Goal: Transaction & Acquisition: Complete application form

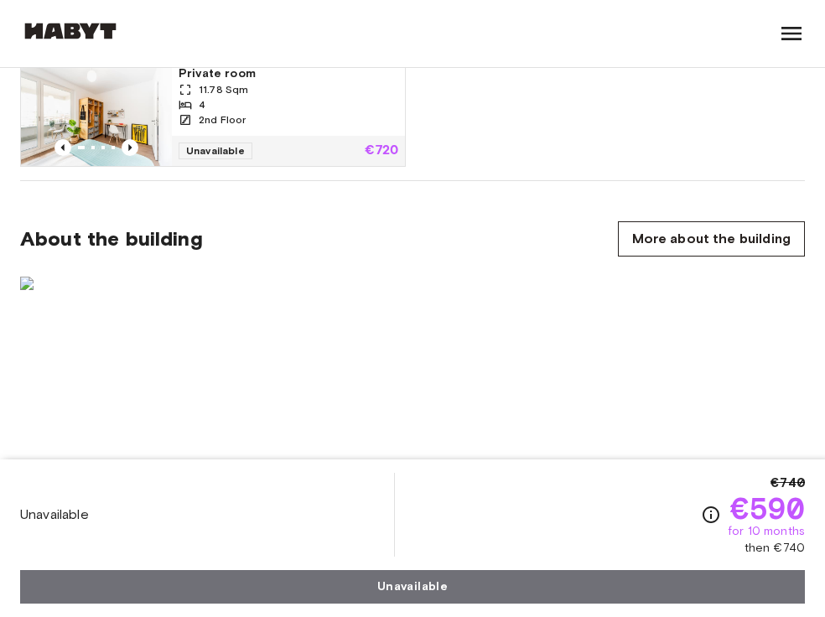
scroll to position [1319, 0]
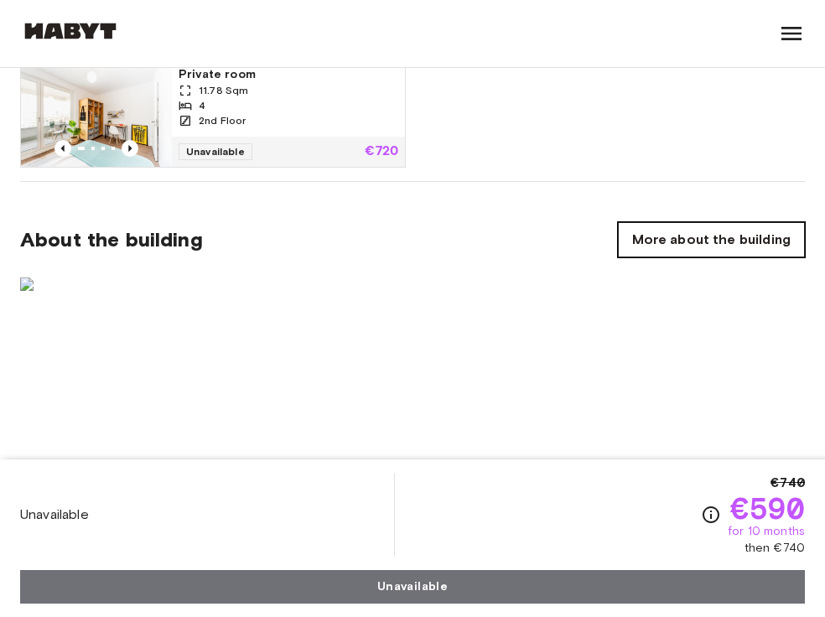
click at [719, 239] on link "More about the building" at bounding box center [711, 239] width 187 height 35
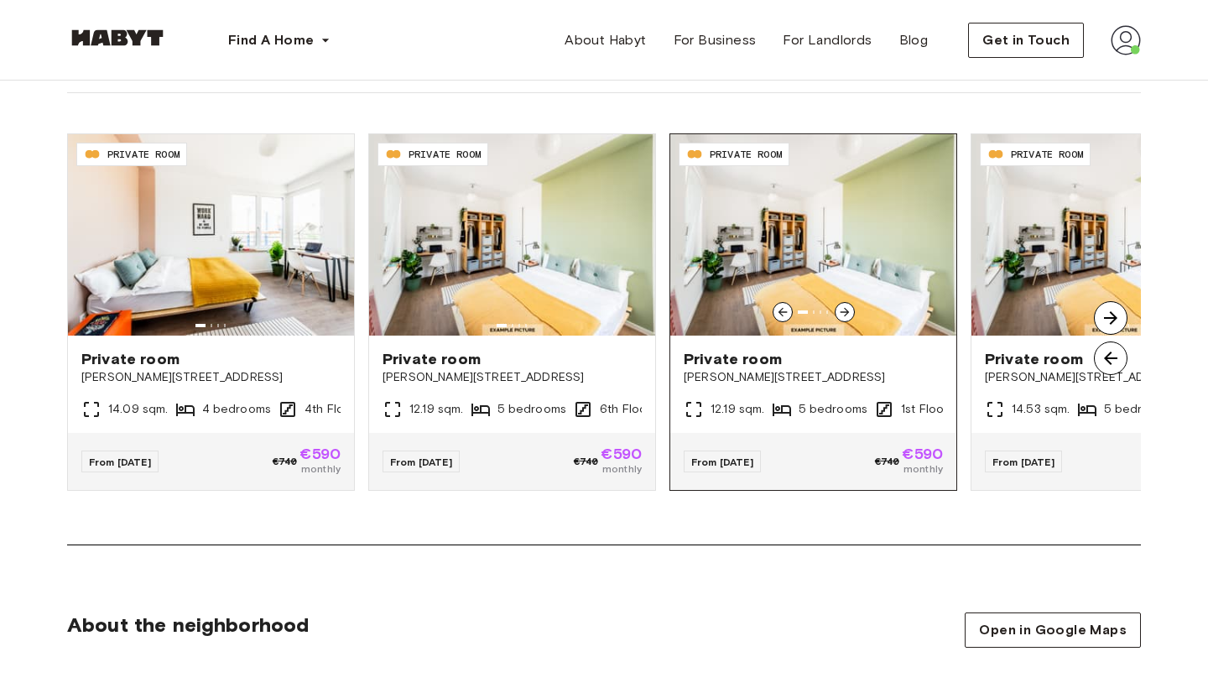
scroll to position [1087, 0]
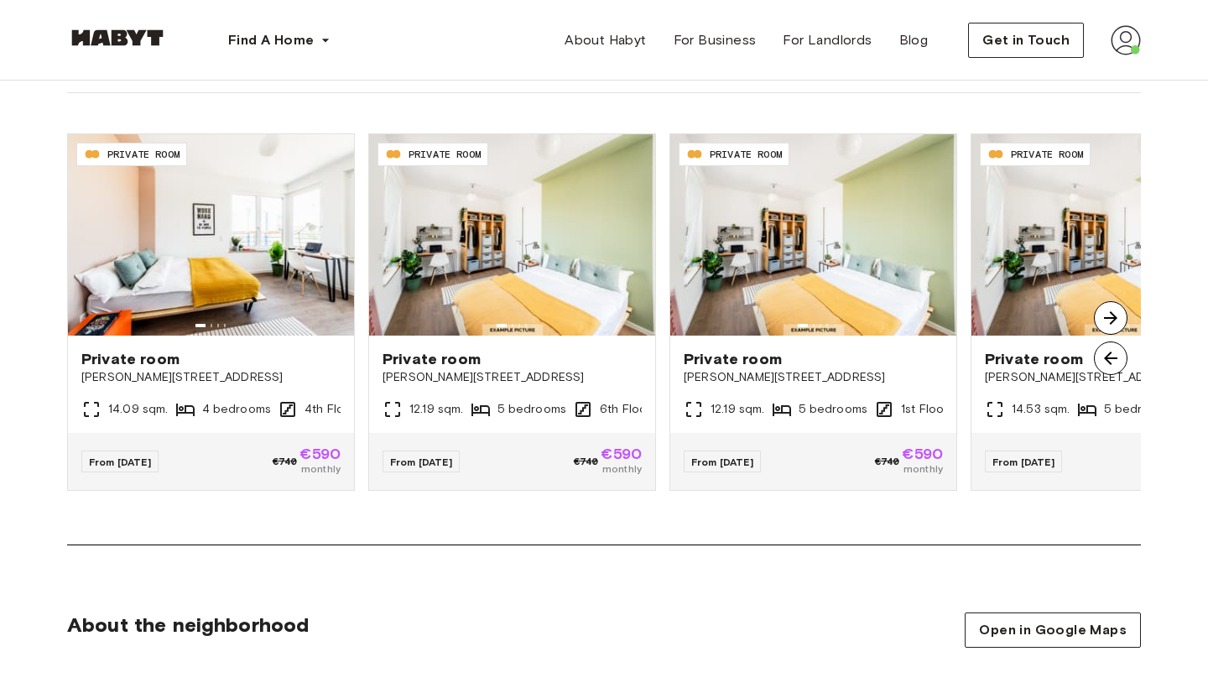
click at [825, 312] on img at bounding box center [1111, 318] width 34 height 34
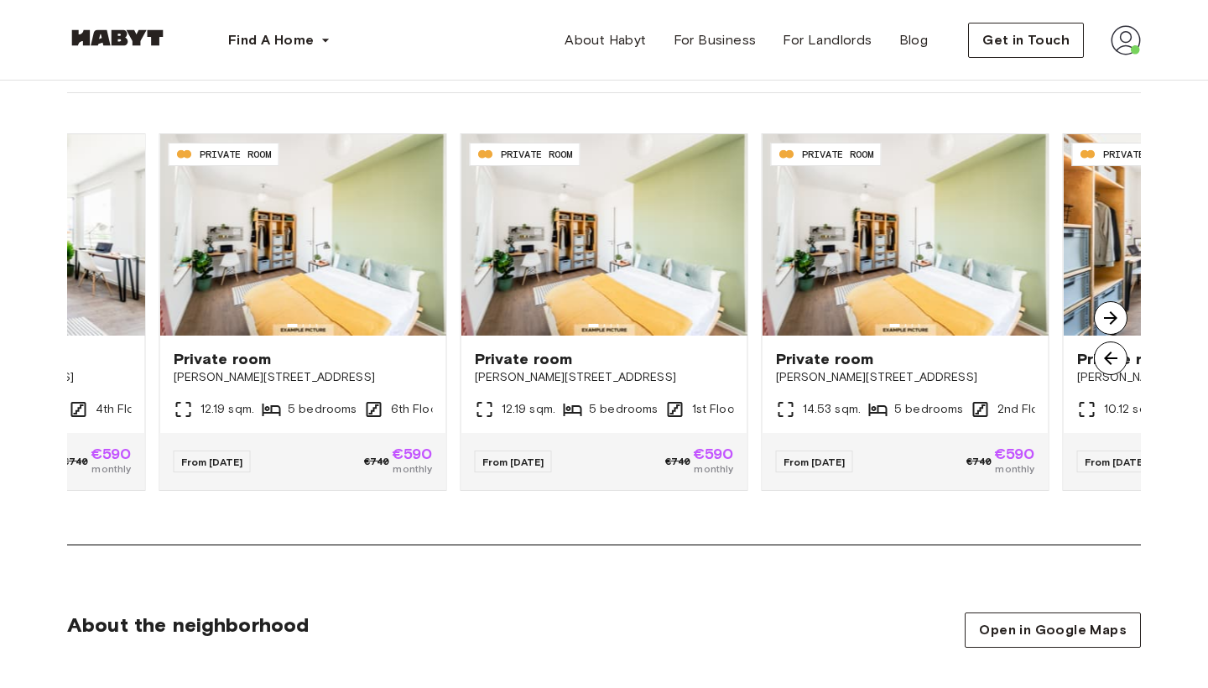
click at [825, 312] on img at bounding box center [1111, 318] width 34 height 34
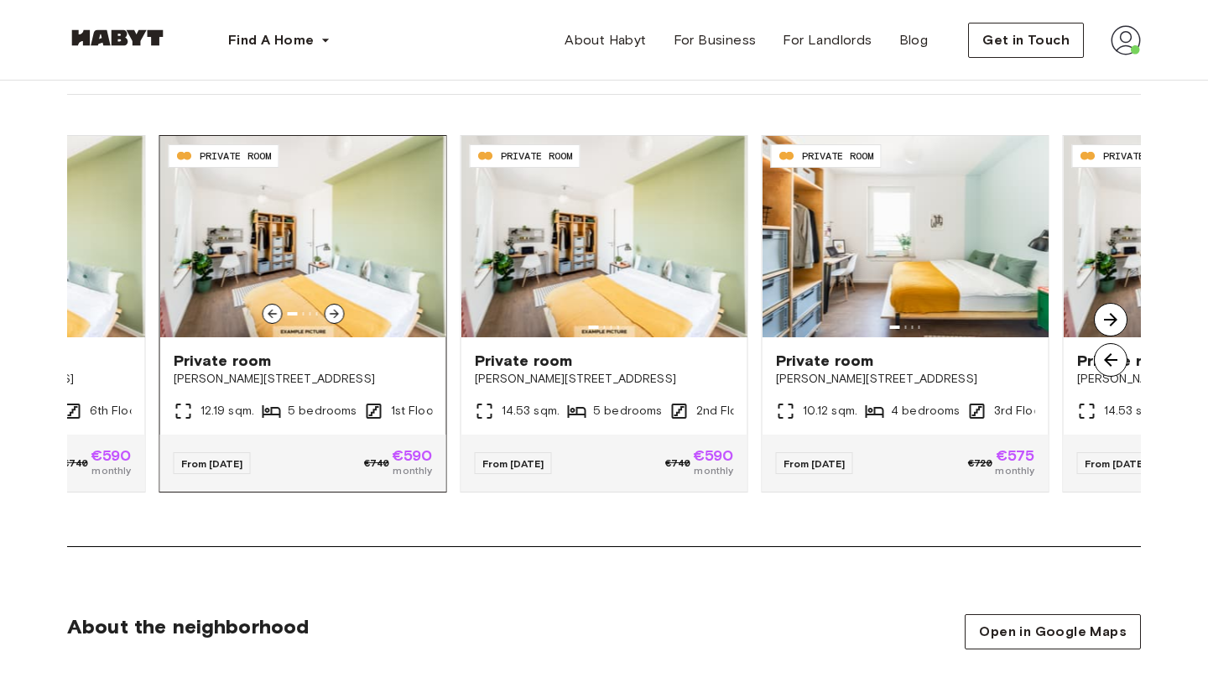
scroll to position [1085, 0]
click at [825, 320] on img at bounding box center [1111, 320] width 34 height 34
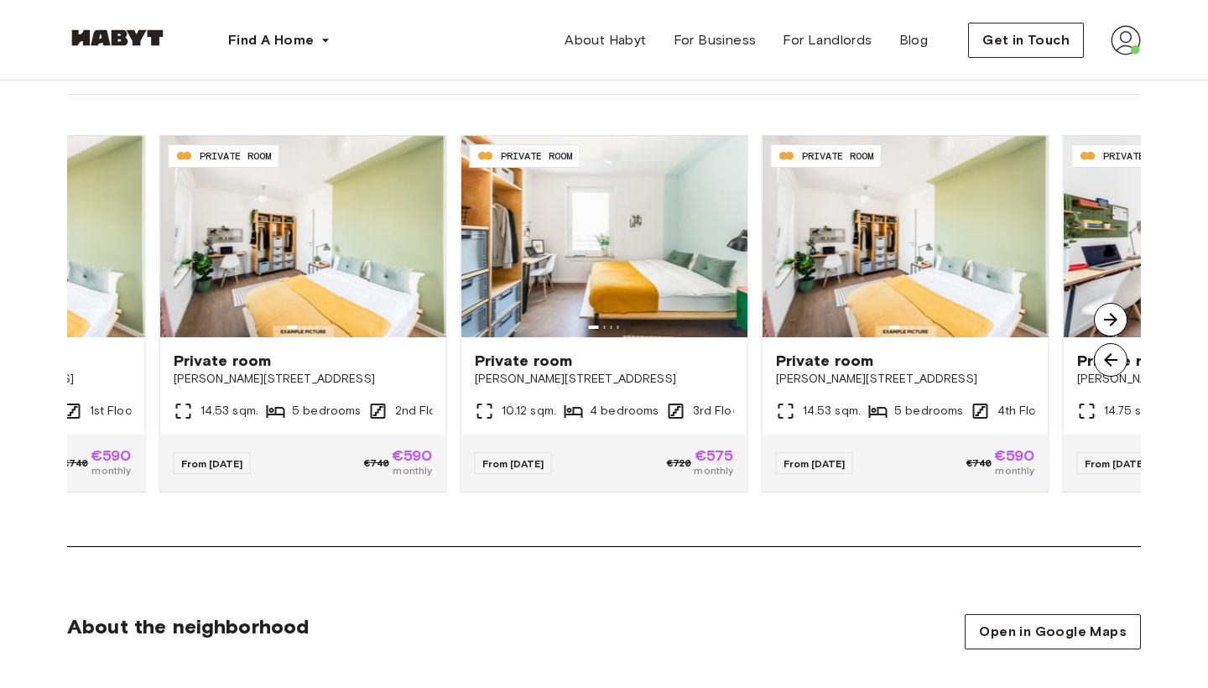
click at [825, 320] on img at bounding box center [1111, 320] width 34 height 34
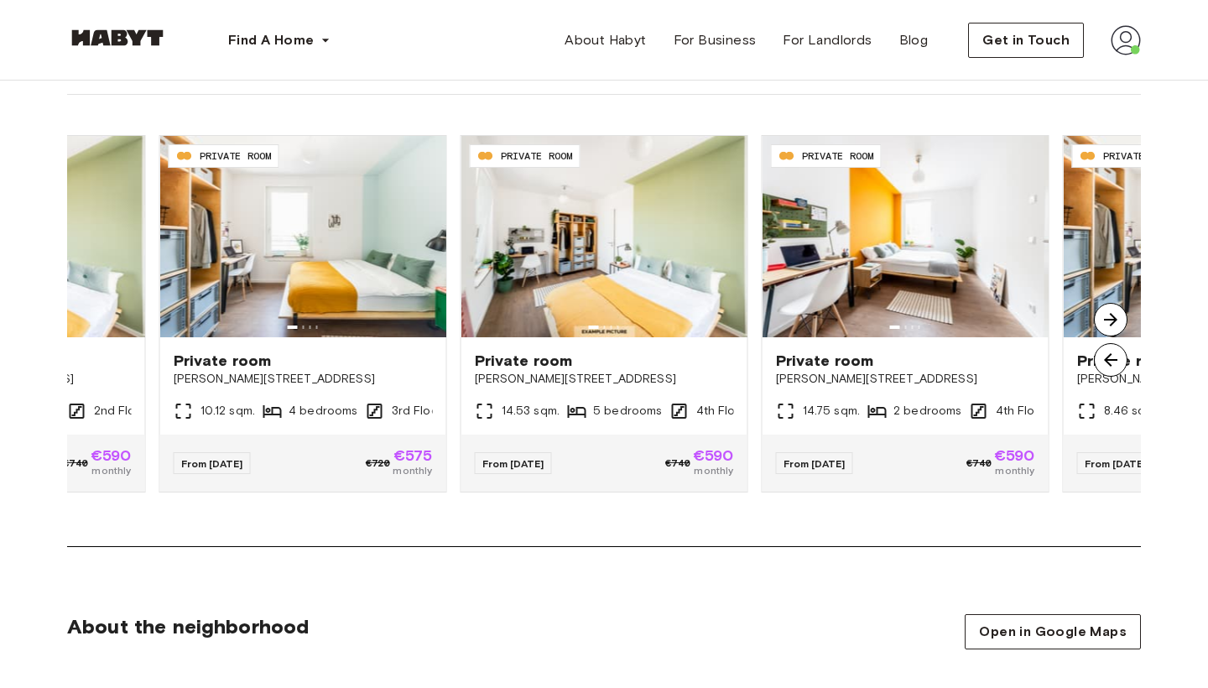
click at [825, 323] on img at bounding box center [1111, 320] width 34 height 34
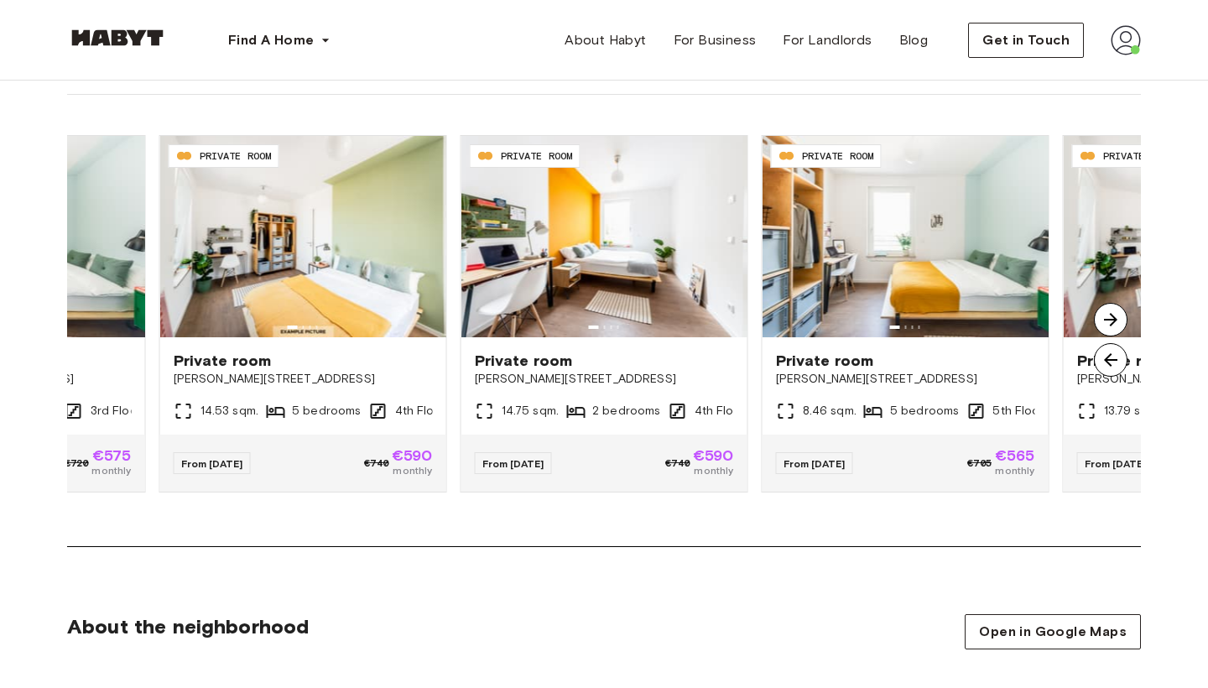
click at [825, 323] on img at bounding box center [1111, 320] width 34 height 34
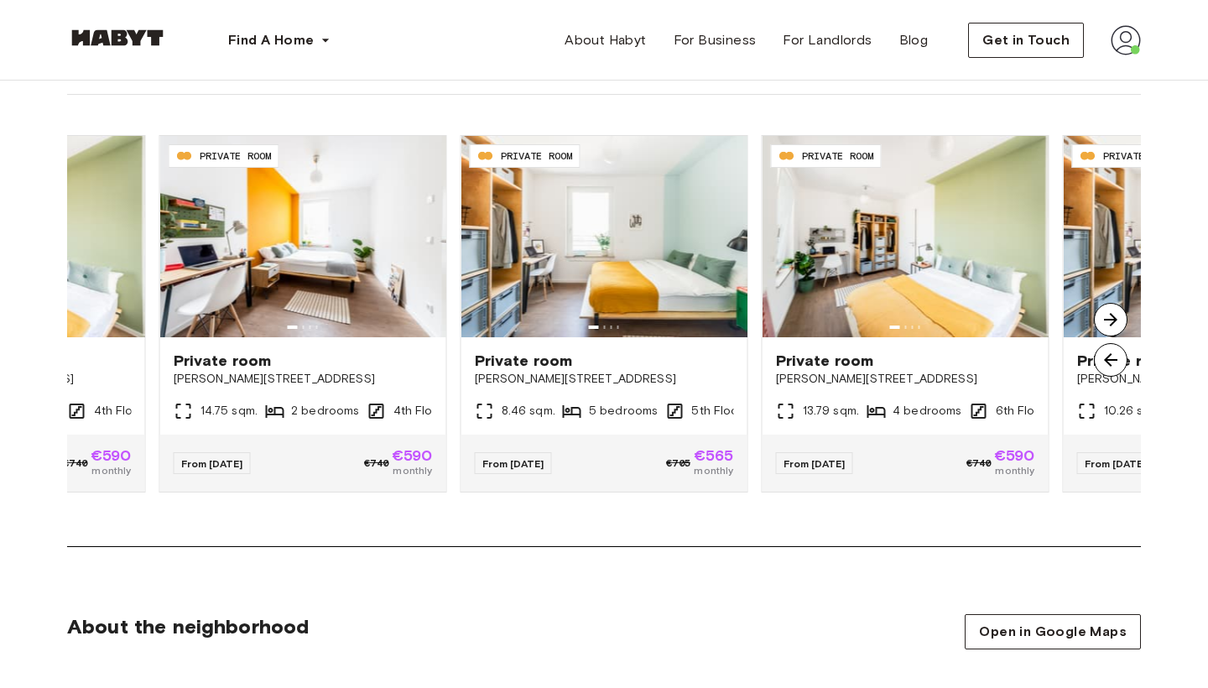
click at [825, 317] on img at bounding box center [1111, 320] width 34 height 34
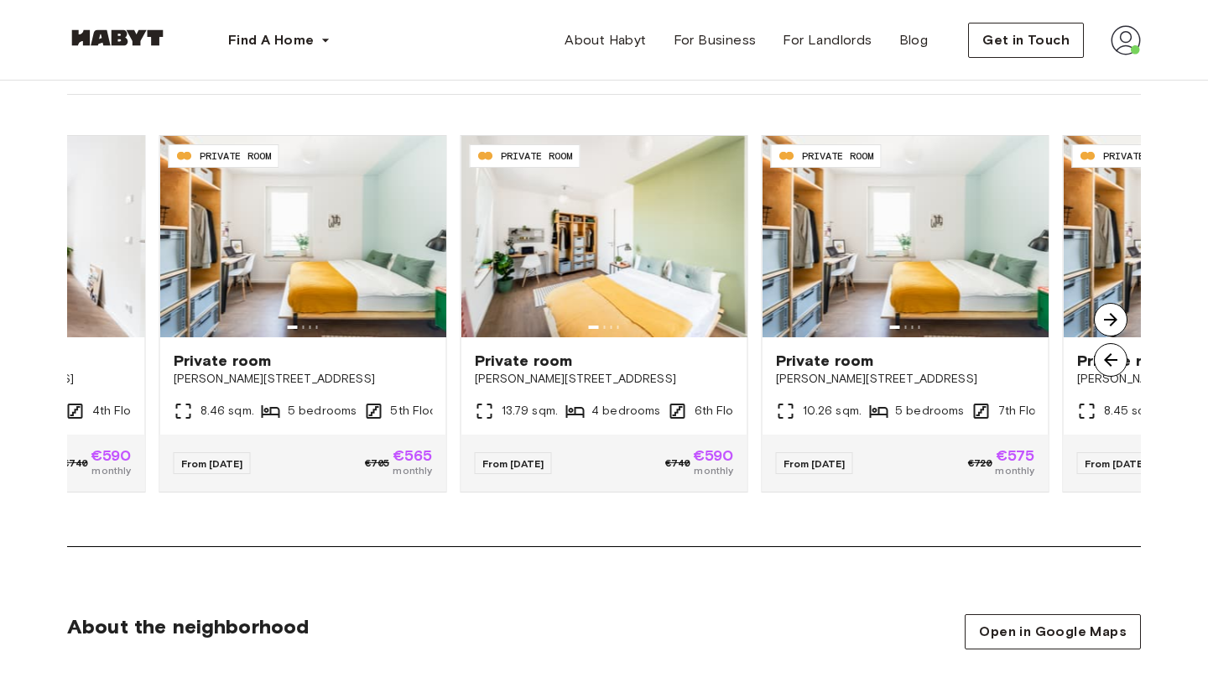
click at [825, 316] on img at bounding box center [1111, 320] width 34 height 34
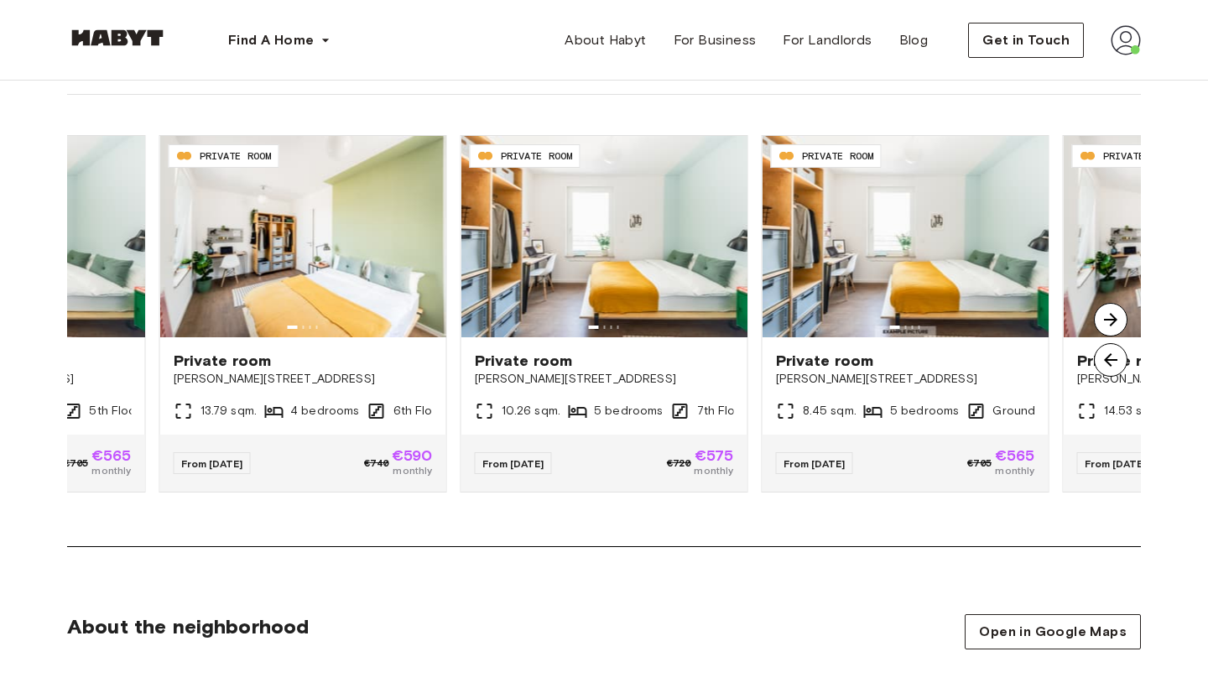
click at [825, 316] on img at bounding box center [1111, 320] width 34 height 34
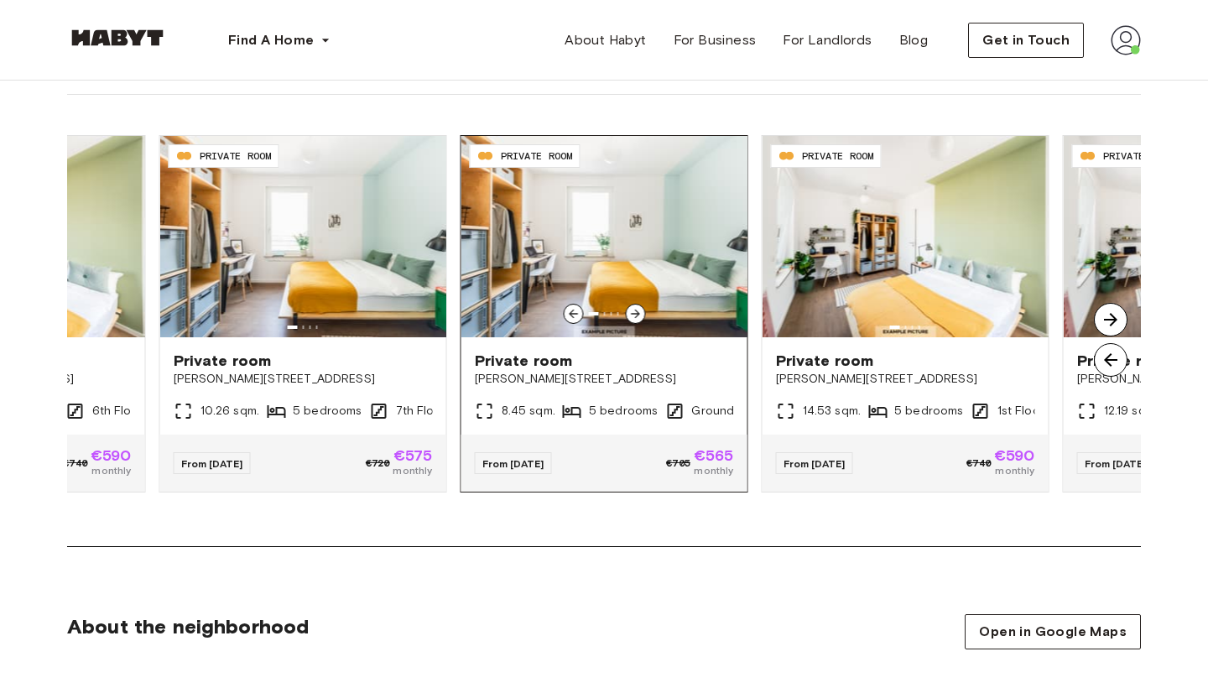
click at [635, 249] on img at bounding box center [604, 236] width 286 height 201
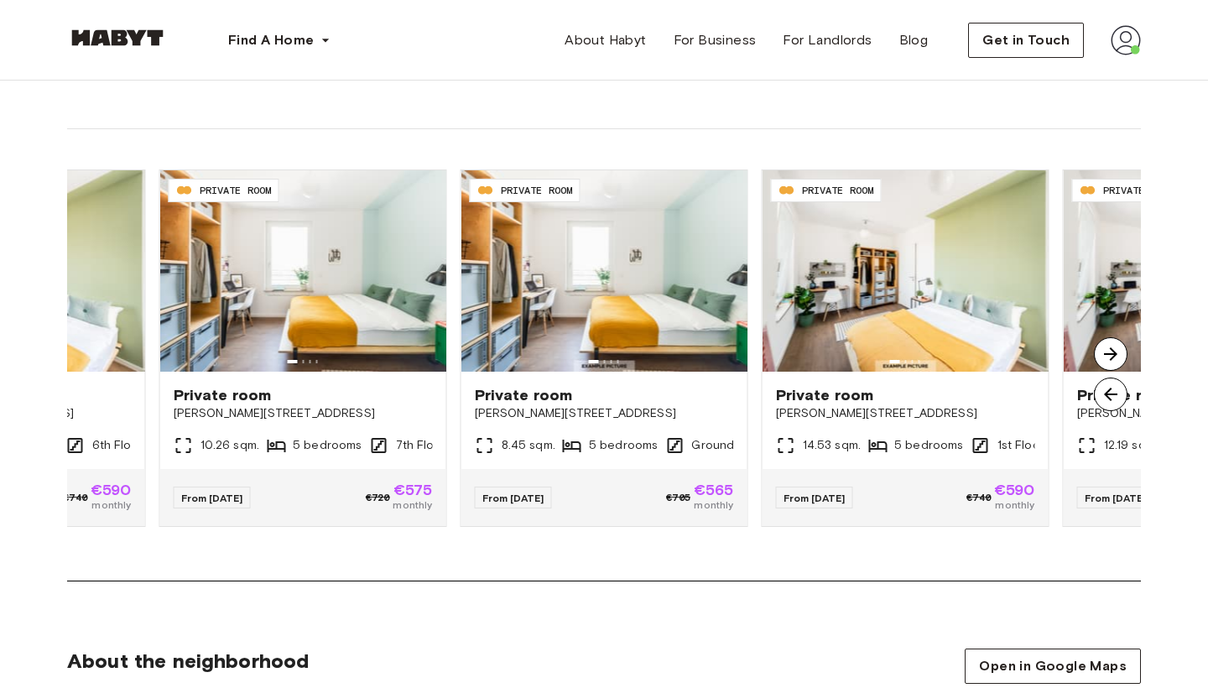
scroll to position [1049, 0]
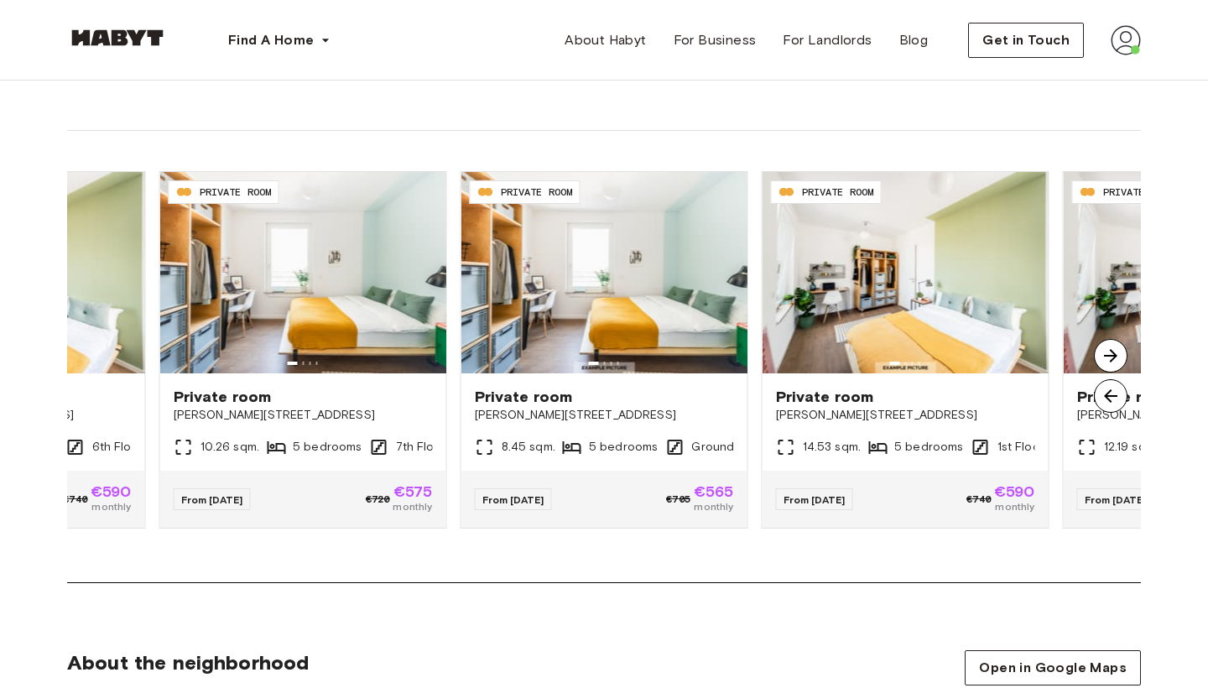
click at [825, 346] on img at bounding box center [1111, 356] width 34 height 34
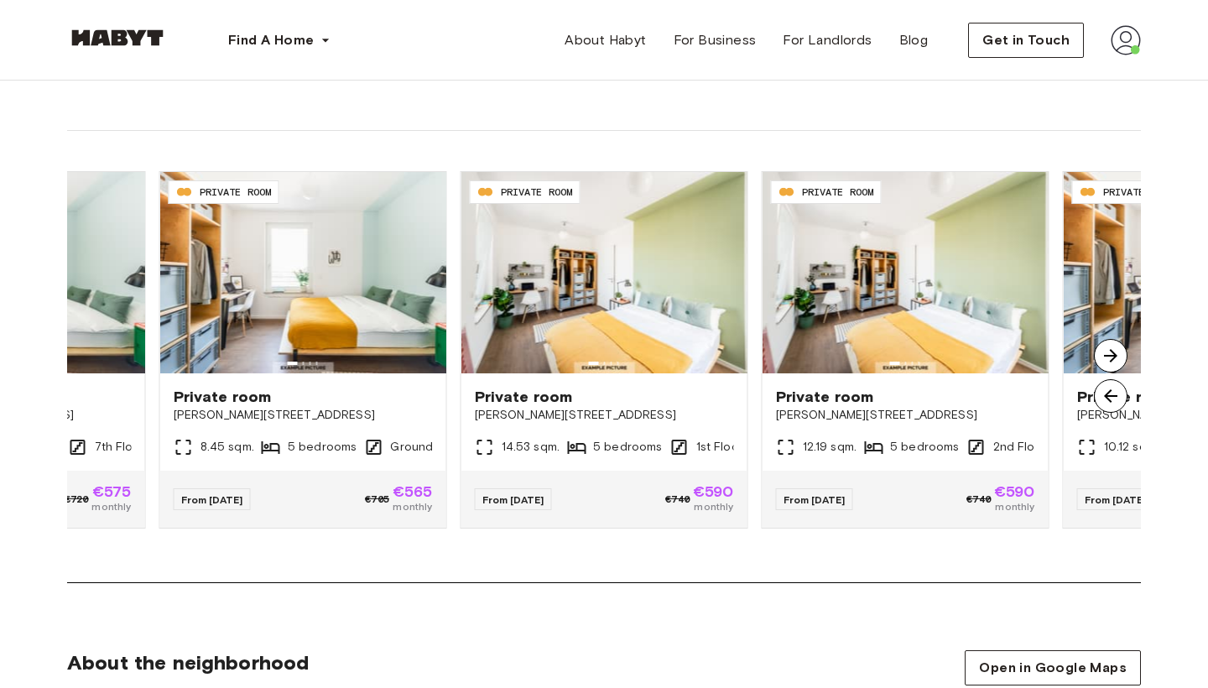
click at [825, 348] on img at bounding box center [1111, 356] width 34 height 34
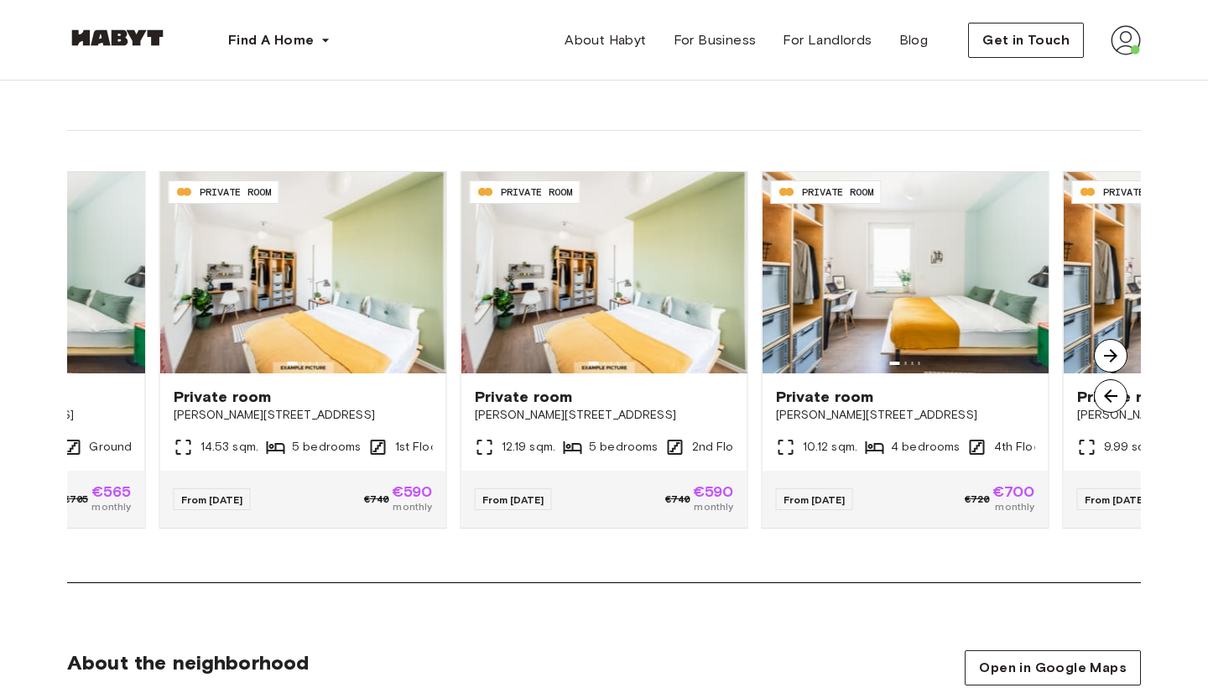
click at [825, 351] on img at bounding box center [1111, 356] width 34 height 34
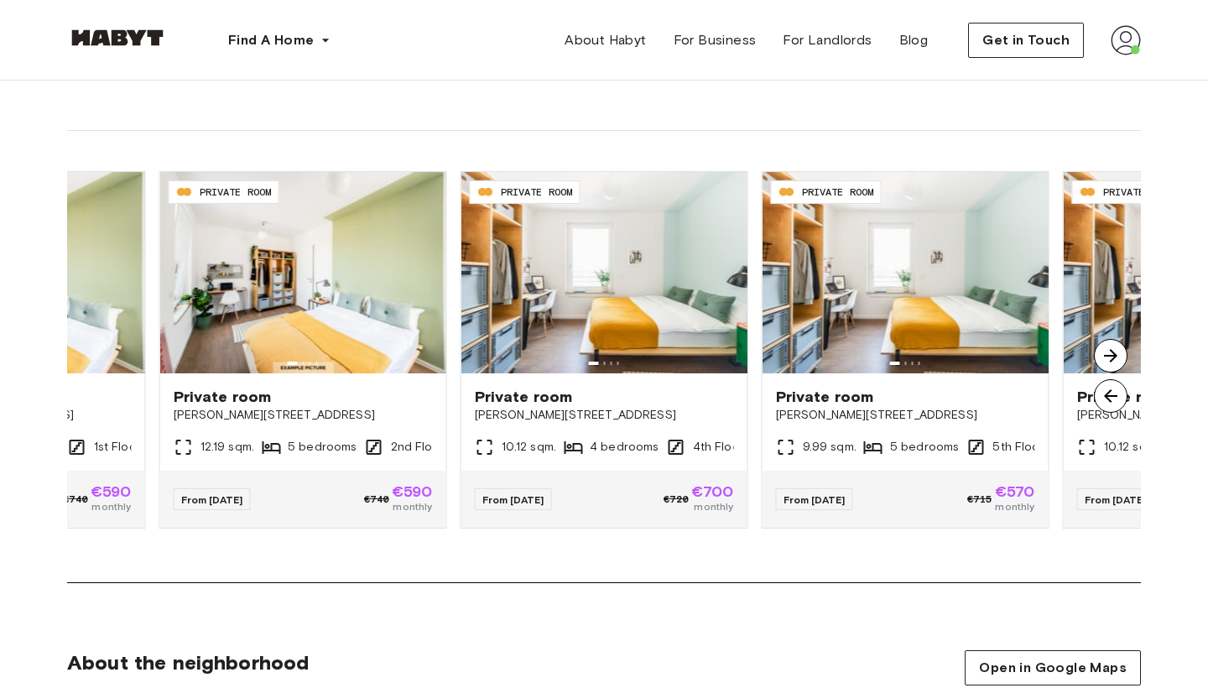
click at [825, 346] on img at bounding box center [1111, 356] width 34 height 34
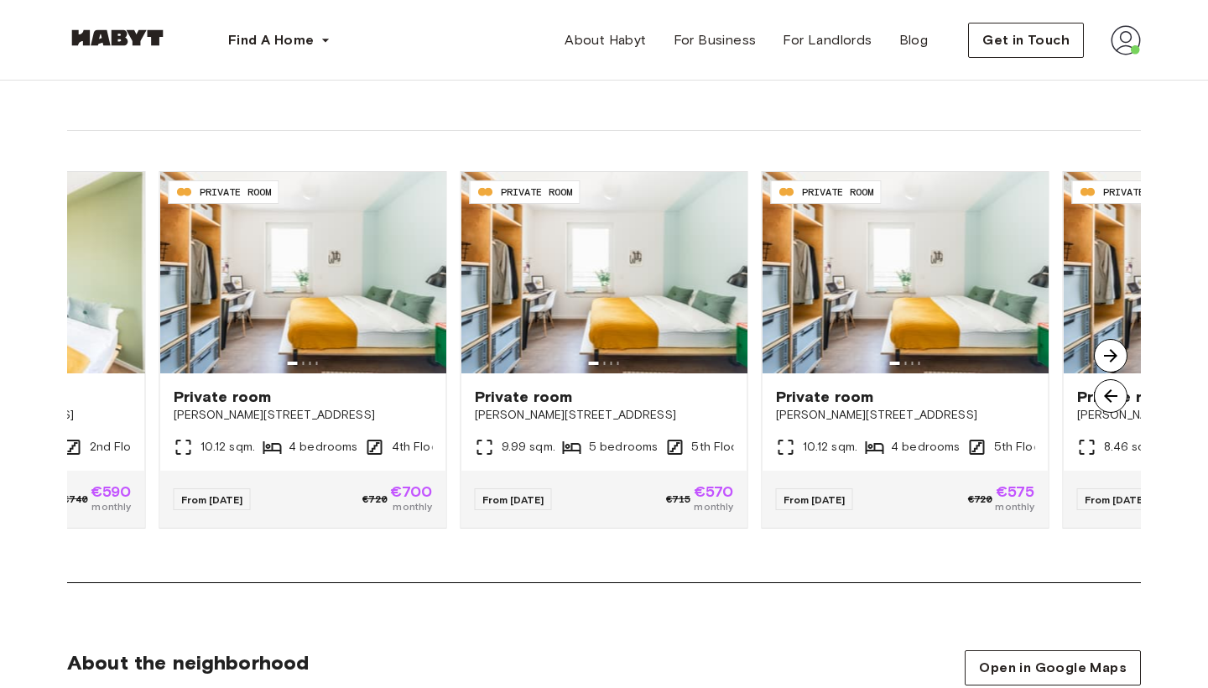
click at [825, 346] on img at bounding box center [1111, 356] width 34 height 34
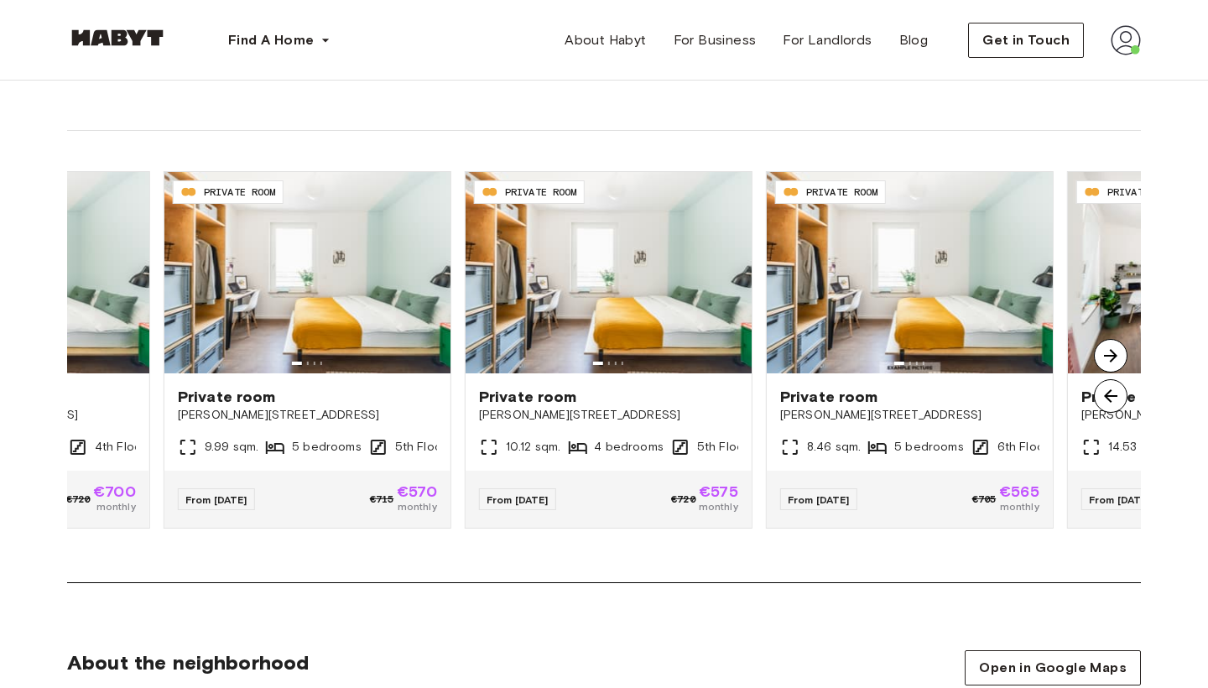
click at [825, 346] on img at bounding box center [1111, 356] width 34 height 34
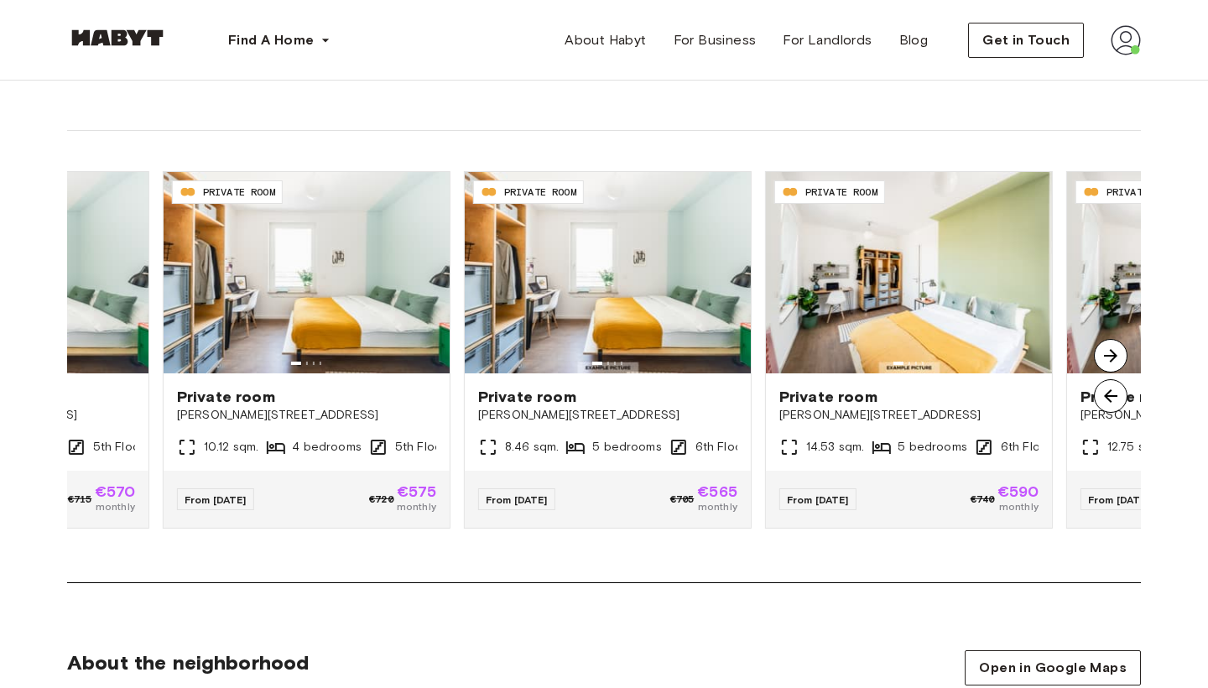
click at [825, 346] on img at bounding box center [1111, 356] width 34 height 34
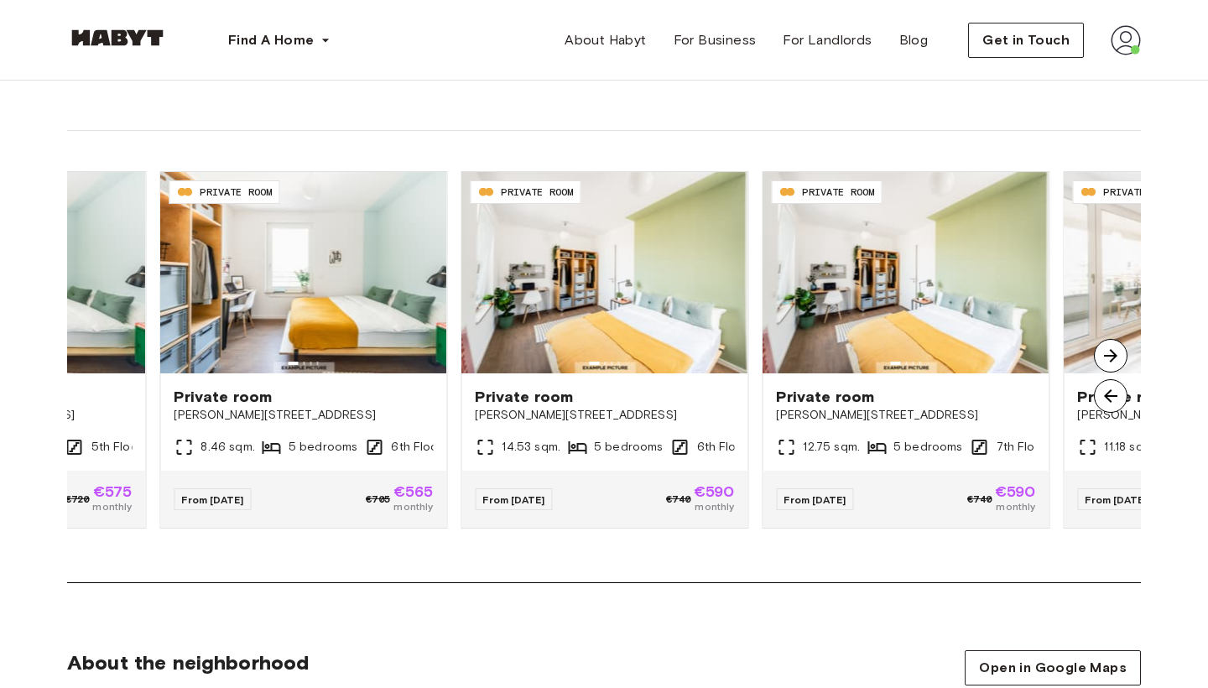
click at [825, 346] on img at bounding box center [1111, 356] width 34 height 34
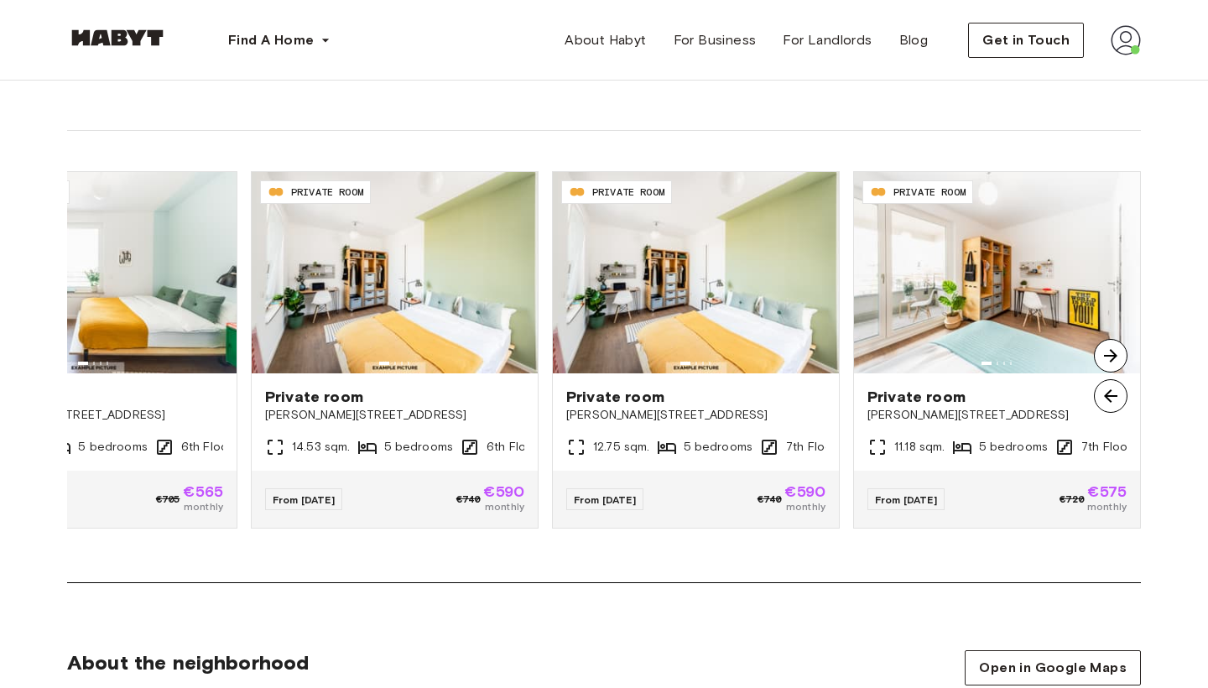
click at [825, 346] on img at bounding box center [1111, 356] width 34 height 34
click at [825, 353] on img at bounding box center [1111, 356] width 34 height 34
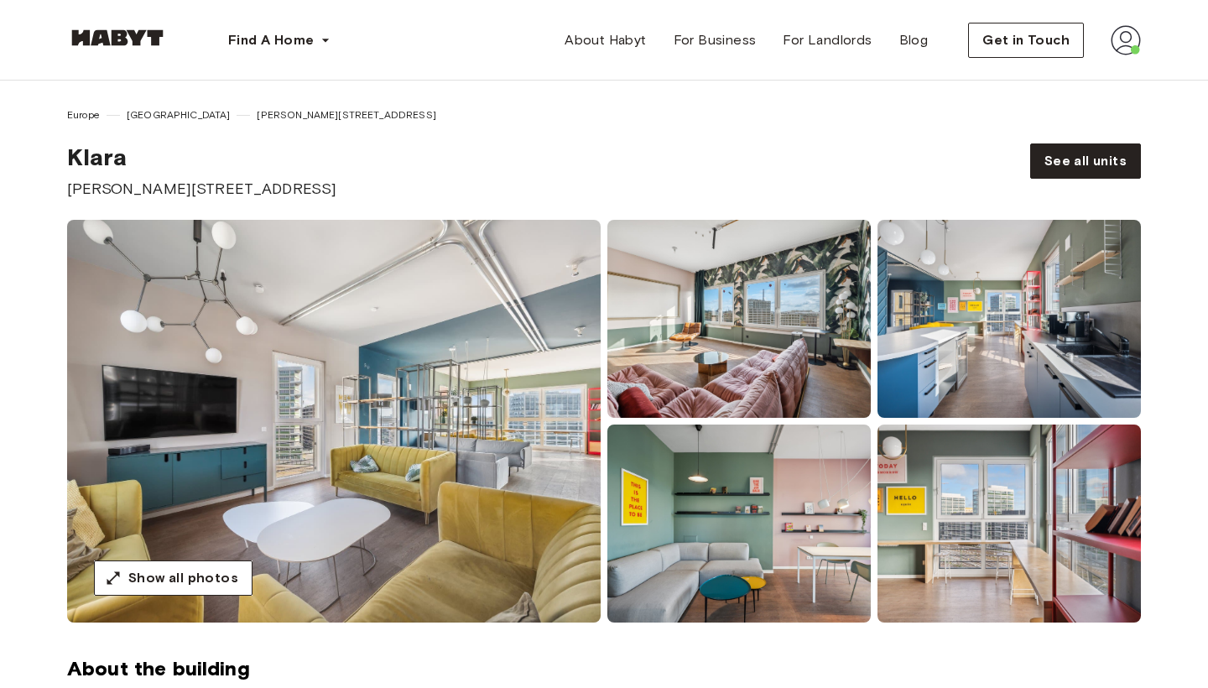
scroll to position [0, 0]
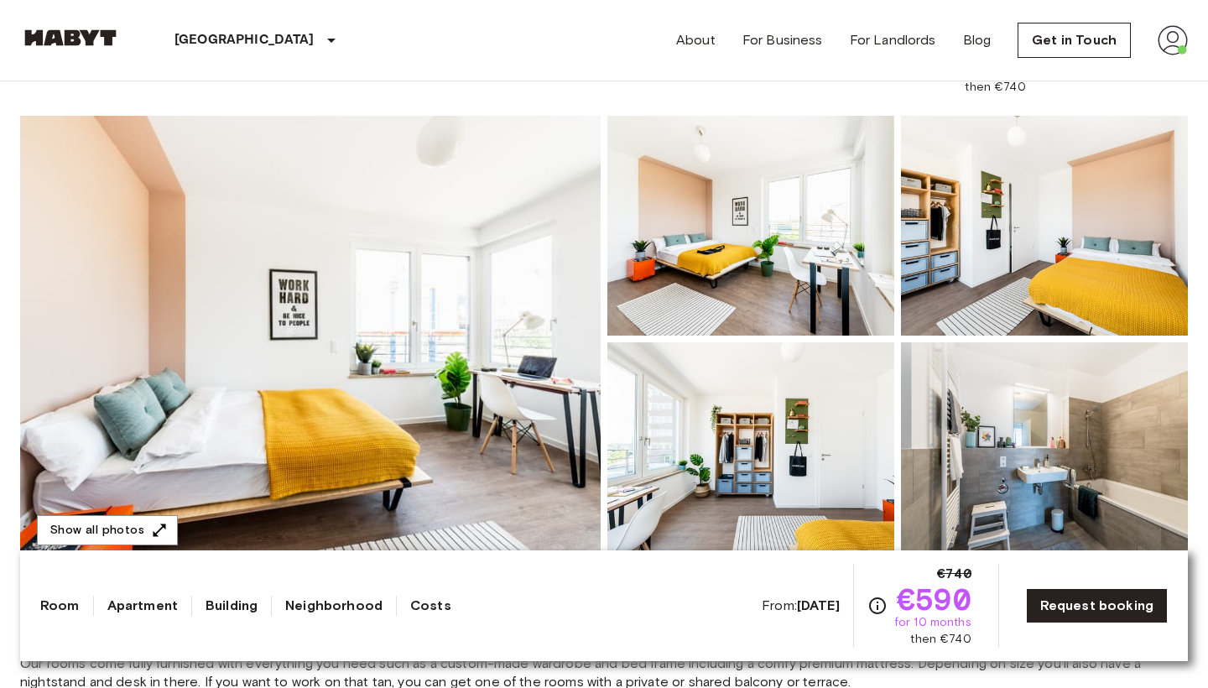
scroll to position [122, 0]
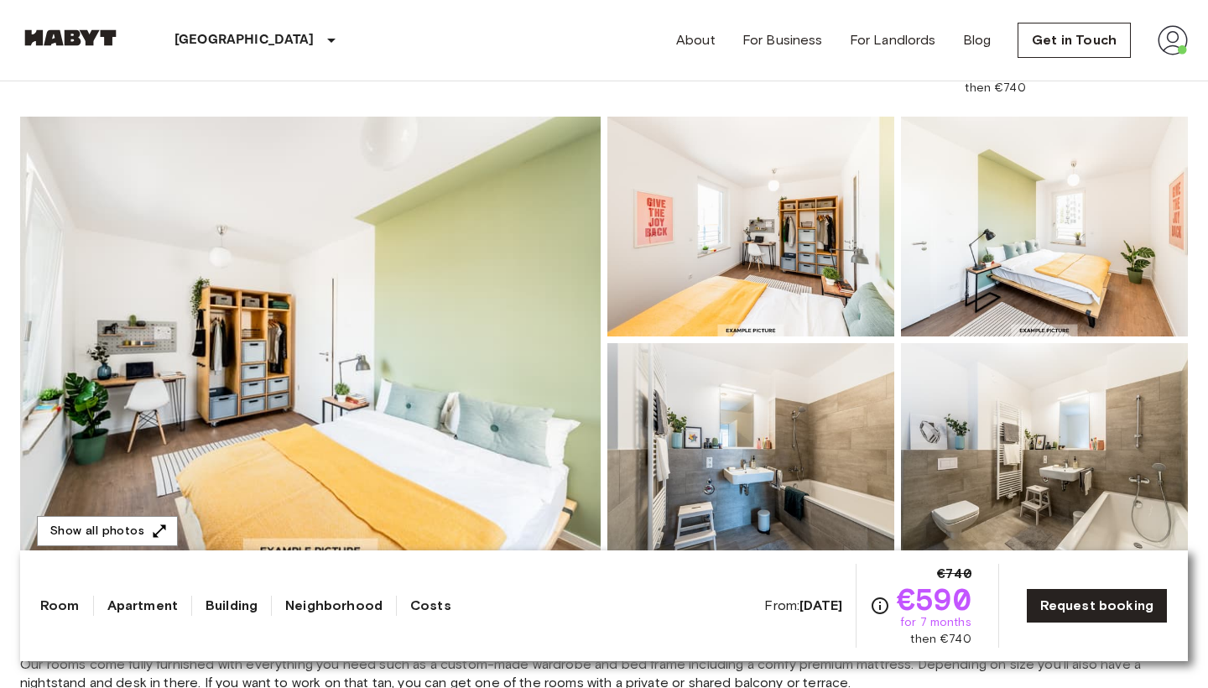
scroll to position [81, 0]
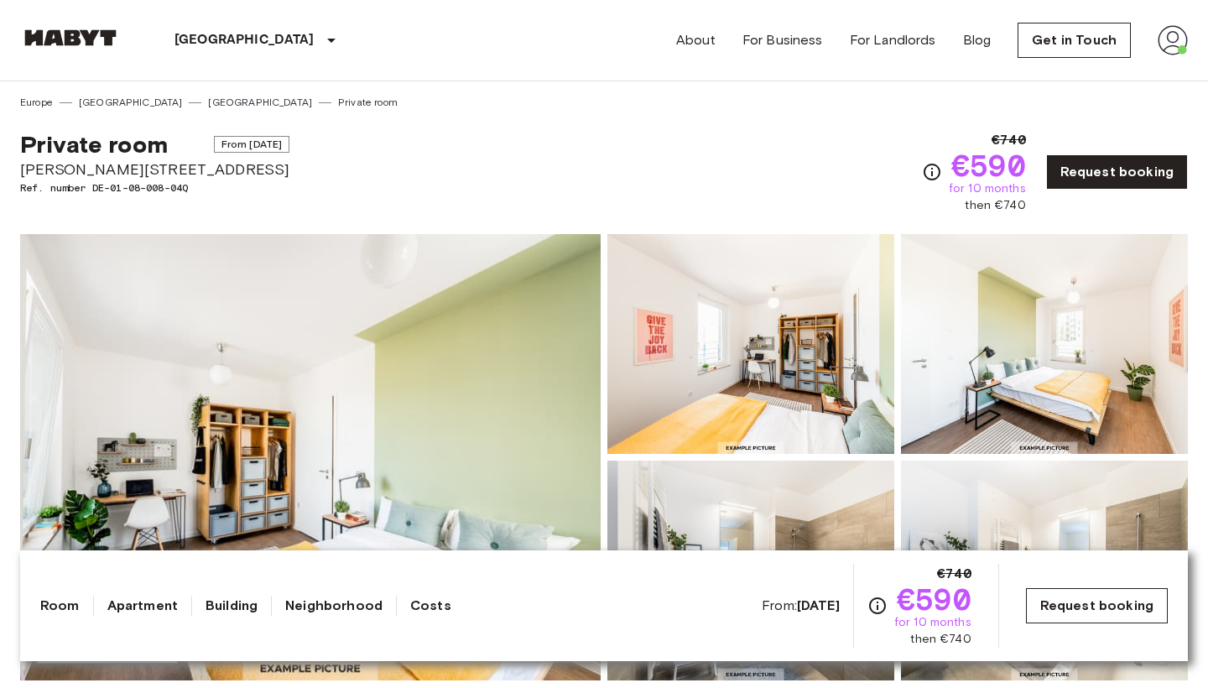
click at [1061, 613] on link "Request booking" at bounding box center [1097, 605] width 142 height 35
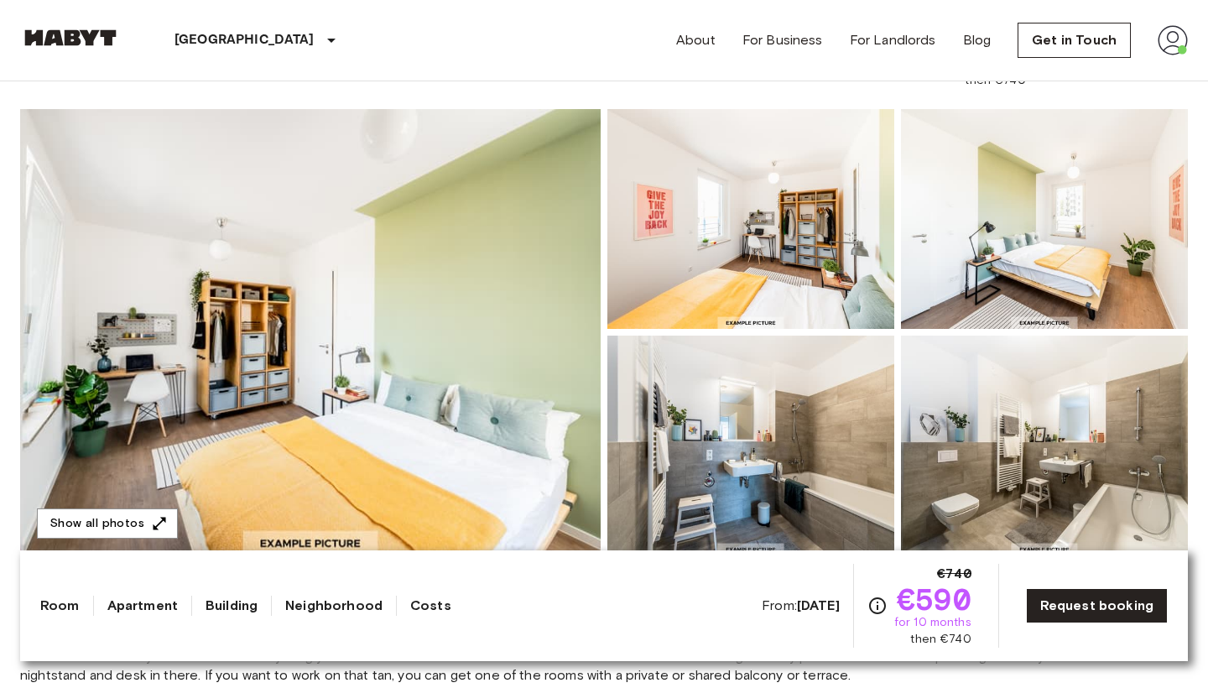
scroll to position [48, 0]
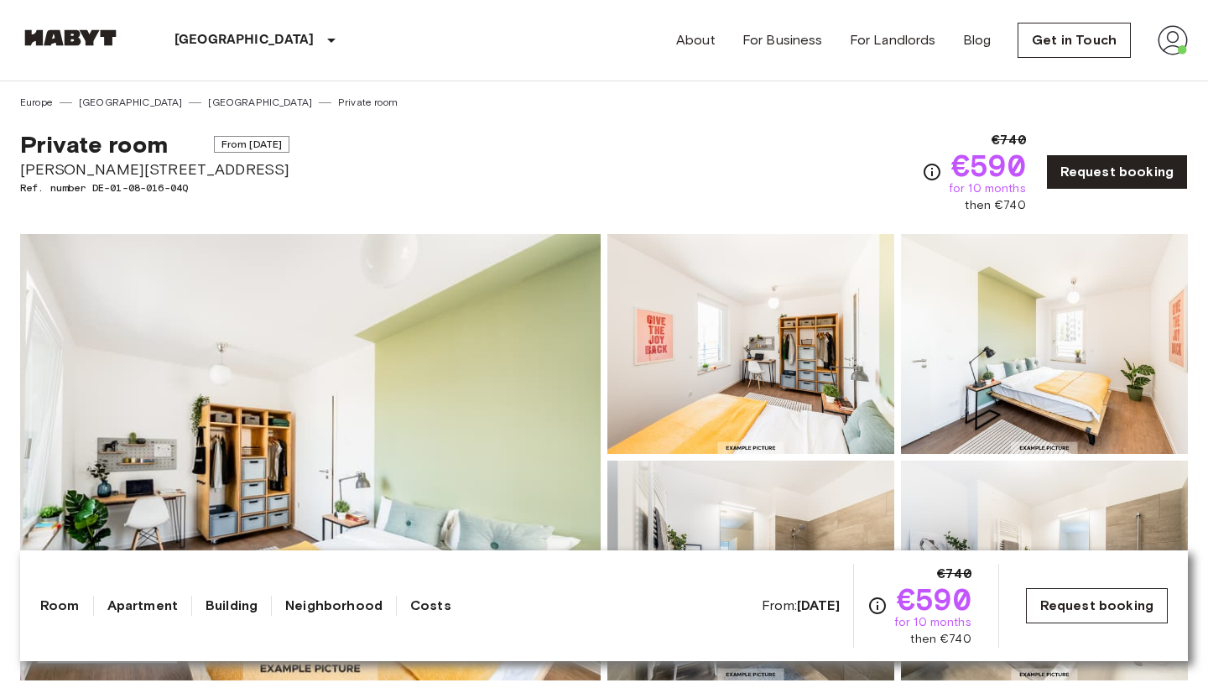
click at [1072, 609] on link "Request booking" at bounding box center [1097, 605] width 142 height 35
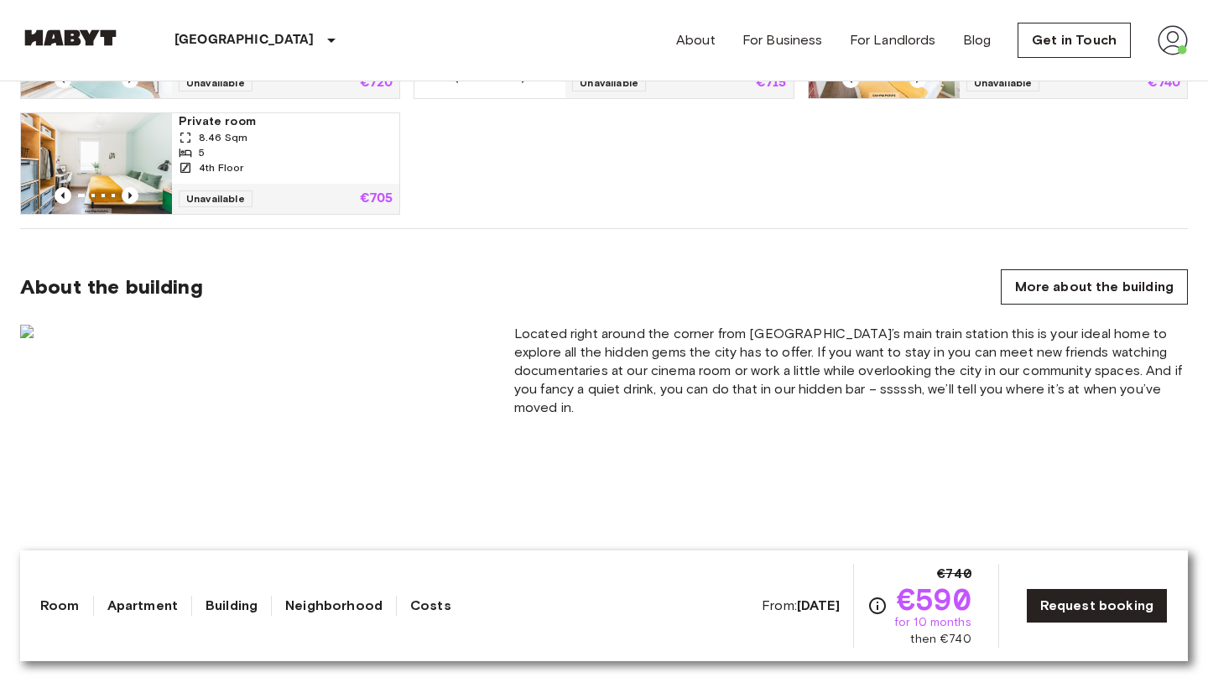
scroll to position [1247, 0]
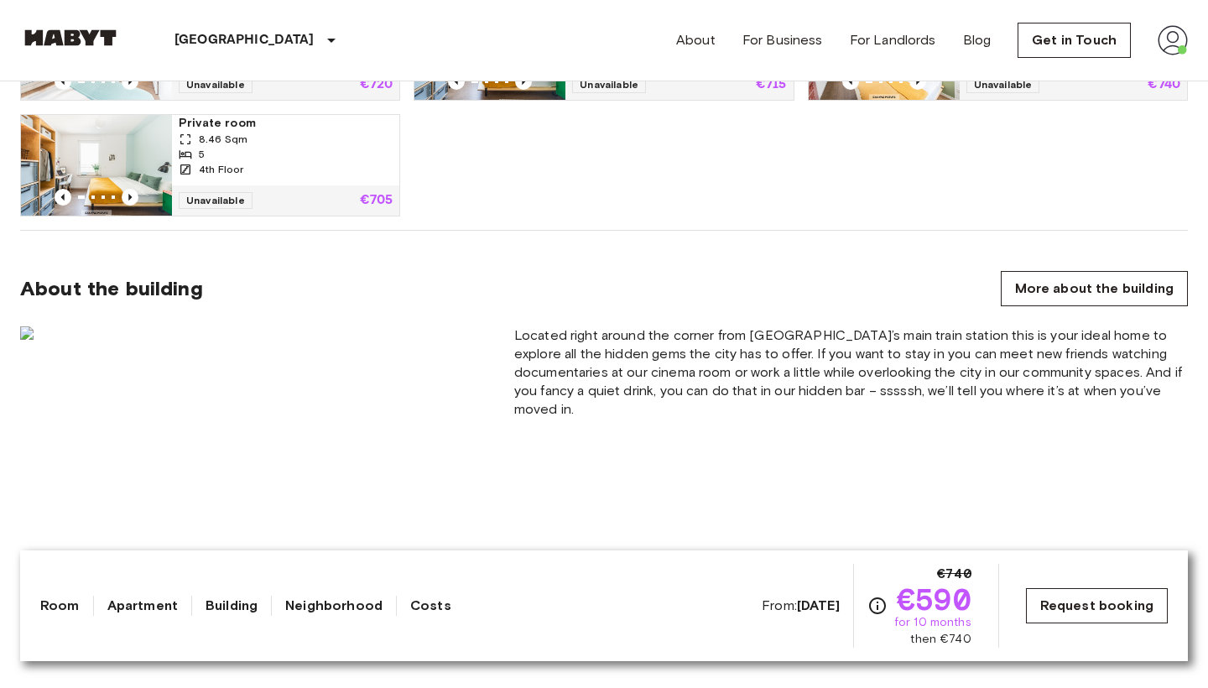
click at [1059, 605] on link "Request booking" at bounding box center [1097, 605] width 142 height 35
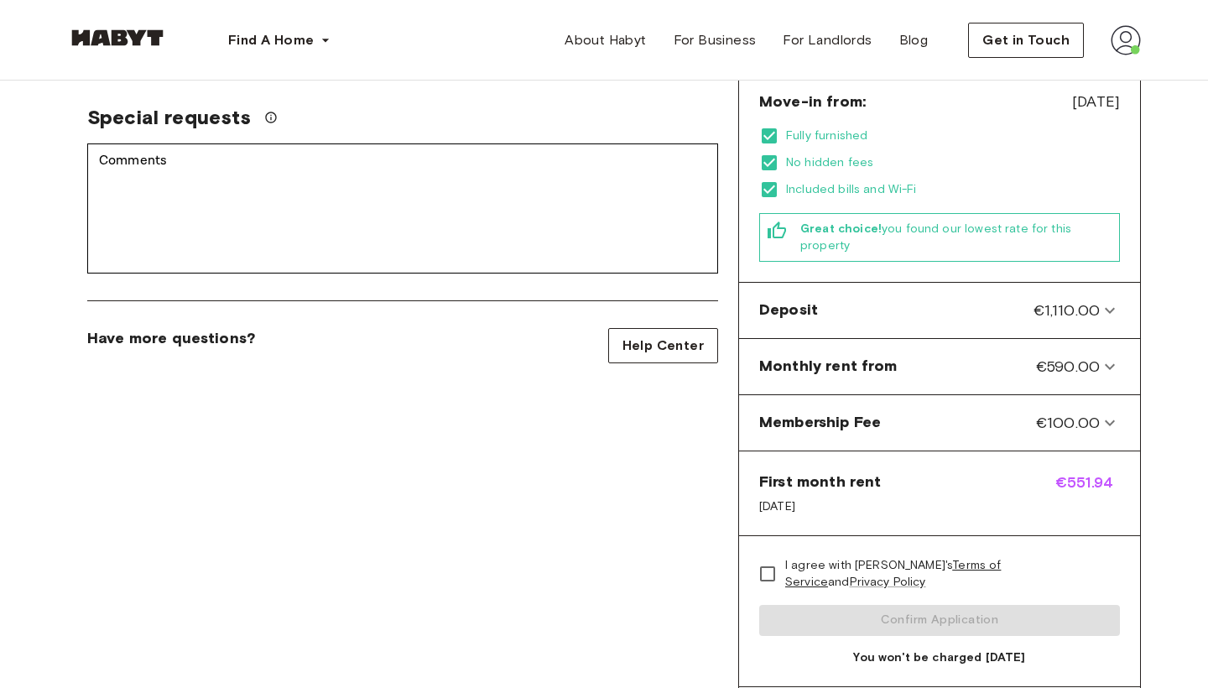
scroll to position [166, 0]
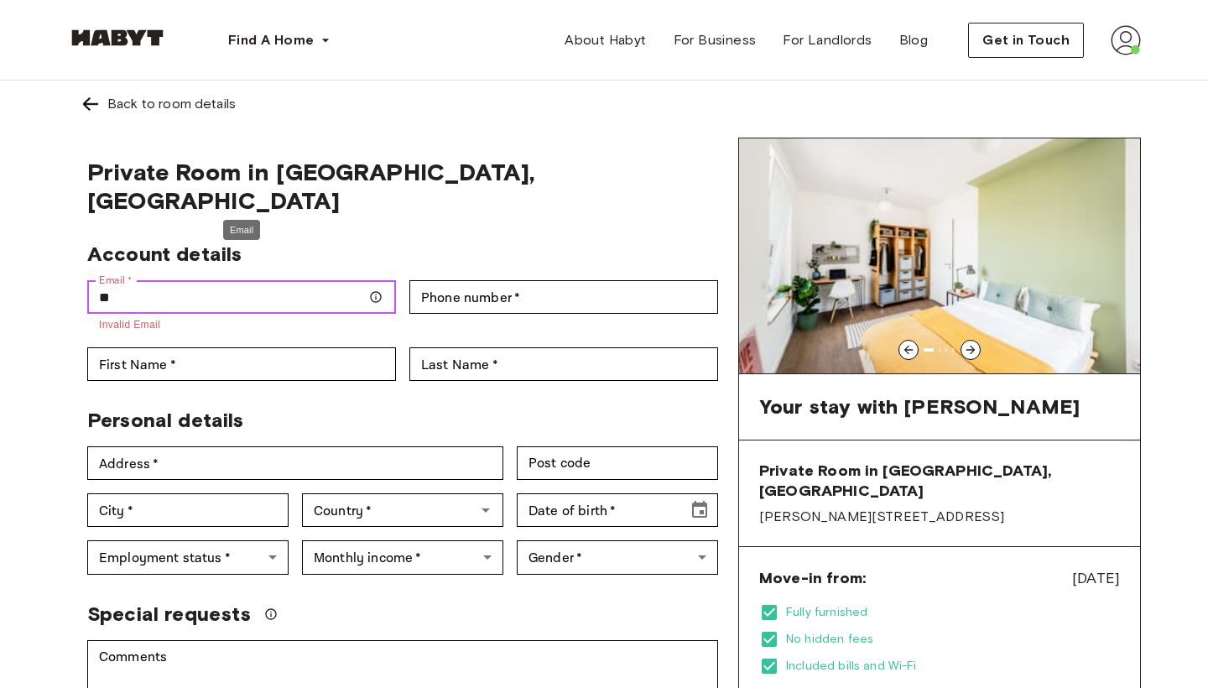
type input "*"
type input "**********"
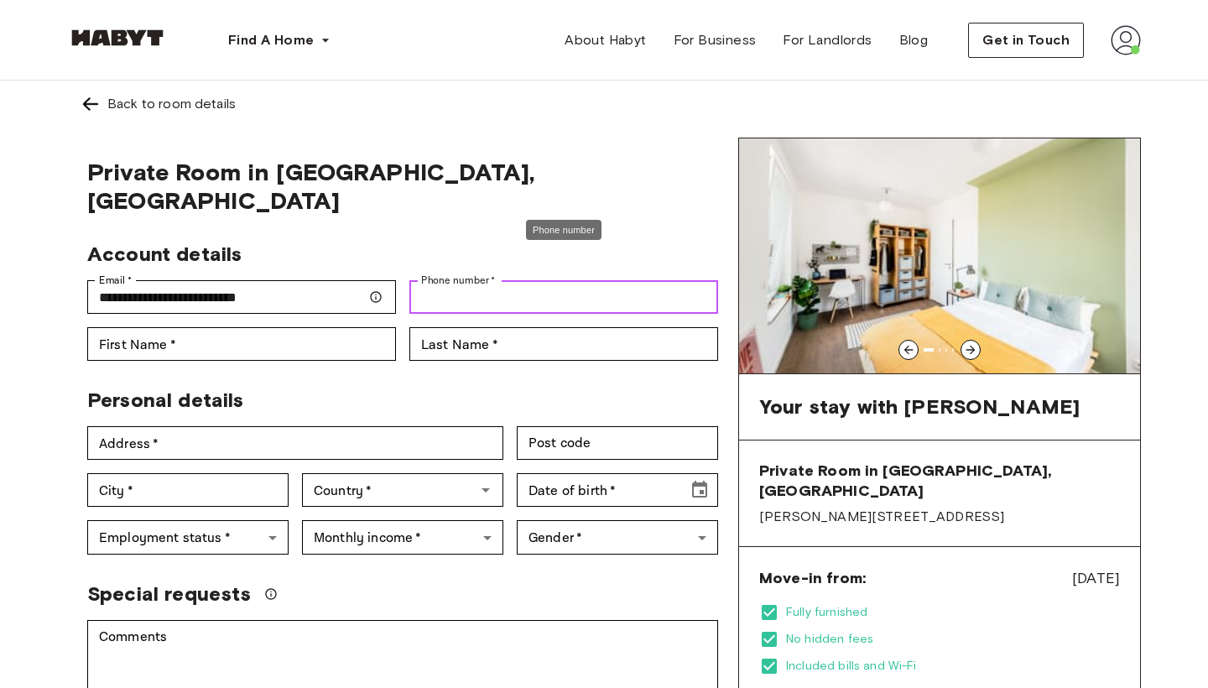
type input "**********"
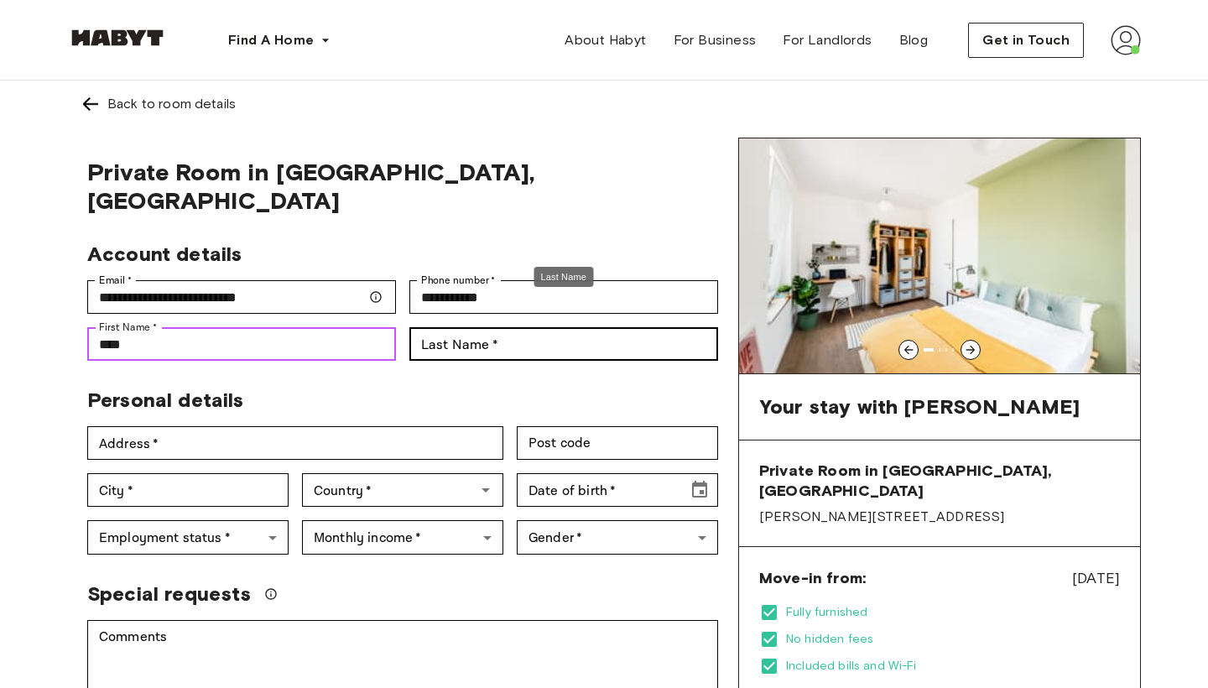
type input "****"
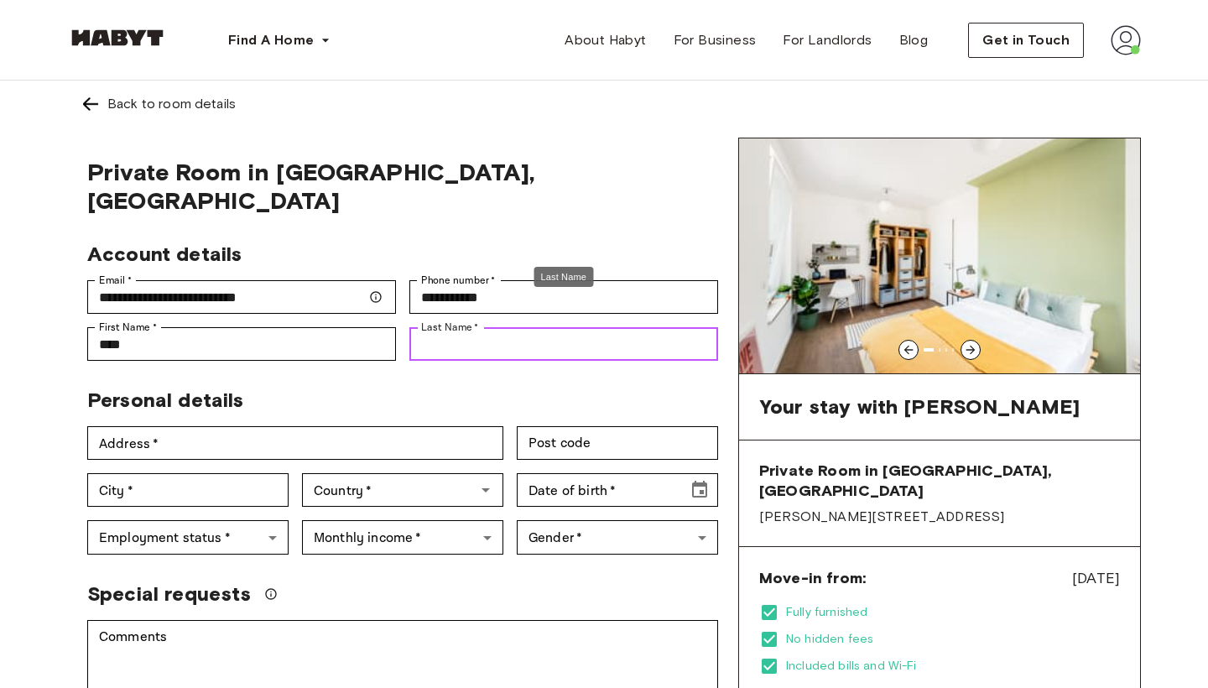
type input "**********"
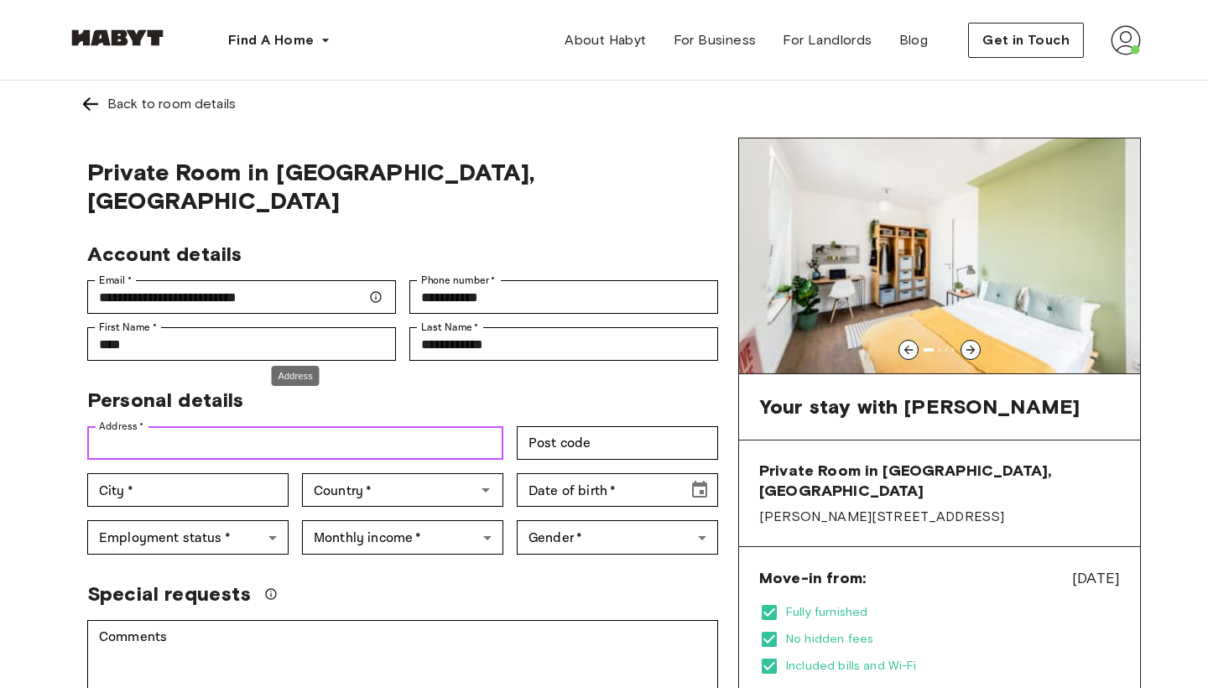
click at [324, 426] on input "Address   *" at bounding box center [295, 443] width 416 height 34
click at [226, 426] on input "**********" at bounding box center [295, 443] width 416 height 34
paste input "**********"
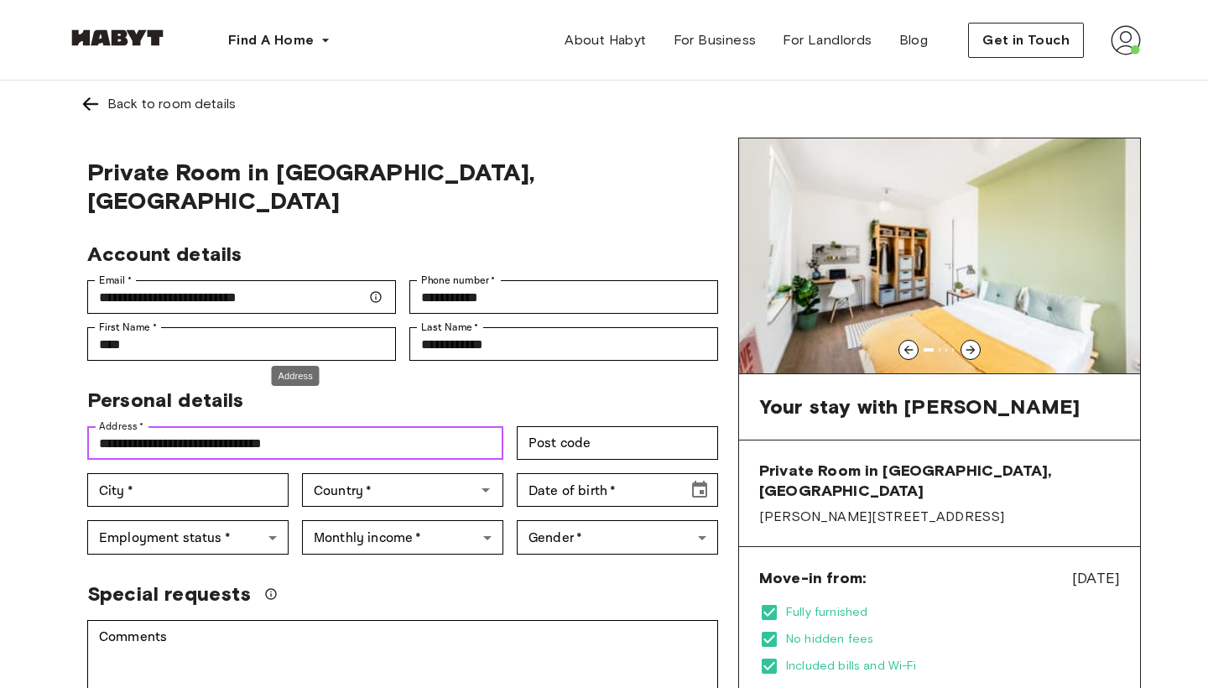
drag, startPoint x: 226, startPoint y: 414, endPoint x: 272, endPoint y: 411, distance: 46.2
click at [272, 426] on input "**********" at bounding box center [295, 443] width 416 height 34
type input "**********"
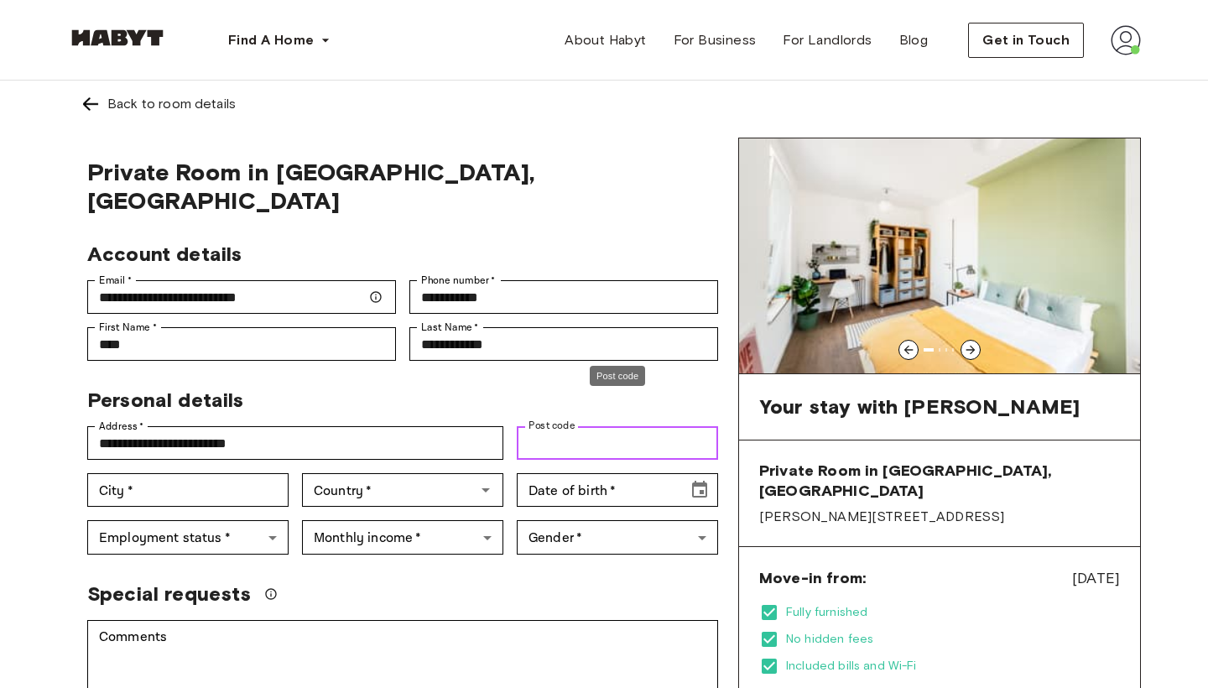
paste input "*******"
click at [539, 426] on input "*******" at bounding box center [617, 443] width 201 height 34
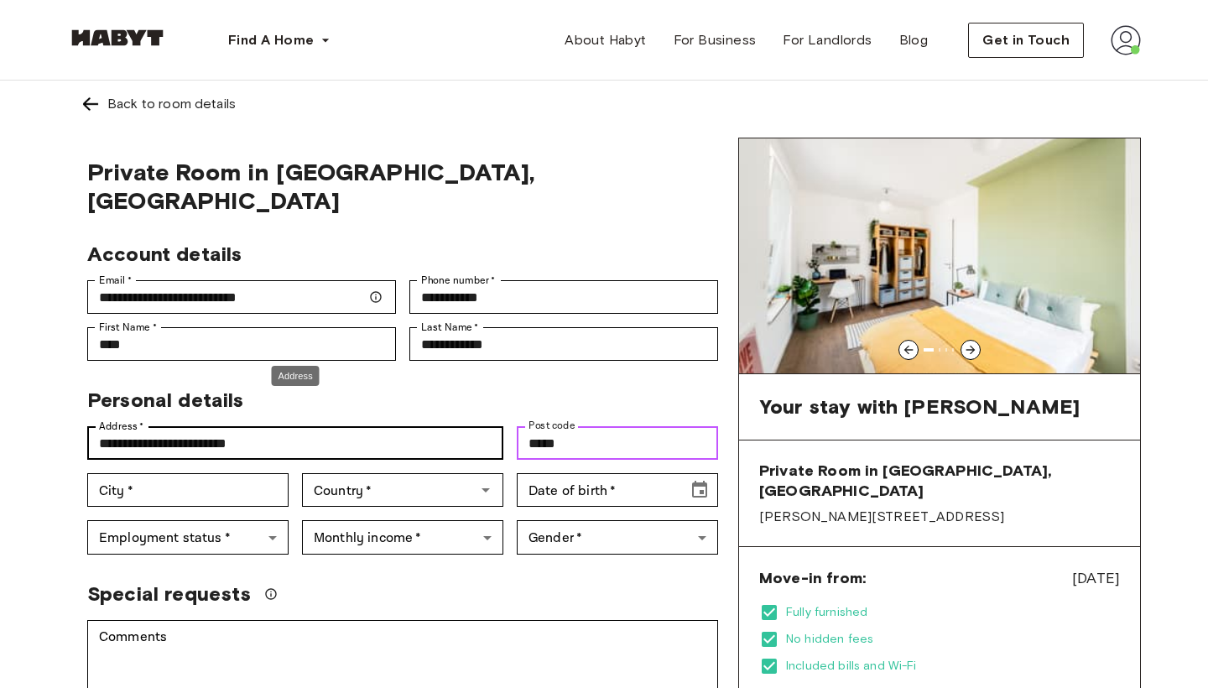
type input "*****"
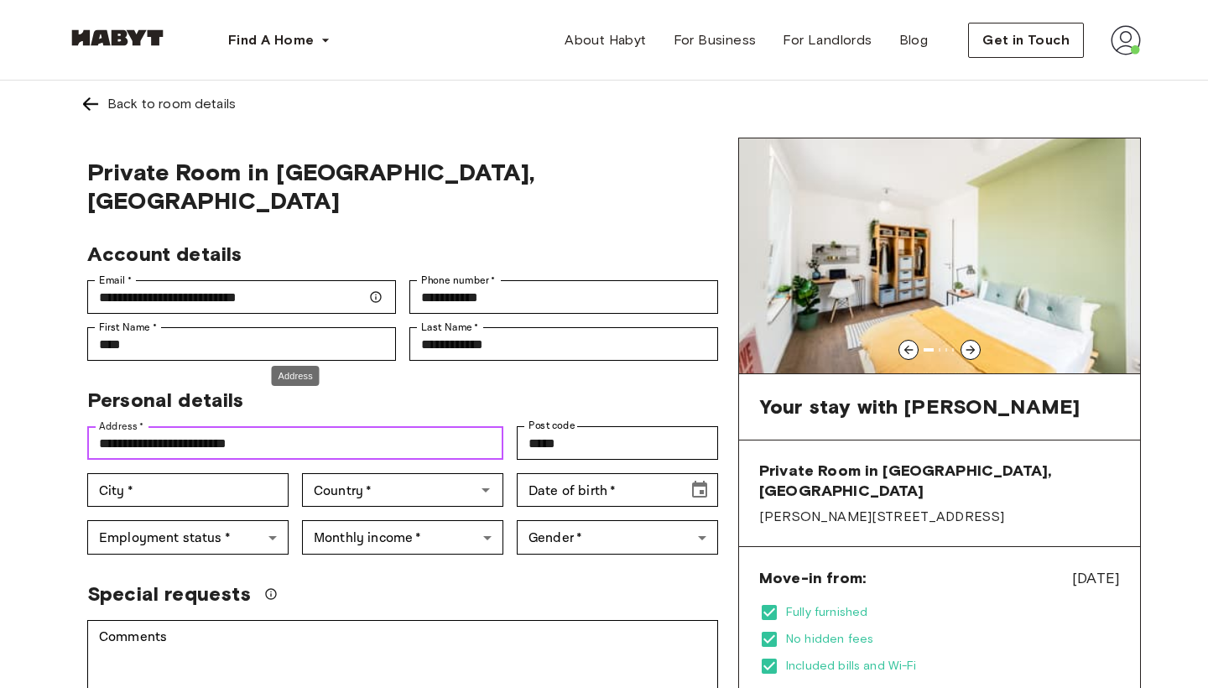
click at [288, 426] on input "**********" at bounding box center [295, 443] width 416 height 34
type input "**********"
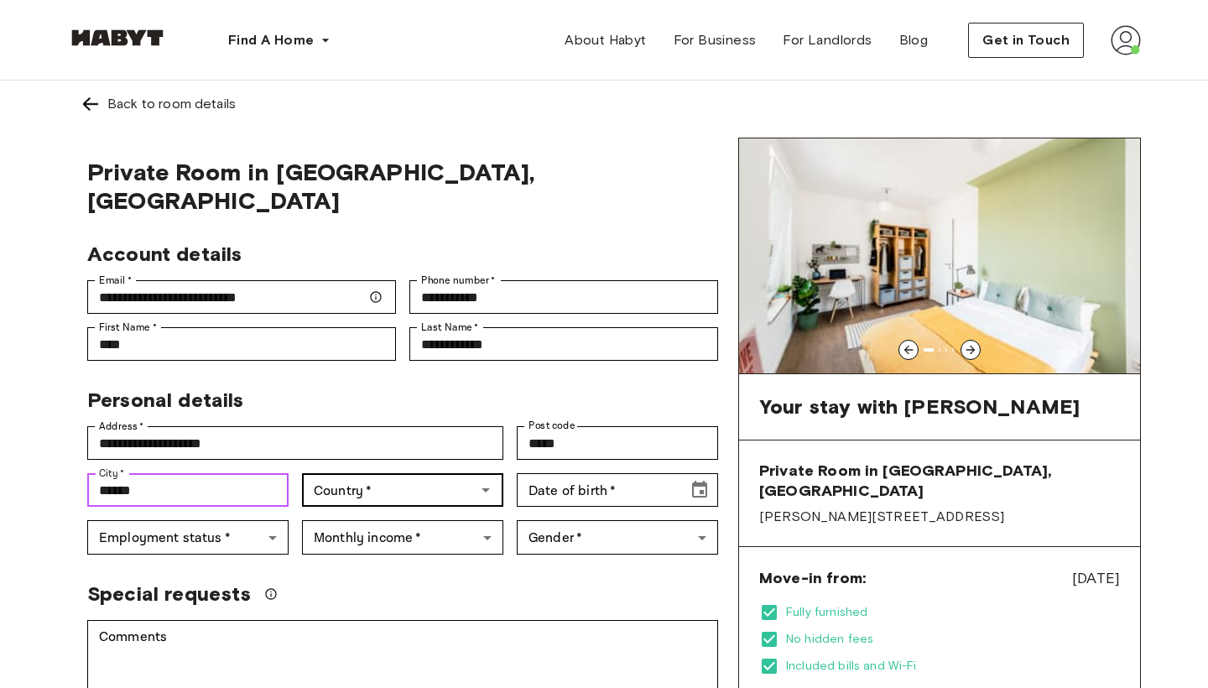
type input "******"
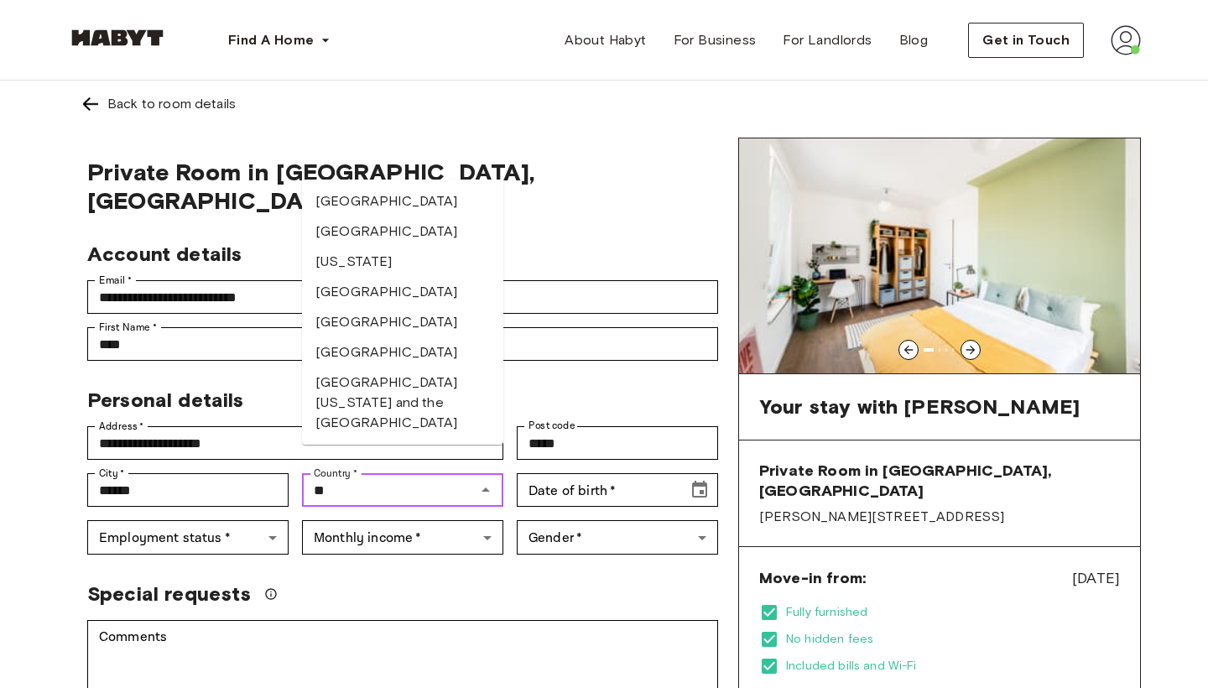
click at [361, 303] on li "[GEOGRAPHIC_DATA]" at bounding box center [402, 292] width 201 height 30
type input "*******"
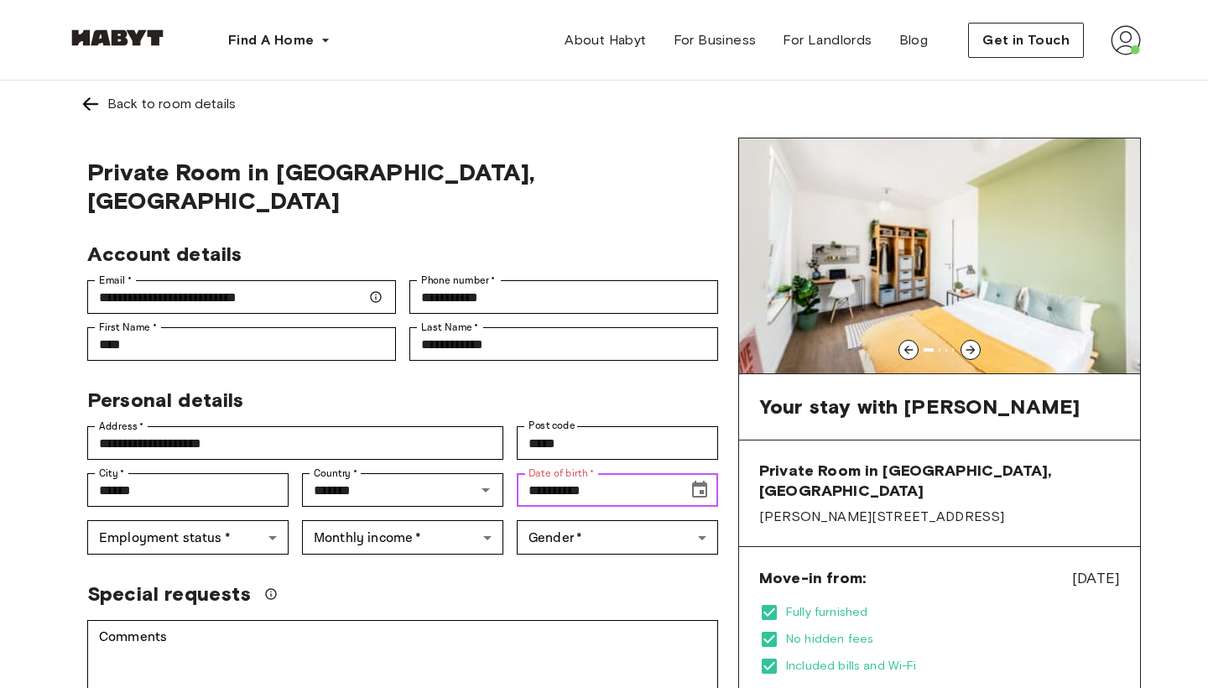
click at [591, 473] on input "**********" at bounding box center [596, 490] width 159 height 34
click at [586, 473] on input "**********" at bounding box center [596, 490] width 159 height 34
click at [550, 473] on input "**********" at bounding box center [596, 490] width 159 height 34
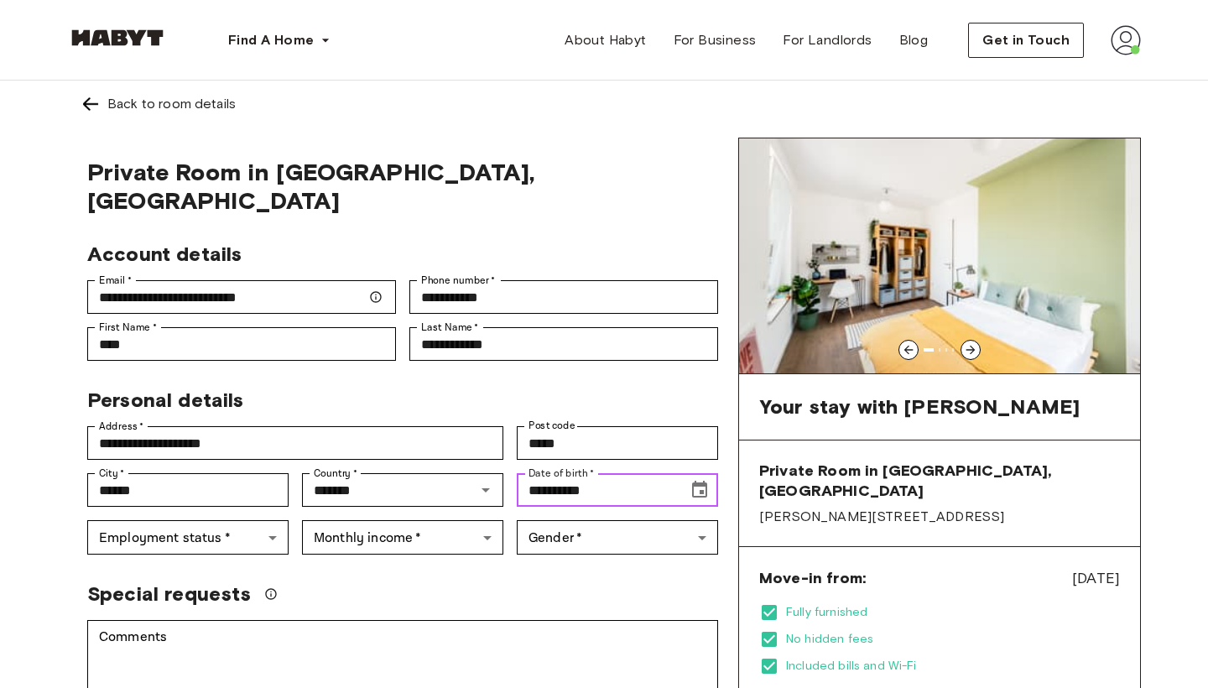
click at [708, 480] on icon "Choose date, selected date is May 31, 1901" at bounding box center [699, 490] width 20 height 20
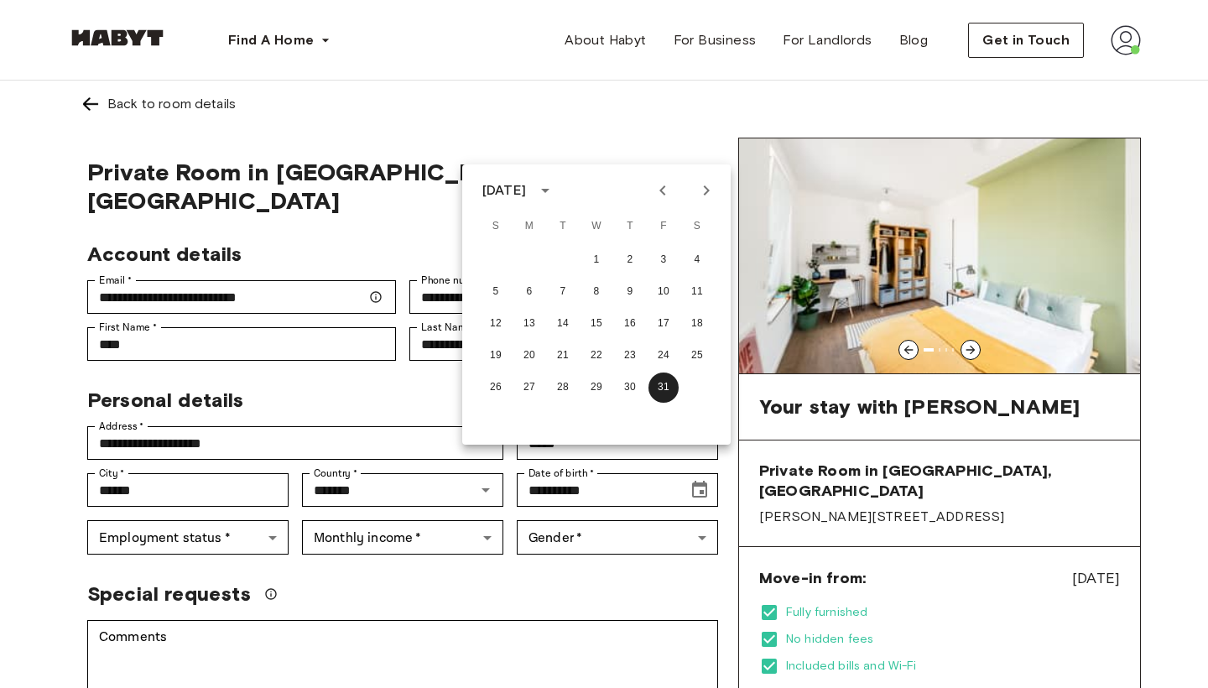
click at [526, 190] on div "May 1901" at bounding box center [504, 190] width 44 height 20
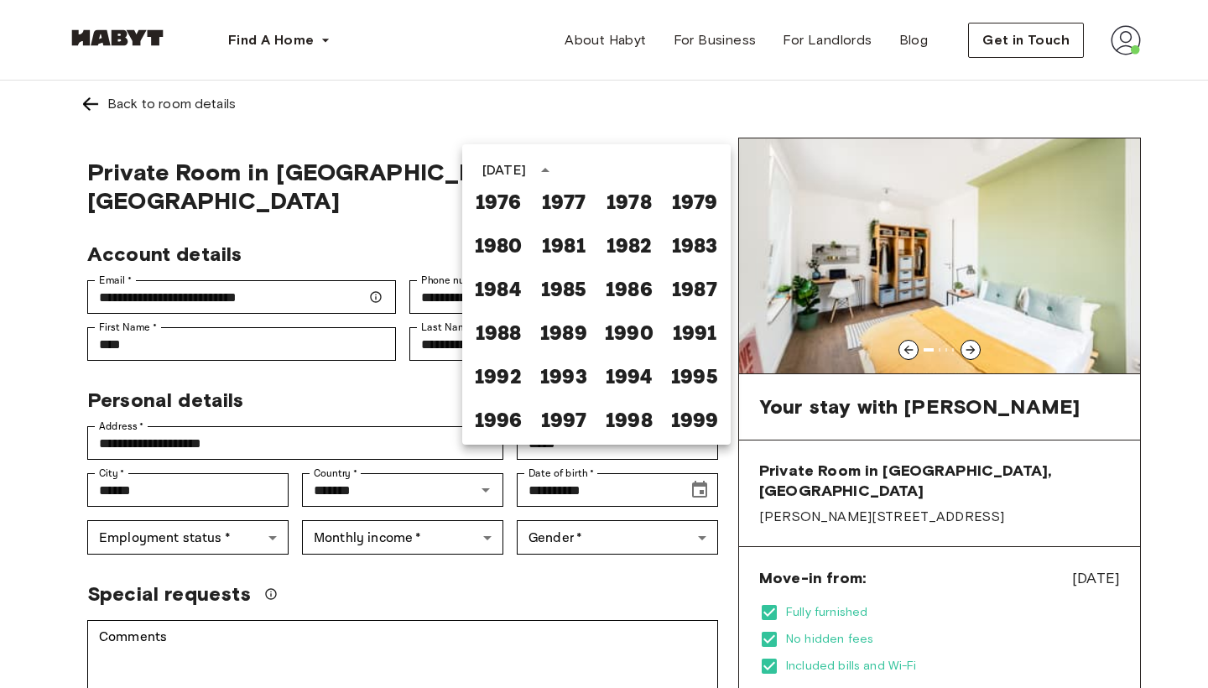
scroll to position [852, 0]
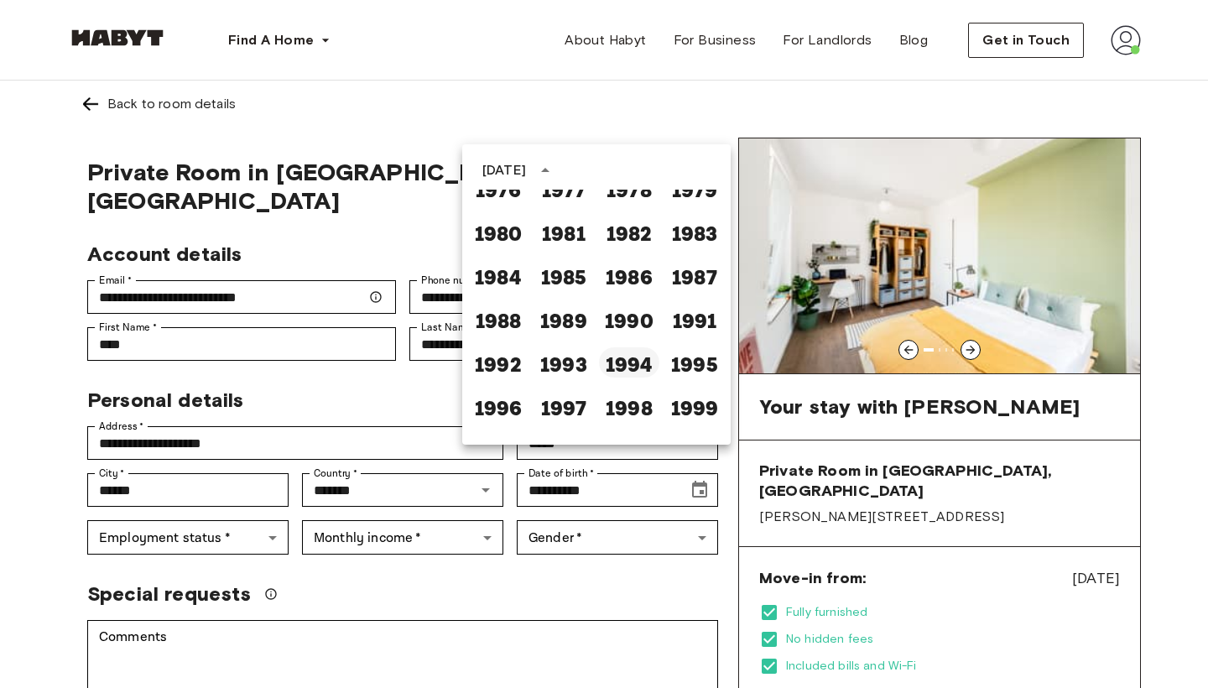
click at [643, 372] on button "1994" at bounding box center [629, 362] width 60 height 30
type input "**********"
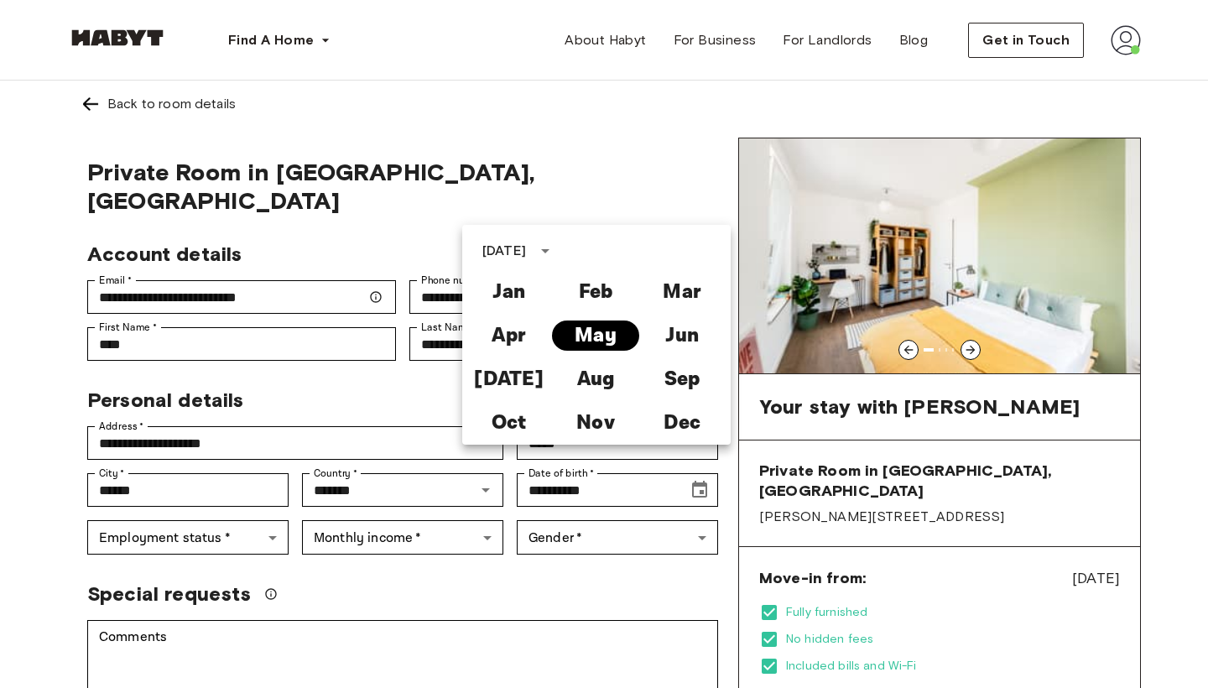
click at [594, 336] on button "May" at bounding box center [595, 335] width 86 height 30
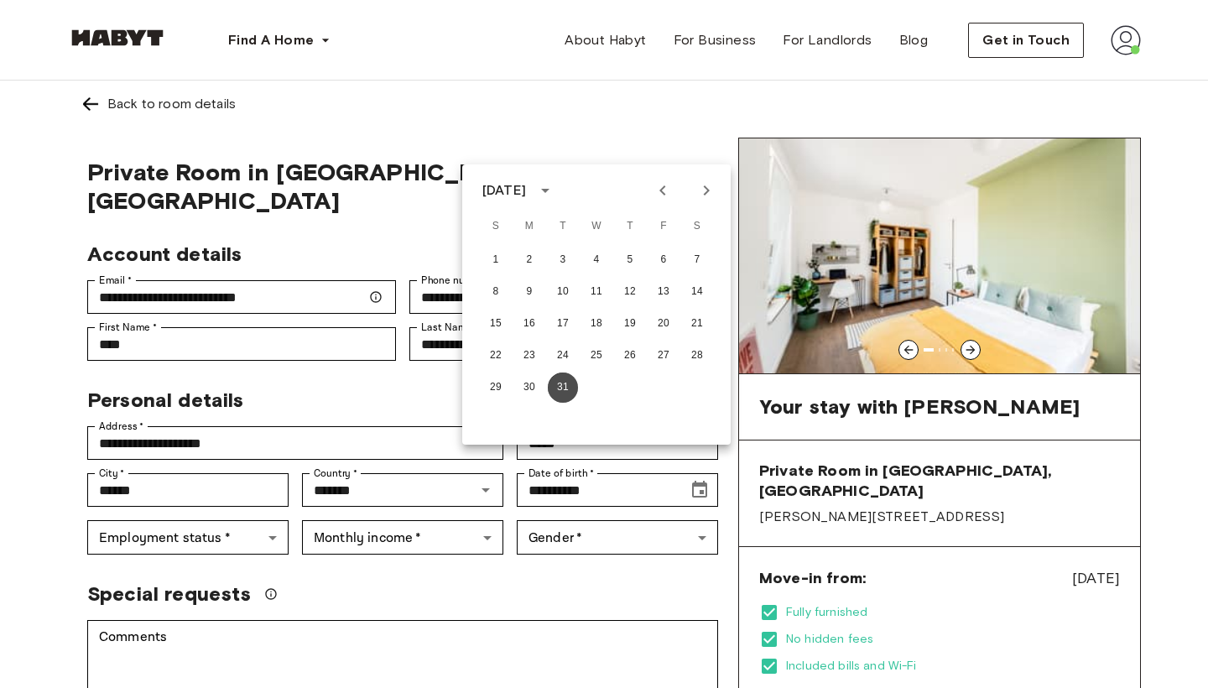
click at [559, 393] on button "31" at bounding box center [563, 387] width 30 height 30
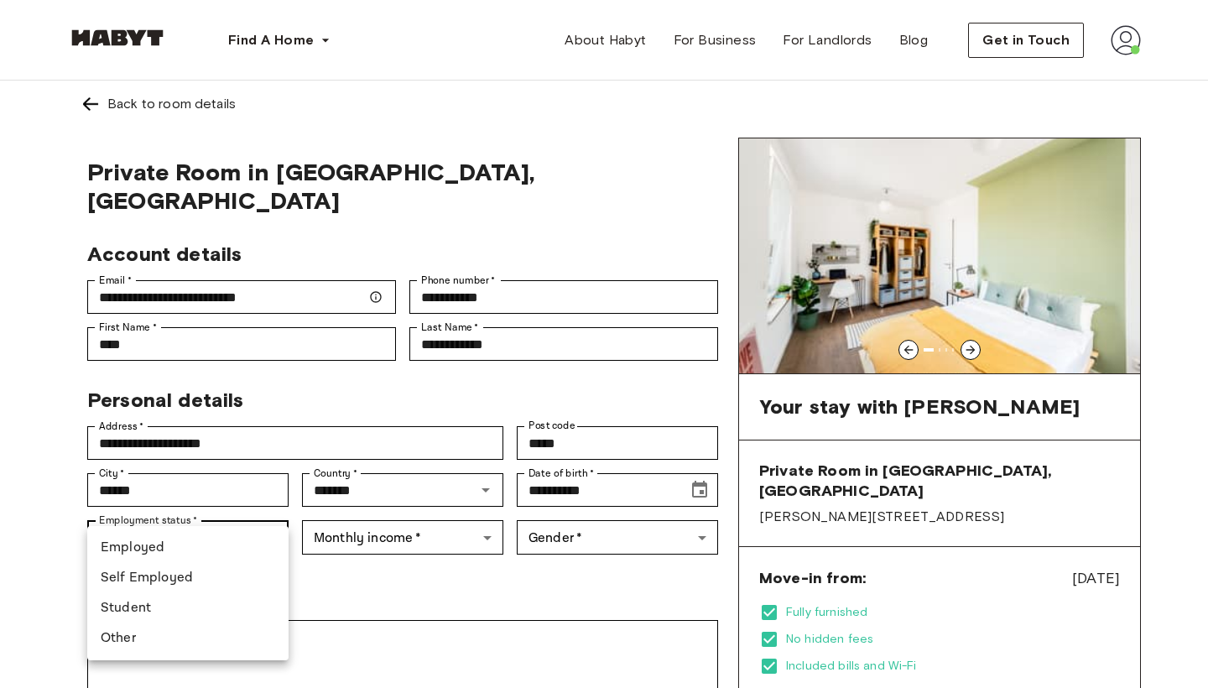
click at [190, 544] on li "Employed" at bounding box center [187, 548] width 201 height 30
type input "********"
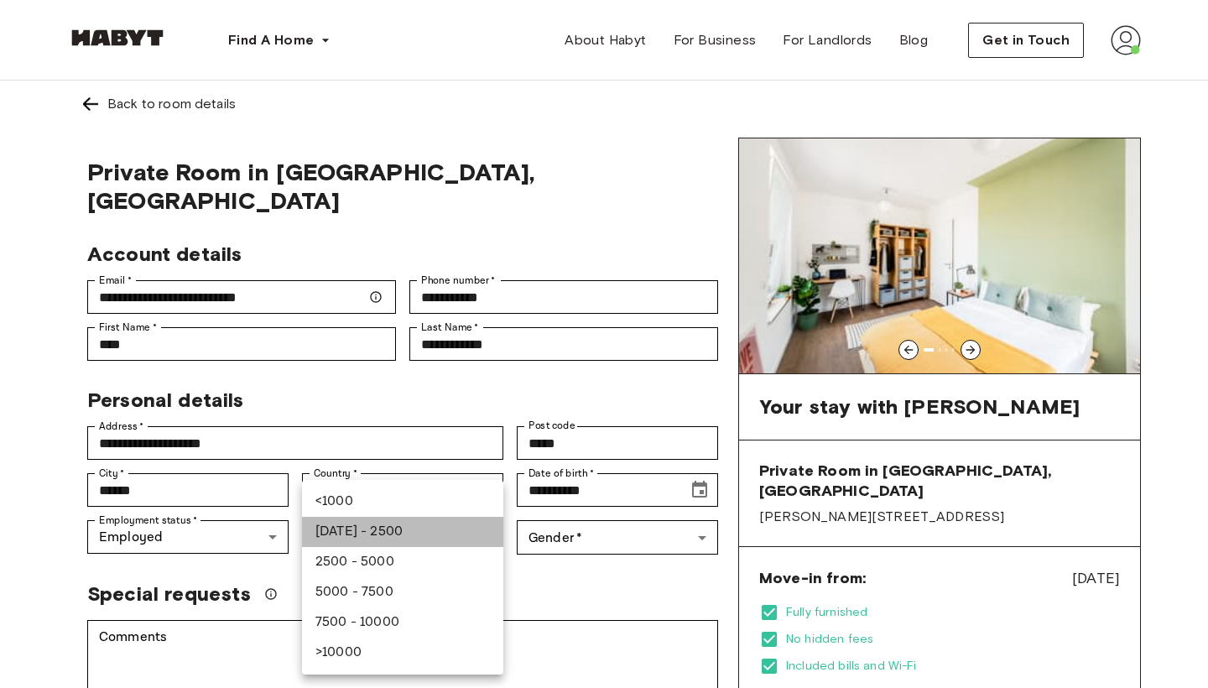
click at [378, 535] on li "1000 - 2500" at bounding box center [402, 532] width 201 height 30
type input "***"
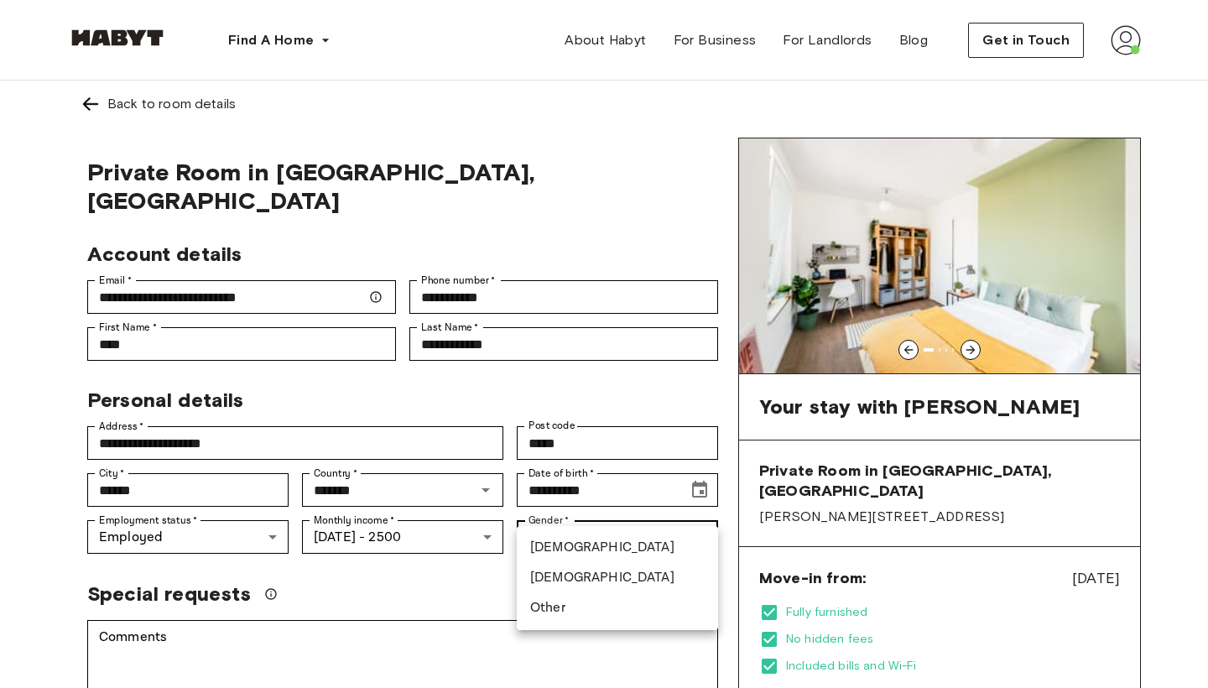
click at [568, 580] on li "Female" at bounding box center [617, 578] width 201 height 30
type input "******"
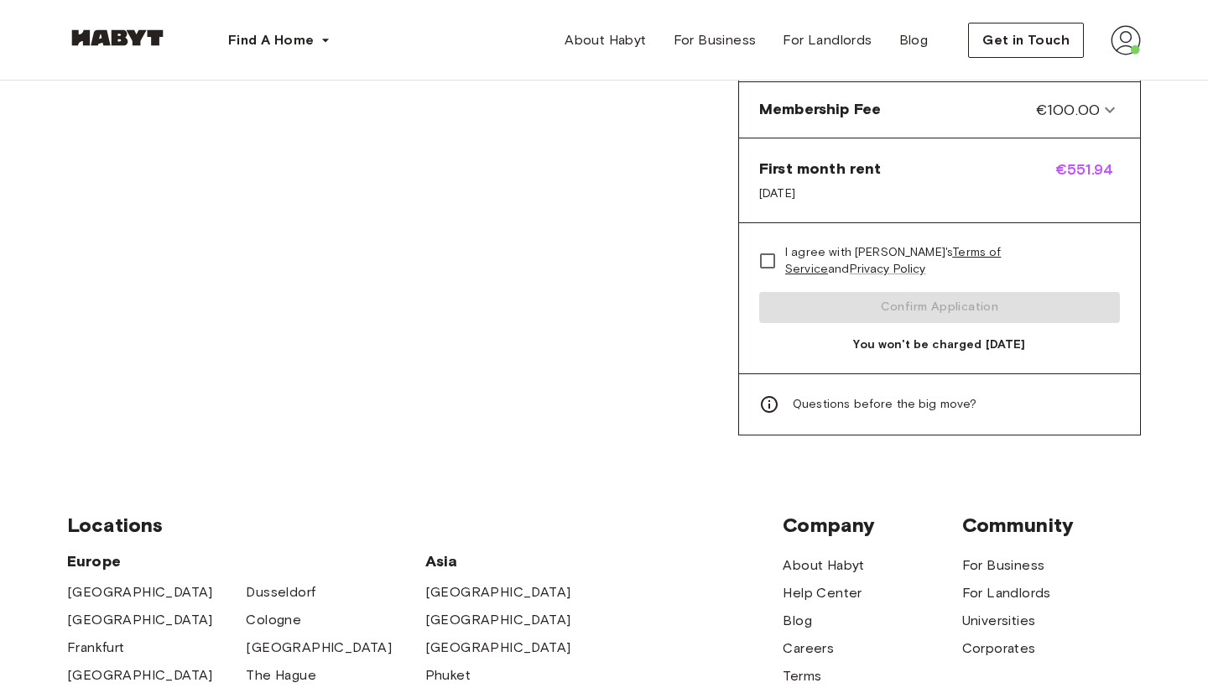
scroll to position [790, 0]
click at [785, 251] on label "I agree with Habyt's Terms of Service and Privacy Policy" at bounding box center [928, 259] width 356 height 35
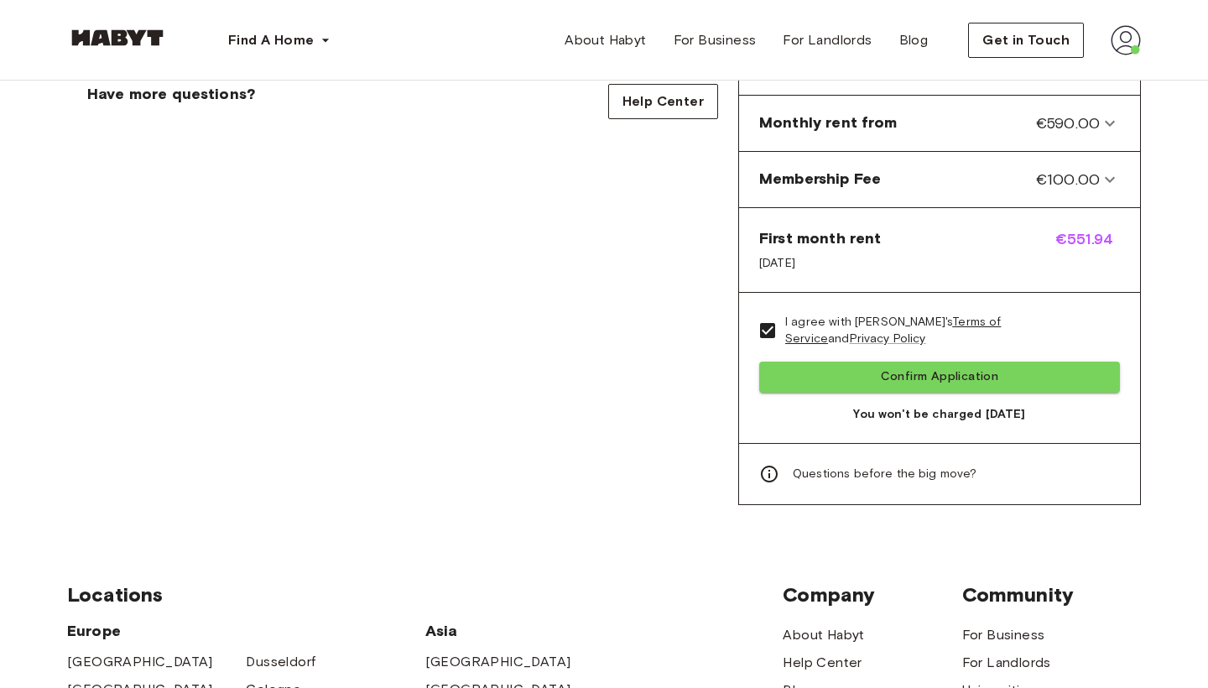
scroll to position [806, 0]
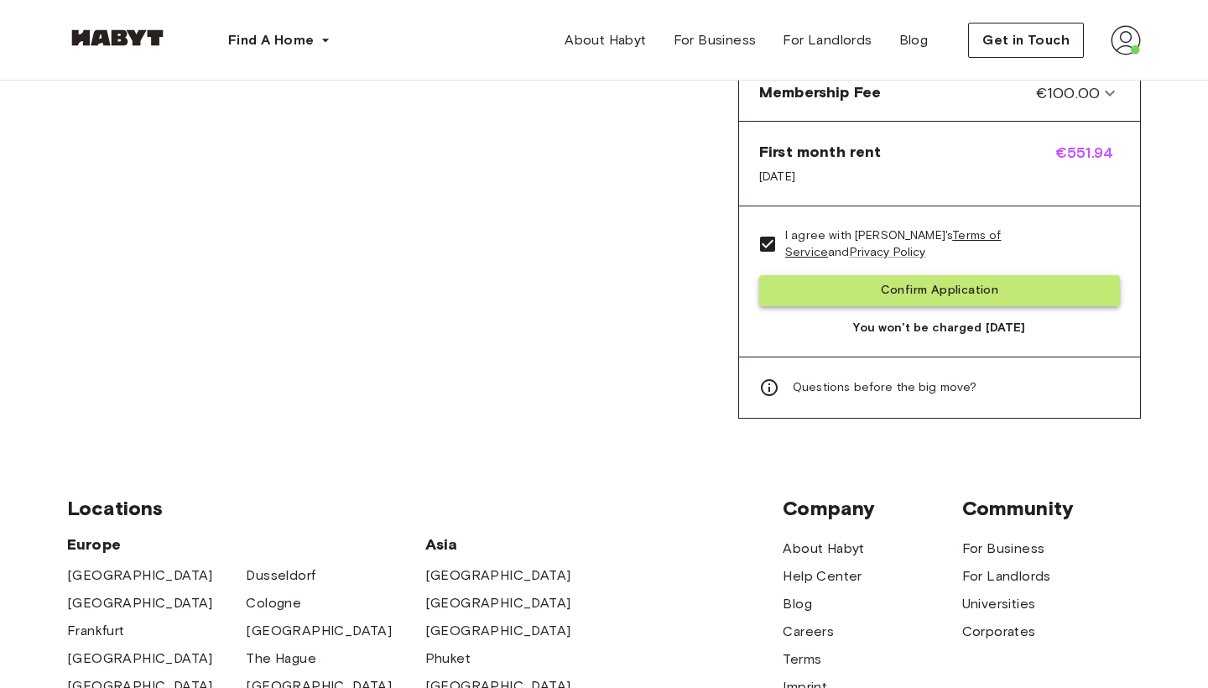
click at [820, 276] on button "Confirm Application" at bounding box center [939, 290] width 361 height 31
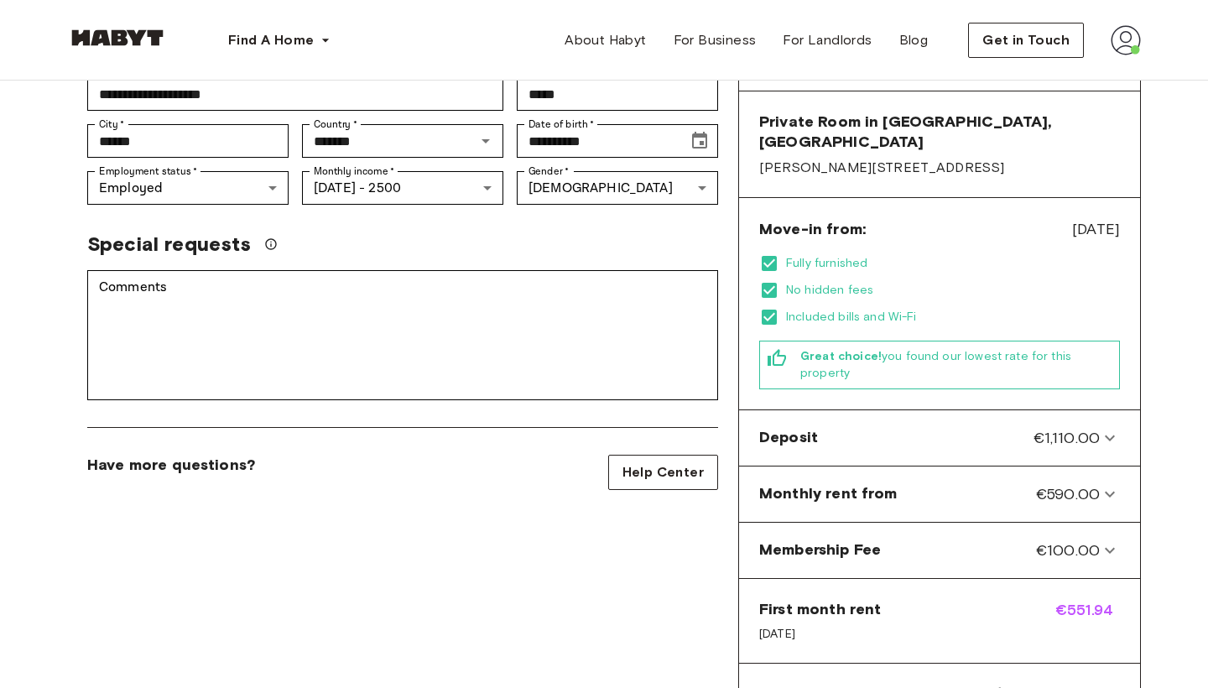
scroll to position [347, 0]
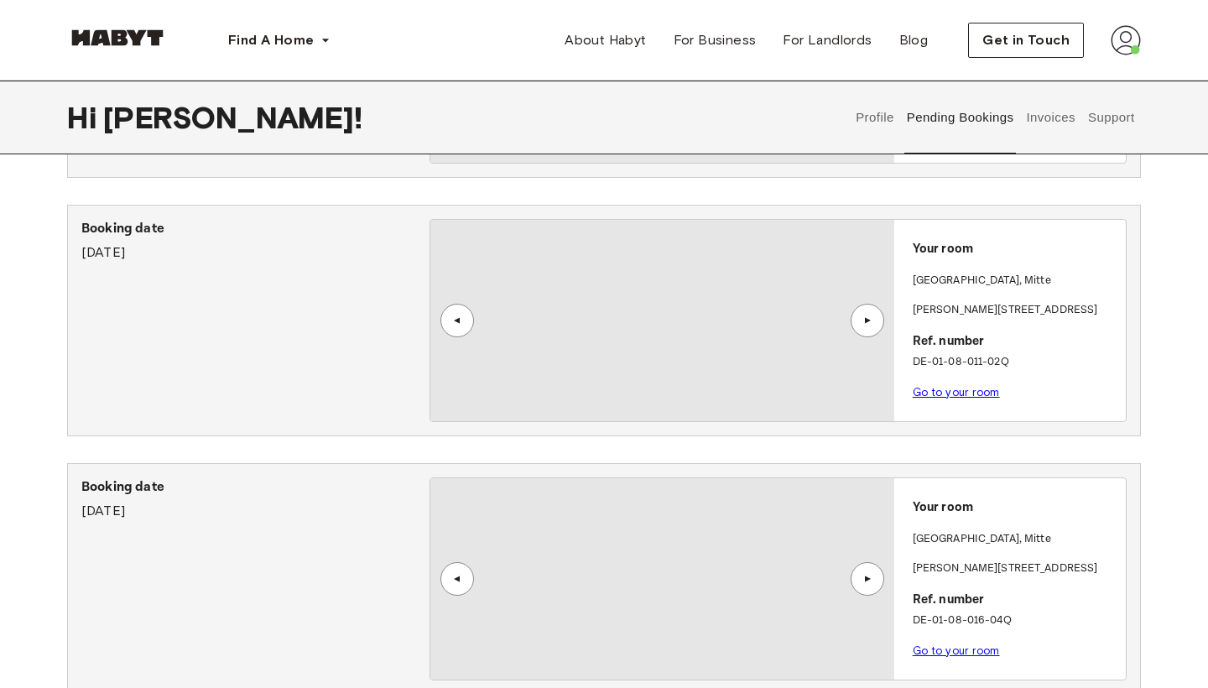
scroll to position [282, 0]
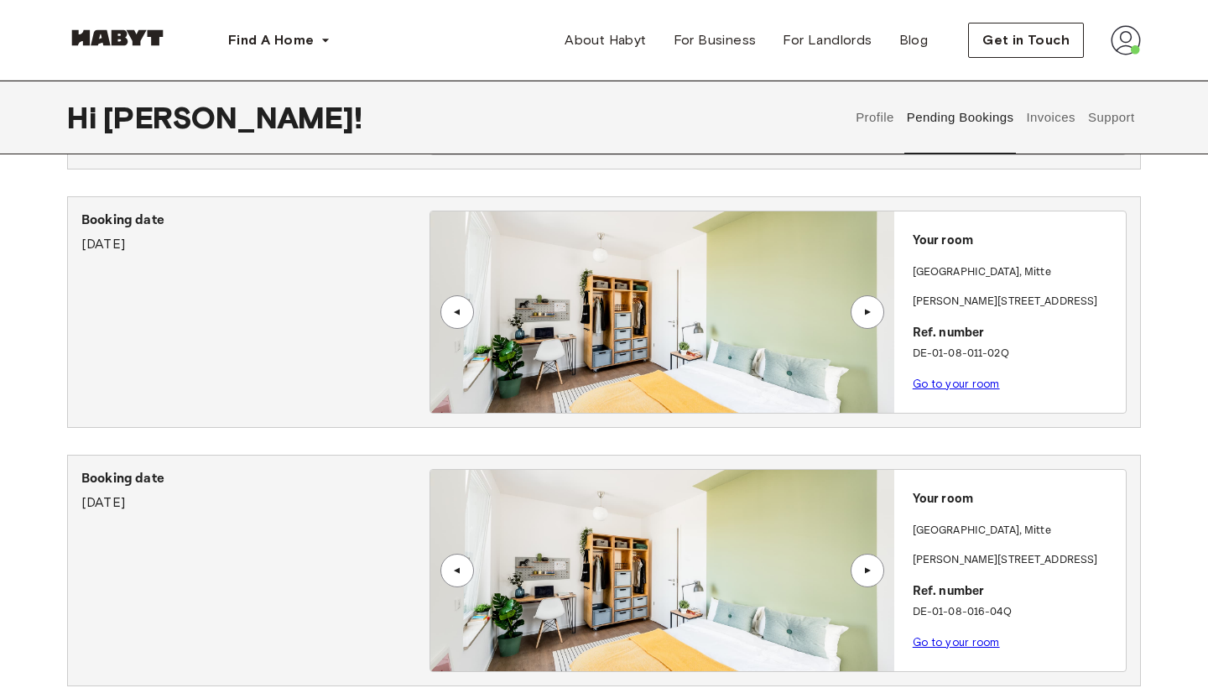
click at [935, 388] on p "Go to your room" at bounding box center [1016, 385] width 206 height 18
click at [934, 382] on link "Go to your room" at bounding box center [956, 383] width 87 height 13
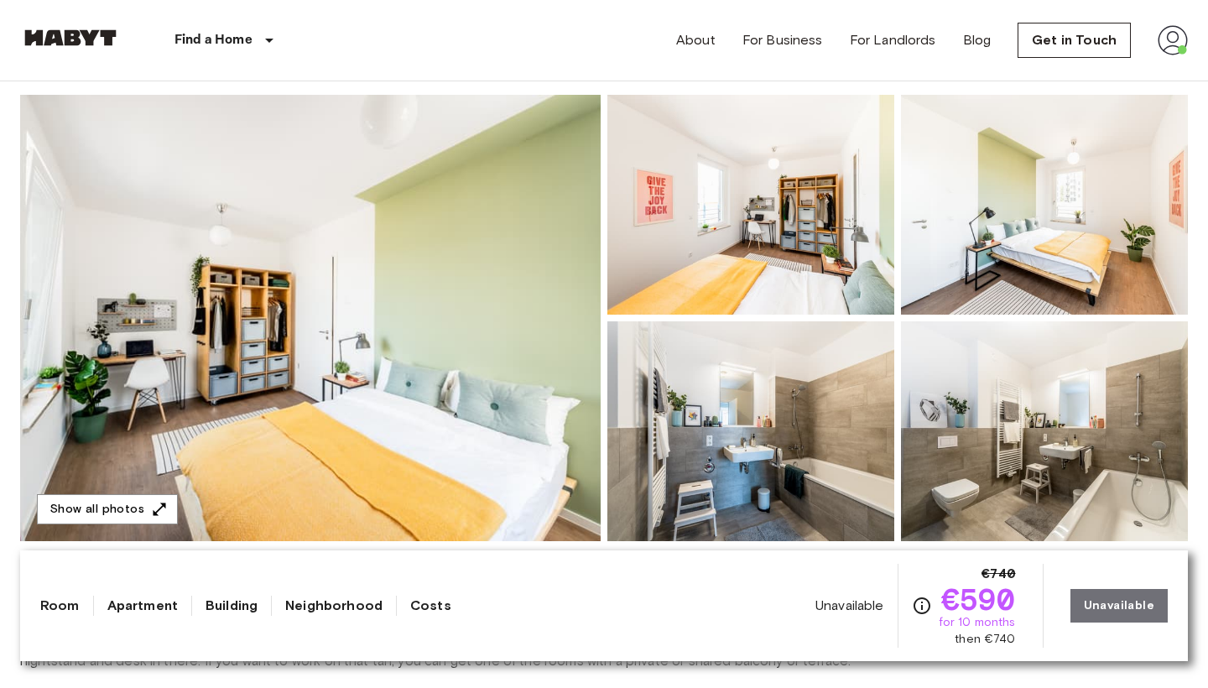
scroll to position [137, 0]
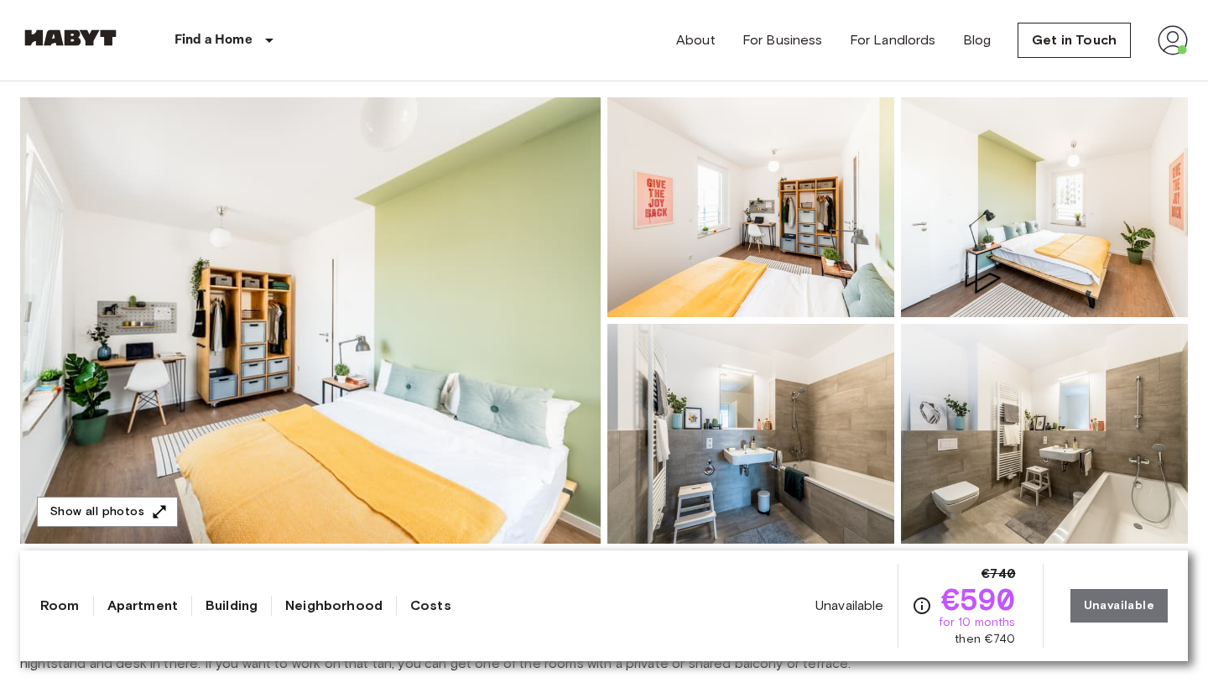
click at [1175, 48] on img at bounding box center [1173, 40] width 30 height 30
click at [1049, 71] on li "Profile" at bounding box center [1111, 70] width 168 height 30
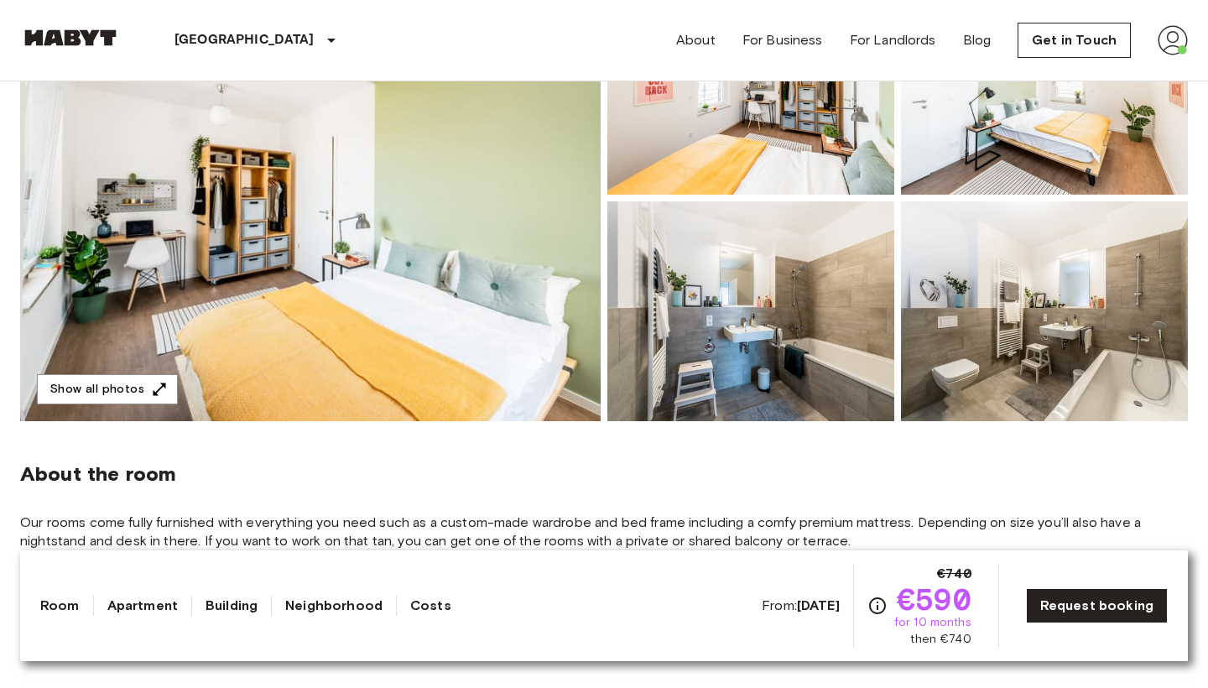
scroll to position [260, 0]
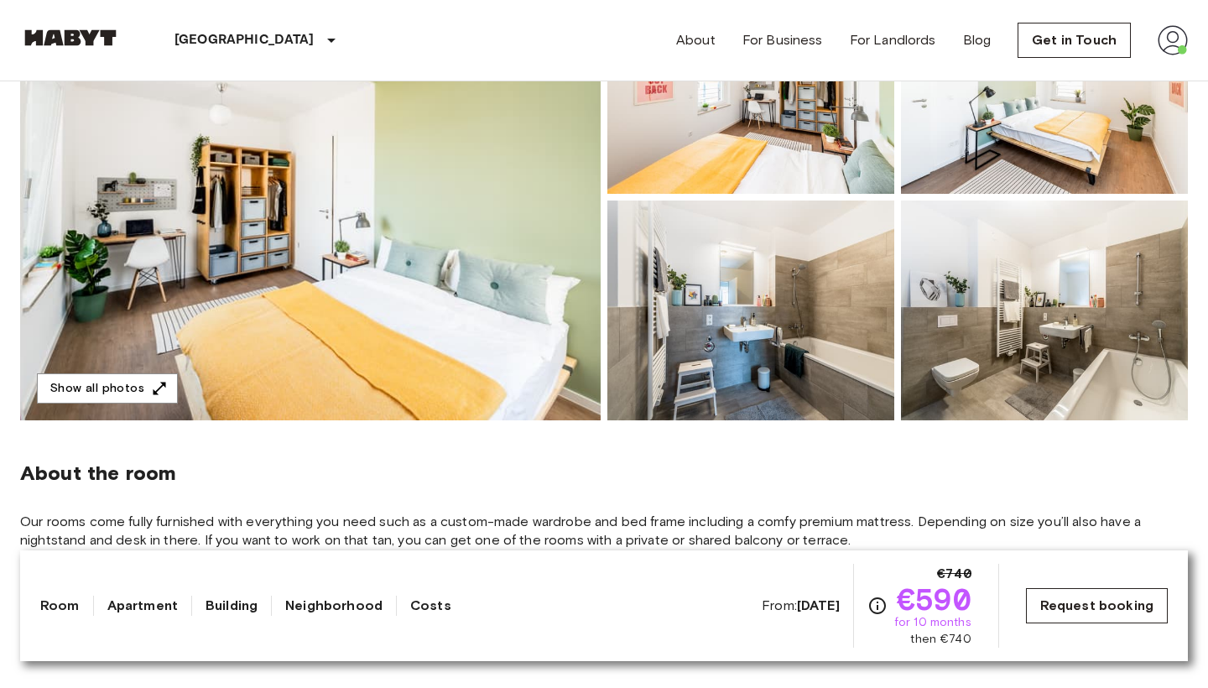
click at [1033, 606] on link "Request booking" at bounding box center [1097, 605] width 142 height 35
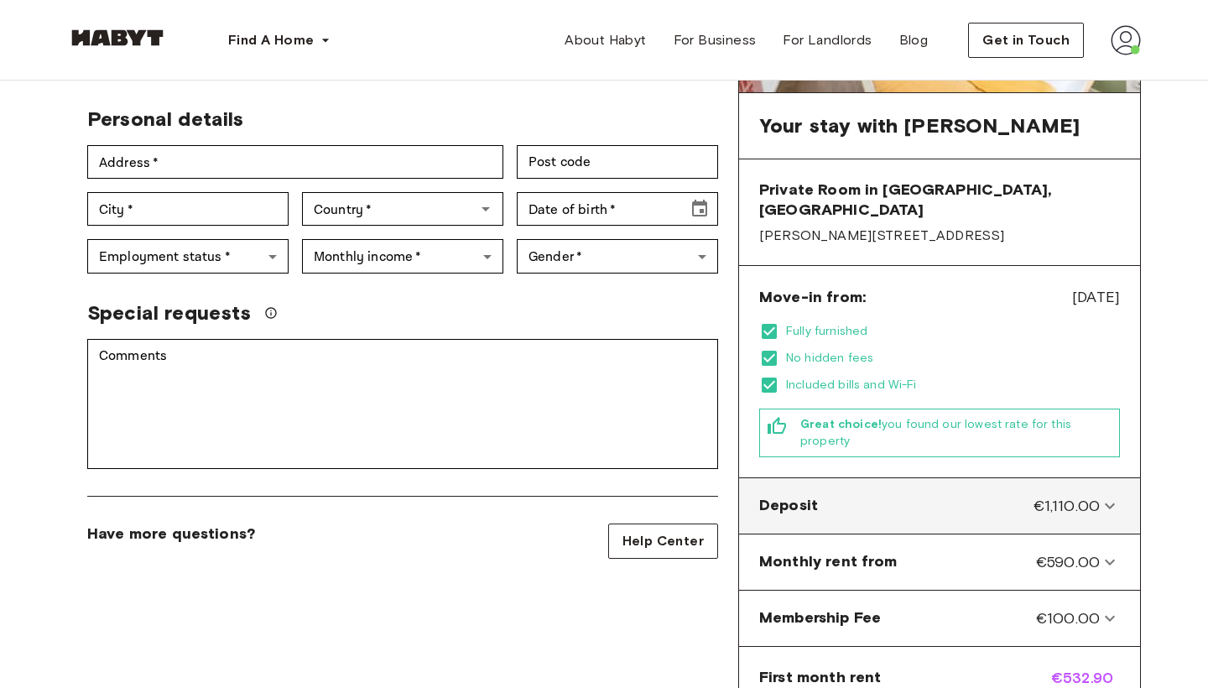
scroll to position [283, 0]
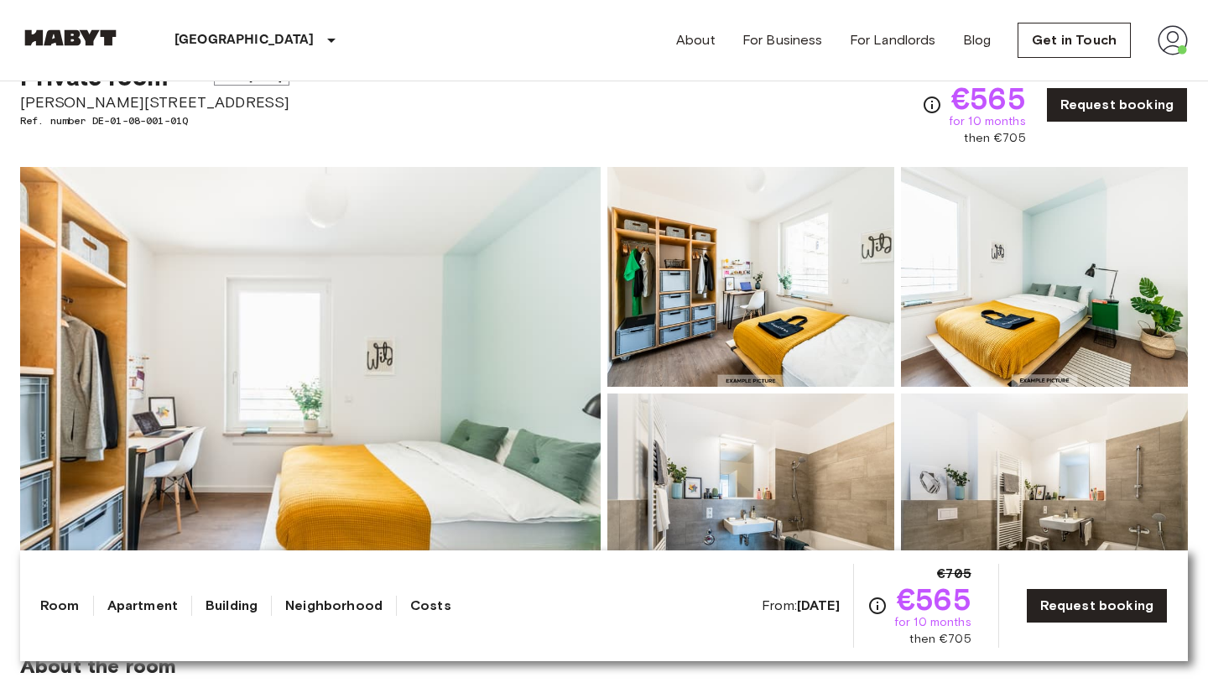
scroll to position [70, 0]
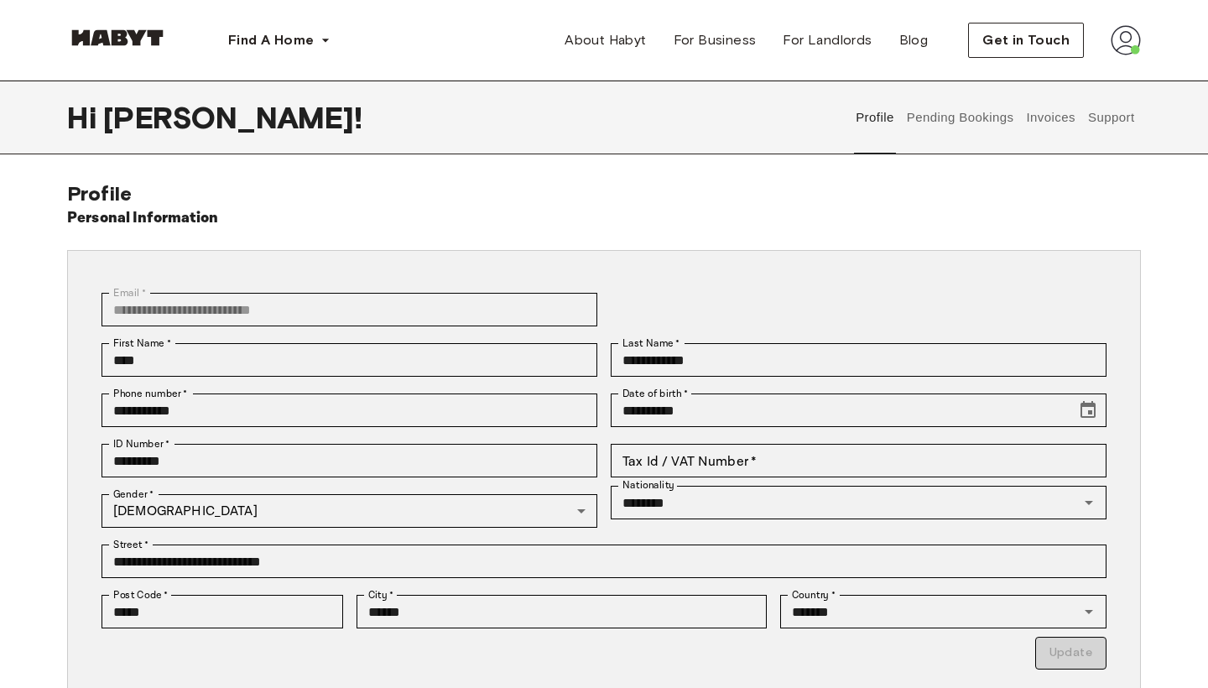
click at [957, 127] on button "Pending Bookings" at bounding box center [960, 118] width 112 height 74
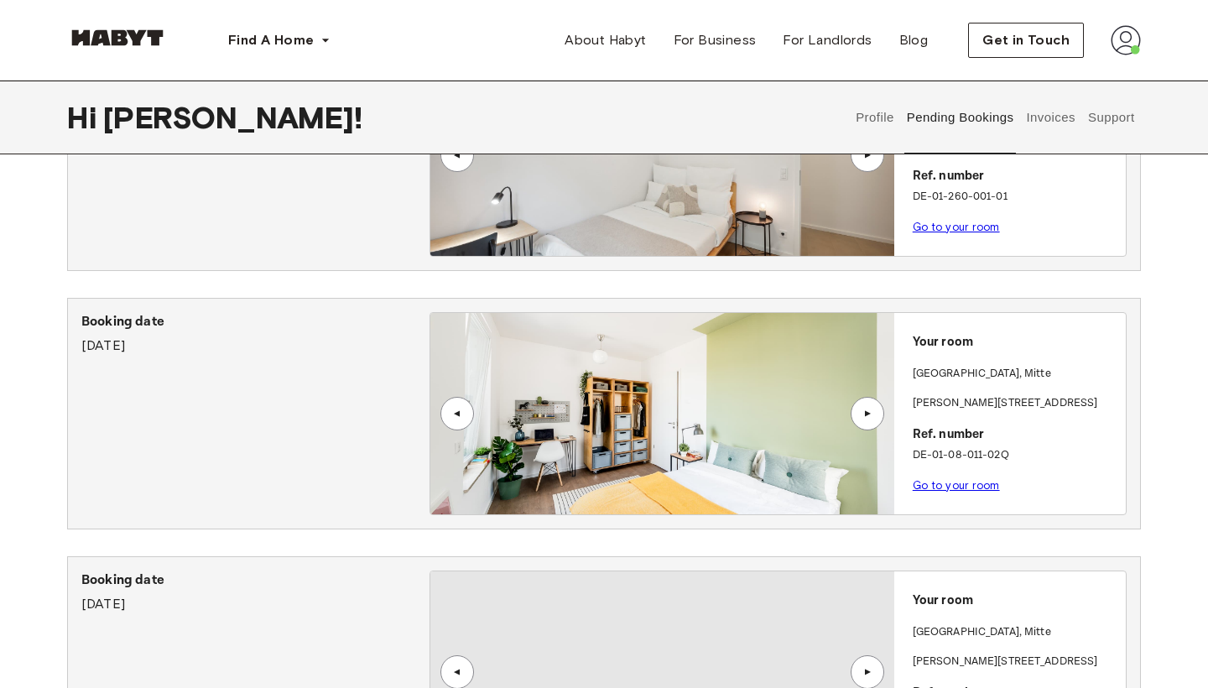
scroll to position [218, 0]
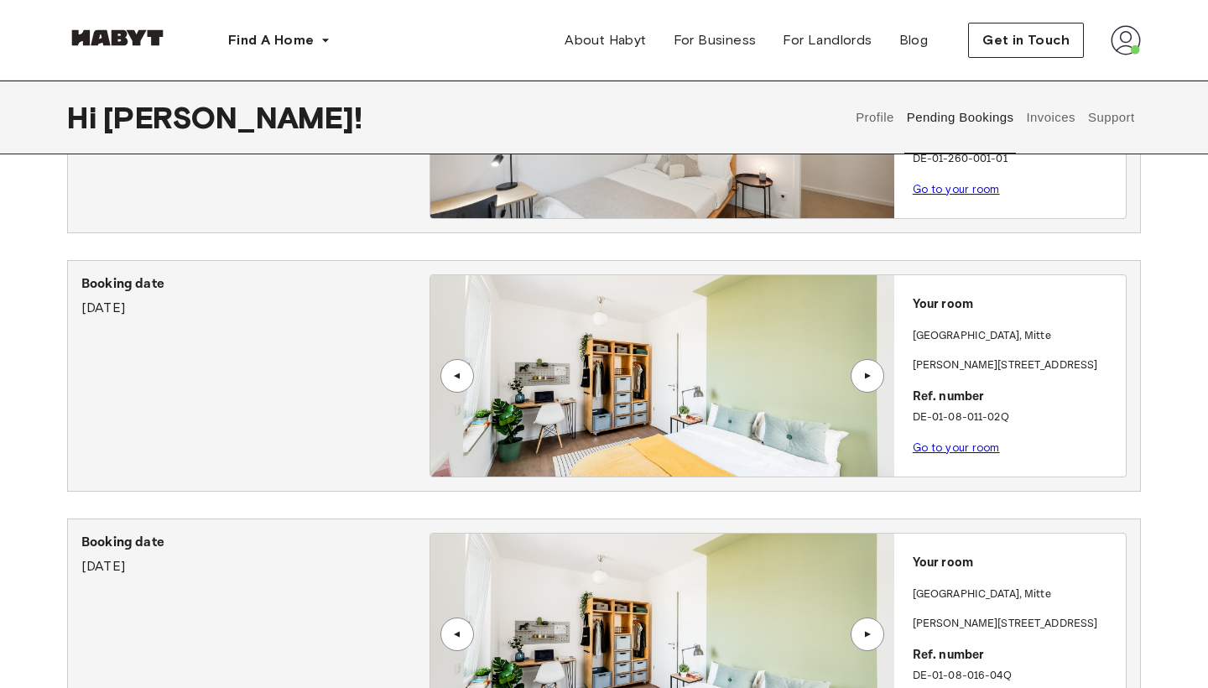
click at [669, 374] on img at bounding box center [661, 375] width 463 height 201
click at [221, 296] on div "Booking date [DATE]" at bounding box center [255, 296] width 348 height 44
click at [946, 444] on link "Go to your room" at bounding box center [956, 447] width 87 height 13
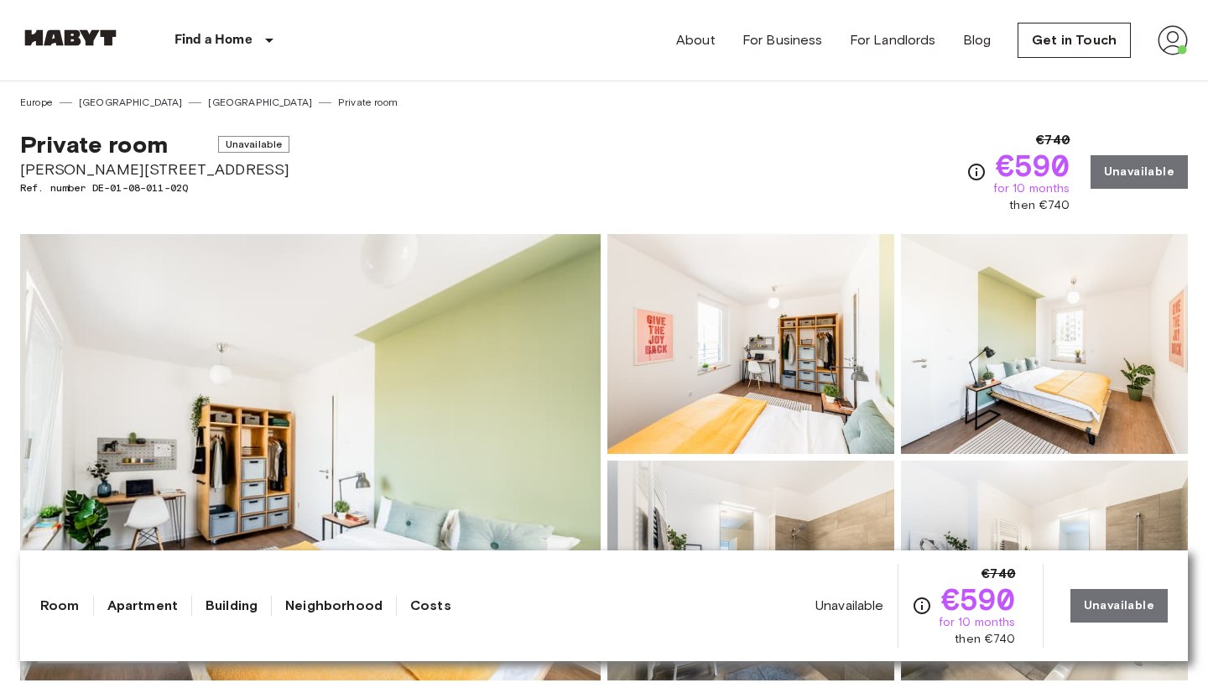
click at [228, 147] on span "Unavailable" at bounding box center [254, 144] width 72 height 17
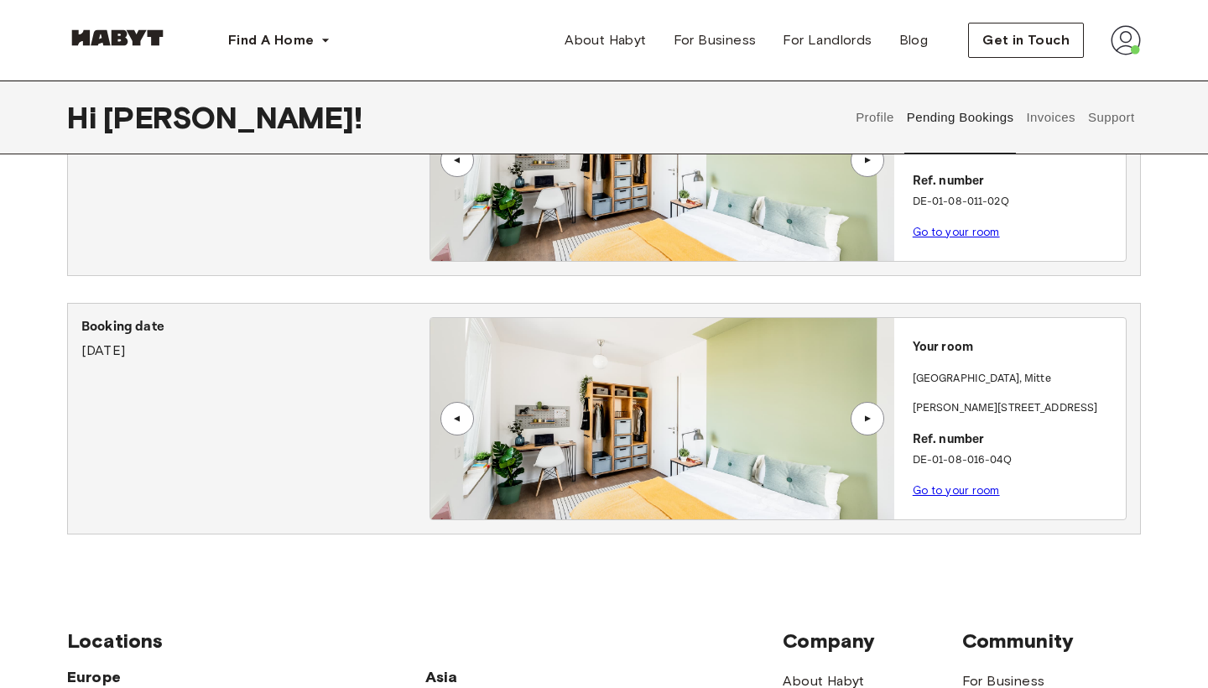
scroll to position [429, 0]
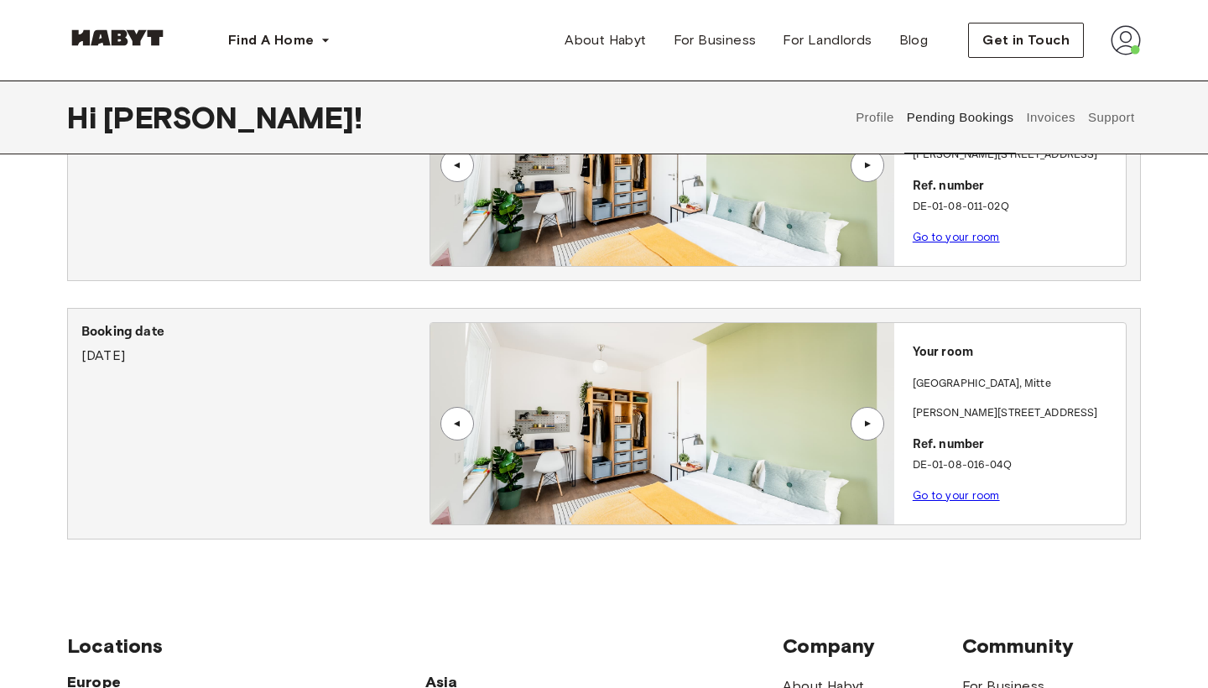
click at [974, 493] on link "Go to your room" at bounding box center [956, 495] width 87 height 13
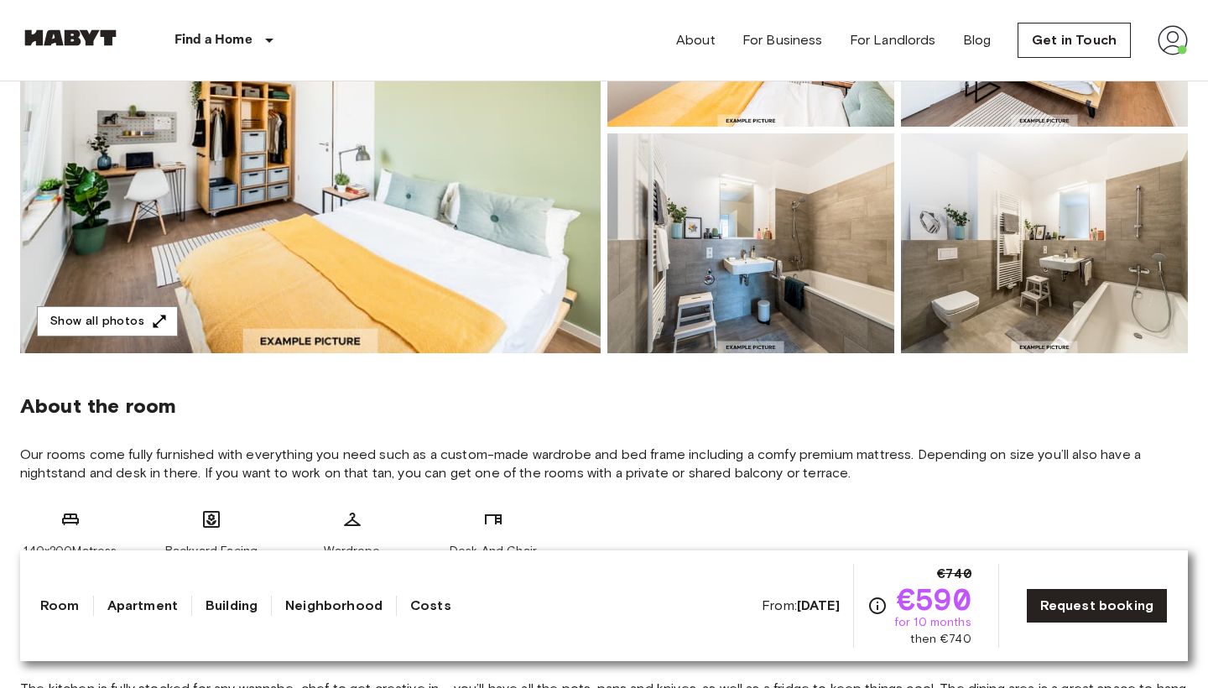
scroll to position [199, 0]
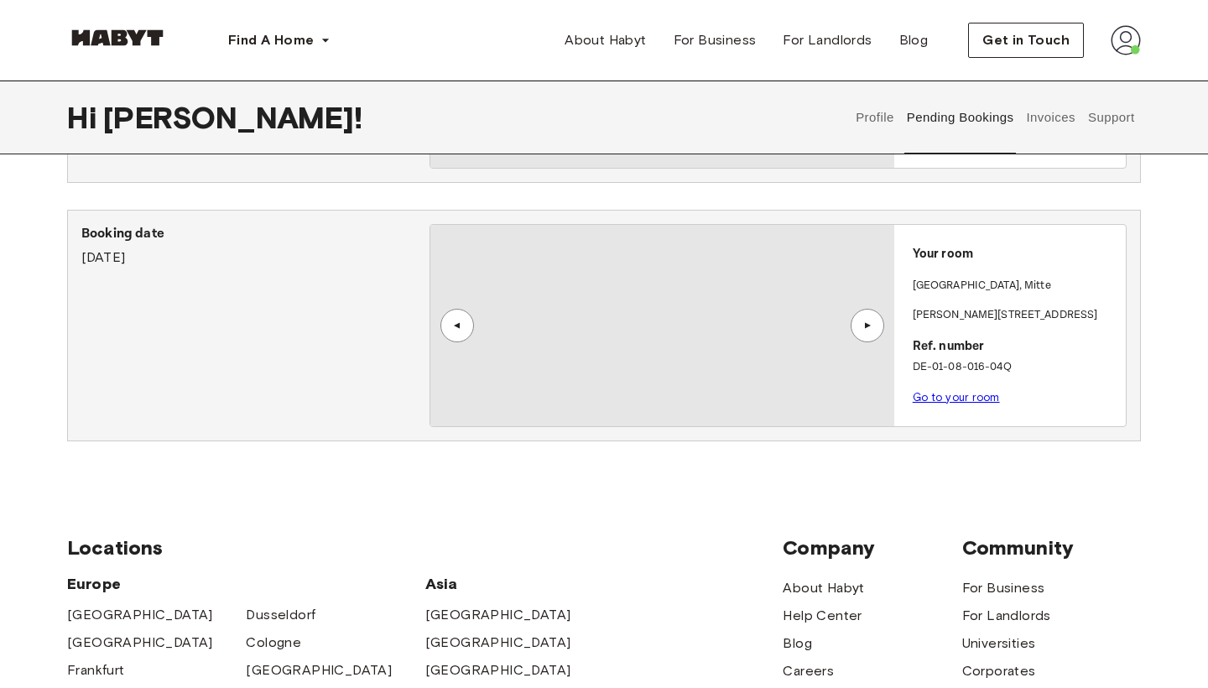
scroll to position [555, 0]
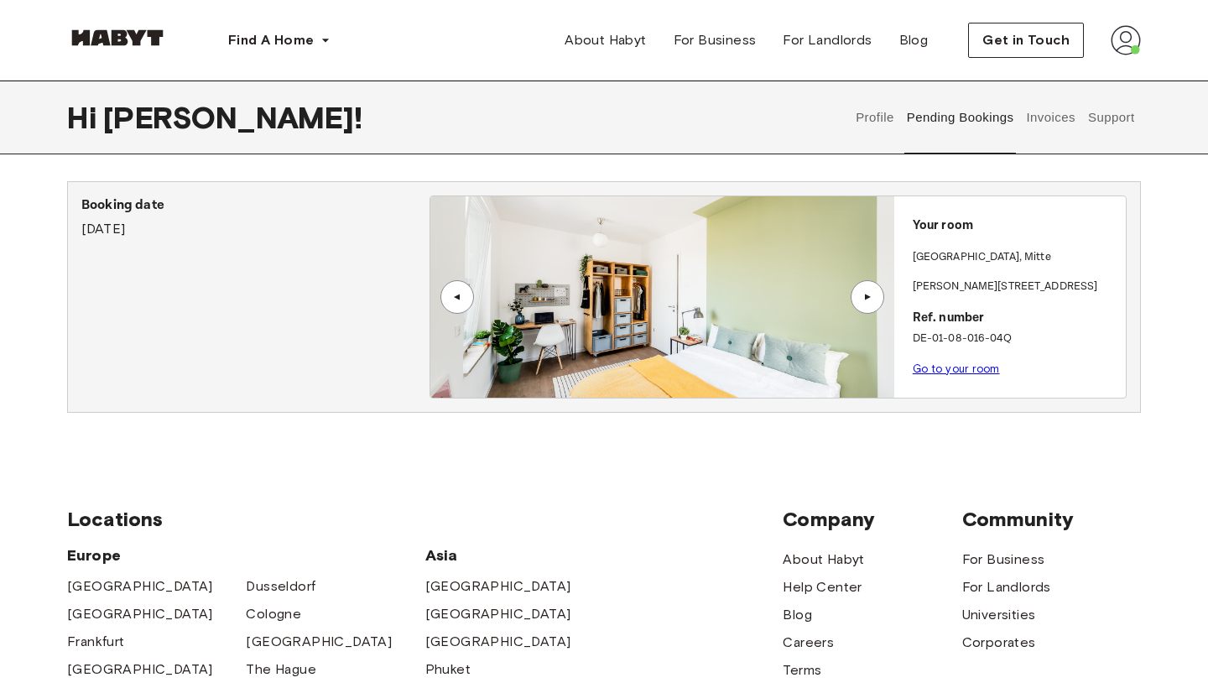
click at [942, 369] on link "Go to your room" at bounding box center [956, 368] width 87 height 13
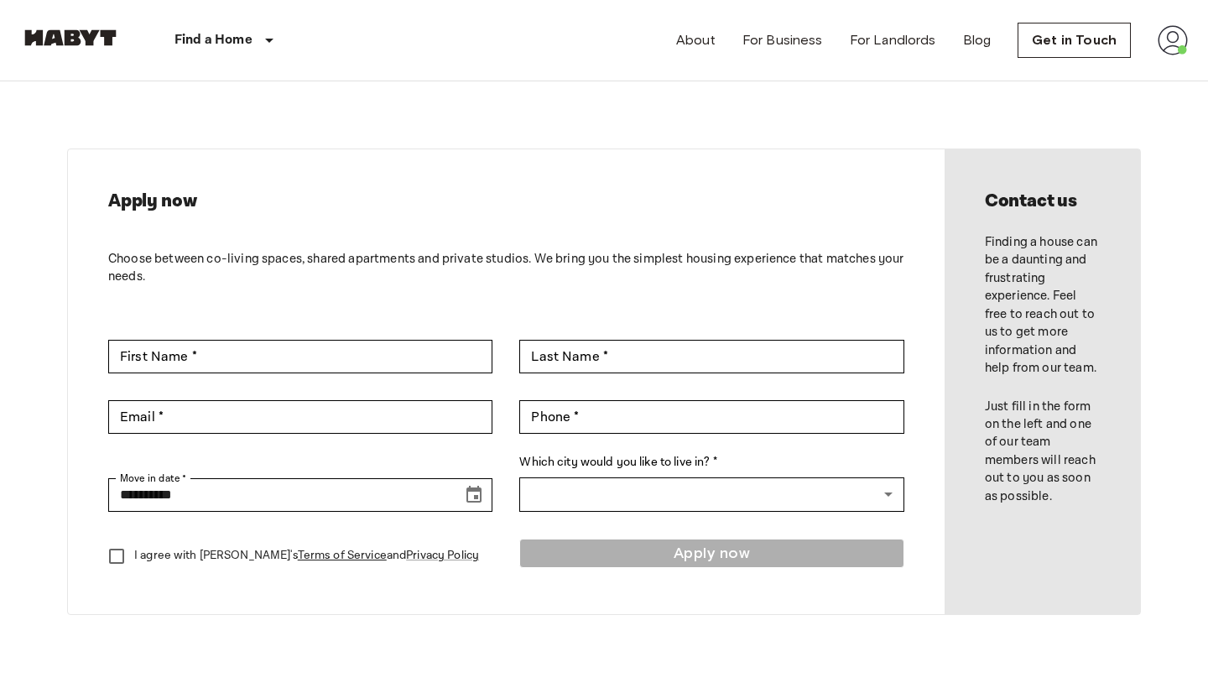
click at [87, 44] on img at bounding box center [70, 37] width 101 height 17
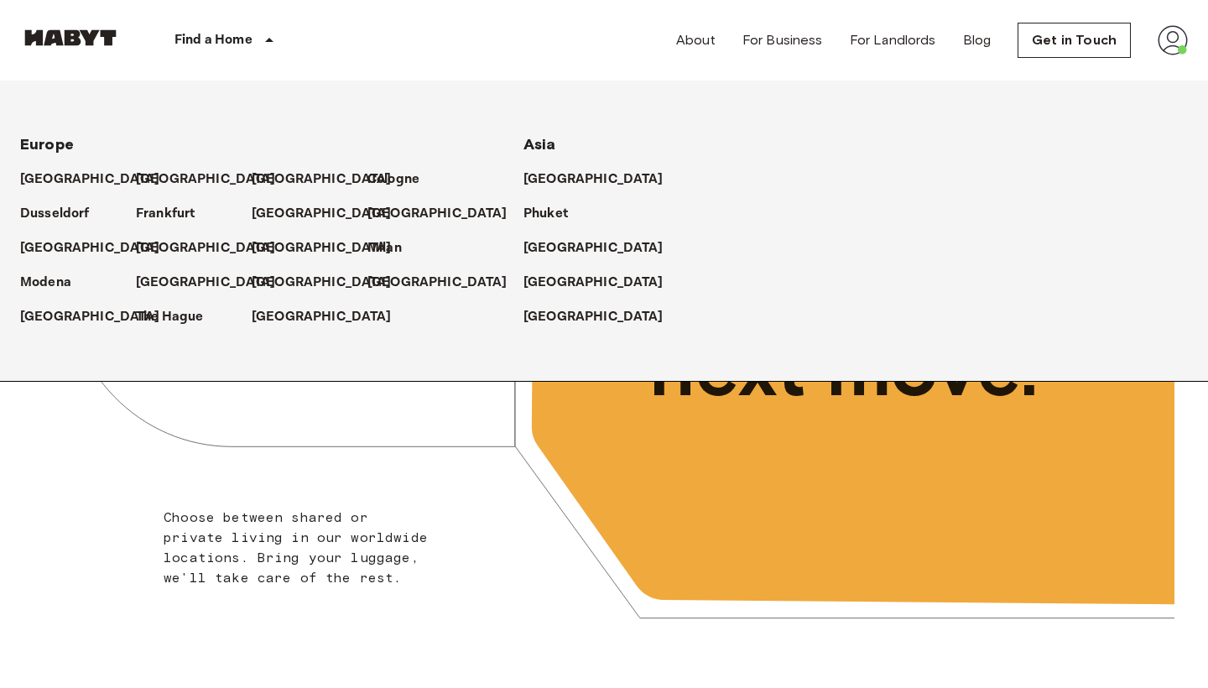
click at [198, 51] on div "Find a Home" at bounding box center [227, 40] width 212 height 81
click at [144, 169] on p "[GEOGRAPHIC_DATA]" at bounding box center [209, 179] width 140 height 20
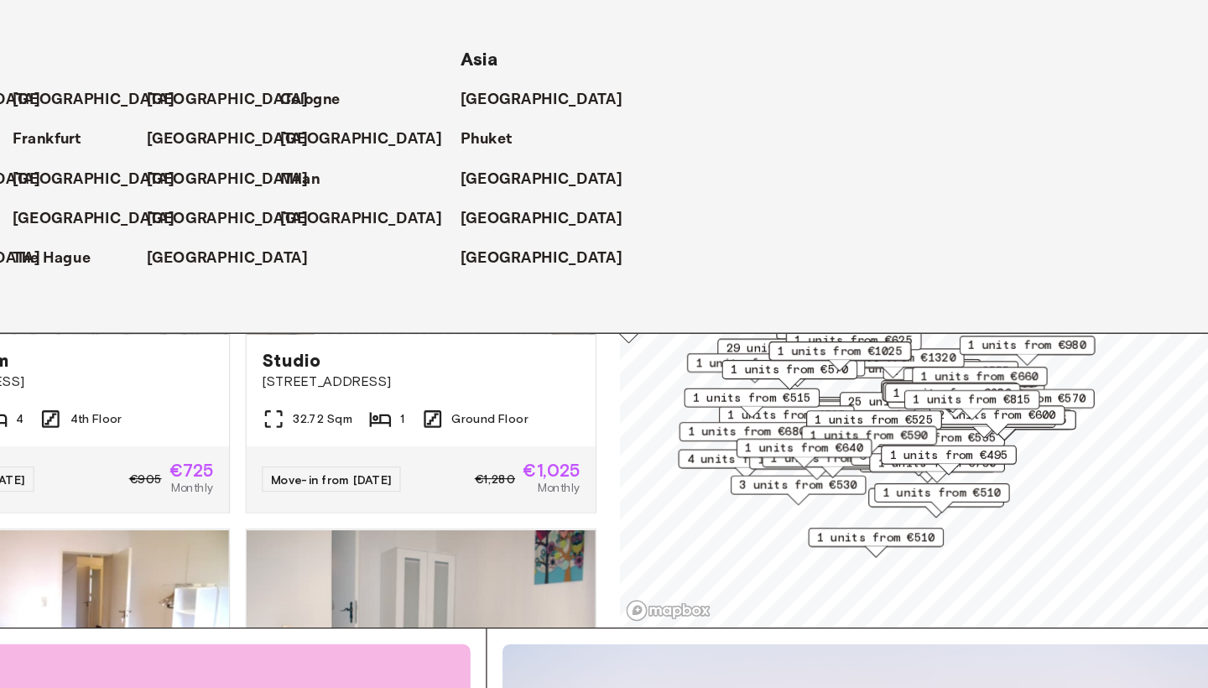
scroll to position [67, 0]
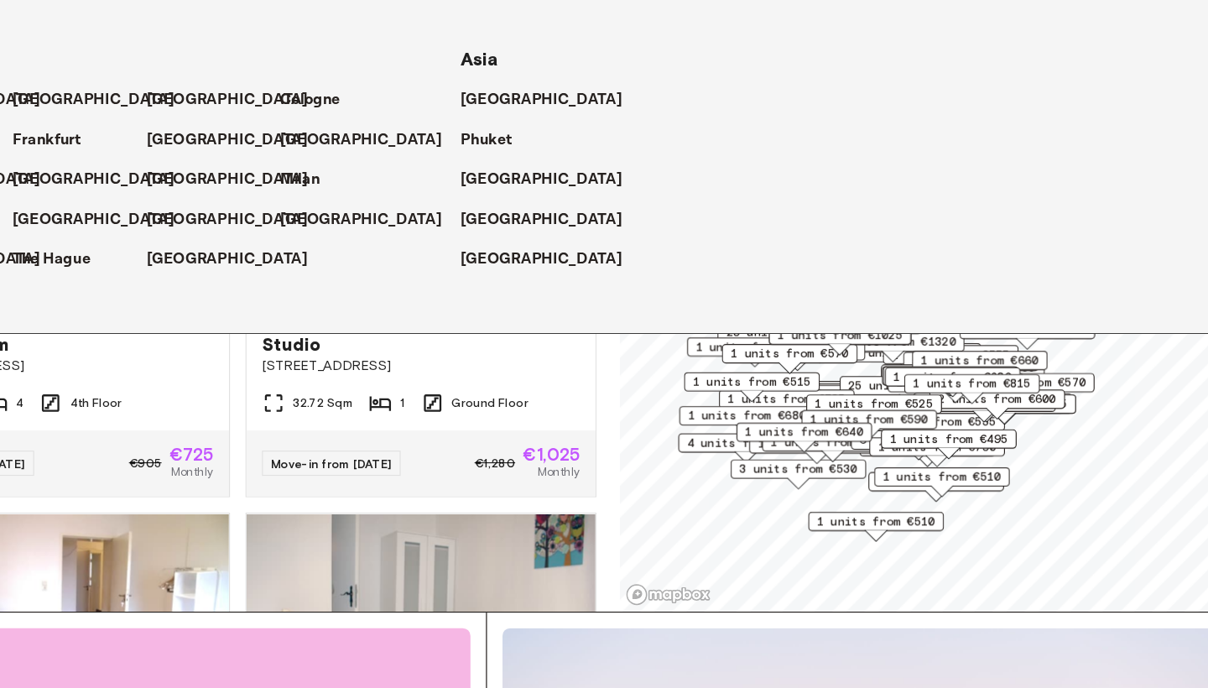
click at [831, 536] on span "1 units from €510" at bounding box center [882, 543] width 102 height 15
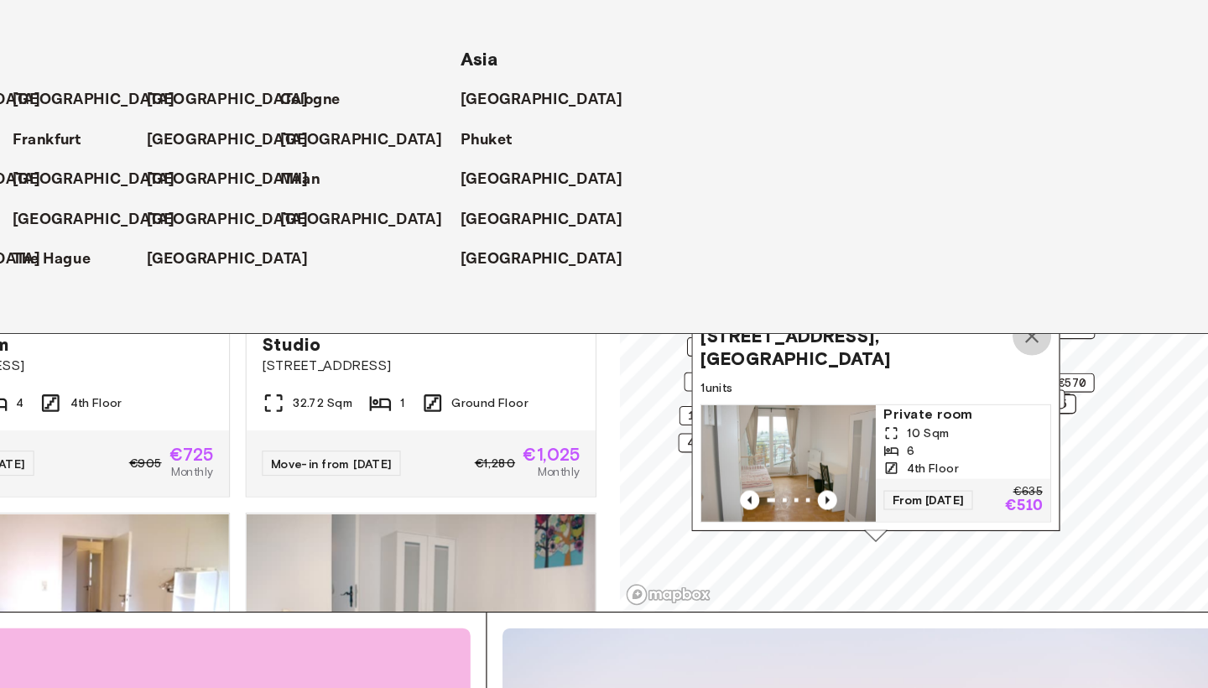
click at [1007, 373] on icon "Map marker" at bounding box center [1017, 383] width 20 height 20
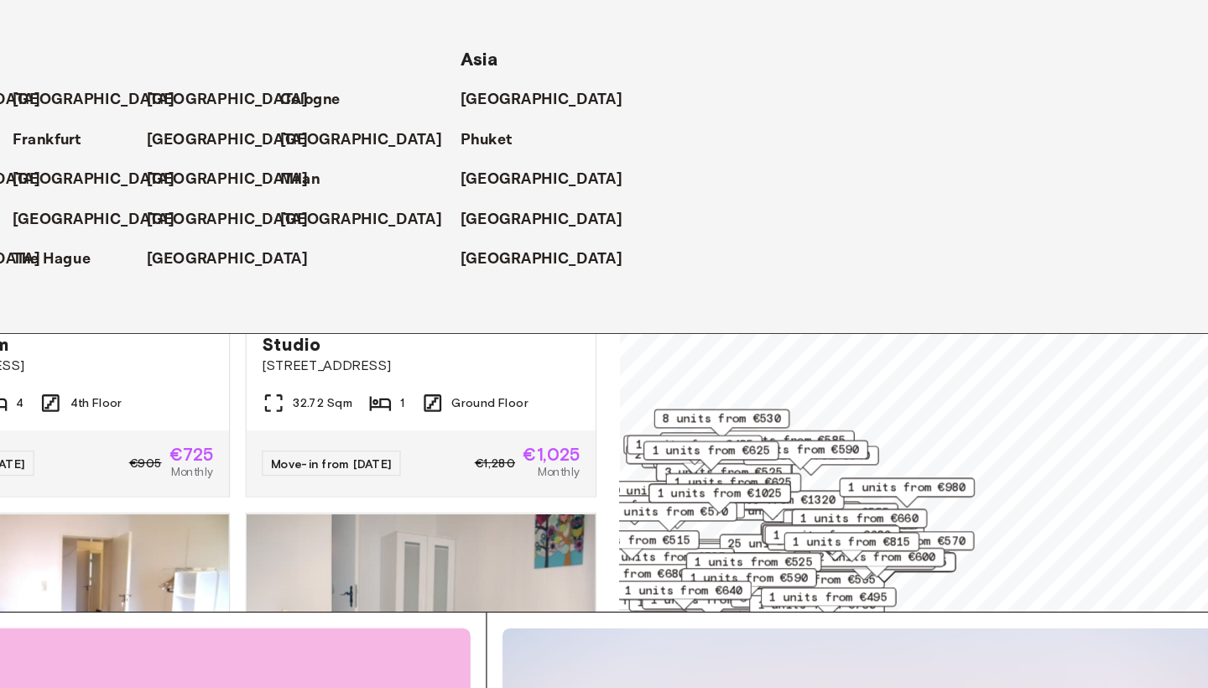
drag, startPoint x: 902, startPoint y: 326, endPoint x: 796, endPoint y: 461, distance: 171.5
click at [809, 533] on div "1 units from €660" at bounding box center [867, 546] width 117 height 26
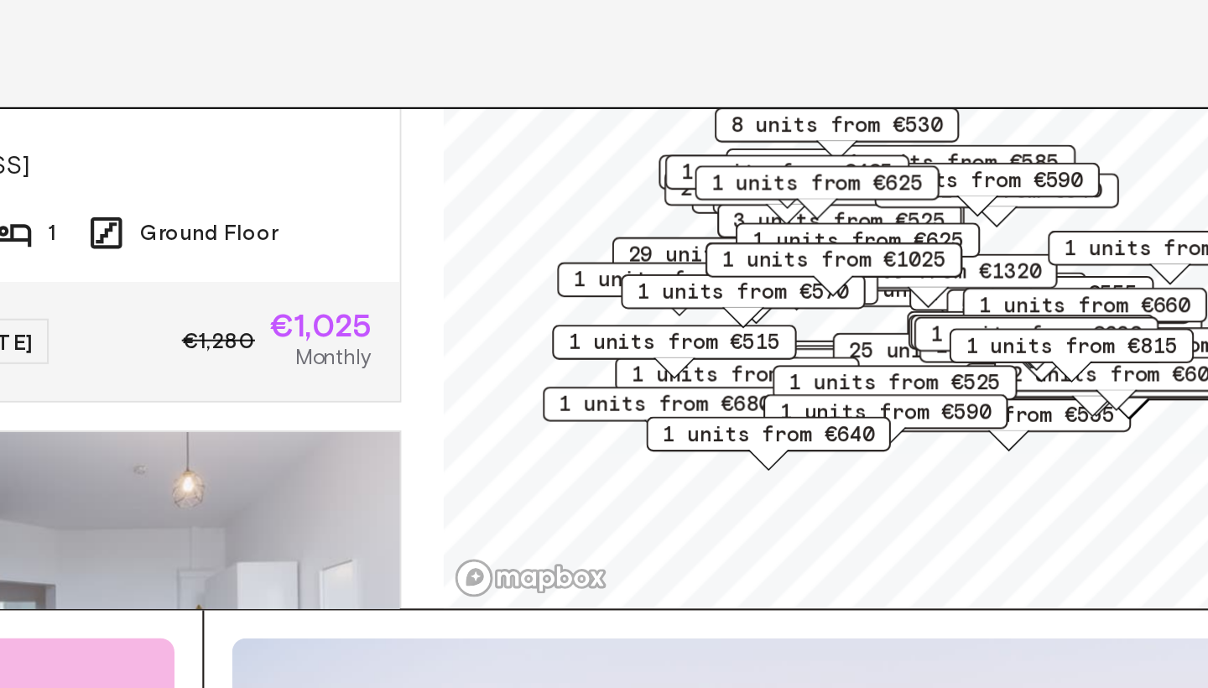
drag, startPoint x: 402, startPoint y: 227, endPoint x: 533, endPoint y: 153, distance: 151.0
click at [912, 488] on span "1 units from €815" at bounding box center [963, 495] width 102 height 15
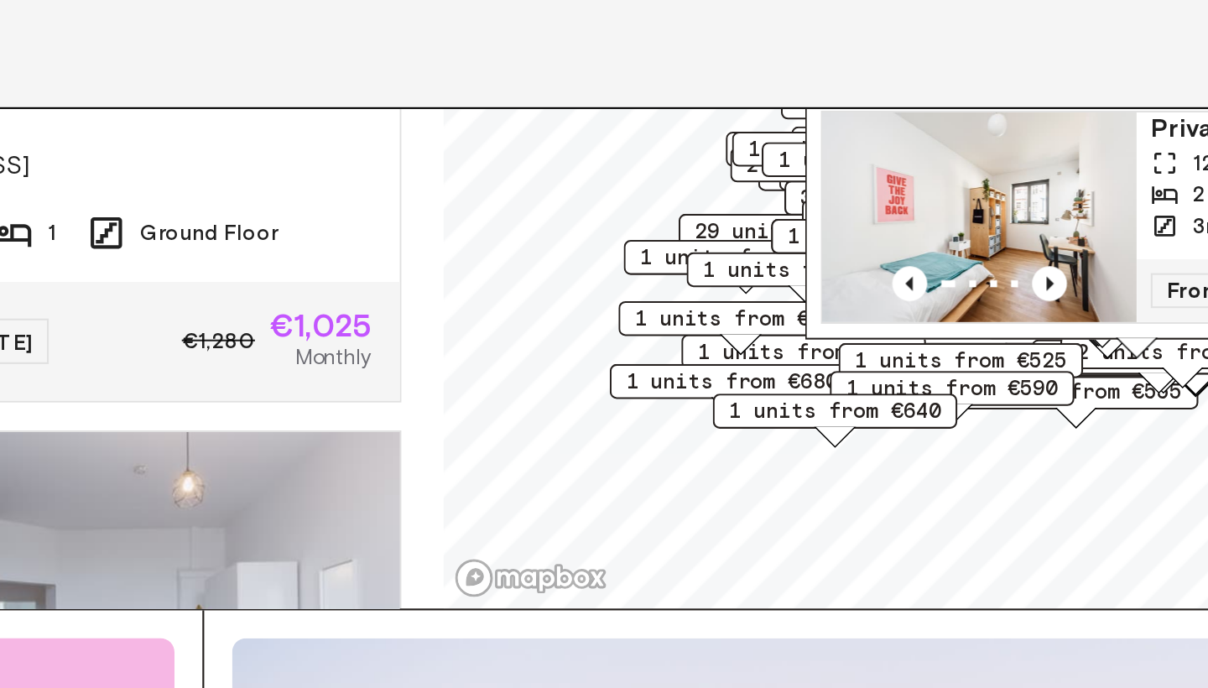
click at [748, 505] on span "1 units from €680" at bounding box center [799, 512] width 102 height 15
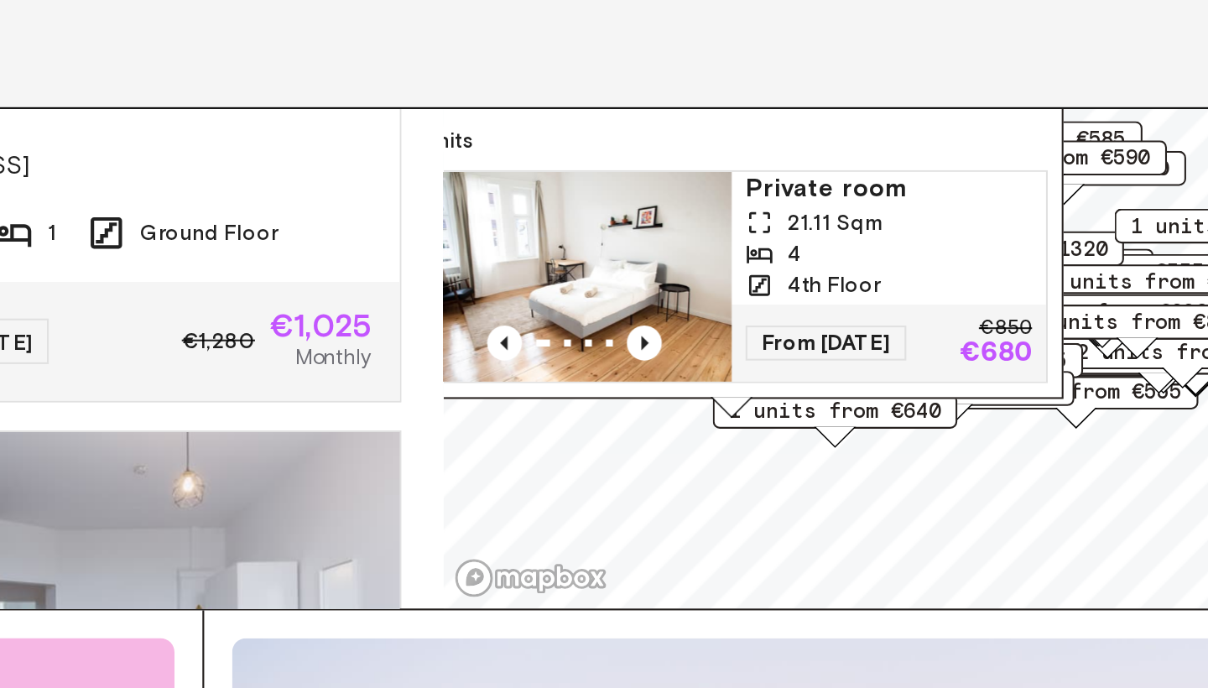
click at [806, 412] on span "Private room" at bounding box center [875, 420] width 138 height 17
click at [790, 518] on div "1 units from €640" at bounding box center [848, 531] width 117 height 26
click at [640, 335] on div "Treuchtlinger Straße 3, 10779 Berlin, GER 1 units Private room 21.11 Sqm 4 4th …" at bounding box center [799, 432] width 319 height 195
click at [648, 389] on span "1 units" at bounding box center [800, 396] width 304 height 15
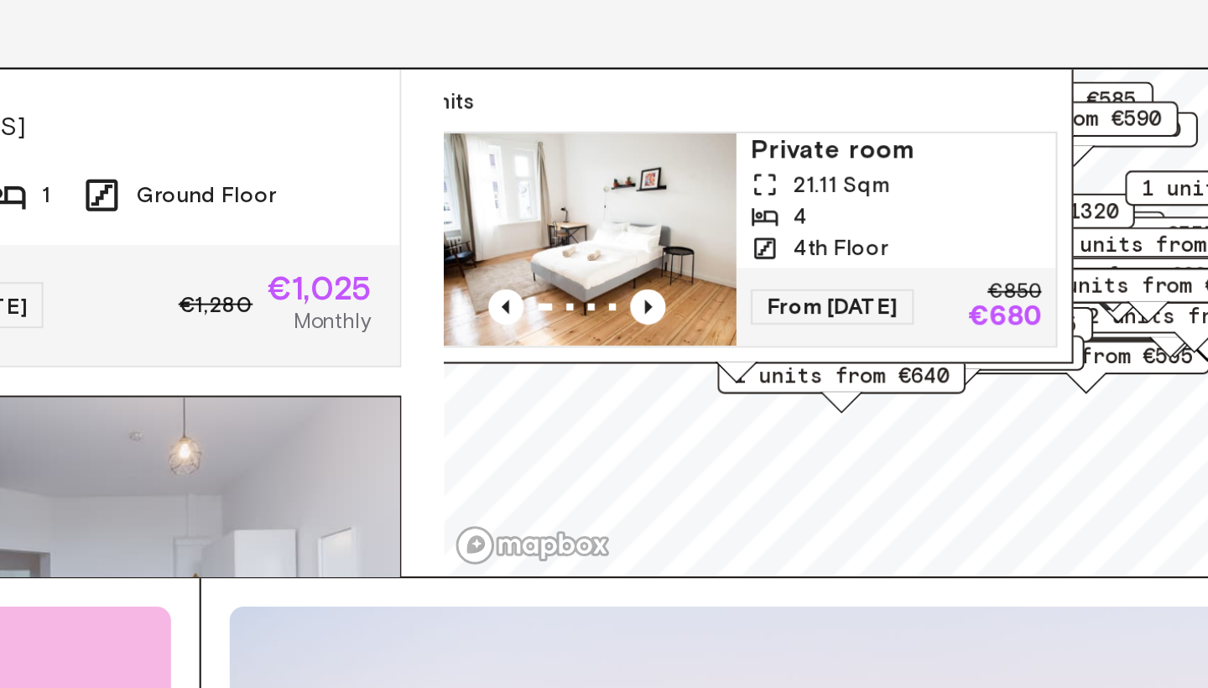
scroll to position [196, 0]
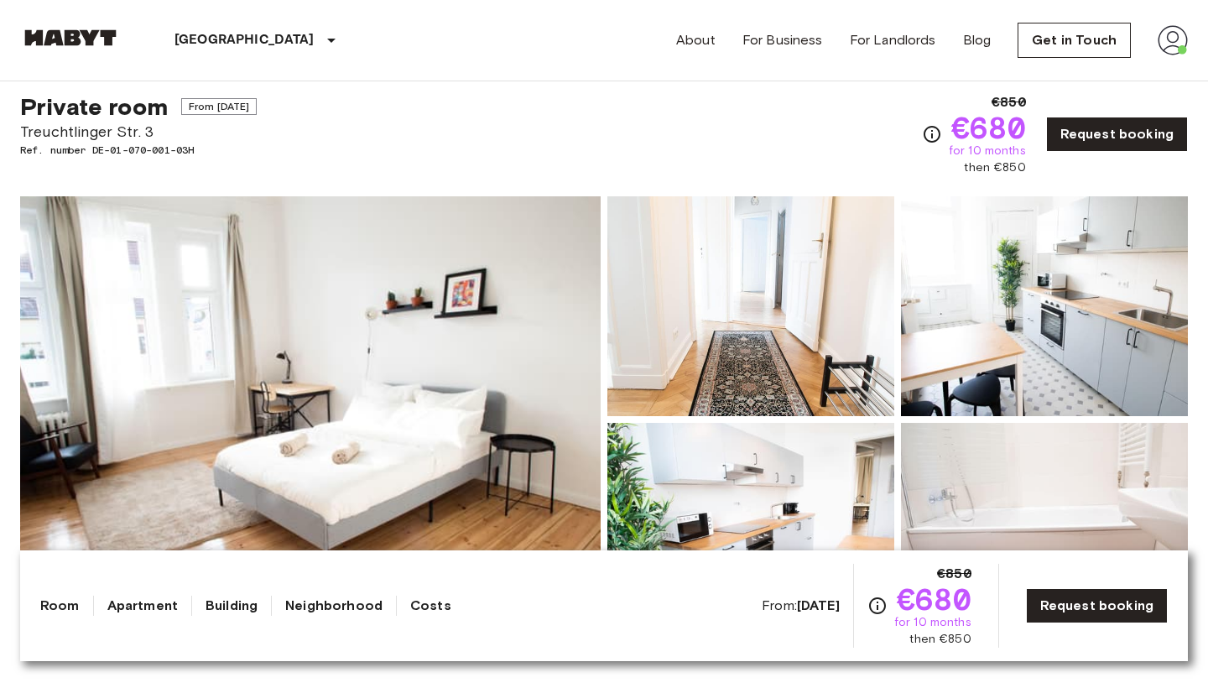
scroll to position [36, 0]
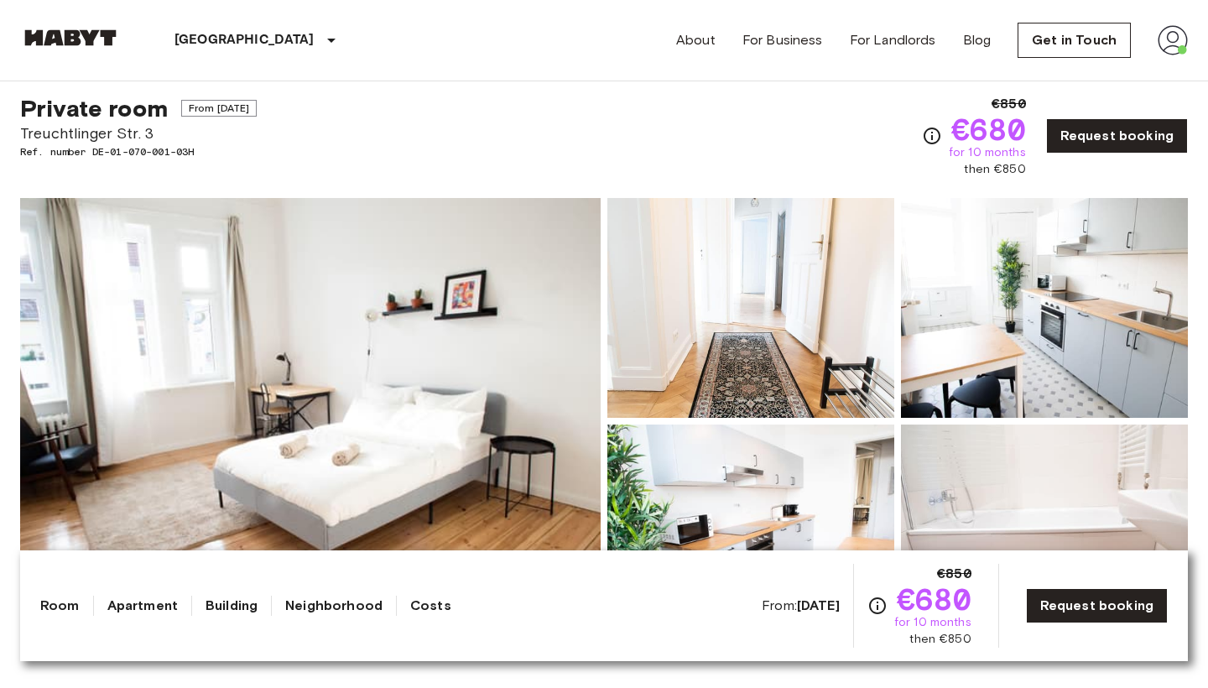
click at [745, 438] on img at bounding box center [750, 534] width 287 height 220
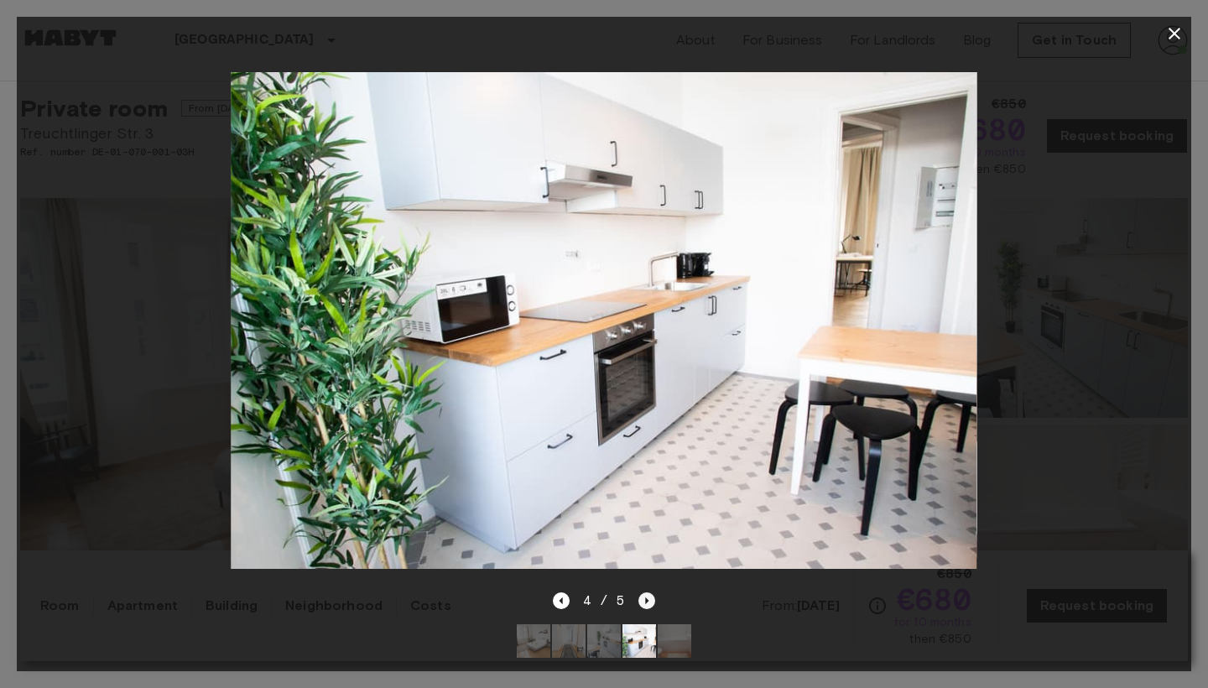
click at [642, 601] on icon "Next image" at bounding box center [646, 600] width 17 height 17
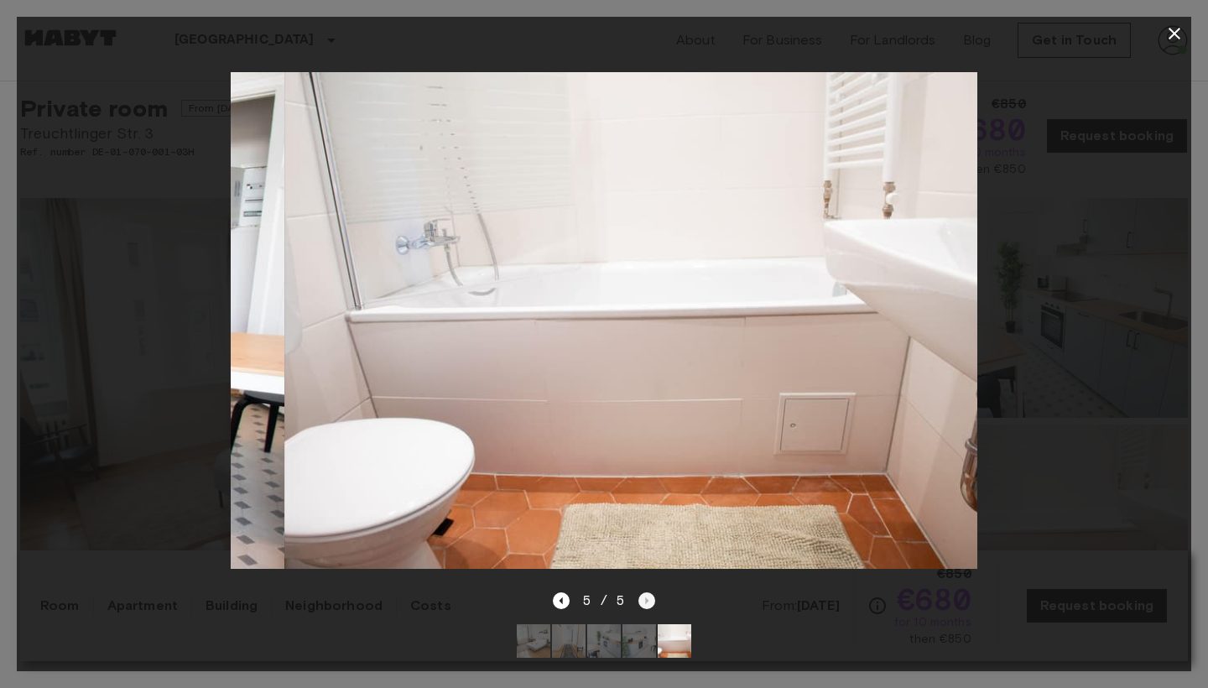
click at [642, 601] on div "5 / 5" at bounding box center [604, 601] width 103 height 20
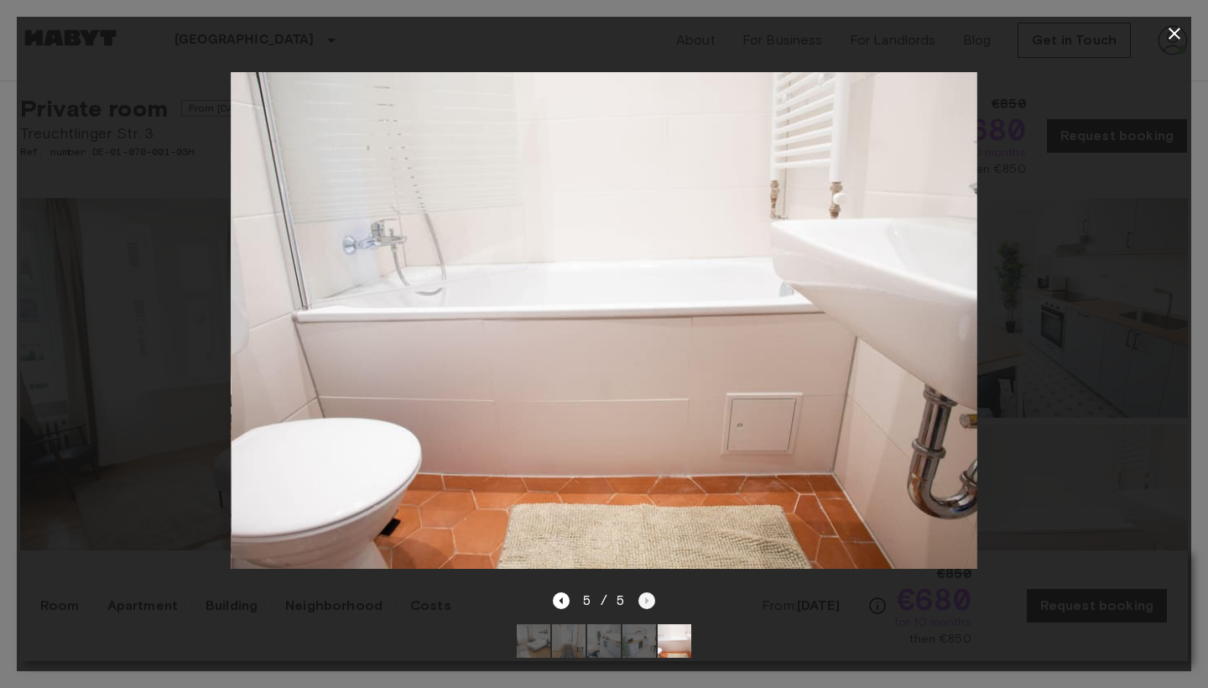
click at [642, 601] on div "5 / 5" at bounding box center [604, 601] width 103 height 20
click at [560, 597] on icon "Previous image" at bounding box center [561, 600] width 17 height 17
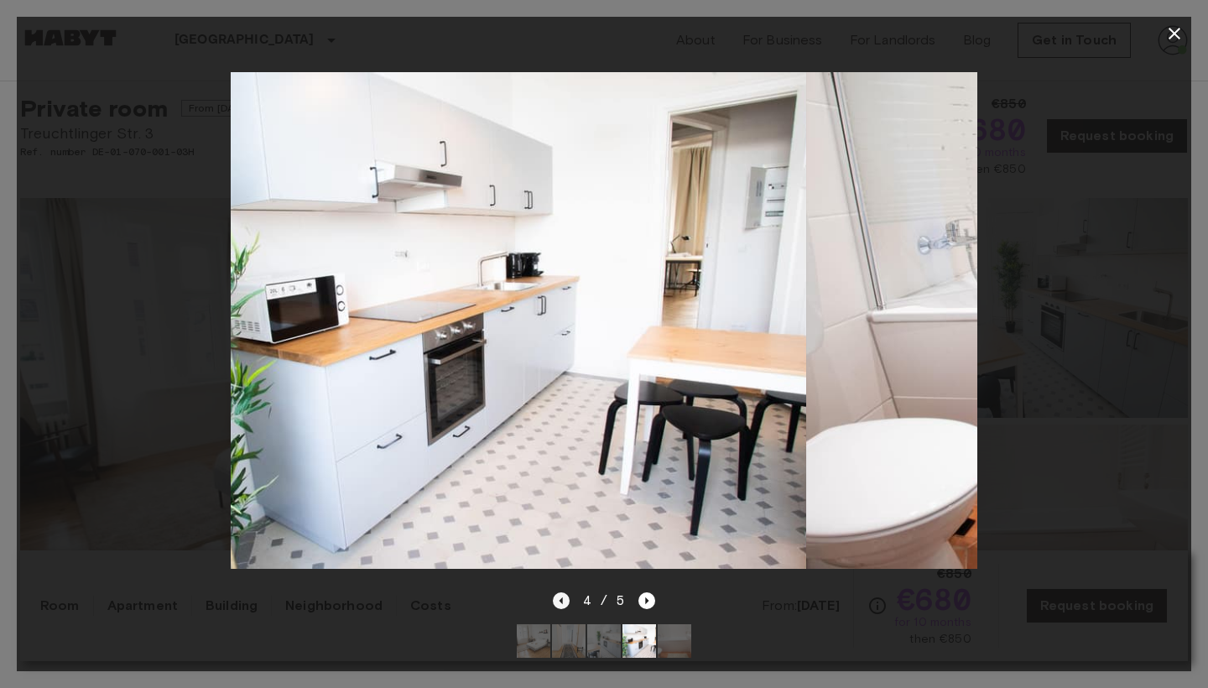
click at [560, 597] on icon "Previous image" at bounding box center [561, 600] width 17 height 17
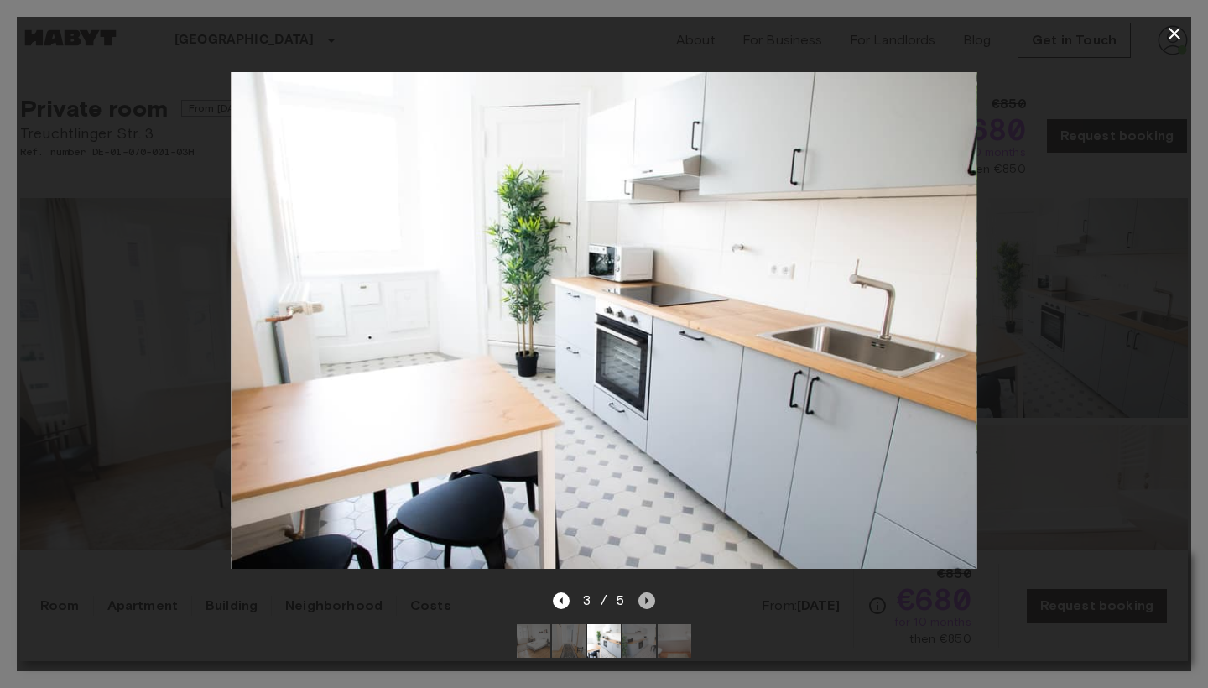
click at [652, 602] on icon "Next image" at bounding box center [646, 600] width 17 height 17
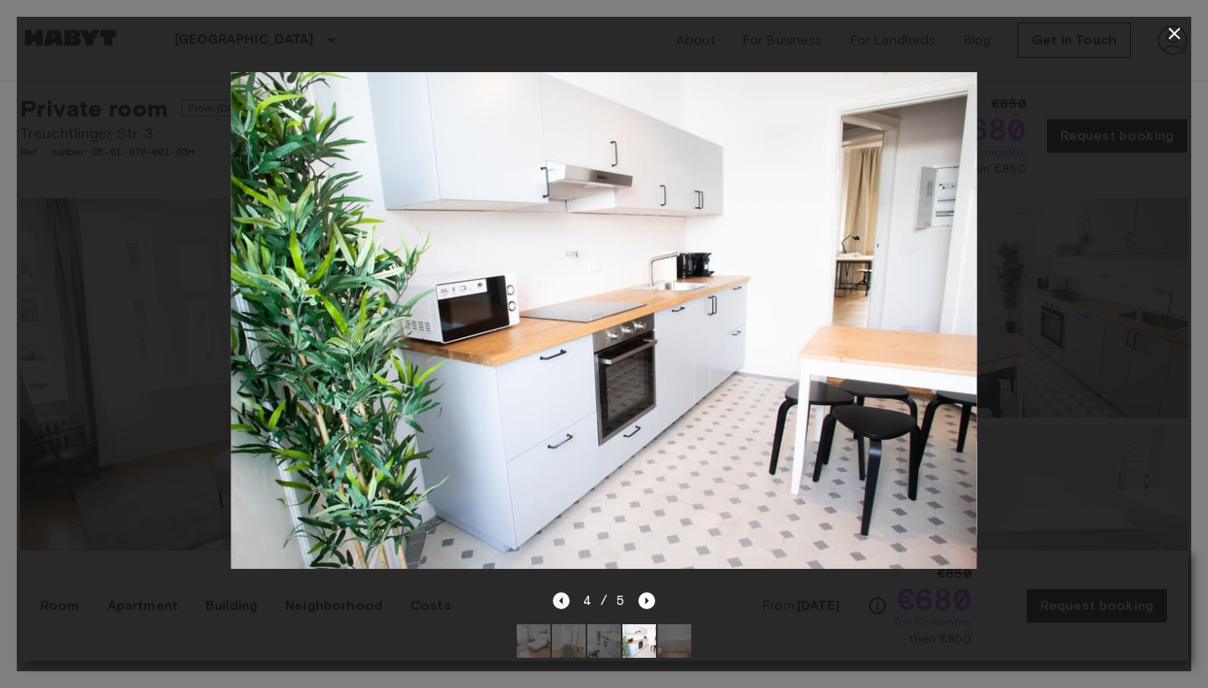
click at [566, 605] on icon "Previous image" at bounding box center [561, 600] width 17 height 17
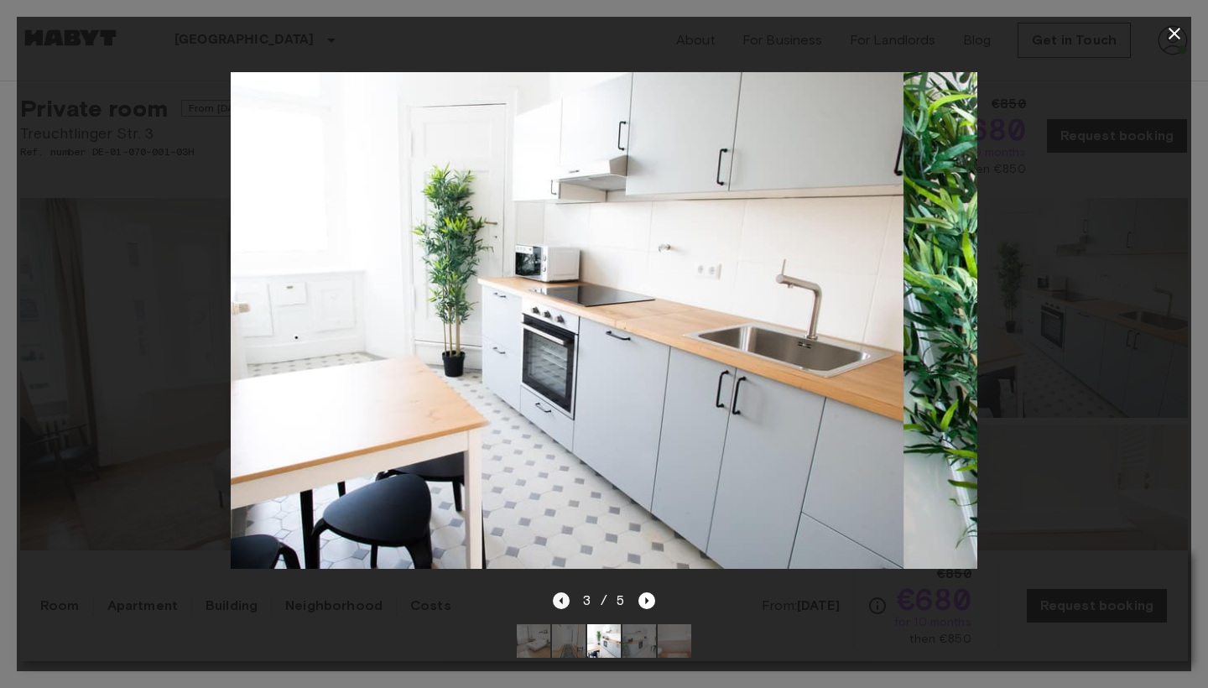
click at [566, 605] on icon "Previous image" at bounding box center [561, 600] width 17 height 17
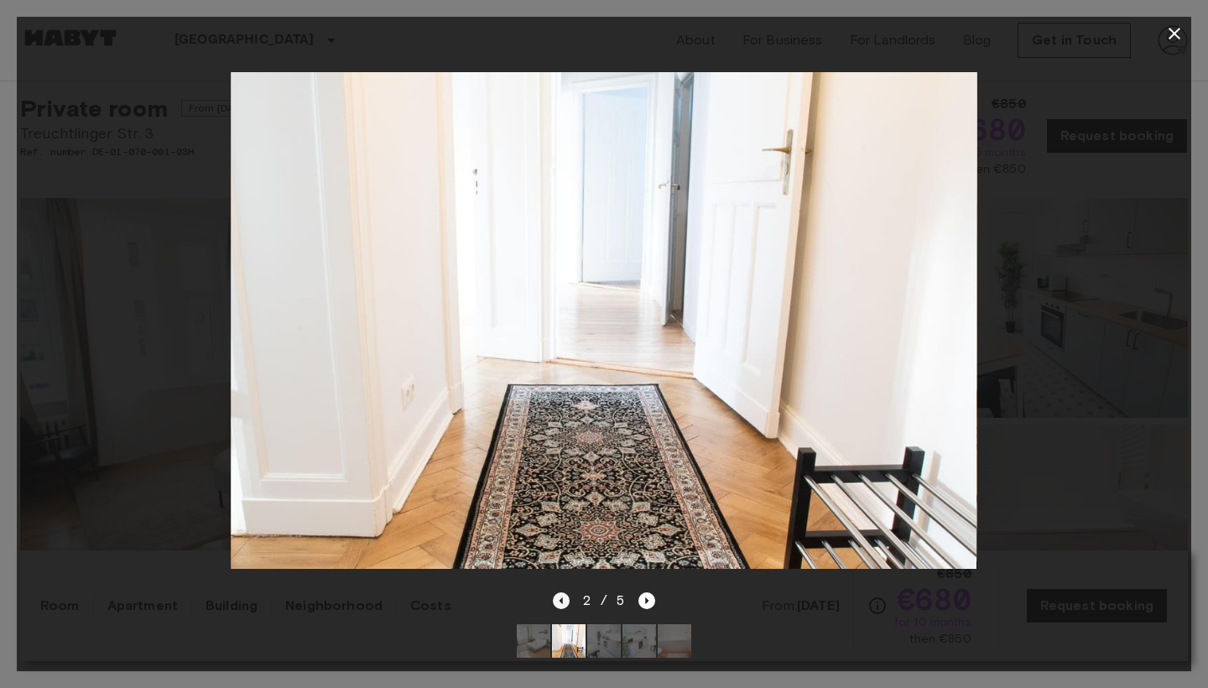
click at [566, 605] on icon "Previous image" at bounding box center [561, 600] width 17 height 17
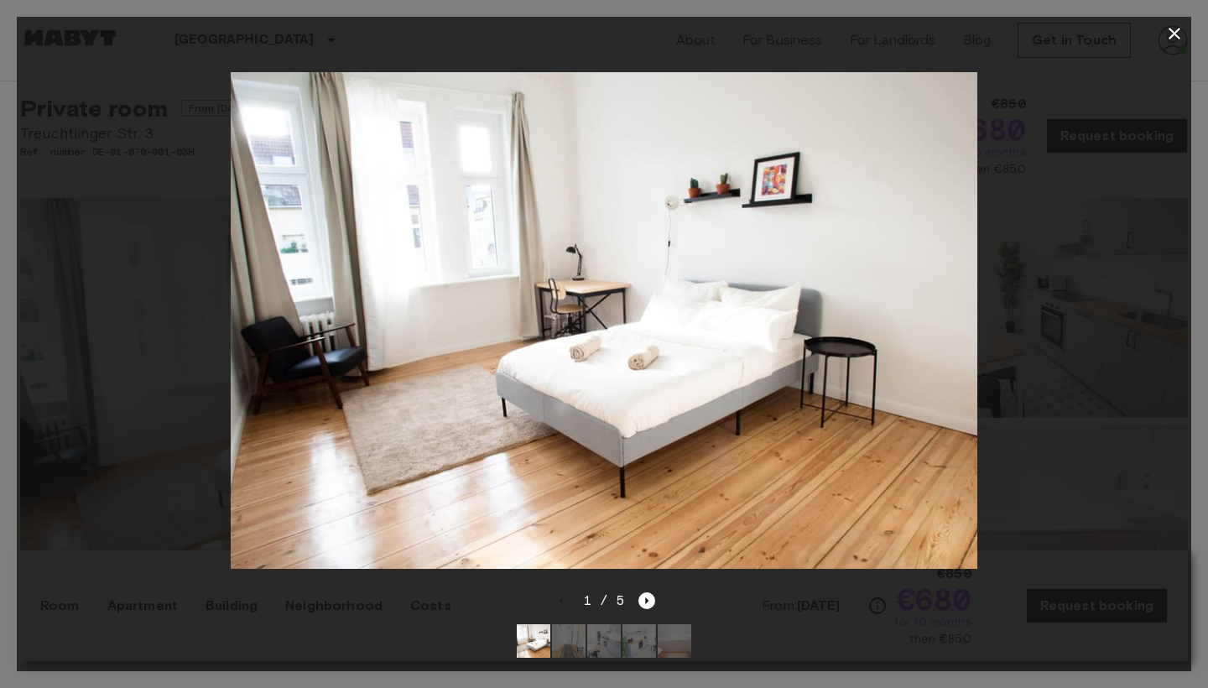
click at [564, 602] on div "1 / 5" at bounding box center [604, 601] width 103 height 20
click at [550, 599] on div "1 / 5" at bounding box center [604, 631] width 1174 height 81
click at [1172, 34] on icon "button" at bounding box center [1174, 33] width 20 height 20
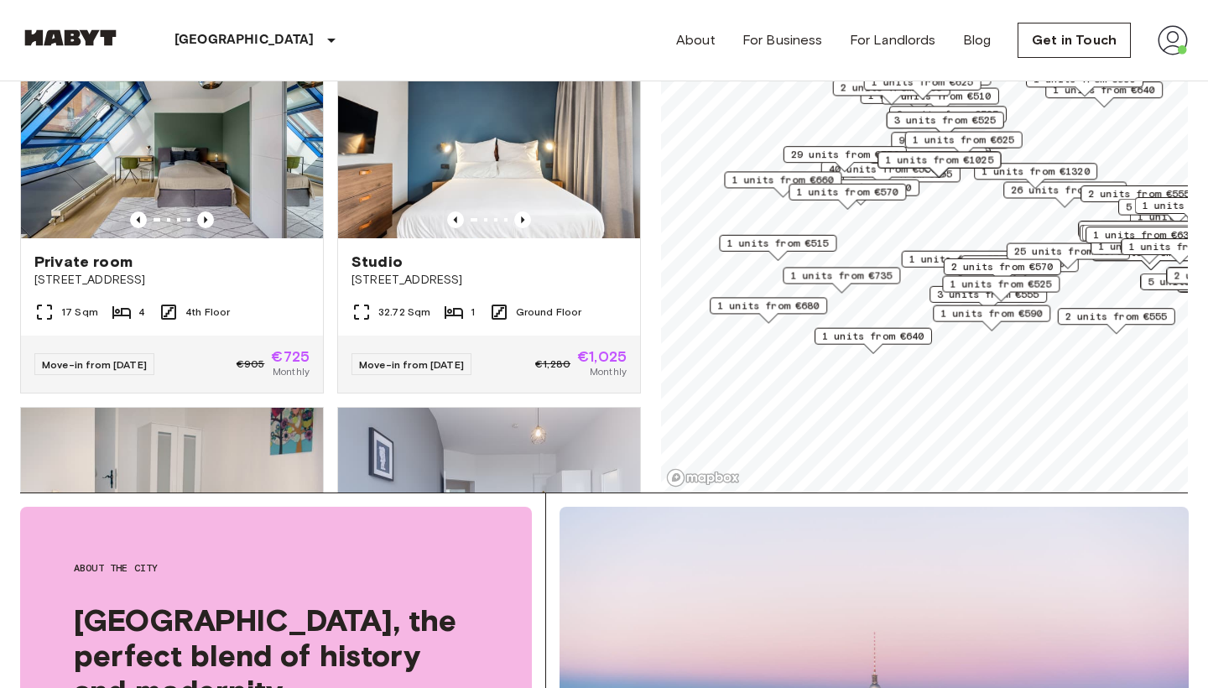
drag, startPoint x: 773, startPoint y: 257, endPoint x: 889, endPoint y: 294, distance: 122.3
click at [889, 293] on div "1 units from €735" at bounding box center [841, 280] width 117 height 26
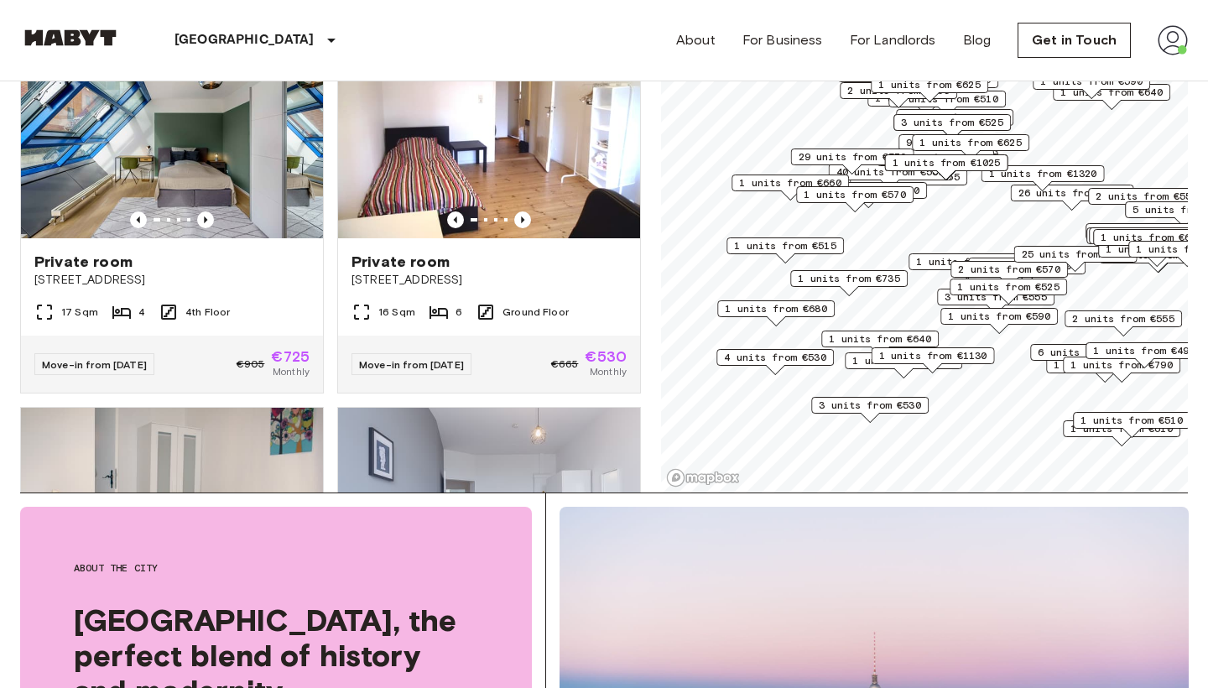
click at [828, 245] on span "1 units from €515" at bounding box center [785, 245] width 102 height 15
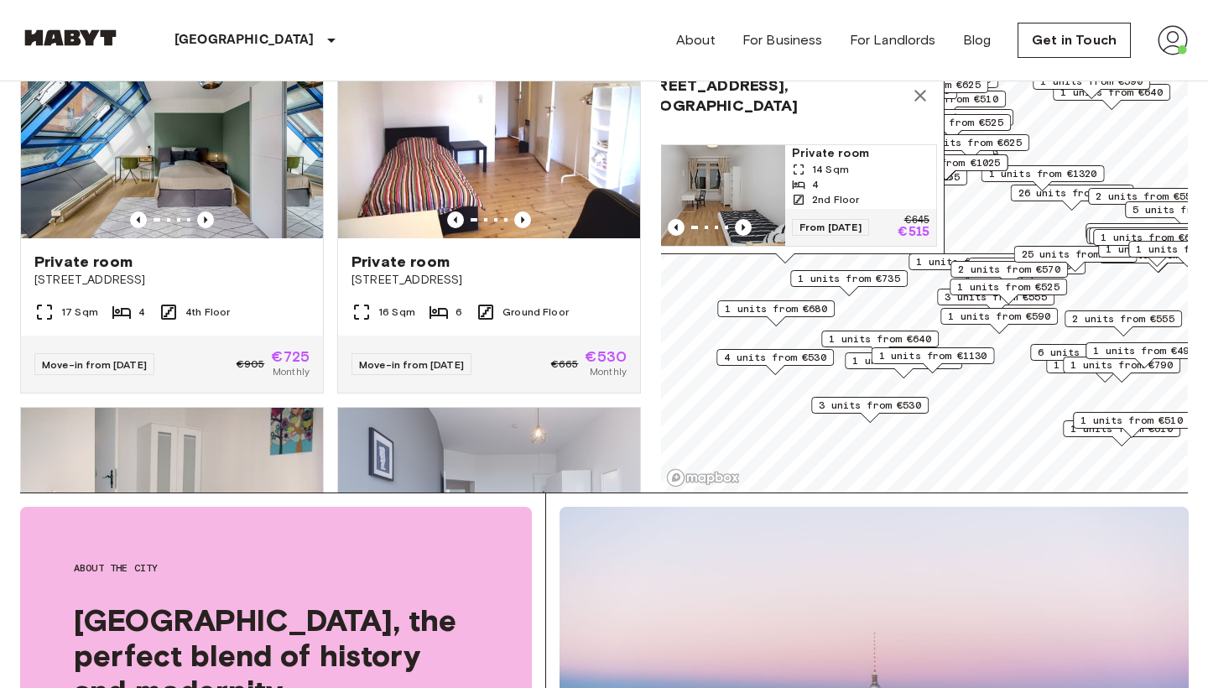
click at [918, 92] on icon "Map marker" at bounding box center [920, 96] width 20 height 20
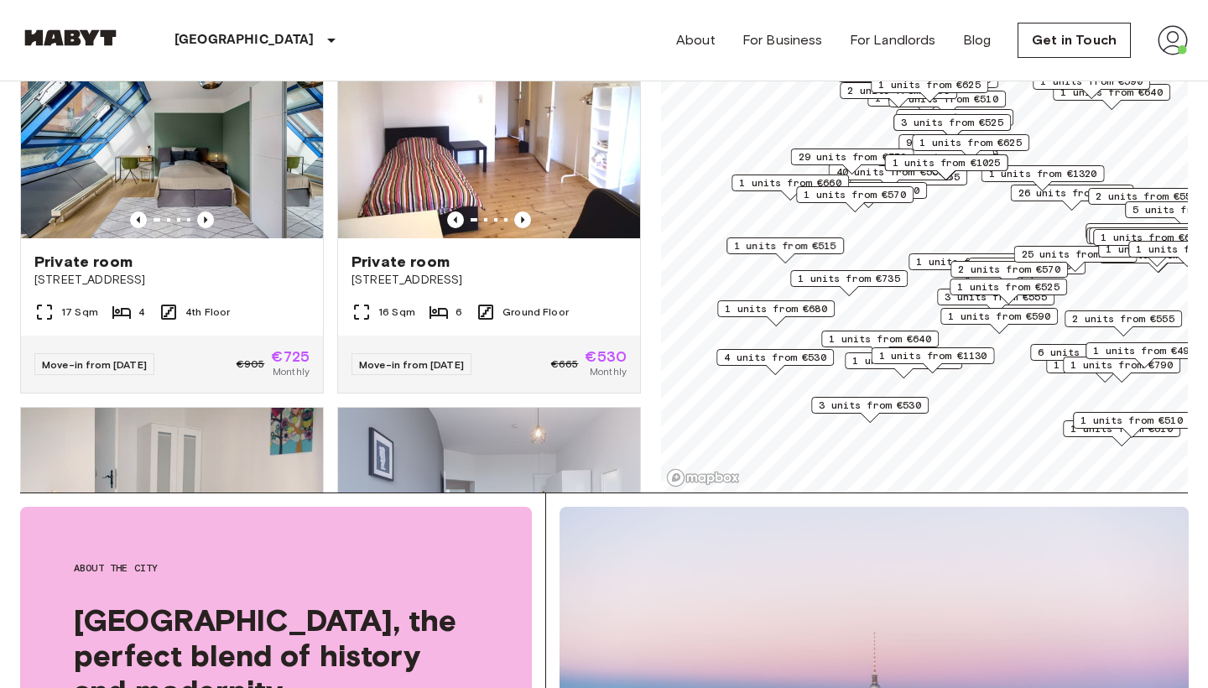
scroll to position [96, 0]
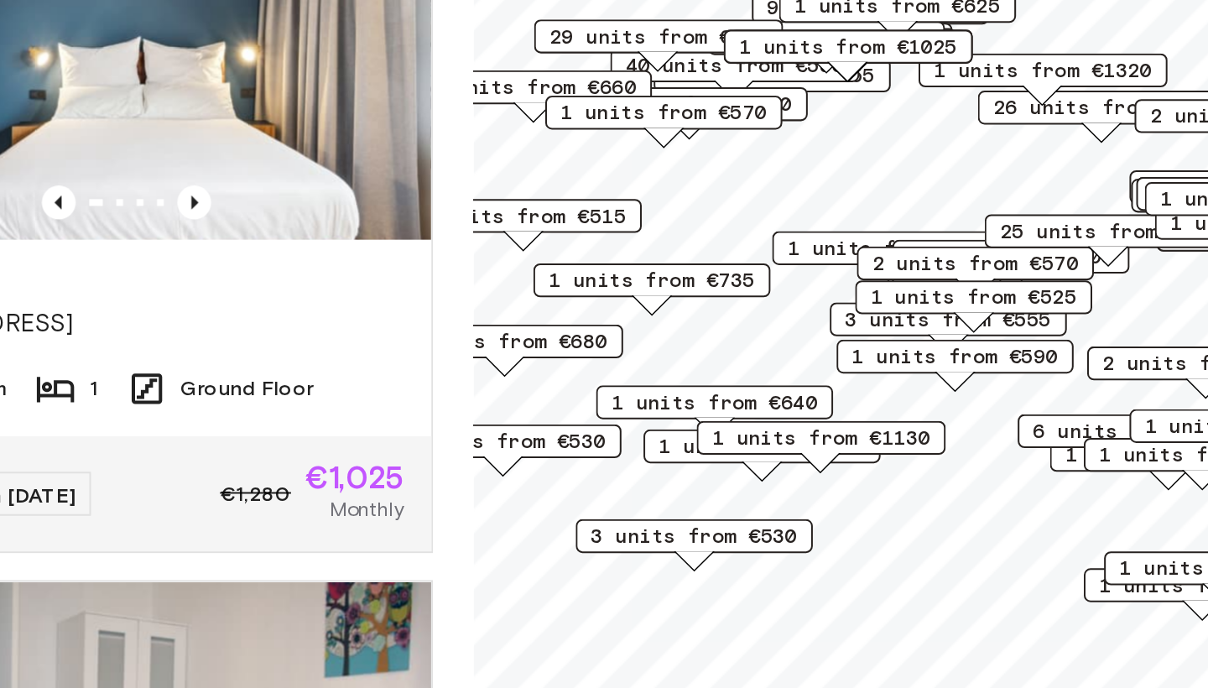
click at [634, 319] on span "1 units from €515" at bounding box center [685, 326] width 102 height 15
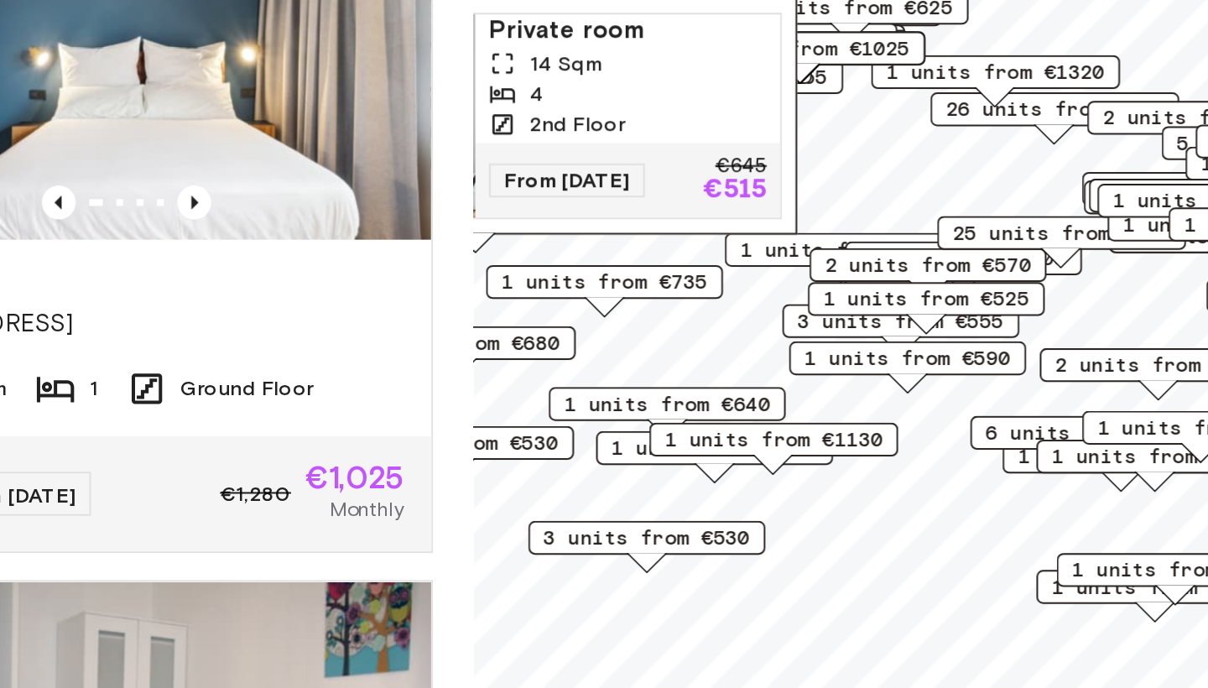
drag, startPoint x: 336, startPoint y: 121, endPoint x: 313, endPoint y: 122, distance: 23.5
click at [502, 149] on div "[STREET_ADDRESS], [GEOGRAPHIC_DATA] 1 units Private room 14 Sqm 4 2nd Floor Fro…" at bounding box center [661, 246] width 319 height 195
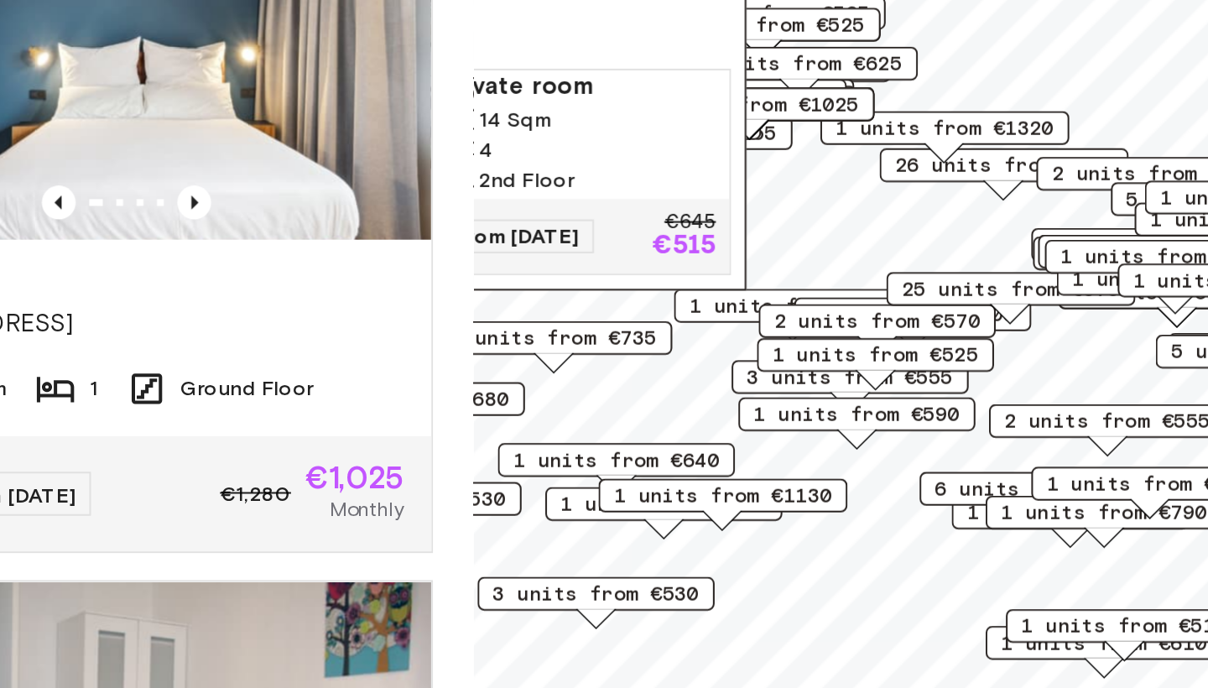
click at [870, 294] on span "26 units from €530" at bounding box center [924, 301] width 108 height 15
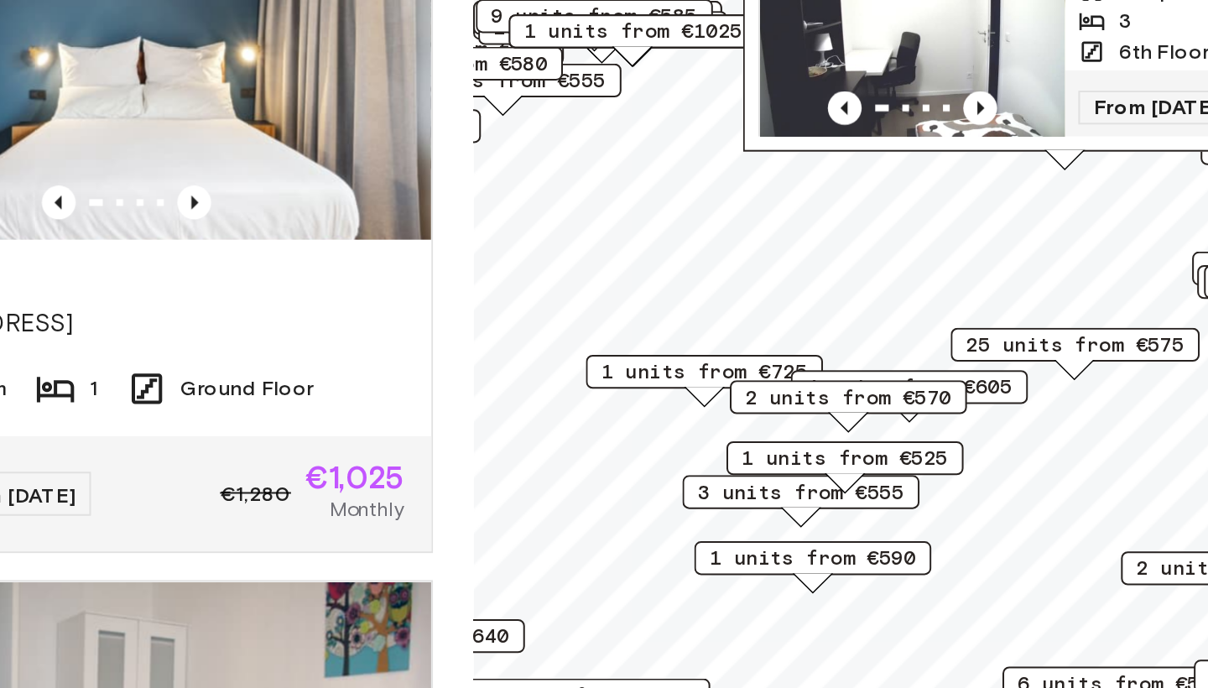
click at [794, 82] on div "Bernhard-Weiß-Straße 1-3, 10178 Berlin, GER 26 units Private room 13 Sqm 3 2nd …" at bounding box center [953, 89] width 319 height 429
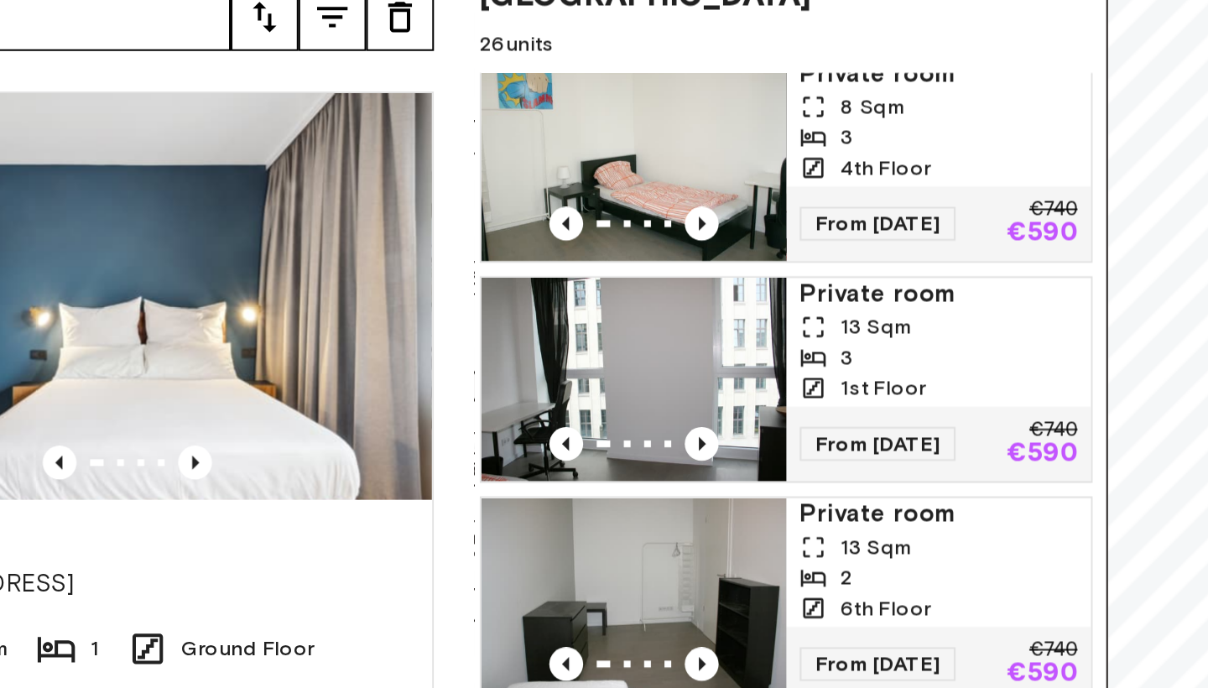
scroll to position [1972, 0]
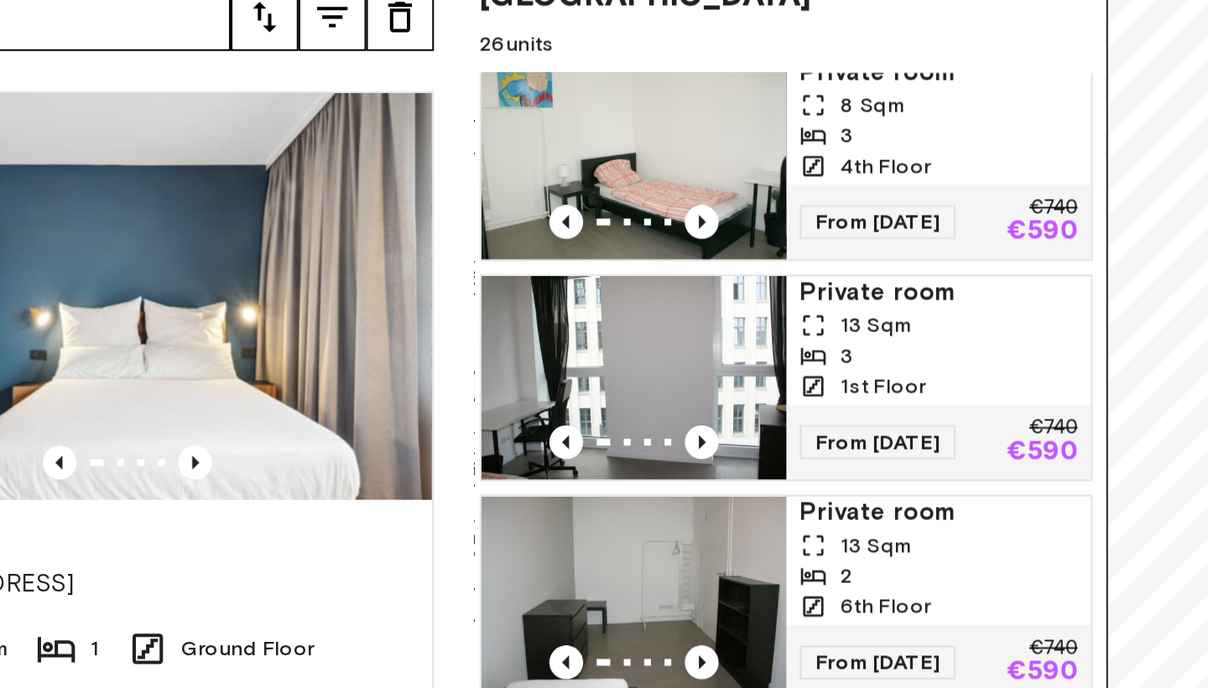
click at [822, 227] on span "Private room" at bounding box center [891, 235] width 138 height 17
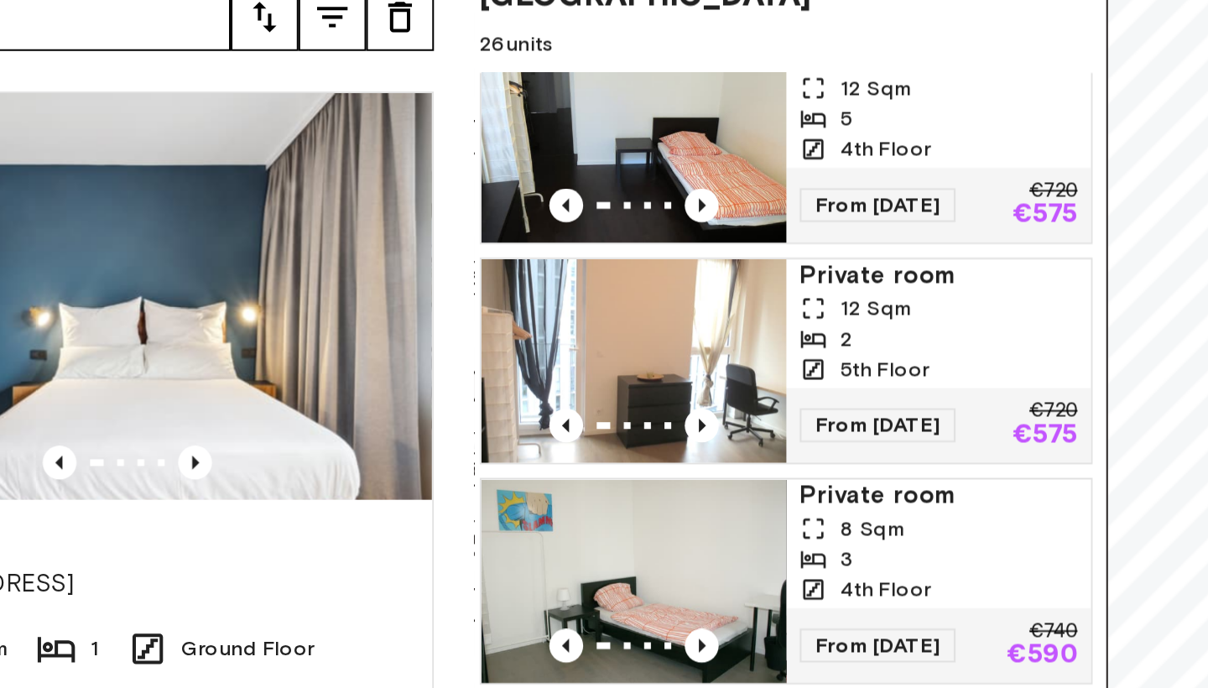
scroll to position [1756, 0]
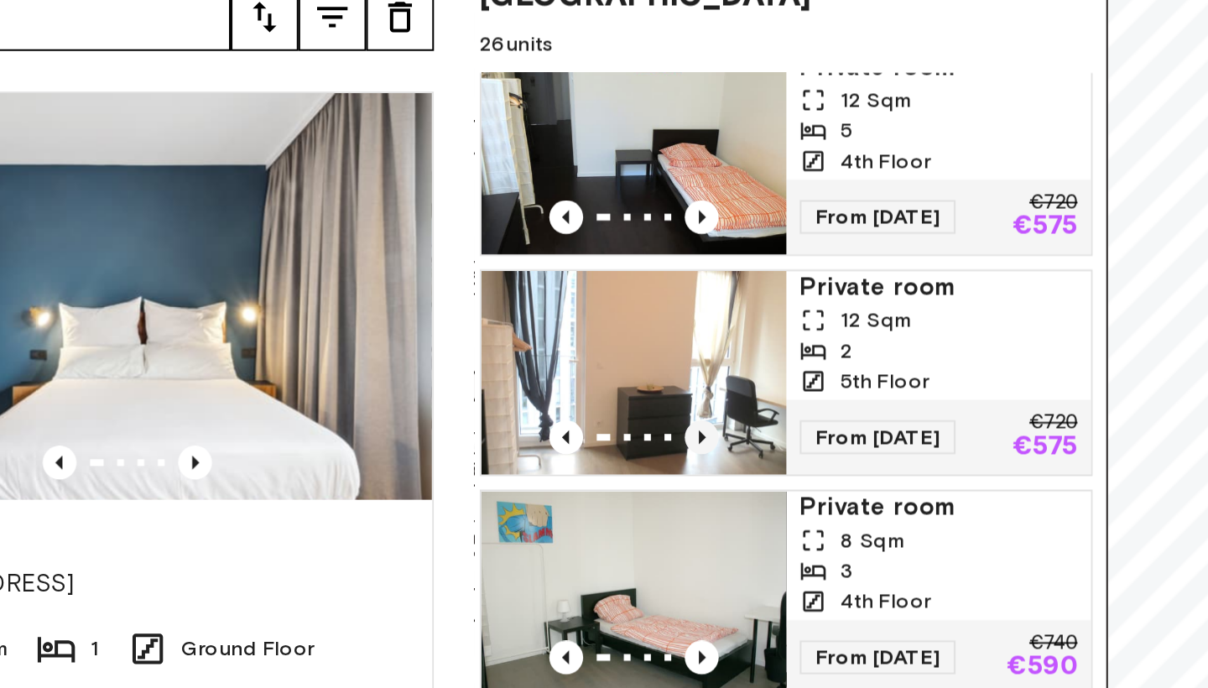
click at [772, 304] on icon "Previous image" at bounding box center [773, 307] width 3 height 7
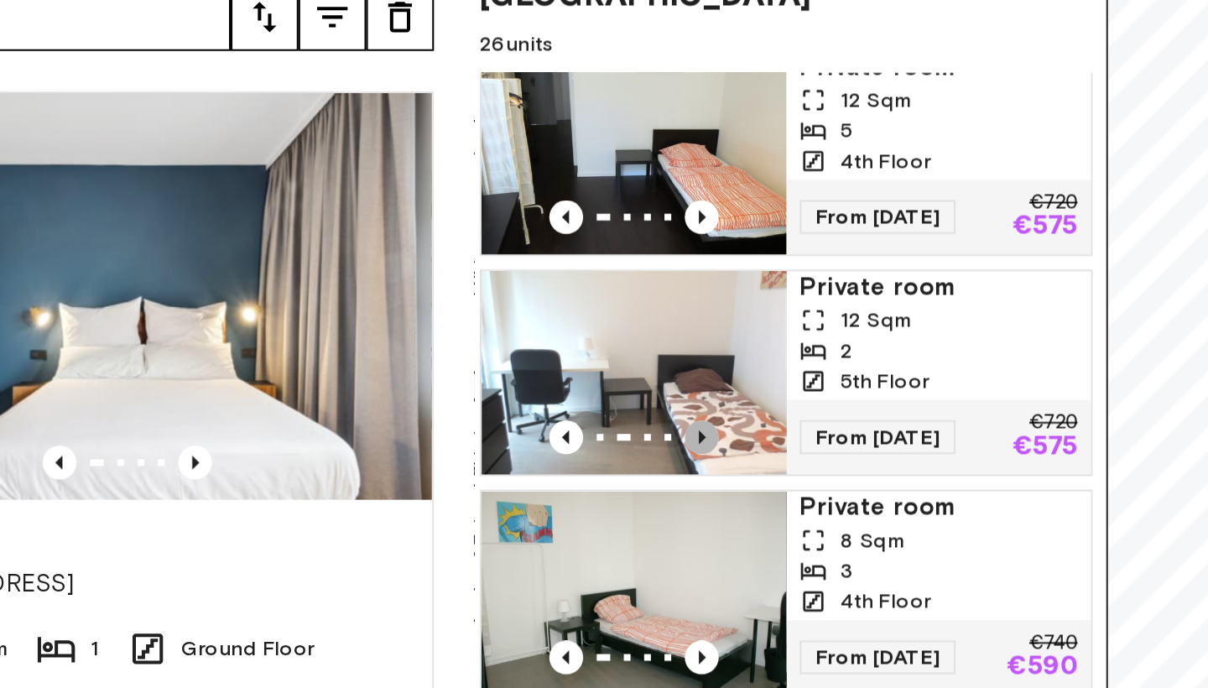
click at [772, 304] on icon "Previous image" at bounding box center [773, 307] width 3 height 7
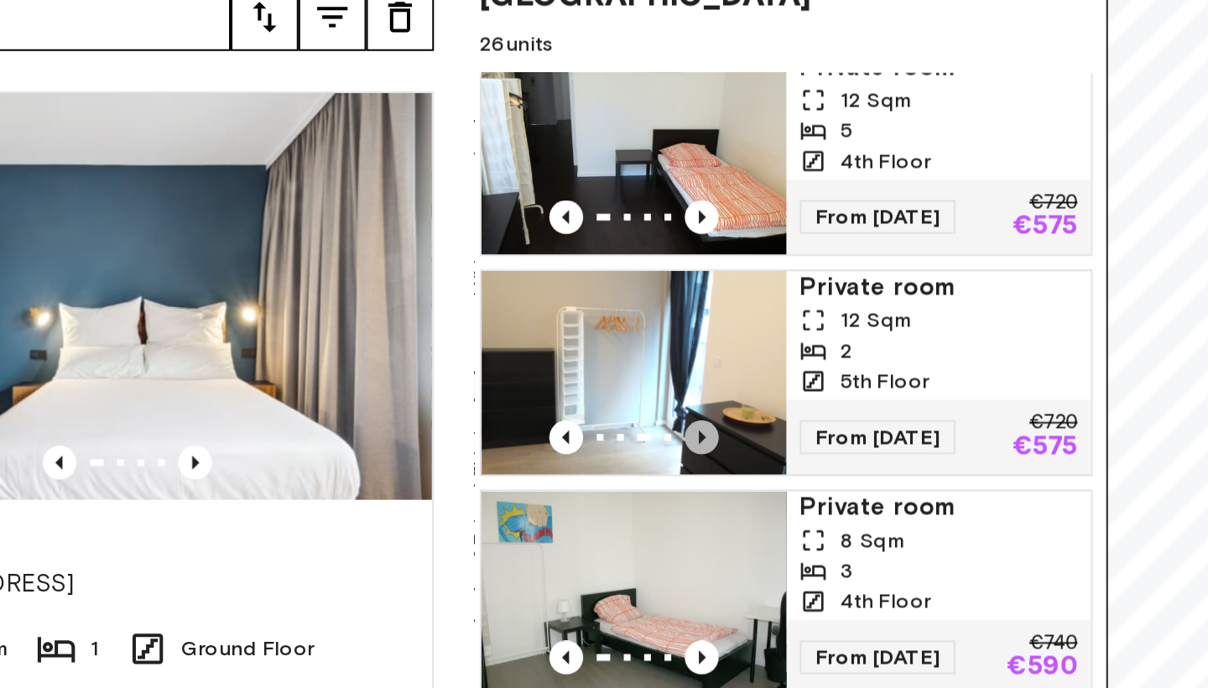
click at [772, 304] on icon "Previous image" at bounding box center [773, 307] width 3 height 7
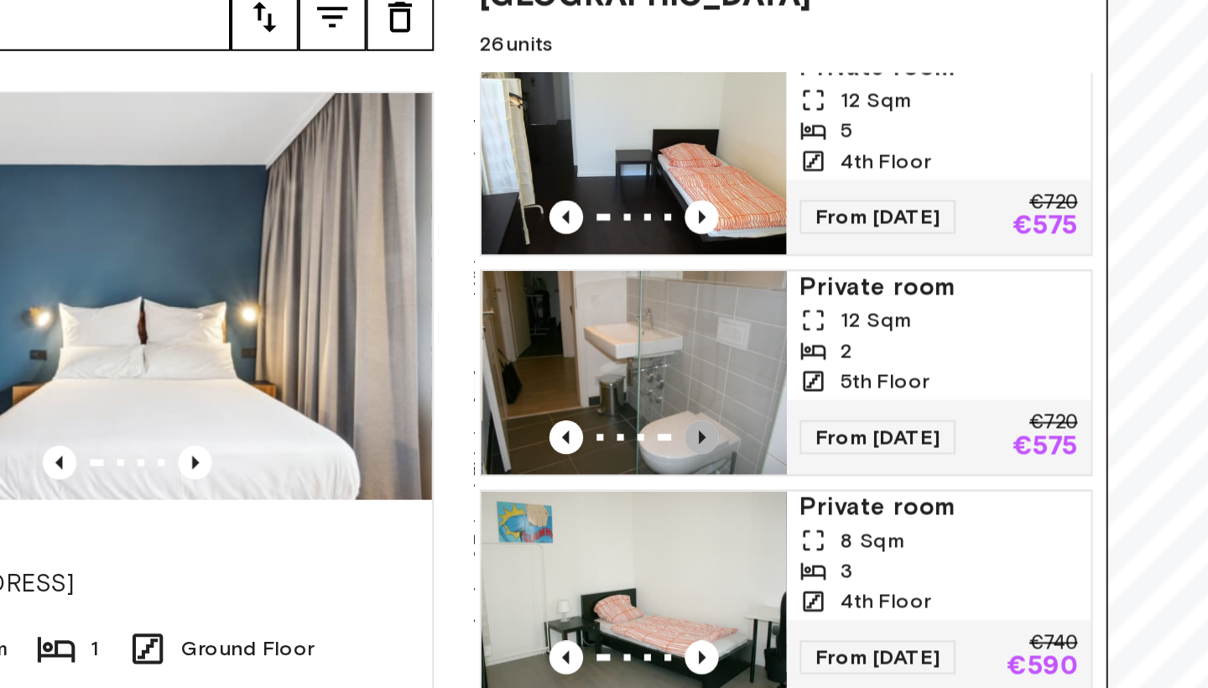
click at [772, 304] on icon "Previous image" at bounding box center [773, 307] width 3 height 7
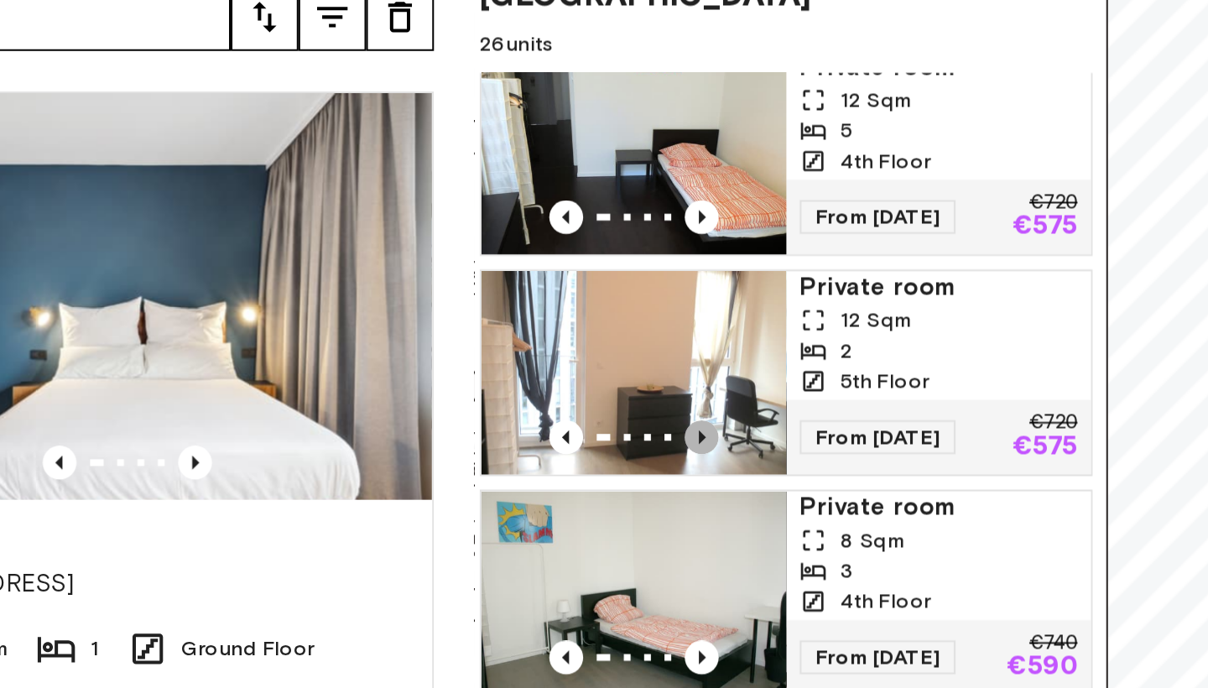
click at [772, 304] on icon "Previous image" at bounding box center [773, 307] width 3 height 7
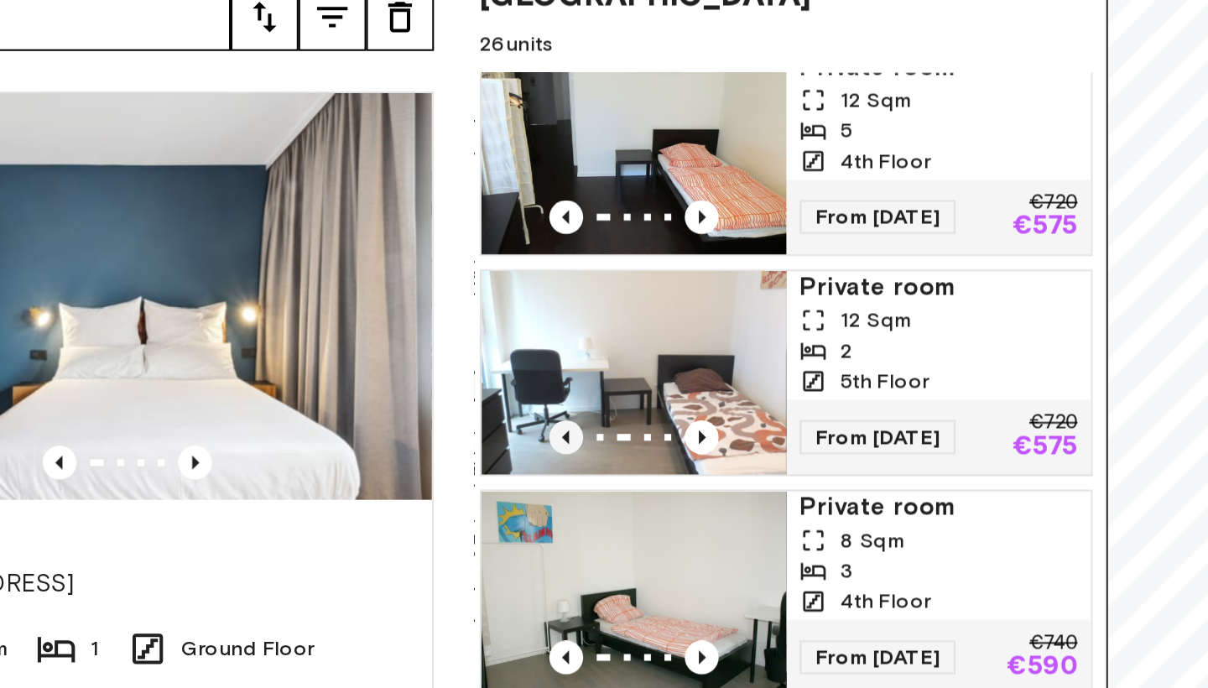
click at [698, 299] on icon "Previous image" at bounding box center [706, 307] width 17 height 17
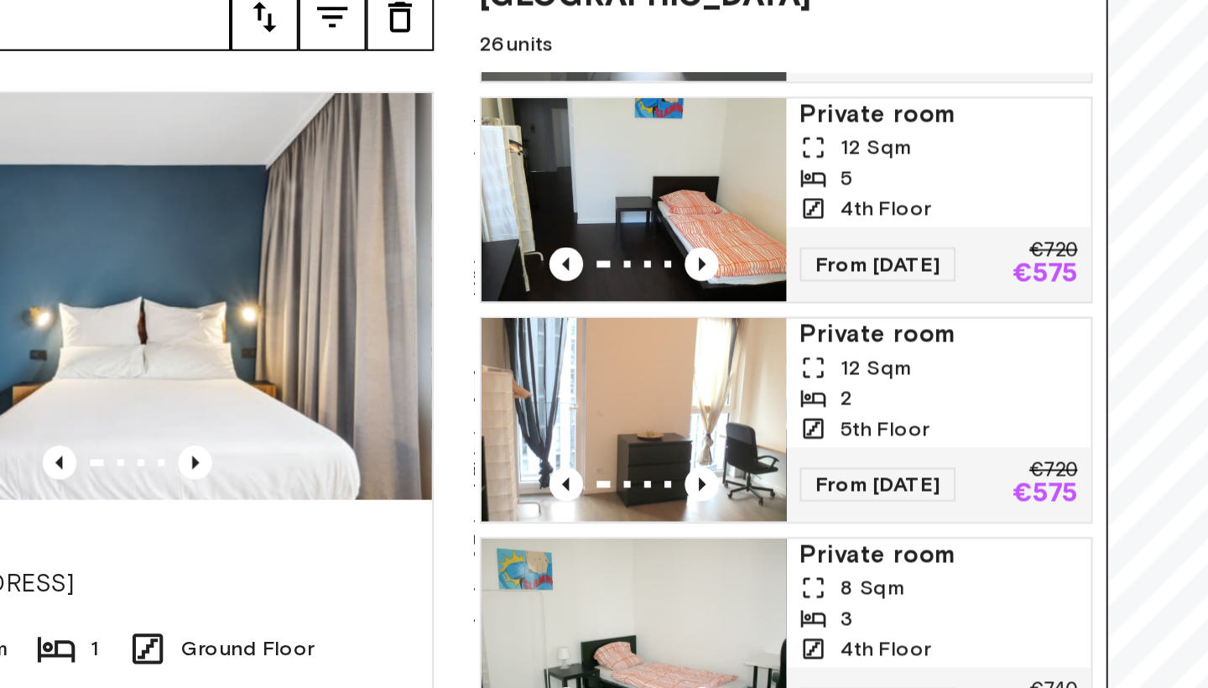
scroll to position [1731, 0]
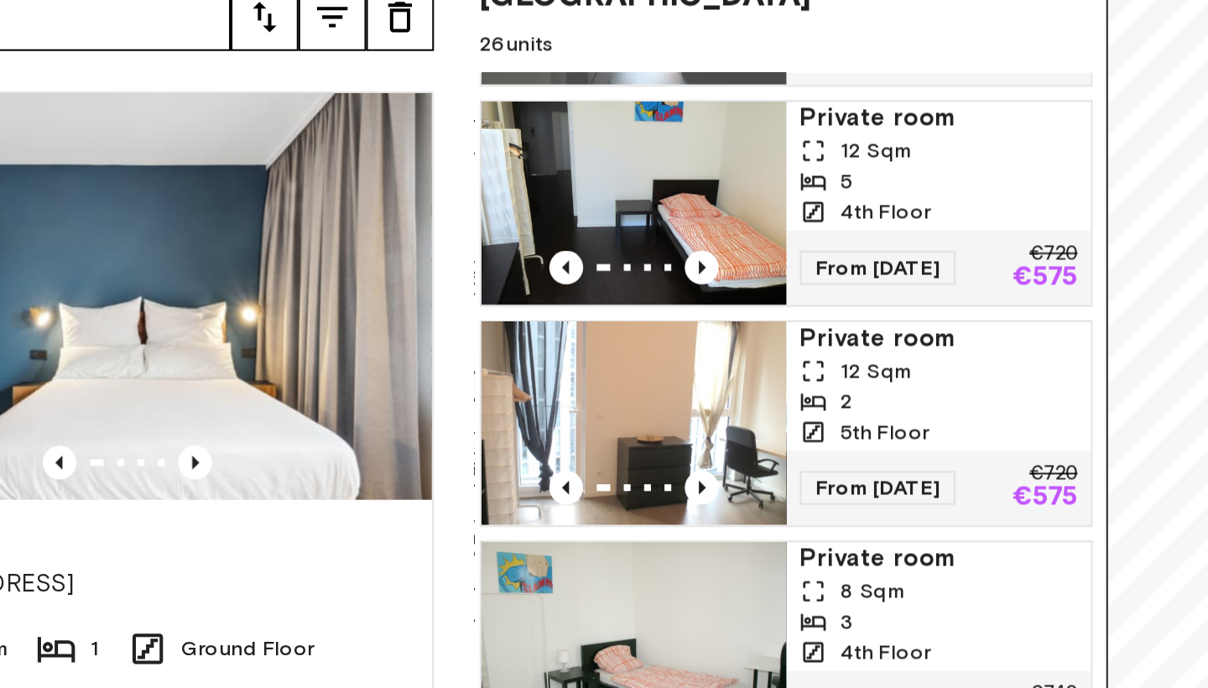
click at [842, 297] on span "5th Floor" at bounding box center [864, 304] width 44 height 15
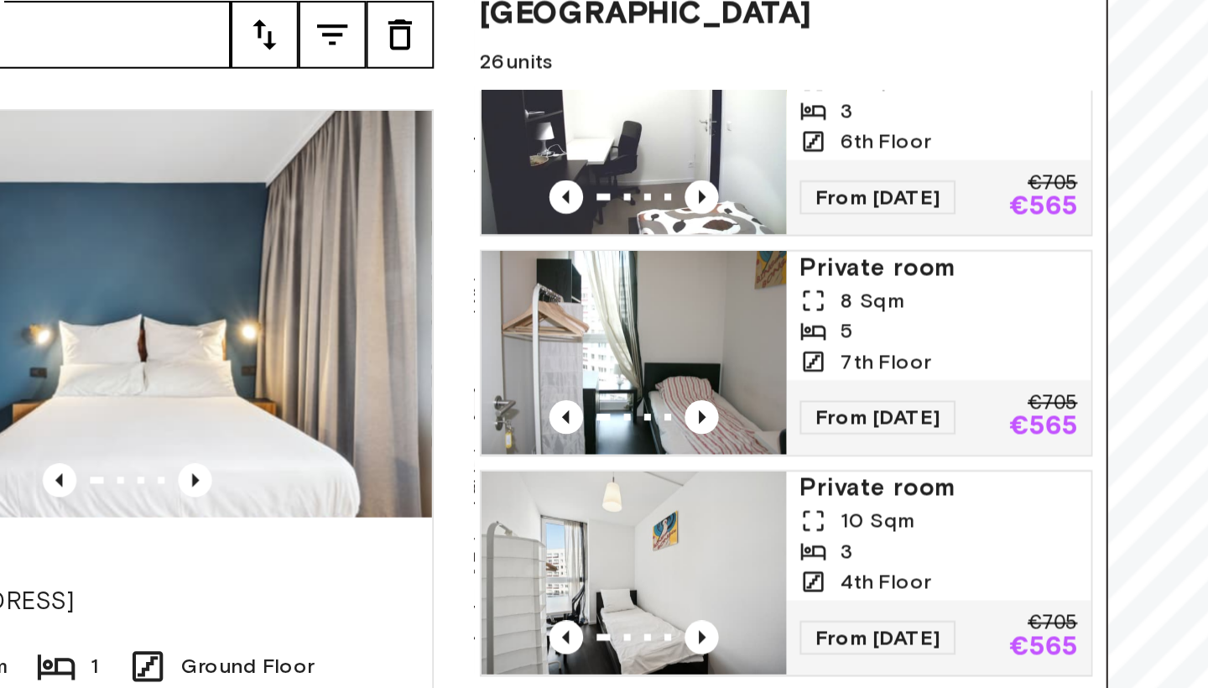
scroll to position [102, 0]
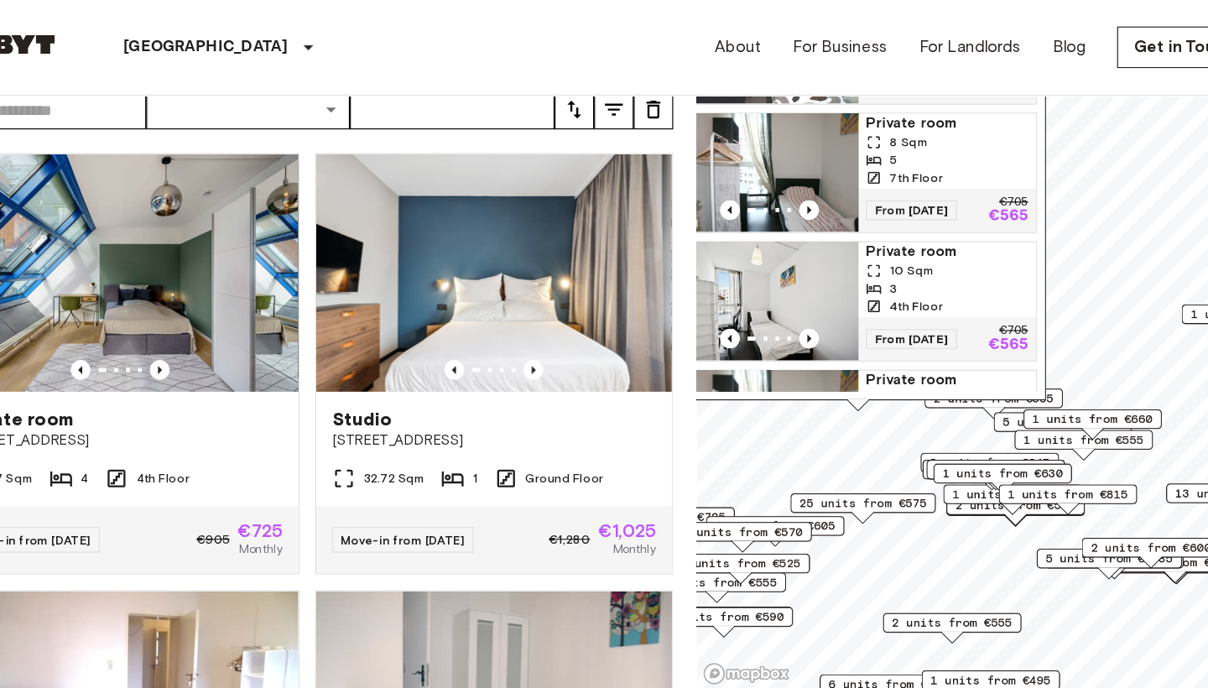
click at [752, 425] on span "25 units from €575" at bounding box center [802, 426] width 108 height 15
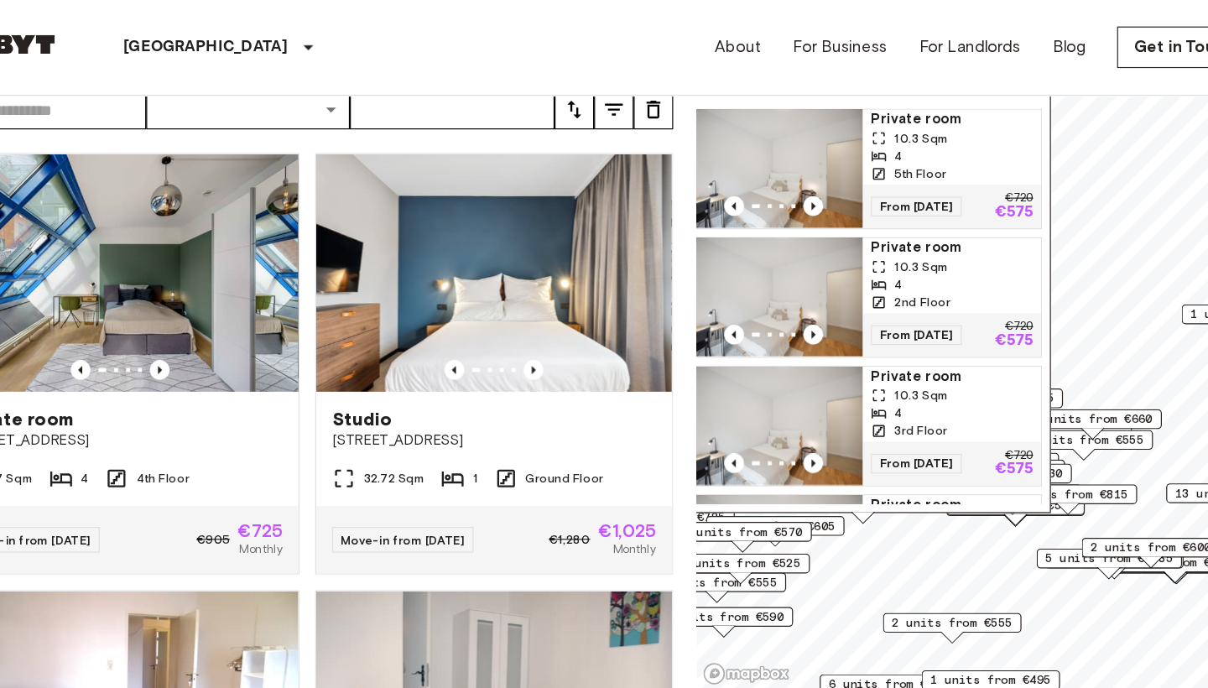
click at [700, 451] on span "4 units from €605" at bounding box center [727, 446] width 102 height 15
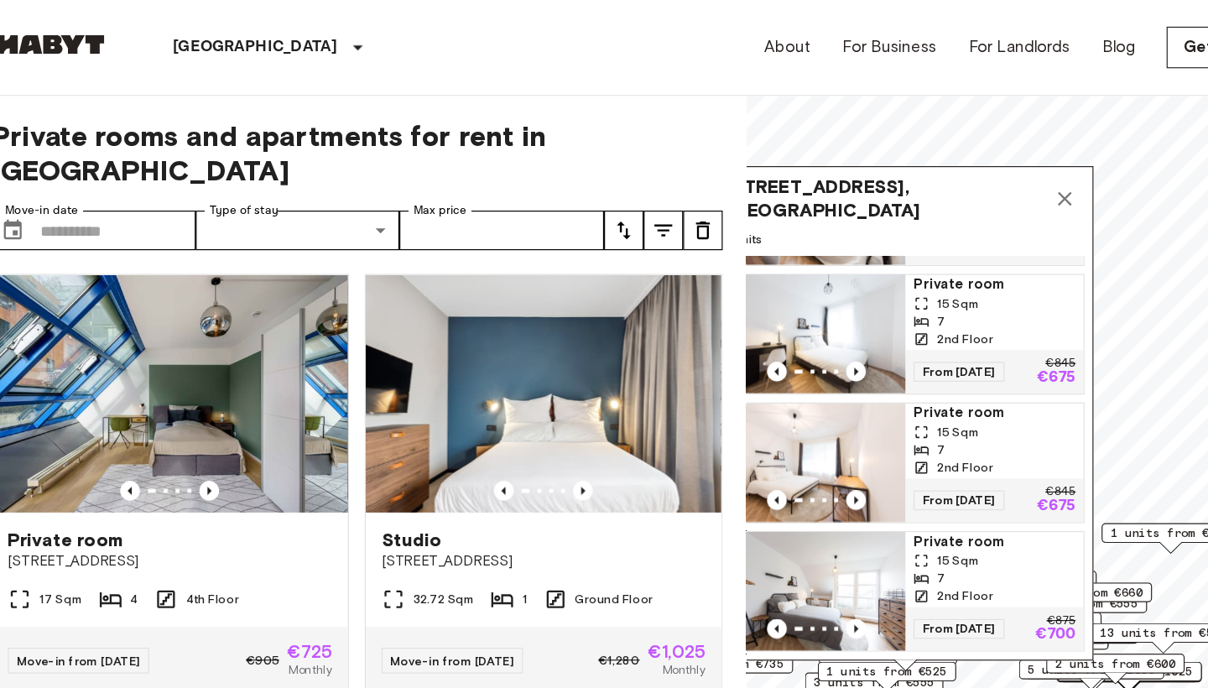
scroll to position [0, 0]
click at [916, 174] on button "Map marker" at bounding box center [931, 169] width 34 height 34
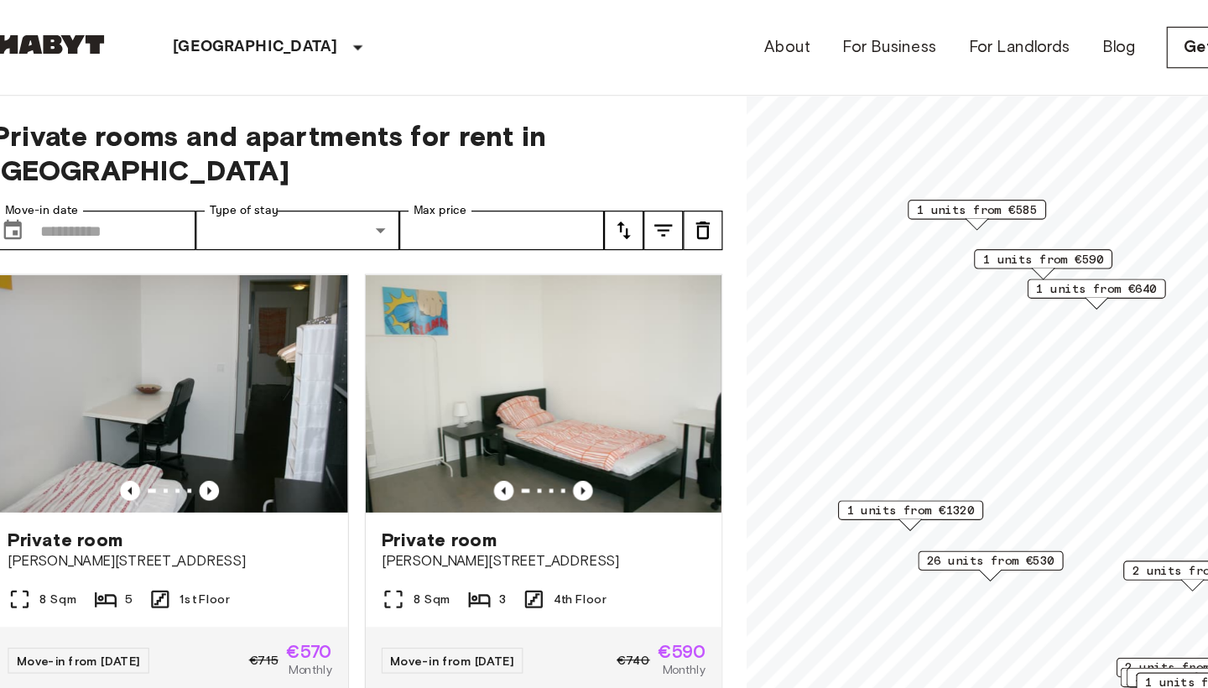
click at [906, 234] on div "1 units from €590" at bounding box center [912, 224] width 117 height 26
click at [903, 220] on span "1 units from €590" at bounding box center [912, 219] width 102 height 15
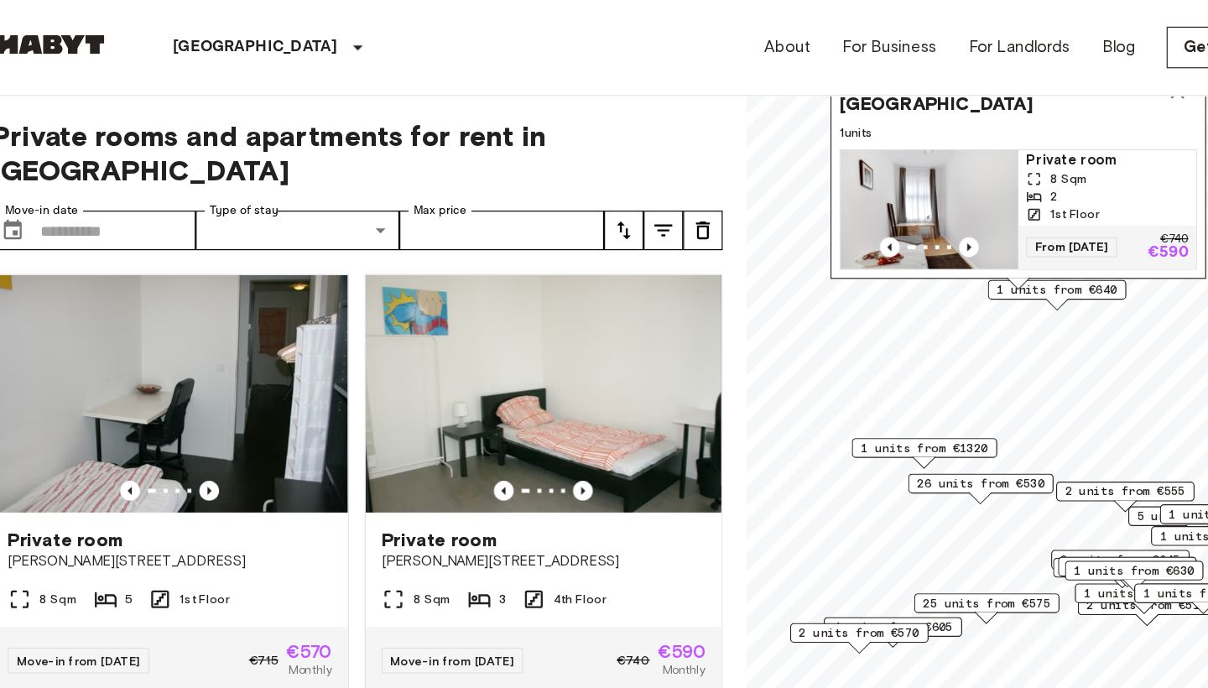
click at [763, 380] on span "1 units from €1320" at bounding box center [812, 379] width 108 height 15
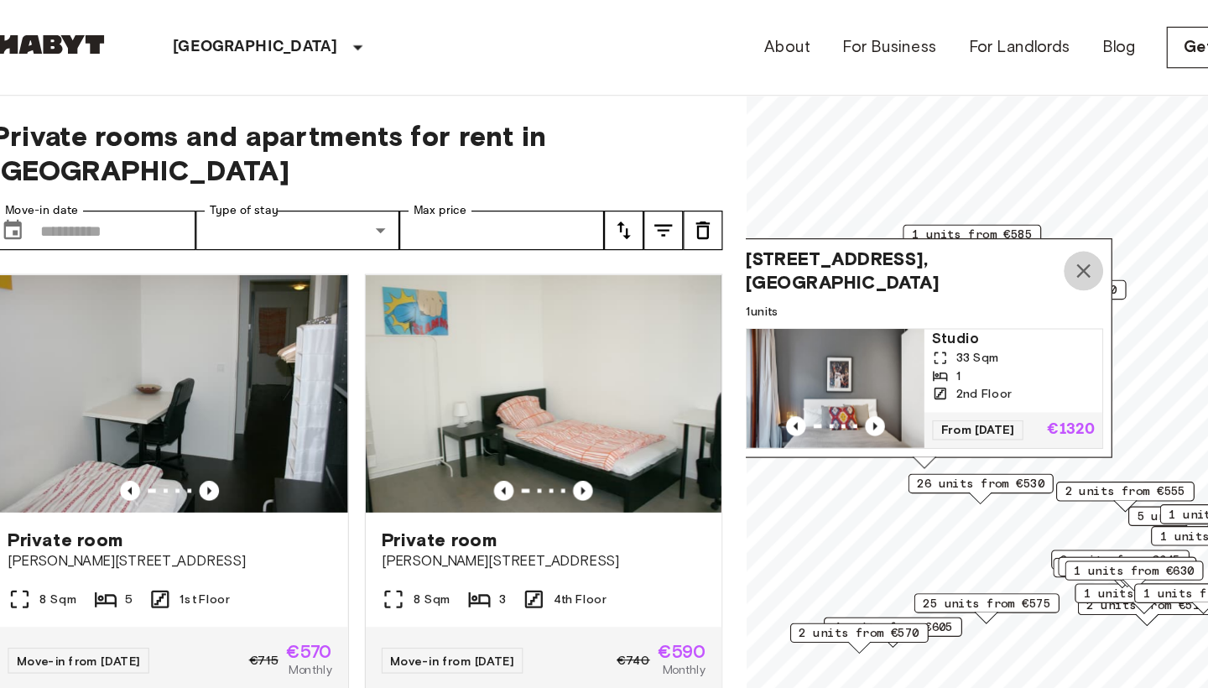
click at [937, 236] on icon "Map marker" at bounding box center [947, 230] width 20 height 20
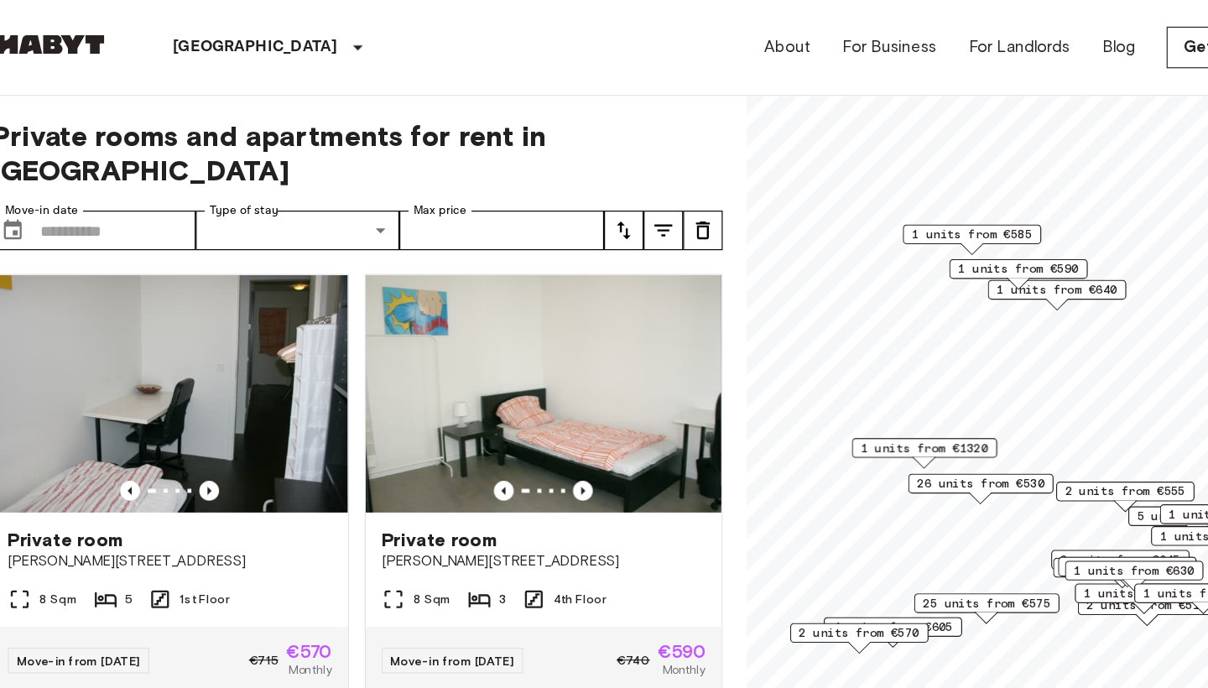
click at [812, 200] on span "1 units from €585" at bounding box center [852, 198] width 102 height 15
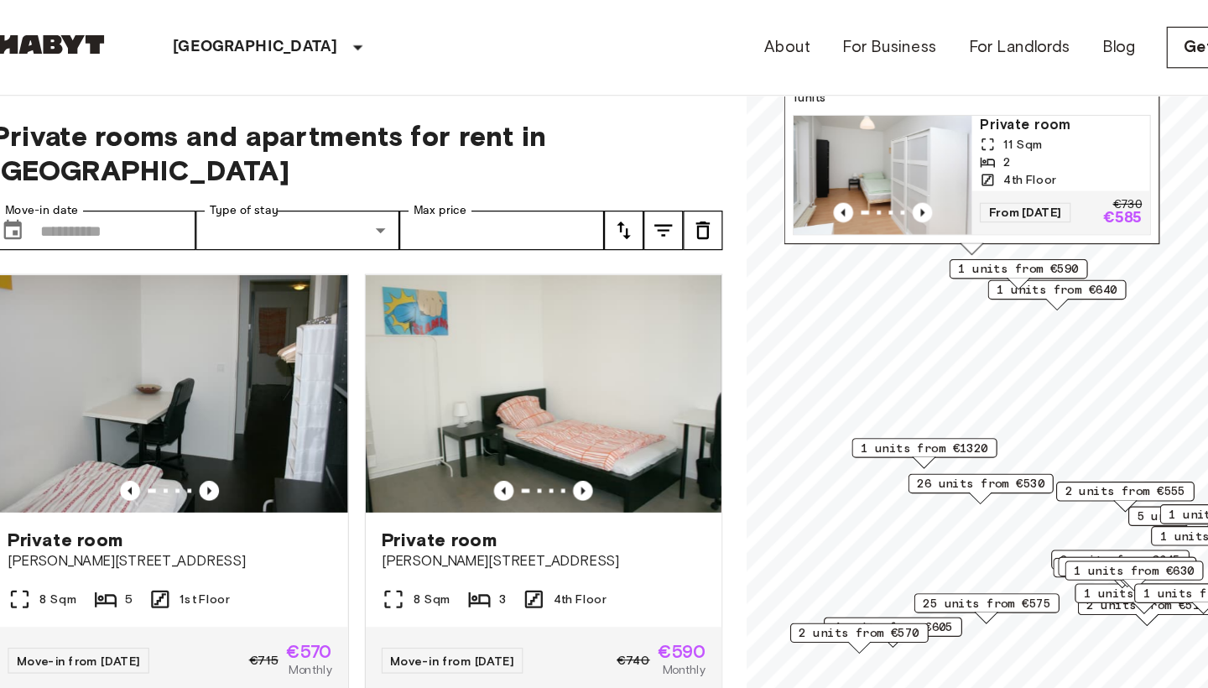
click at [779, 385] on span "1 units from €1320" at bounding box center [812, 379] width 108 height 15
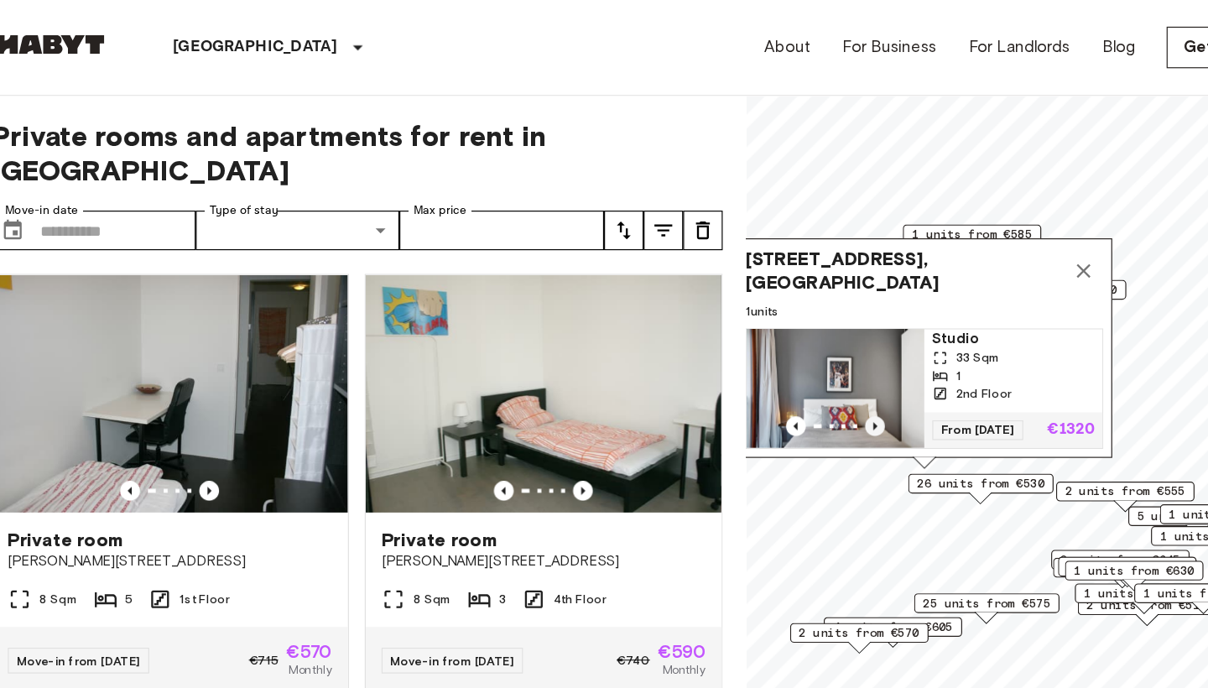
click at [768, 359] on icon "Previous image" at bounding box center [769, 361] width 3 height 7
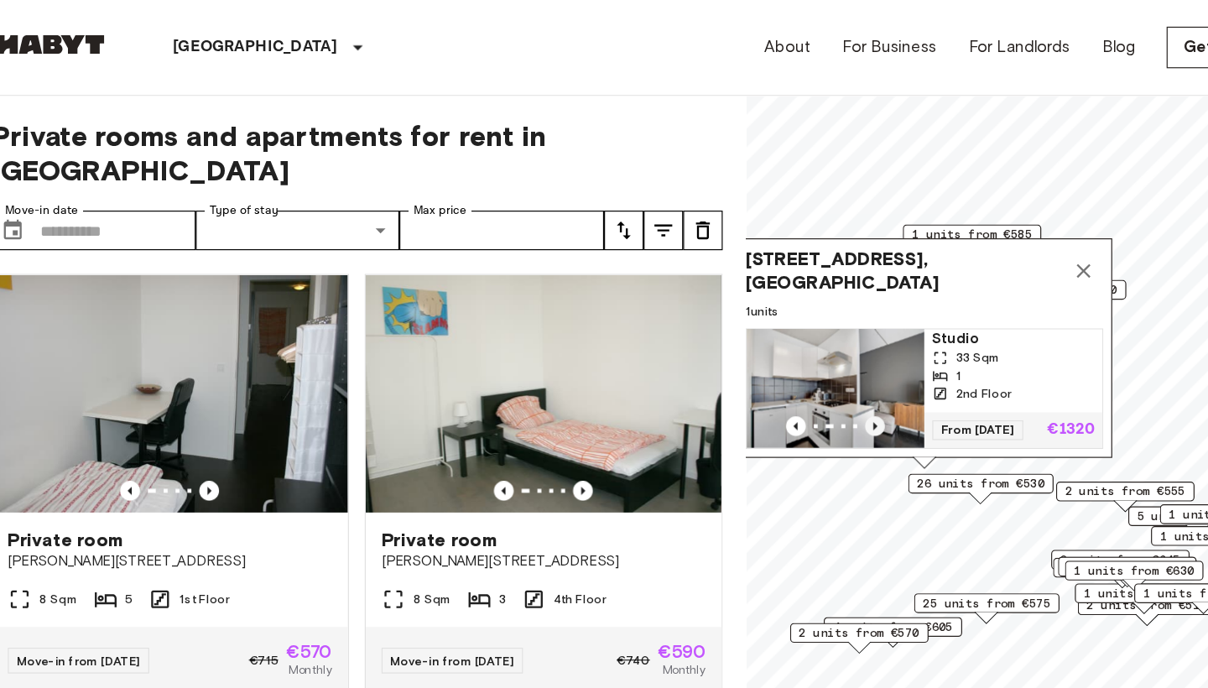
click at [768, 361] on icon "Previous image" at bounding box center [769, 361] width 3 height 7
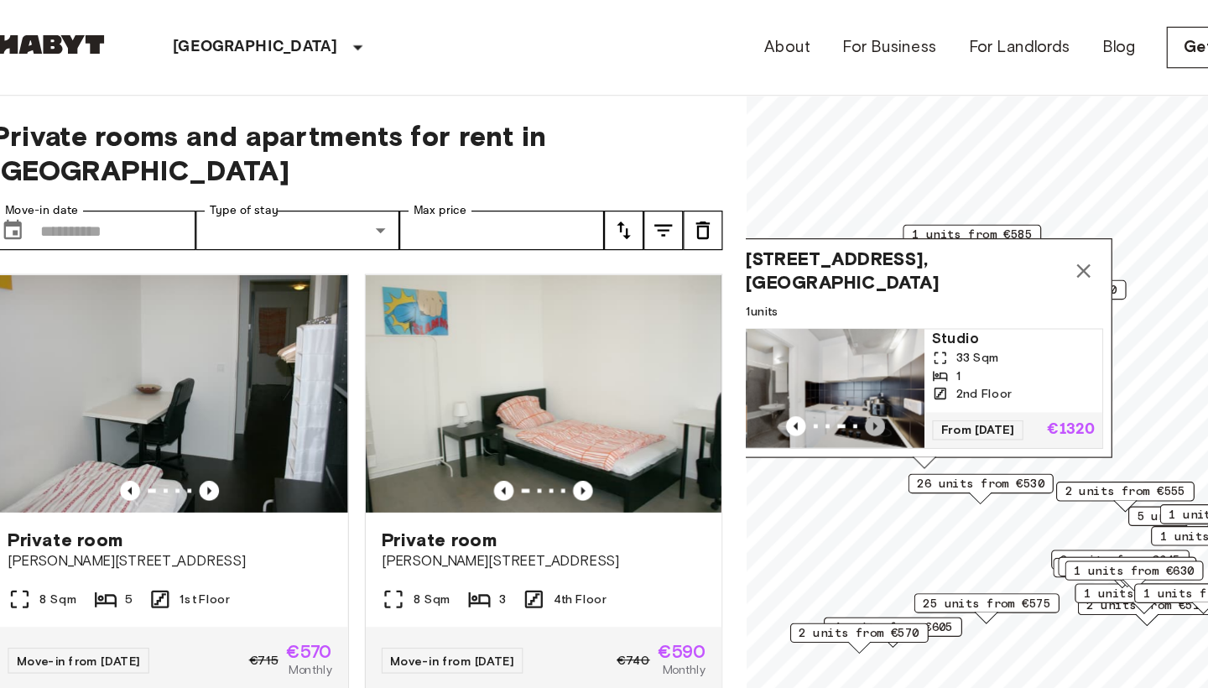
click at [768, 360] on icon "Previous image" at bounding box center [769, 361] width 3 height 7
click at [762, 362] on icon "Previous image" at bounding box center [770, 361] width 17 height 17
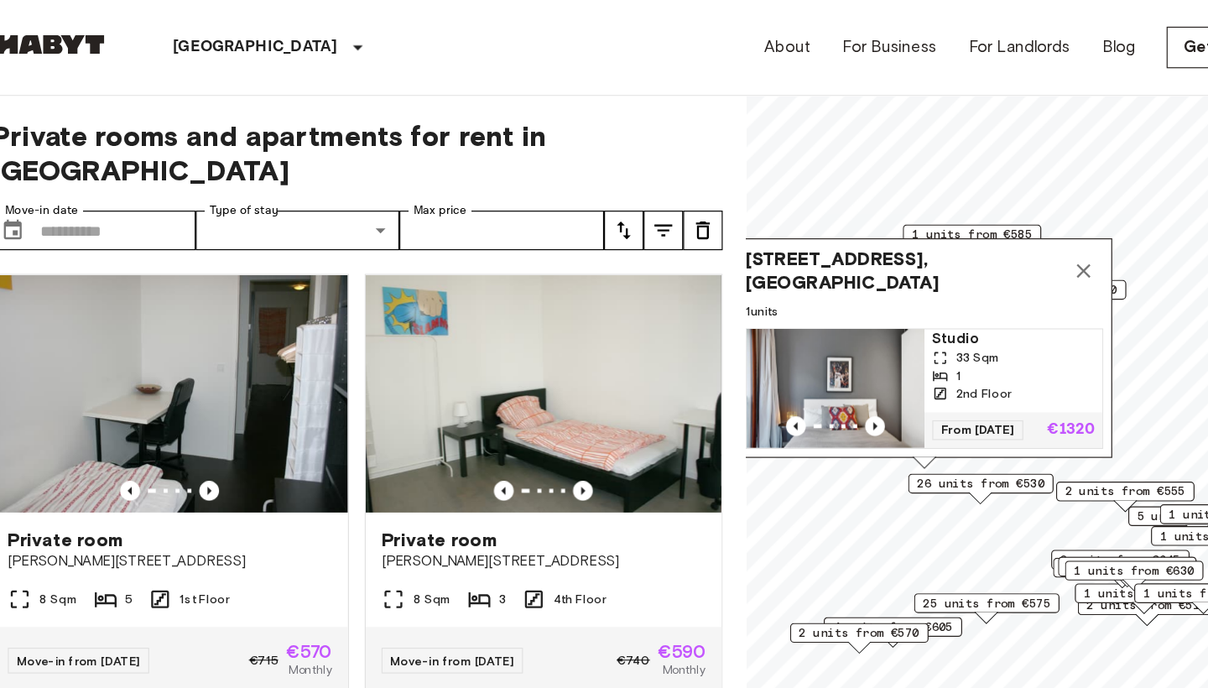
click at [937, 226] on icon "Map marker" at bounding box center [947, 230] width 20 height 20
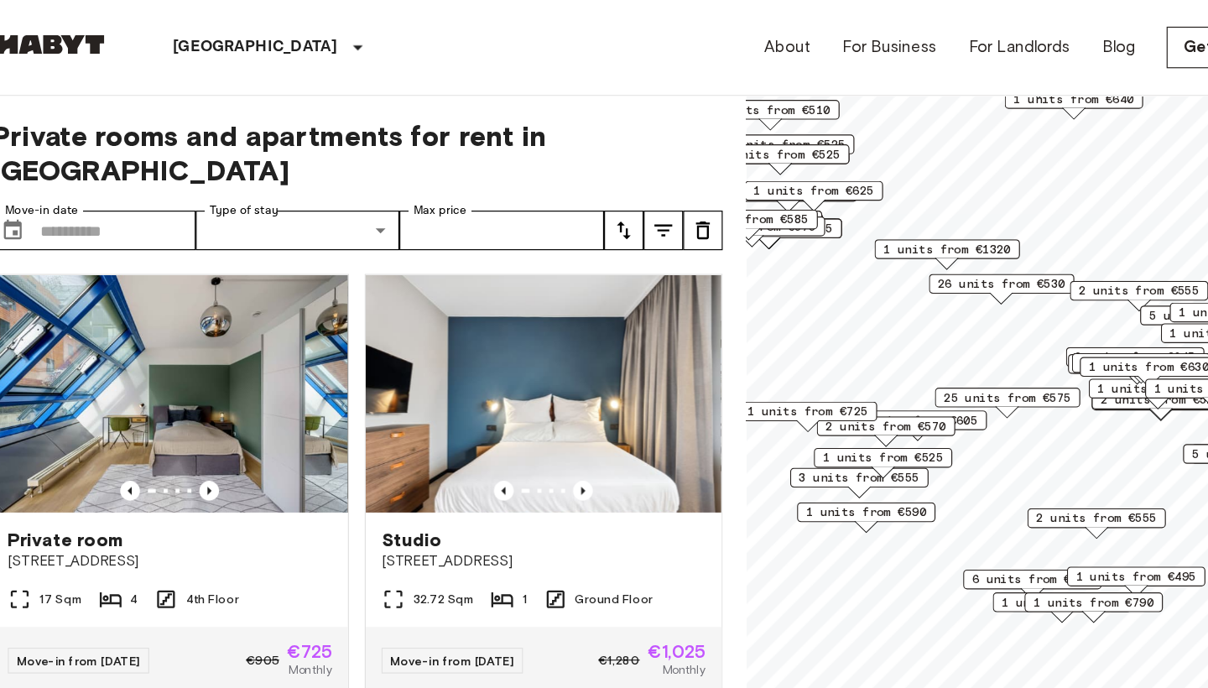
click at [856, 241] on span "26 units from €530" at bounding box center [878, 240] width 108 height 15
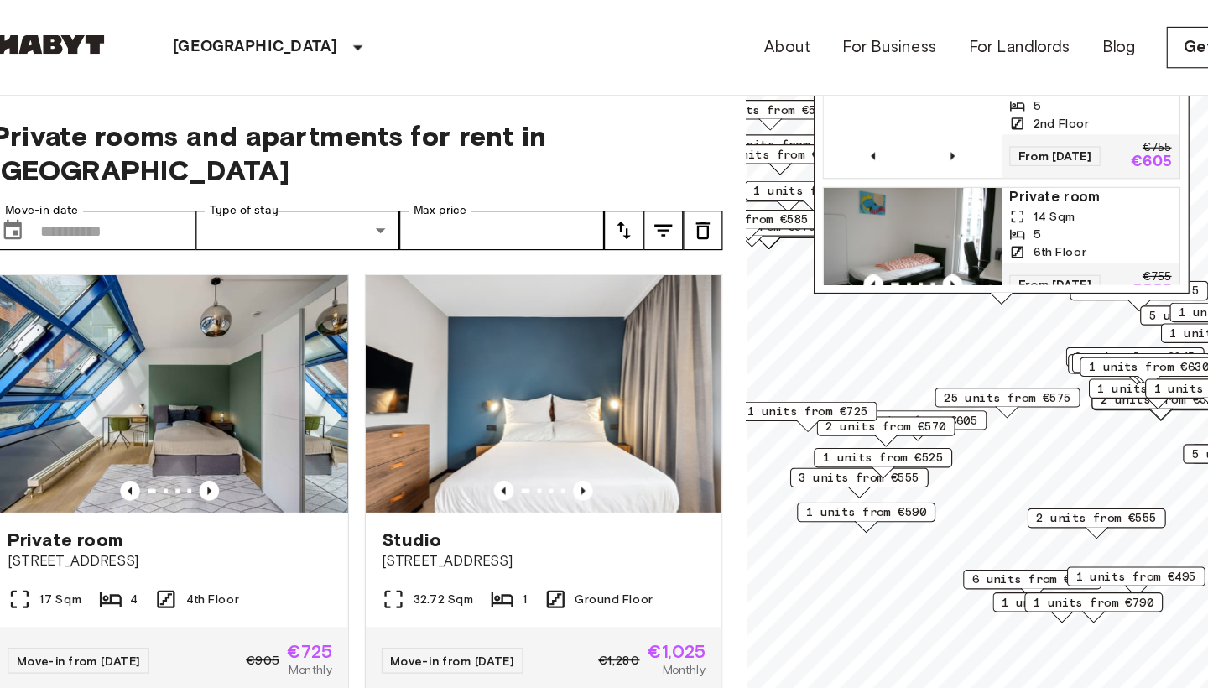
scroll to position [2493, 0]
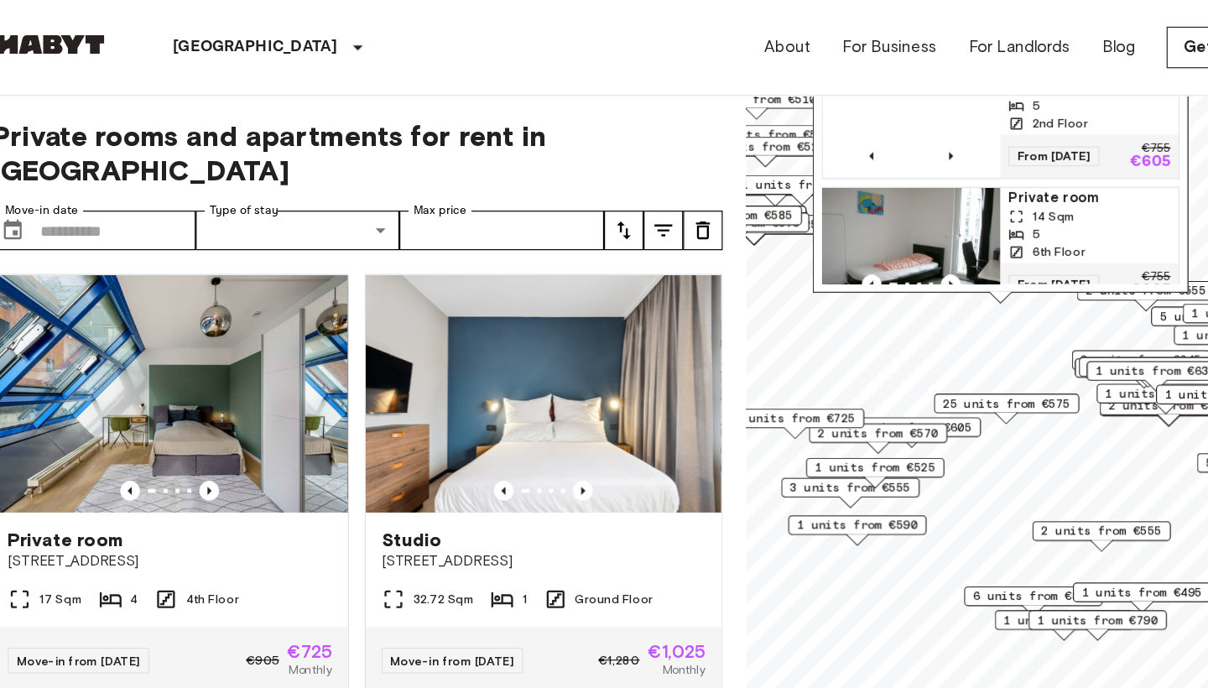
click at [856, 337] on span "25 units from €575" at bounding box center [882, 342] width 108 height 15
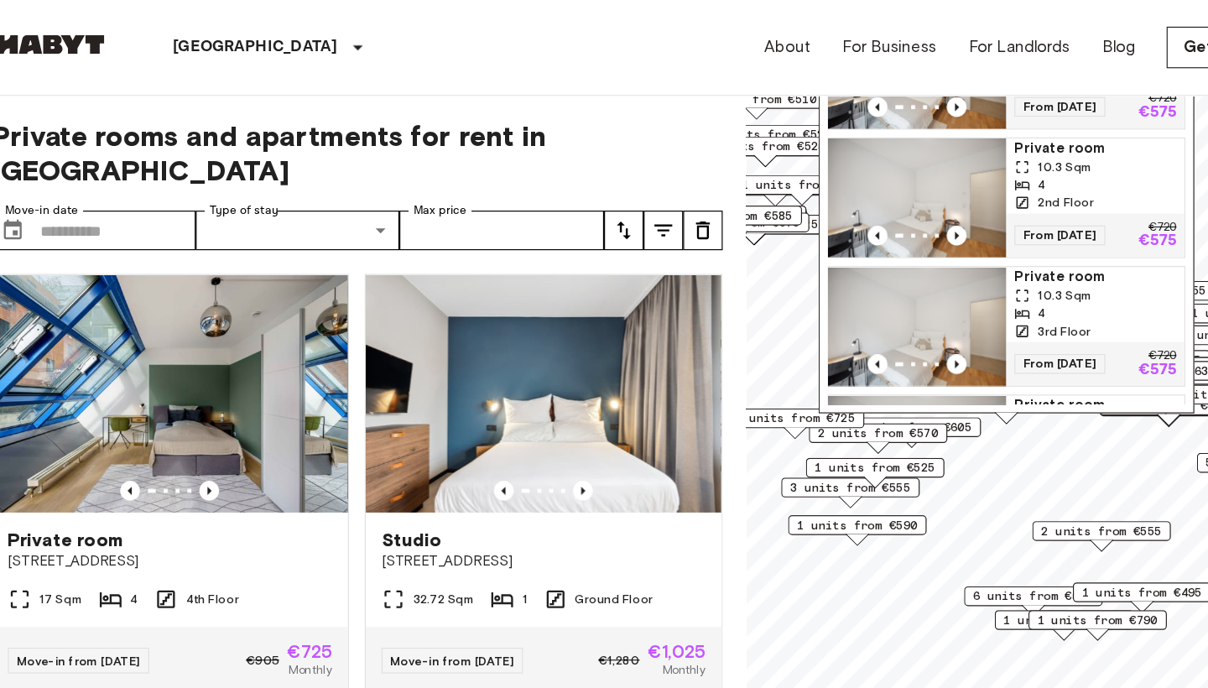
click at [751, 416] on span "3 units from €555" at bounding box center [749, 413] width 102 height 15
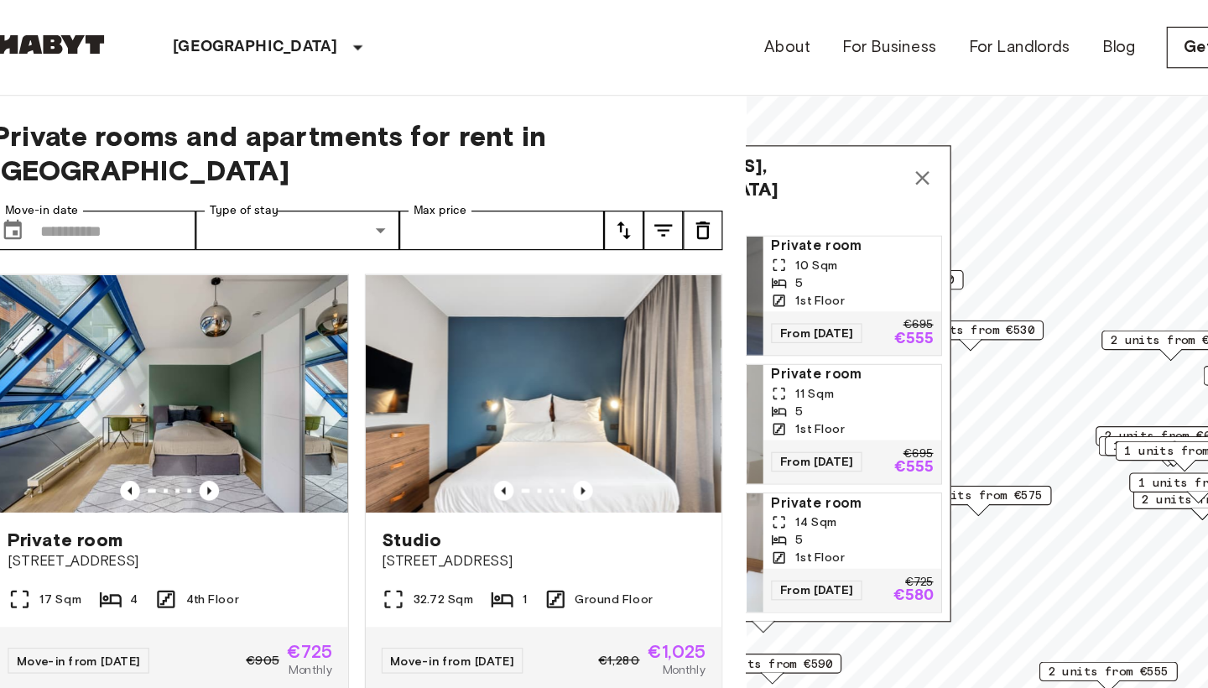
click at [804, 154] on icon "Map marker" at bounding box center [810, 151] width 12 height 12
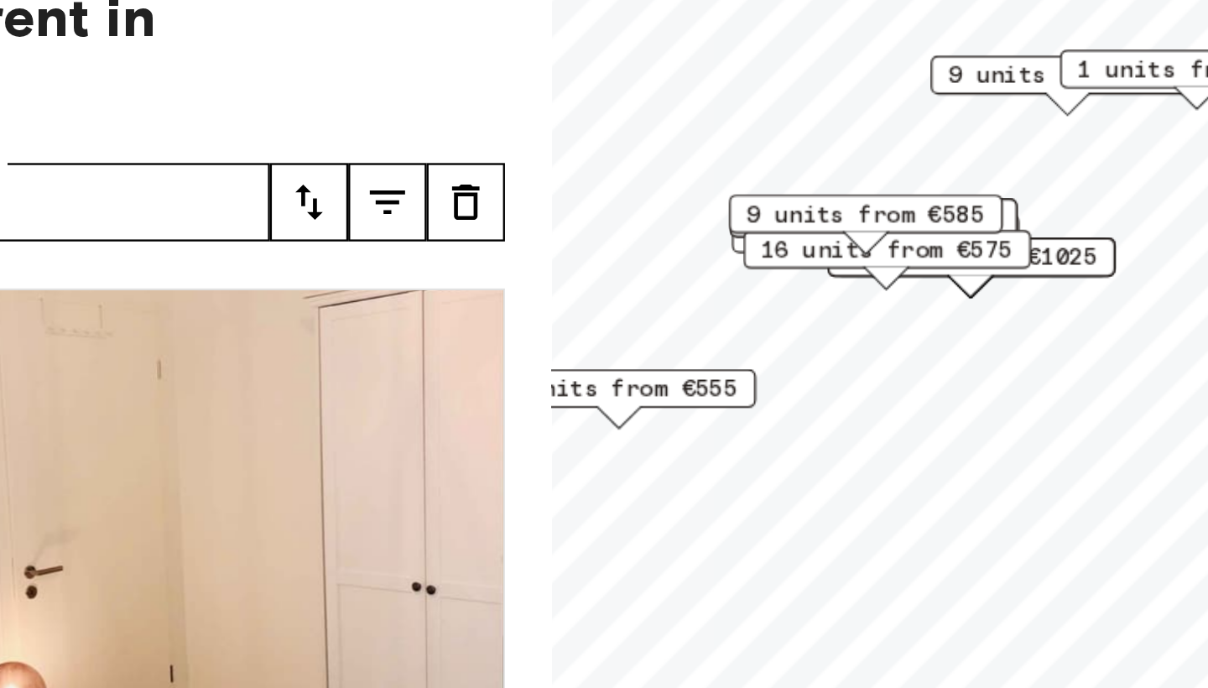
click at [744, 193] on span "9 units from €585" at bounding box center [795, 200] width 102 height 15
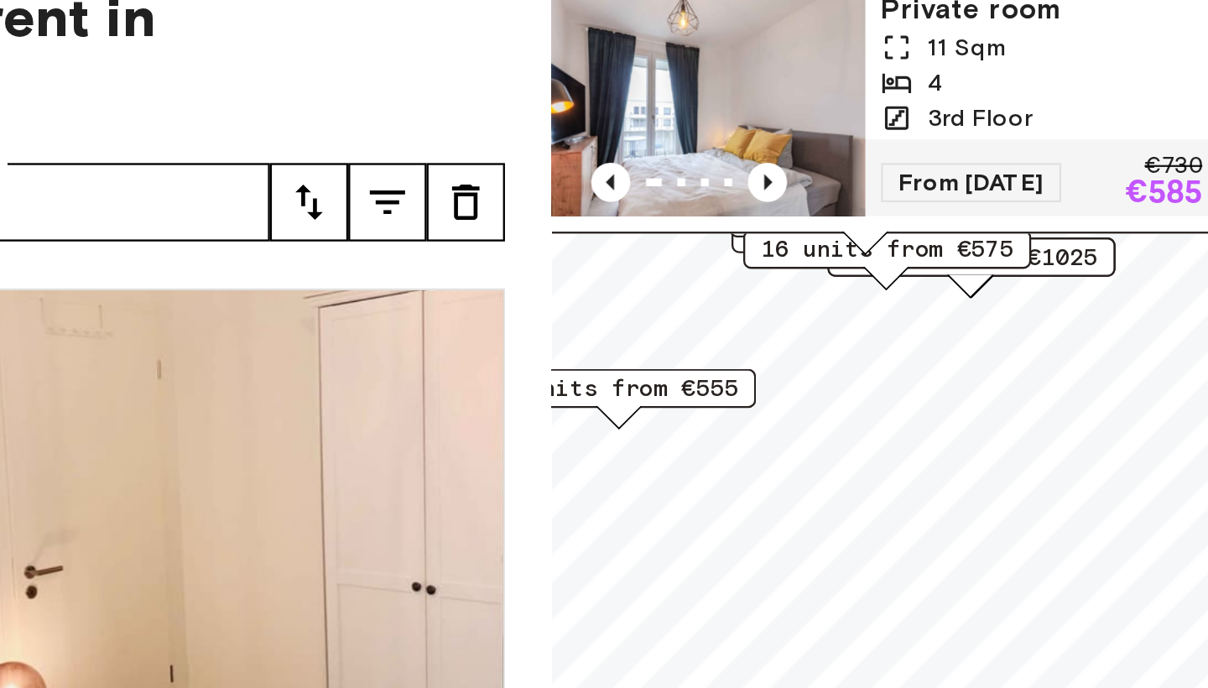
click at [802, 179] on span "From 19 Sep 25" at bounding box center [840, 187] width 77 height 17
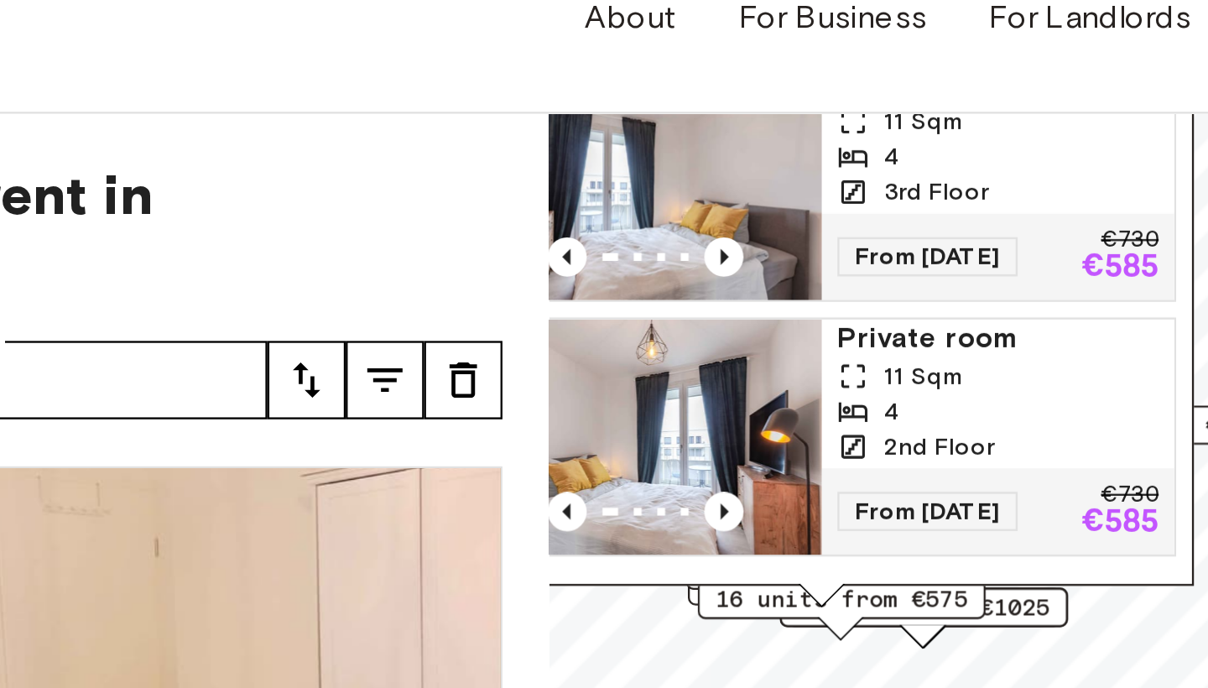
scroll to position [117, 0]
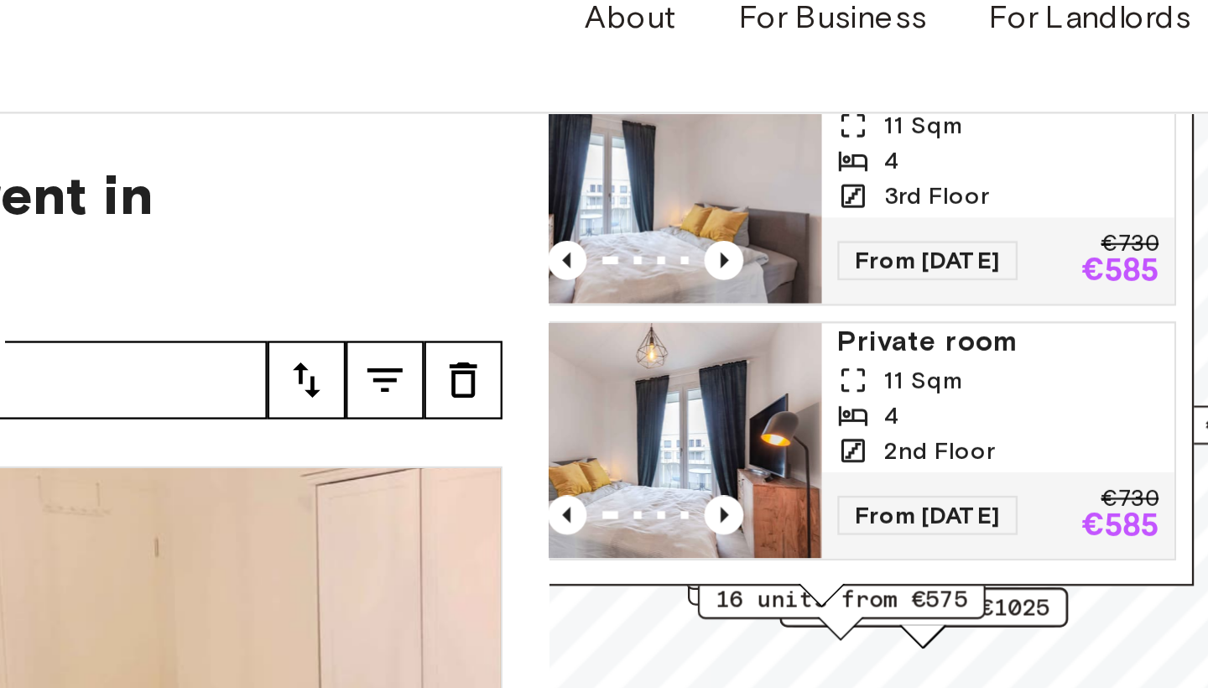
click at [784, 245] on span "From [DATE]" at bounding box center [822, 253] width 77 height 17
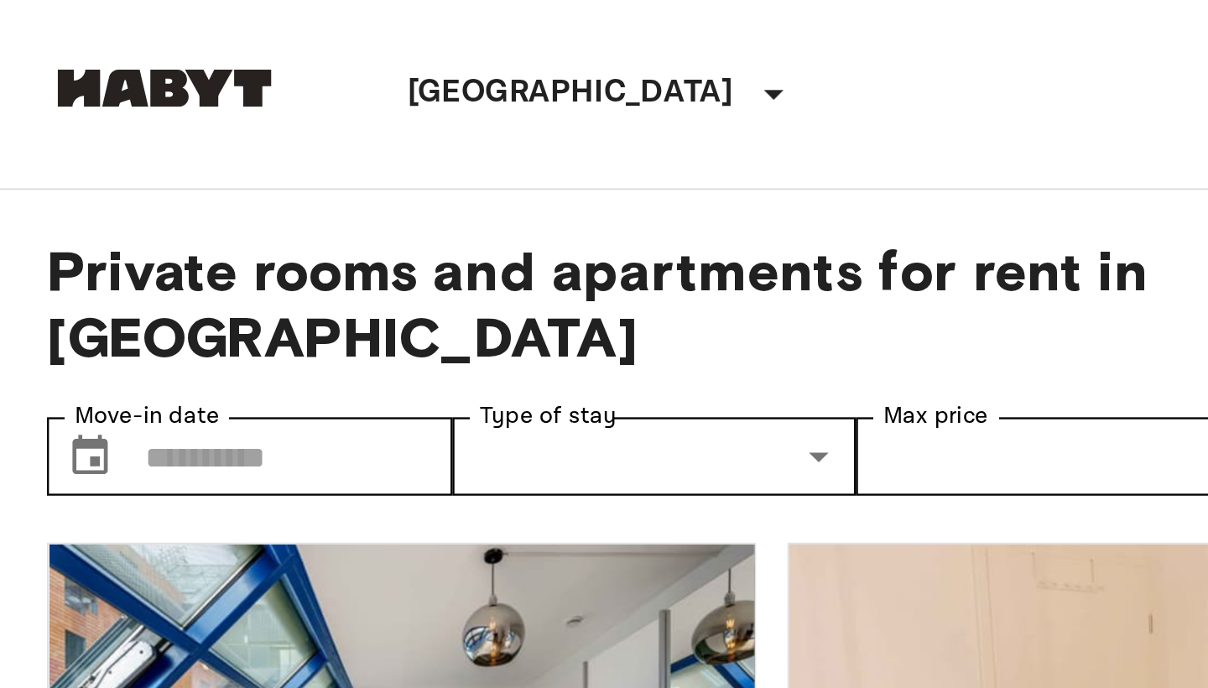
scroll to position [0, 0]
click at [101, 33] on img at bounding box center [70, 37] width 101 height 17
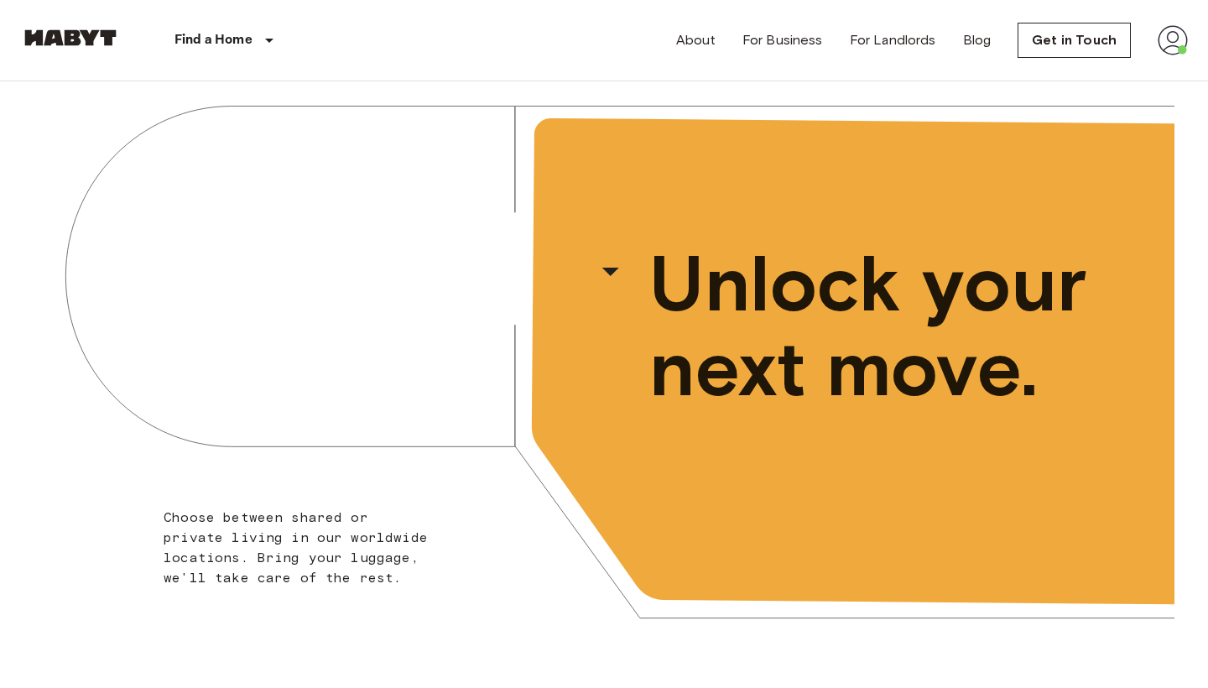
click at [1173, 43] on img at bounding box center [1173, 40] width 30 height 30
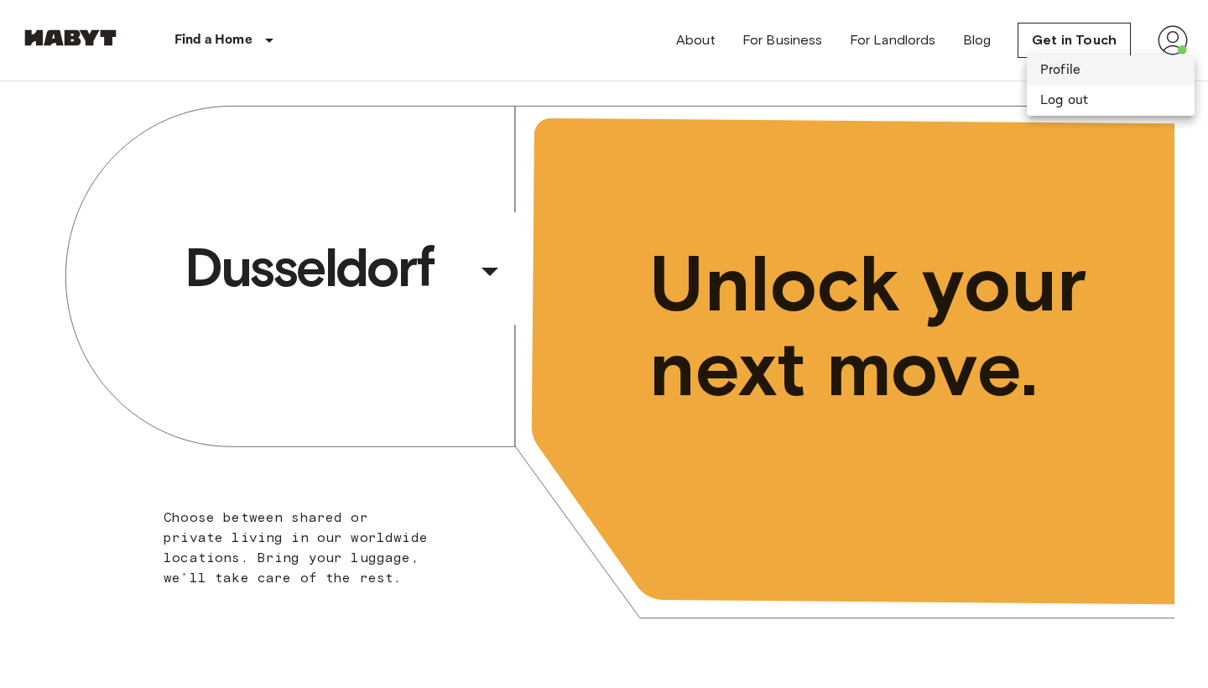
click at [1080, 65] on li "Profile" at bounding box center [1111, 70] width 168 height 30
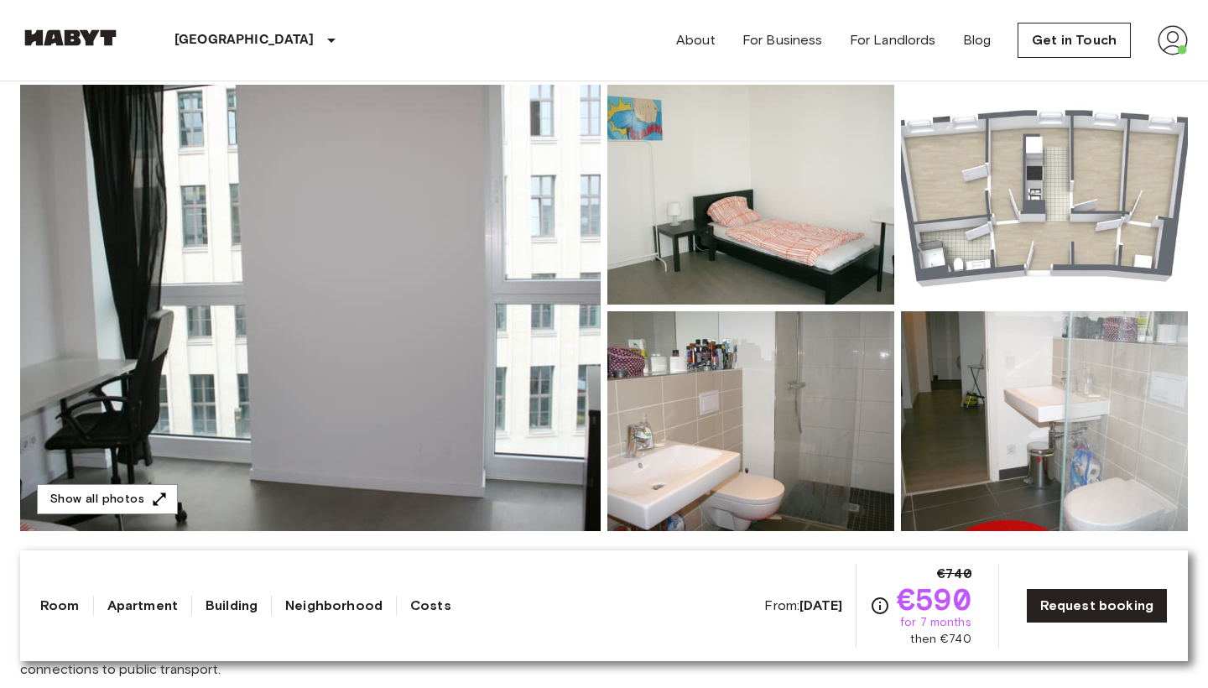
scroll to position [151, 0]
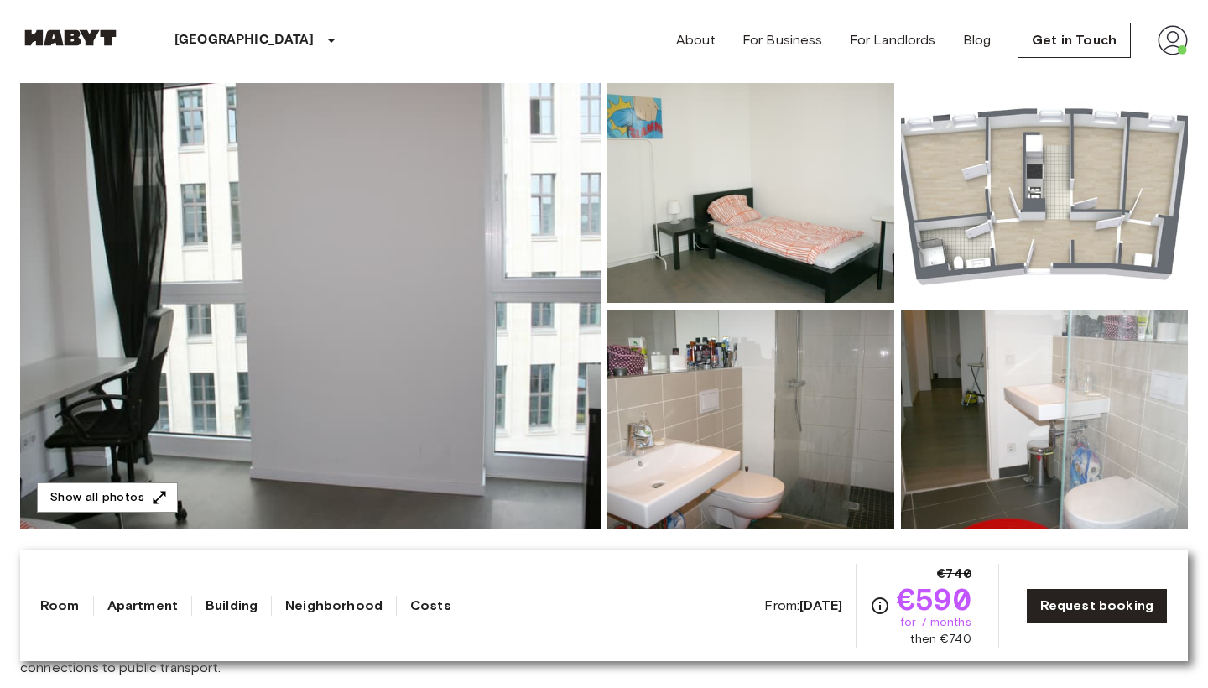
click at [561, 356] on img at bounding box center [310, 306] width 580 height 446
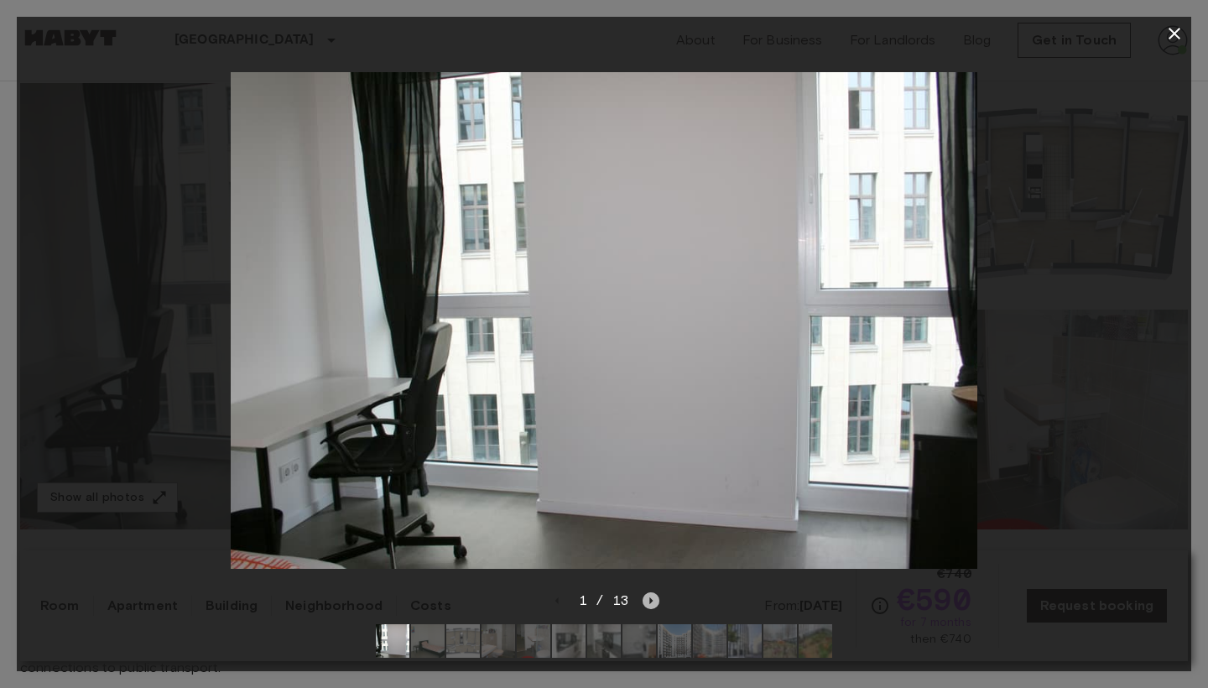
click at [648, 602] on icon "Next image" at bounding box center [651, 600] width 17 height 17
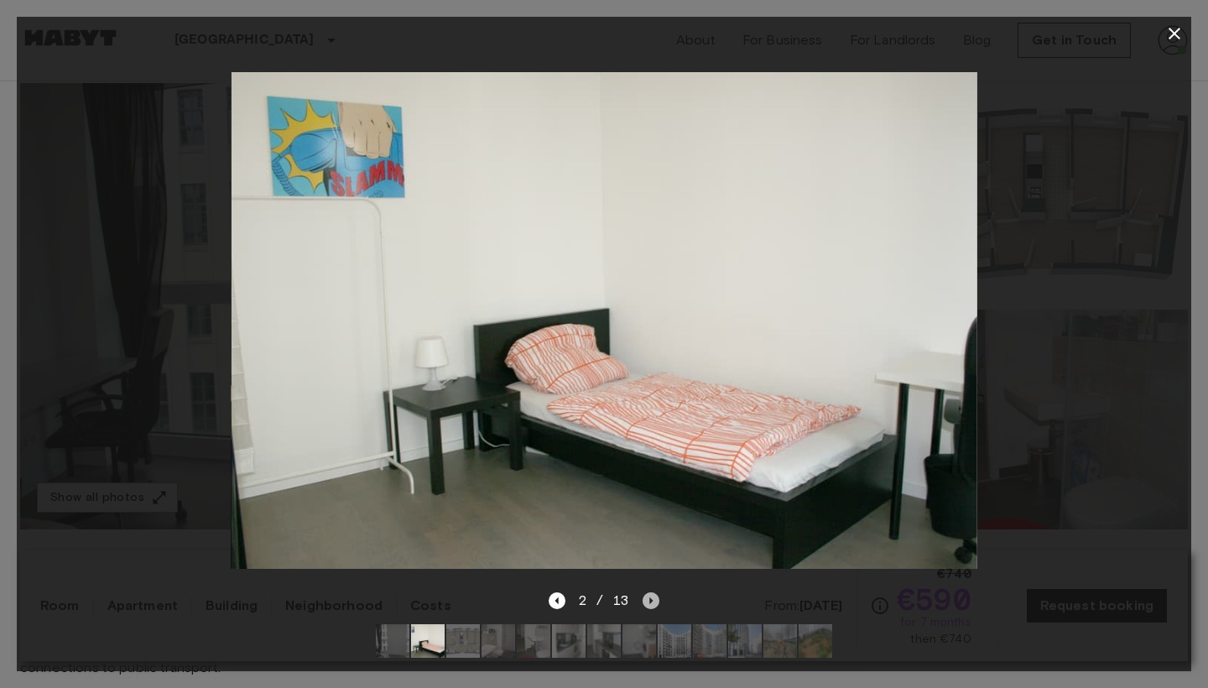
click at [648, 602] on icon "Next image" at bounding box center [651, 600] width 17 height 17
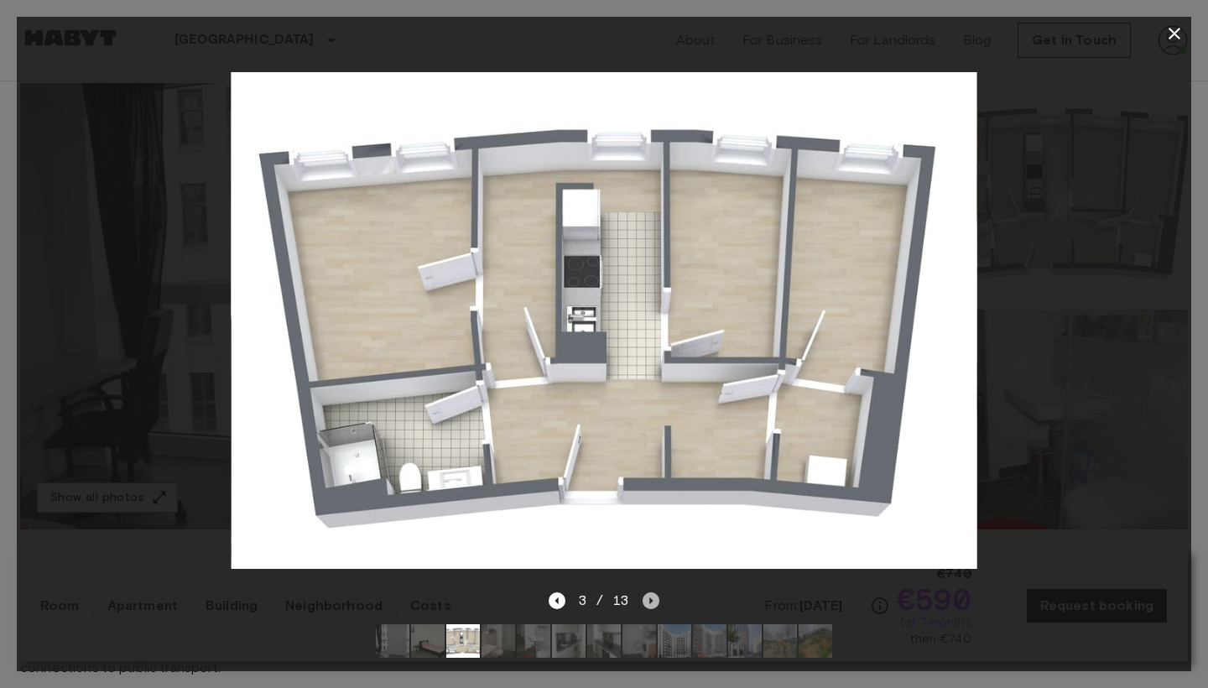
click at [648, 603] on icon "Next image" at bounding box center [651, 600] width 17 height 17
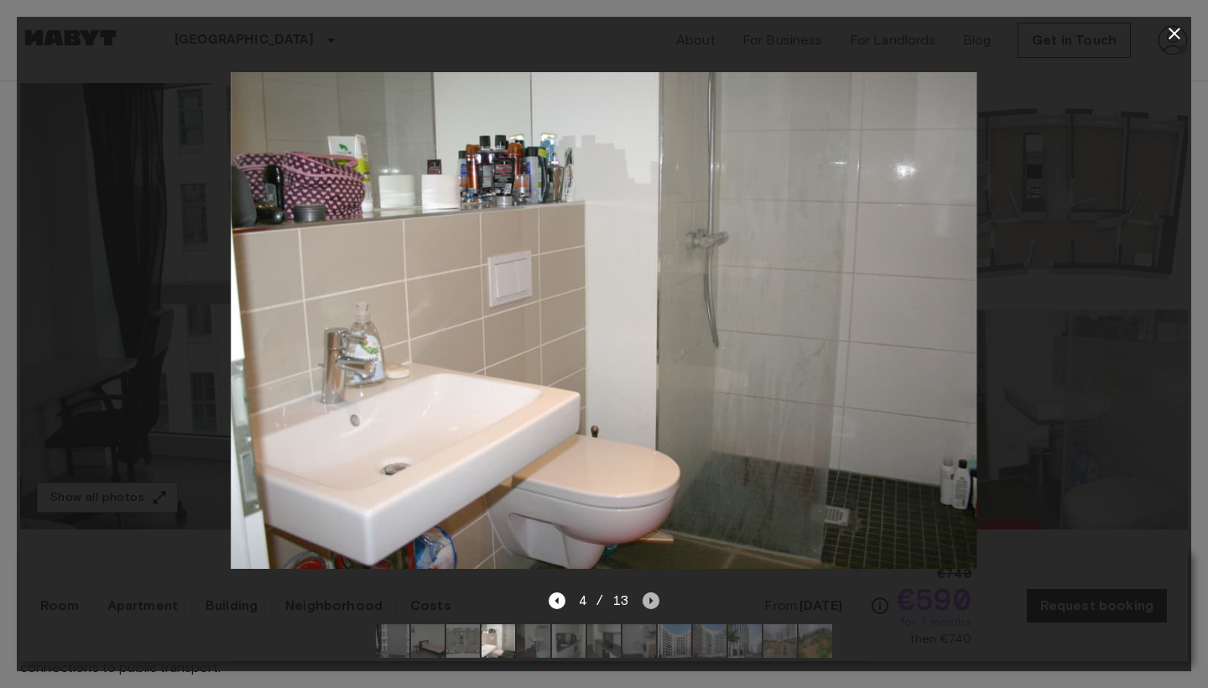
click at [648, 602] on icon "Next image" at bounding box center [651, 600] width 17 height 17
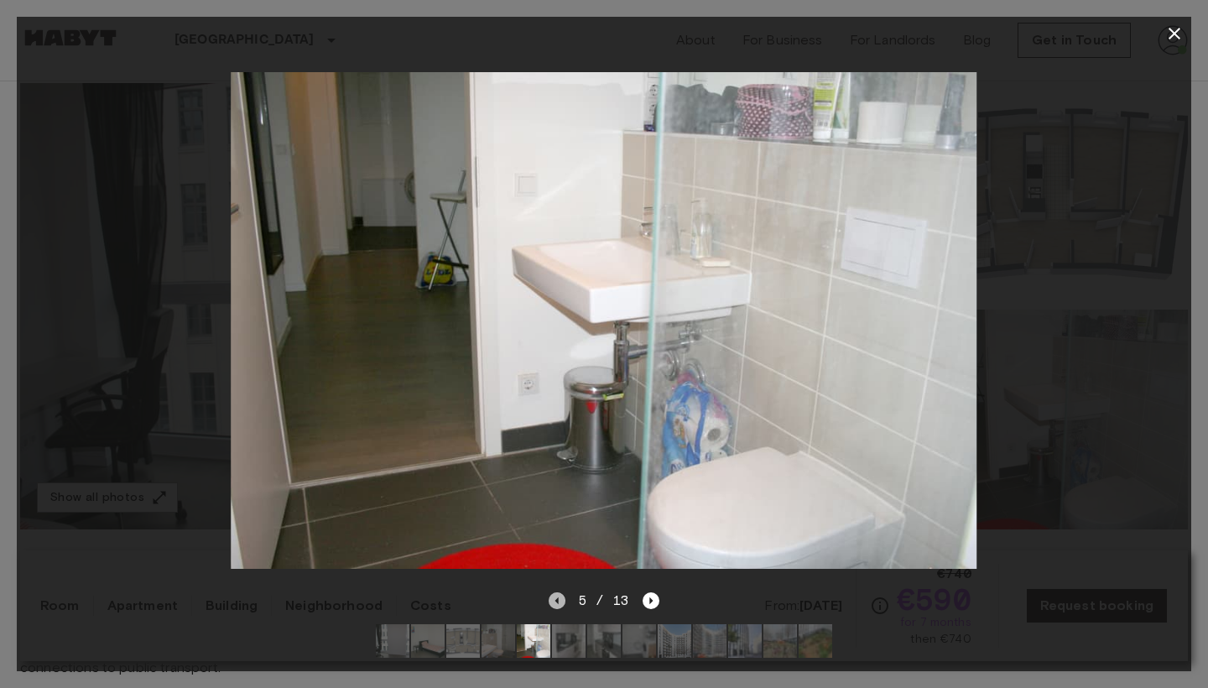
click at [564, 599] on icon "Previous image" at bounding box center [557, 600] width 17 height 17
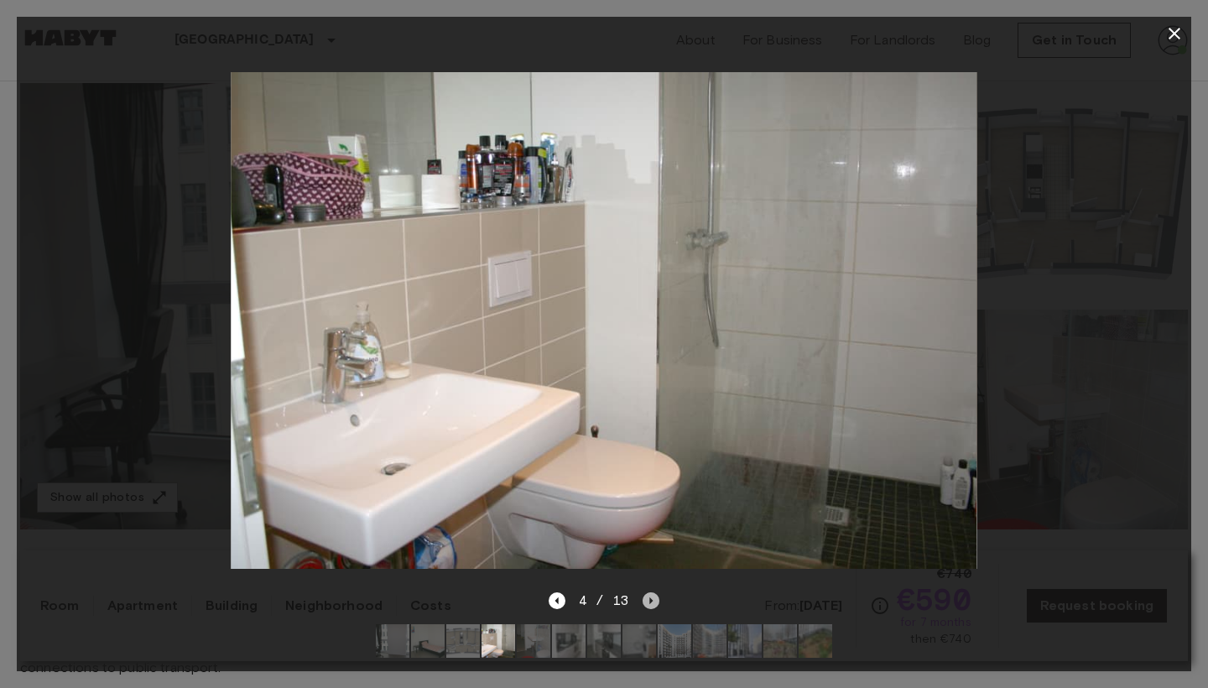
click at [648, 600] on icon "Next image" at bounding box center [651, 600] width 17 height 17
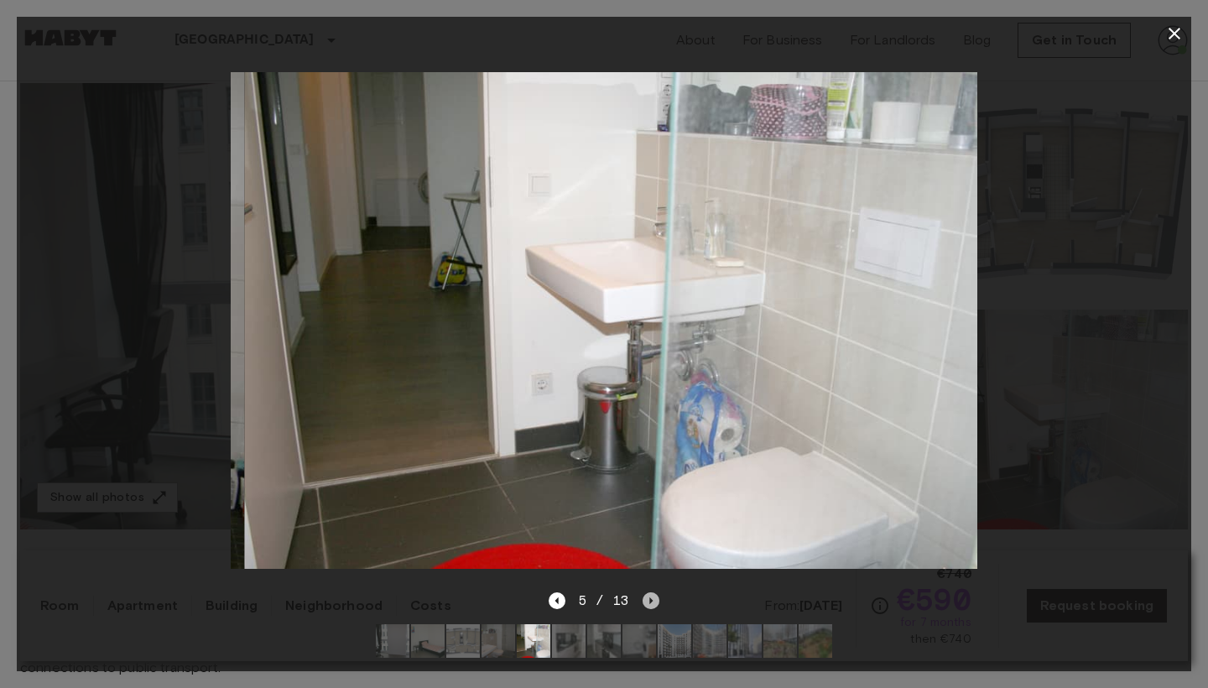
click at [648, 600] on icon "Next image" at bounding box center [651, 600] width 17 height 17
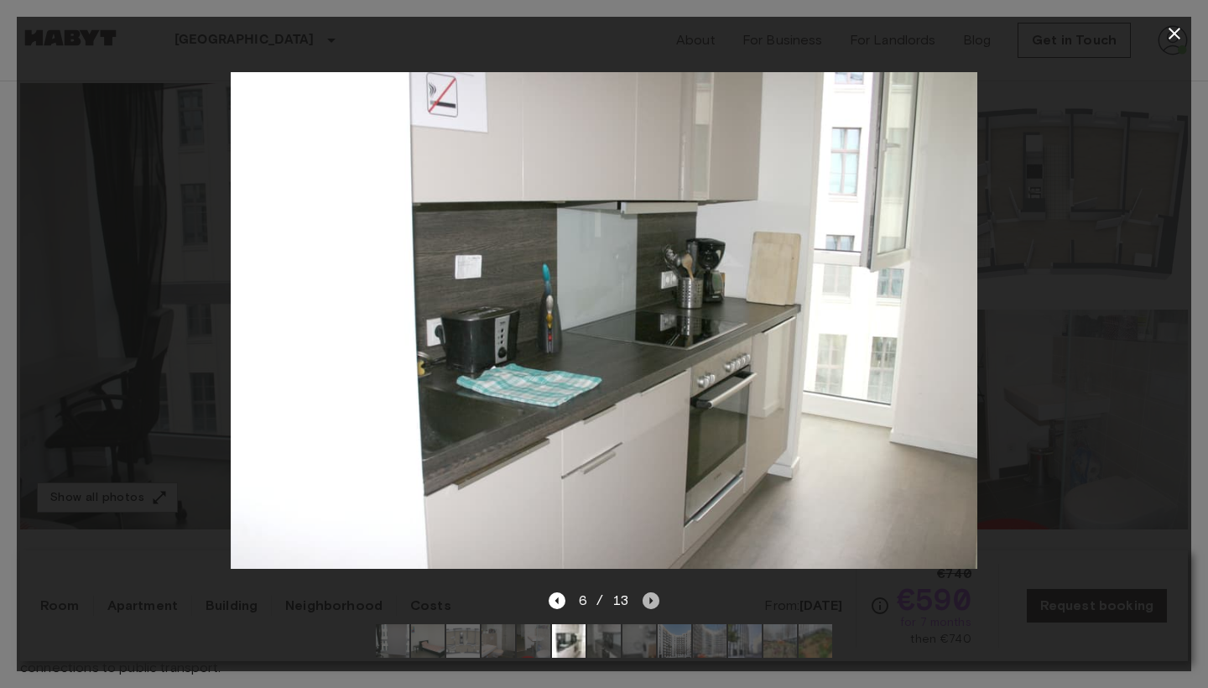
click at [648, 600] on icon "Next image" at bounding box center [651, 600] width 17 height 17
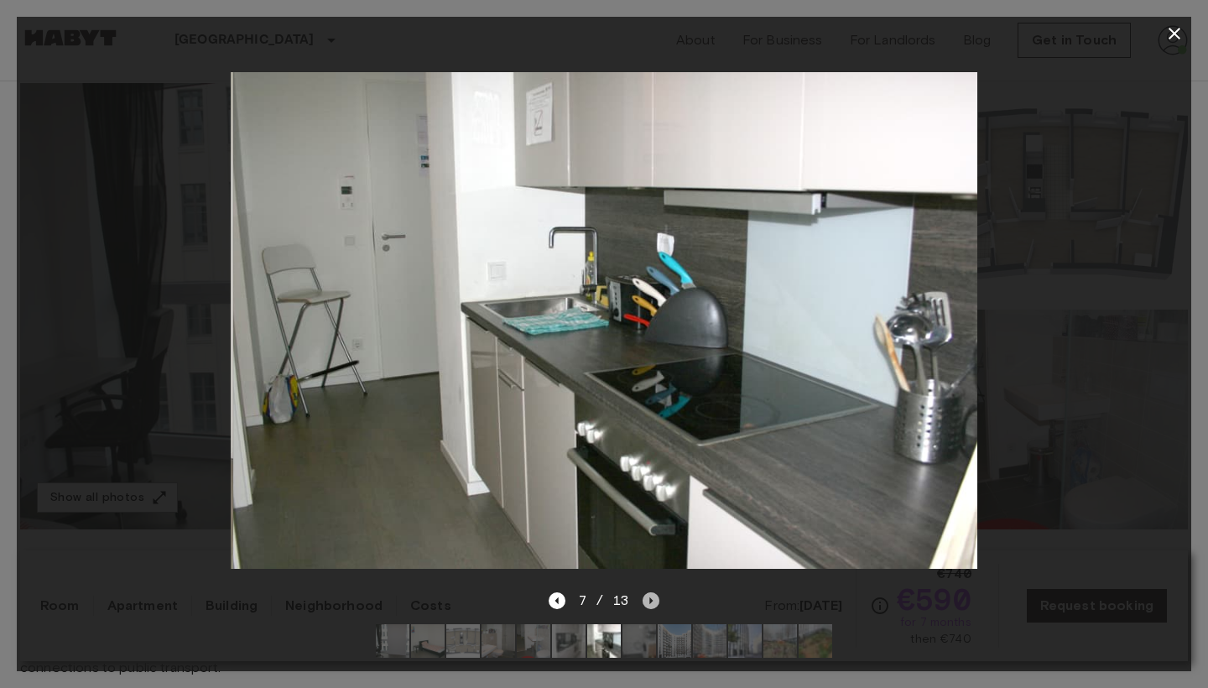
click at [648, 600] on icon "Next image" at bounding box center [651, 600] width 17 height 17
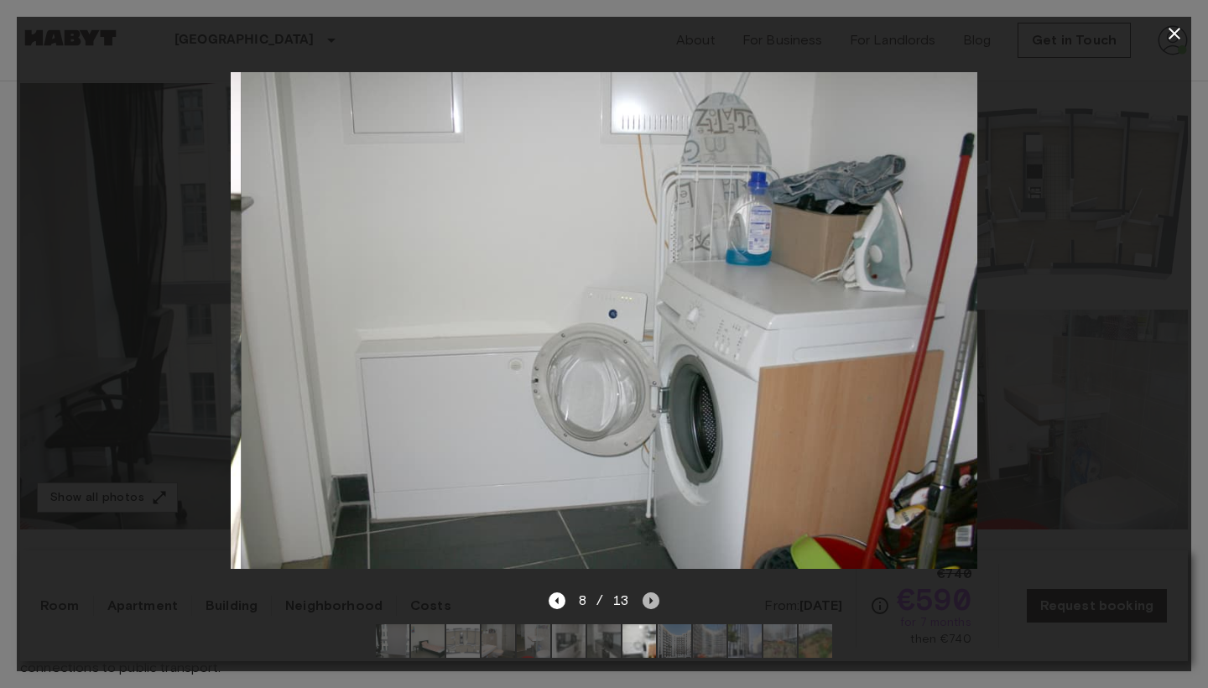
click at [648, 600] on icon "Next image" at bounding box center [651, 600] width 17 height 17
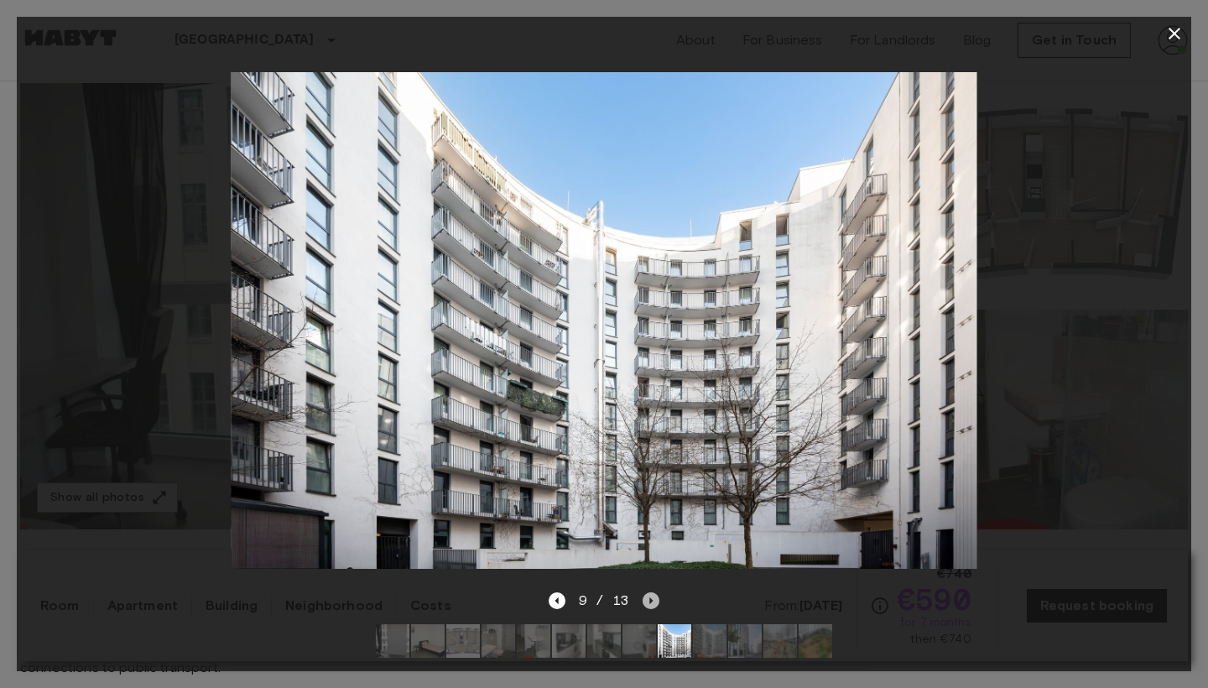
click at [648, 600] on icon "Next image" at bounding box center [651, 600] width 17 height 17
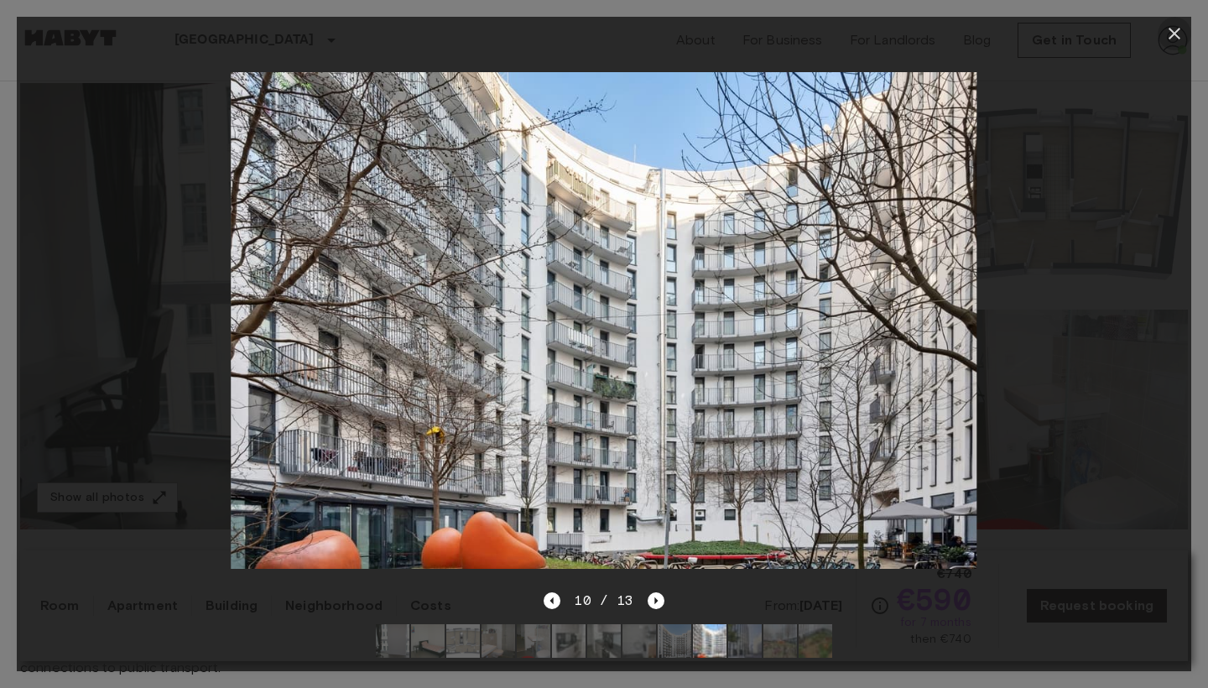
click at [1173, 41] on icon "button" at bounding box center [1174, 33] width 20 height 20
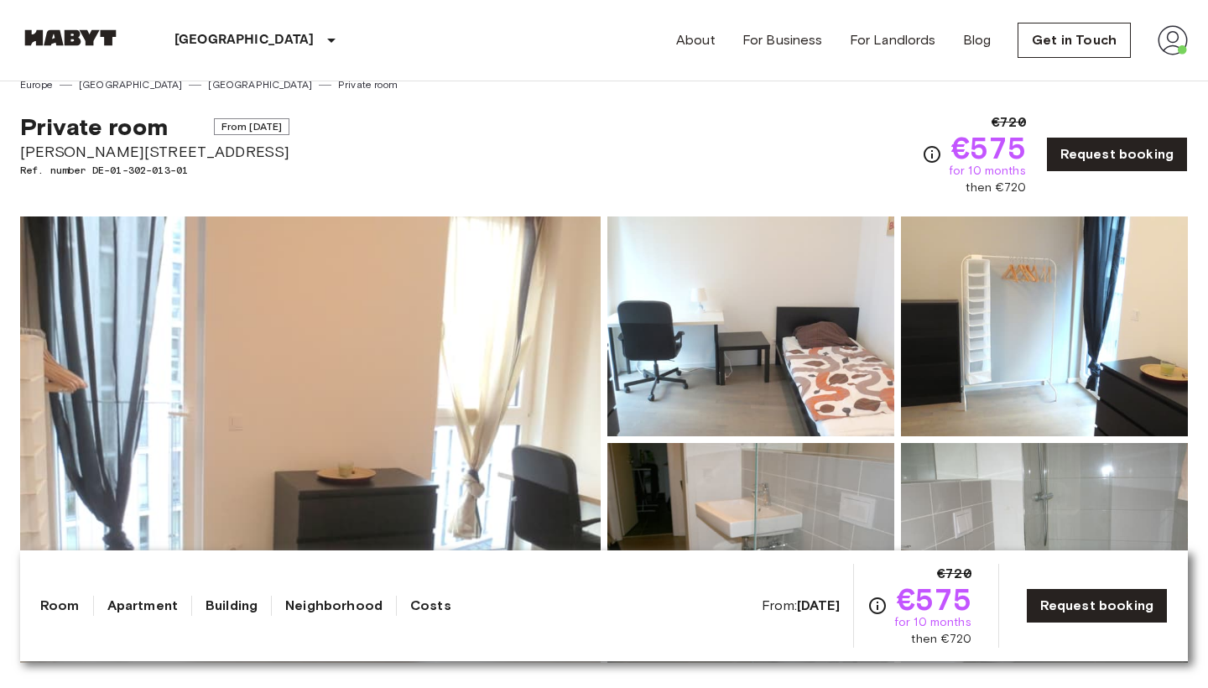
scroll to position [18, 0]
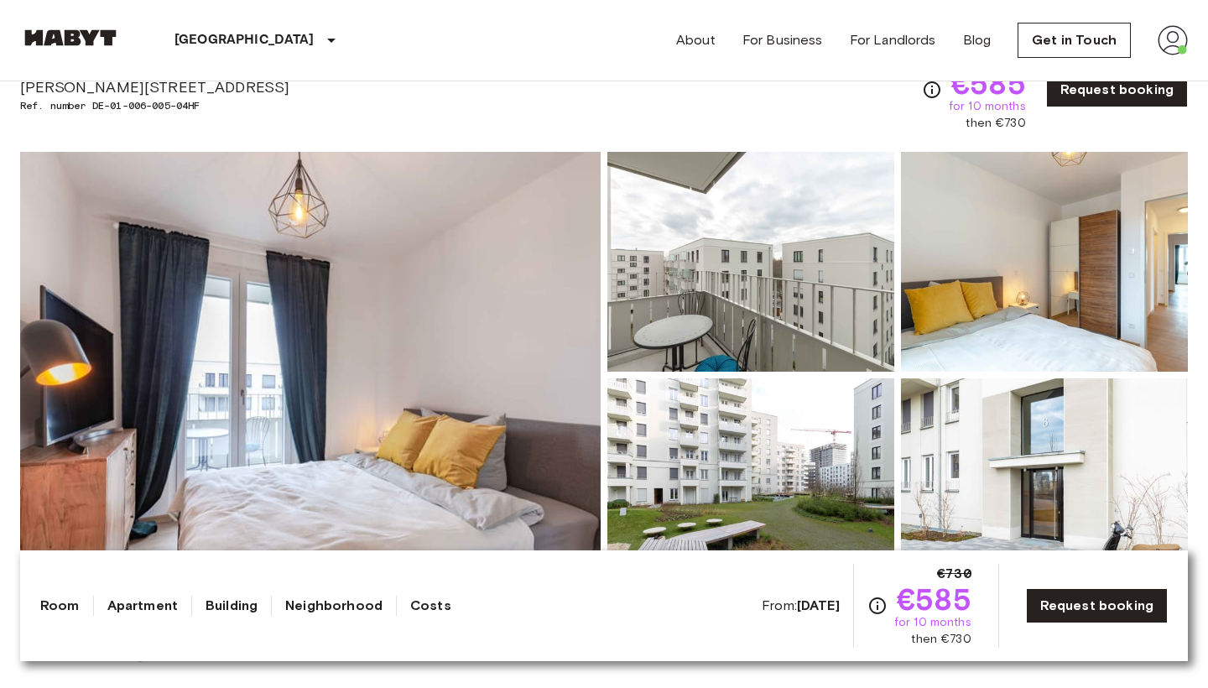
scroll to position [125, 0]
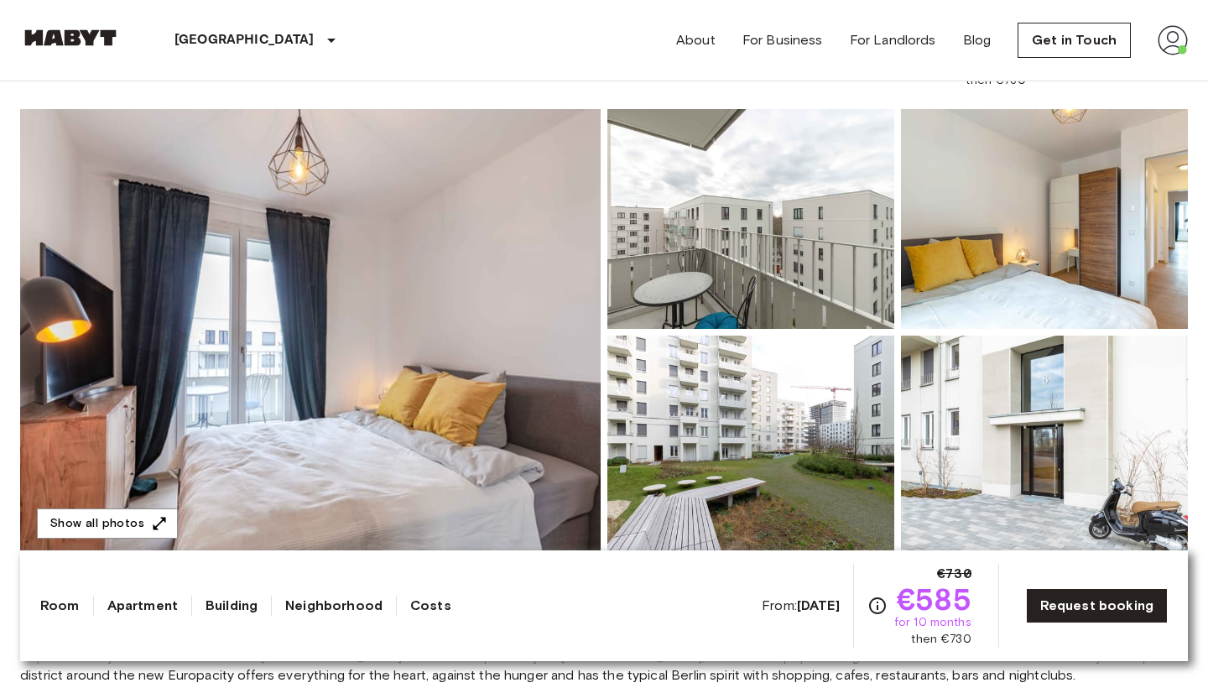
click at [437, 339] on img at bounding box center [310, 332] width 580 height 446
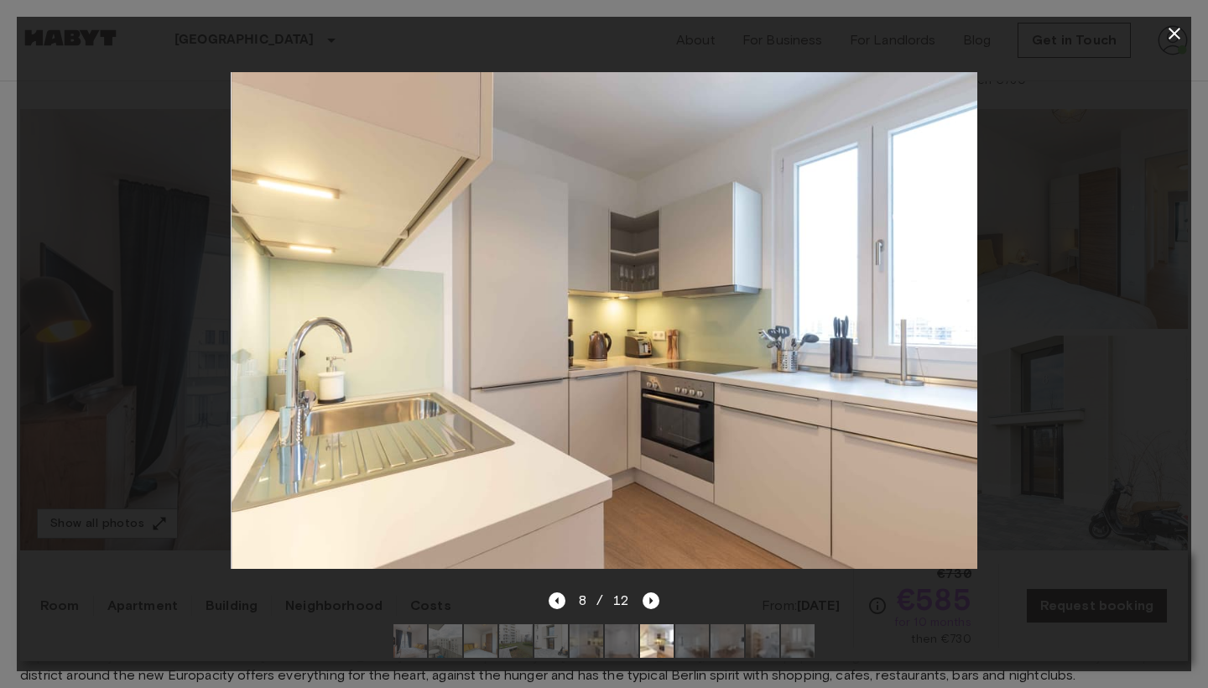
click at [54, 391] on div at bounding box center [604, 320] width 1174 height 540
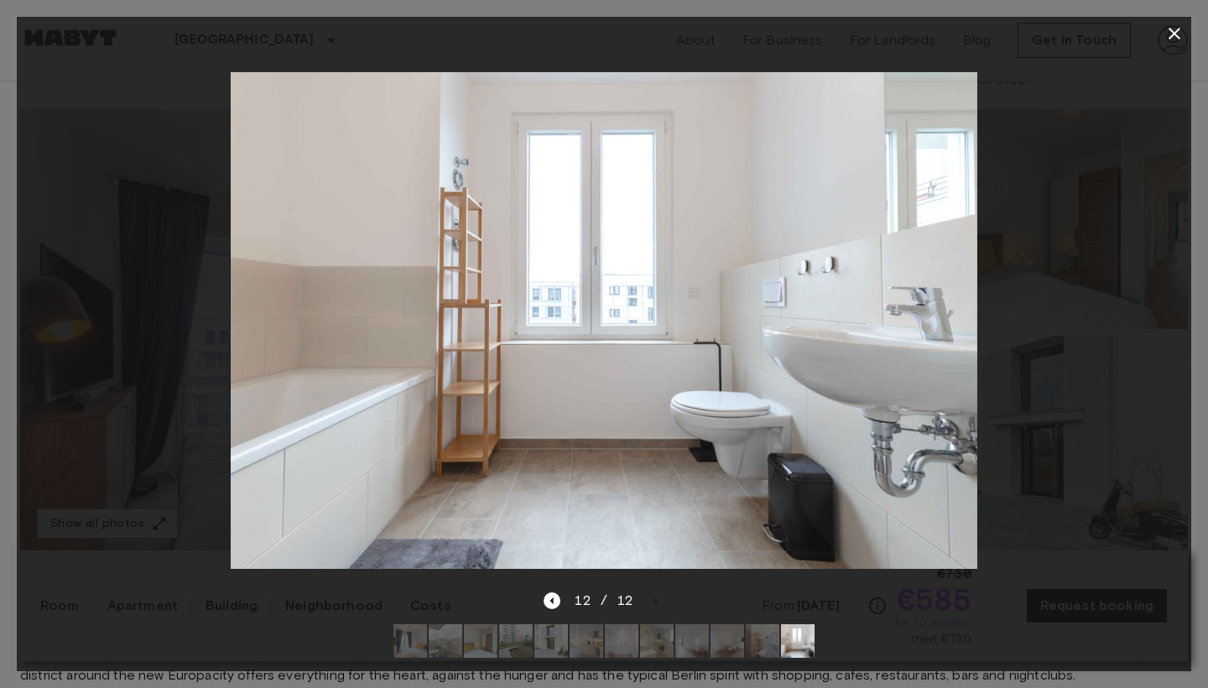
click at [1173, 35] on icon "button" at bounding box center [1174, 34] width 12 height 12
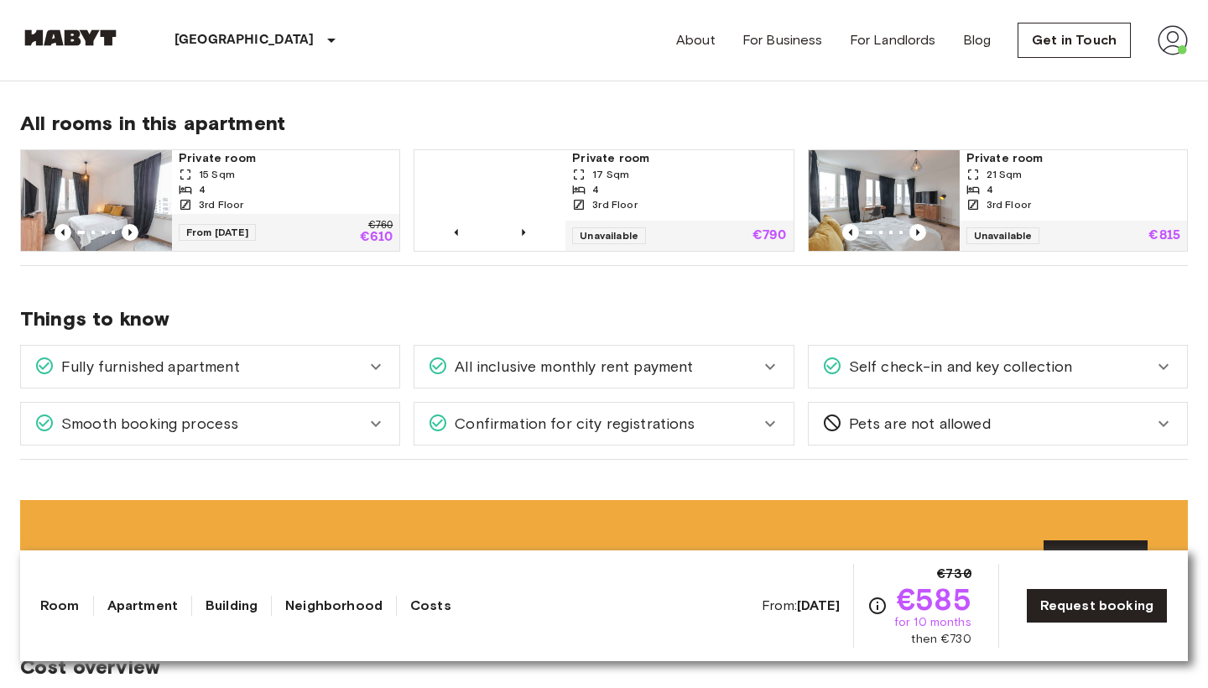
scroll to position [846, 0]
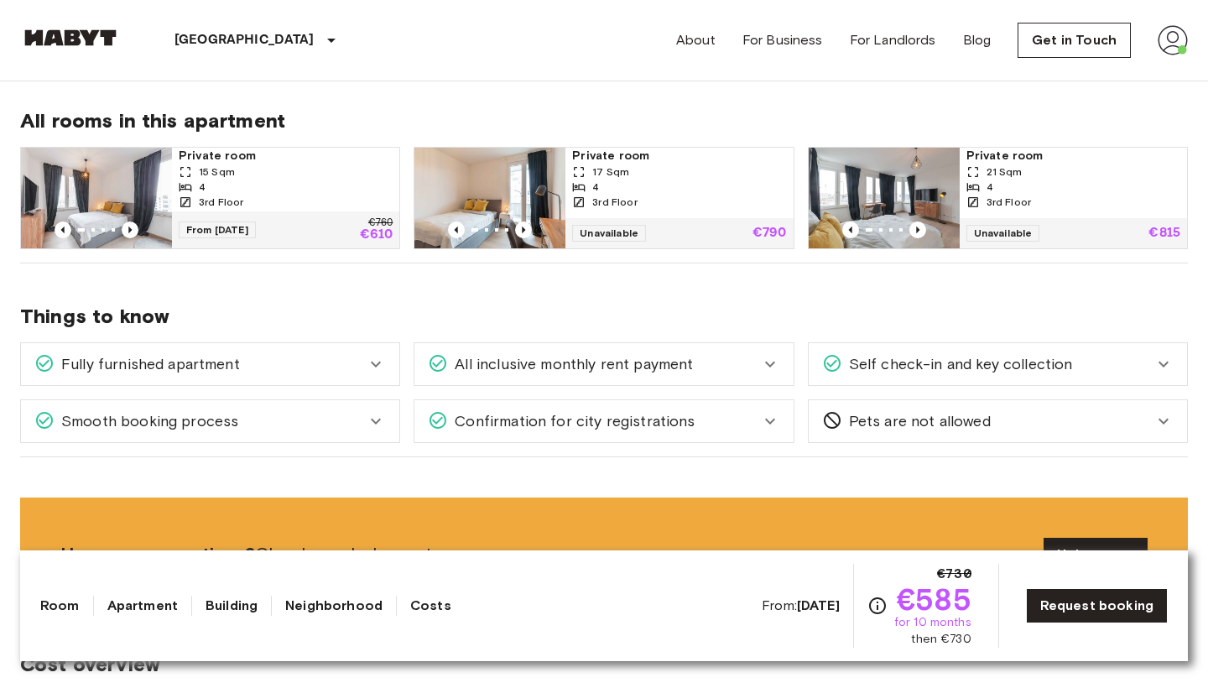
click at [325, 206] on div "3rd Floor" at bounding box center [286, 202] width 214 height 15
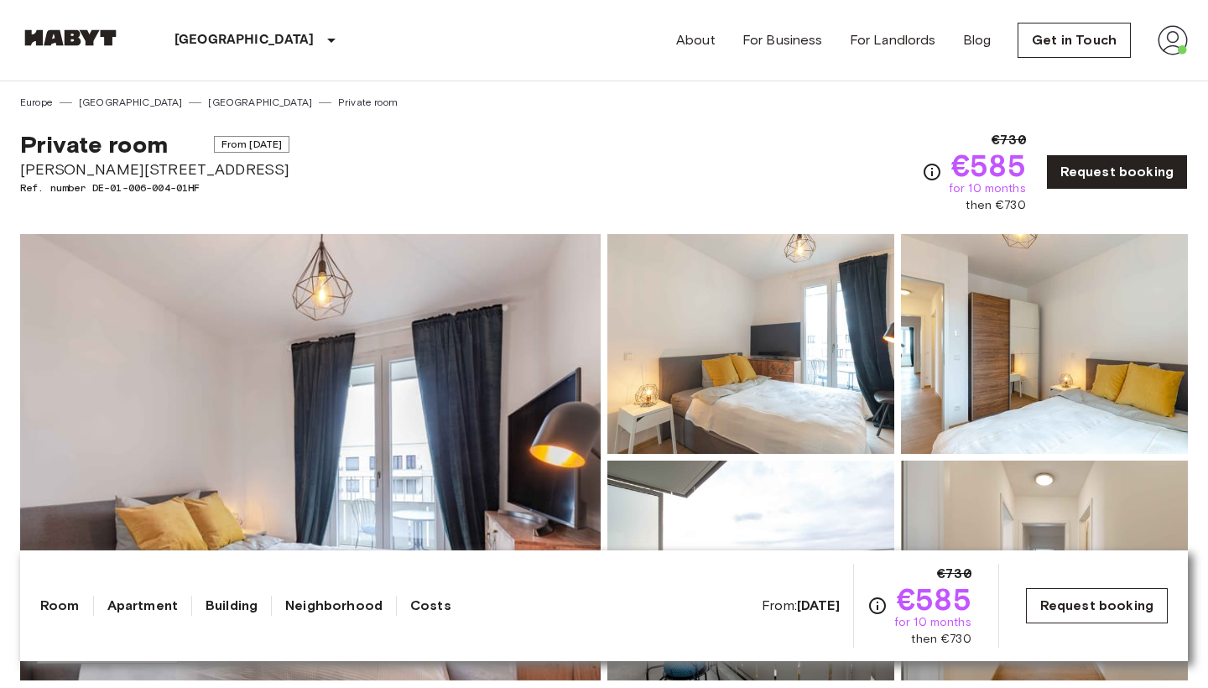
click at [1058, 603] on link "Request booking" at bounding box center [1097, 605] width 142 height 35
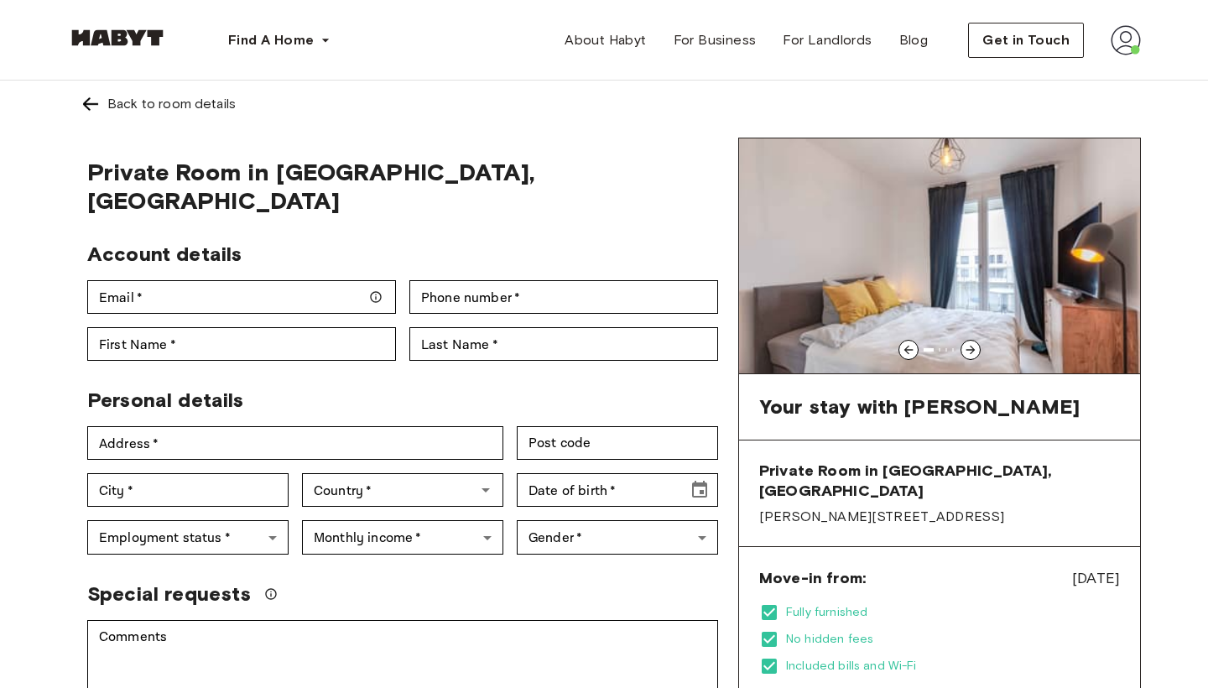
click at [966, 342] on div at bounding box center [970, 350] width 20 height 20
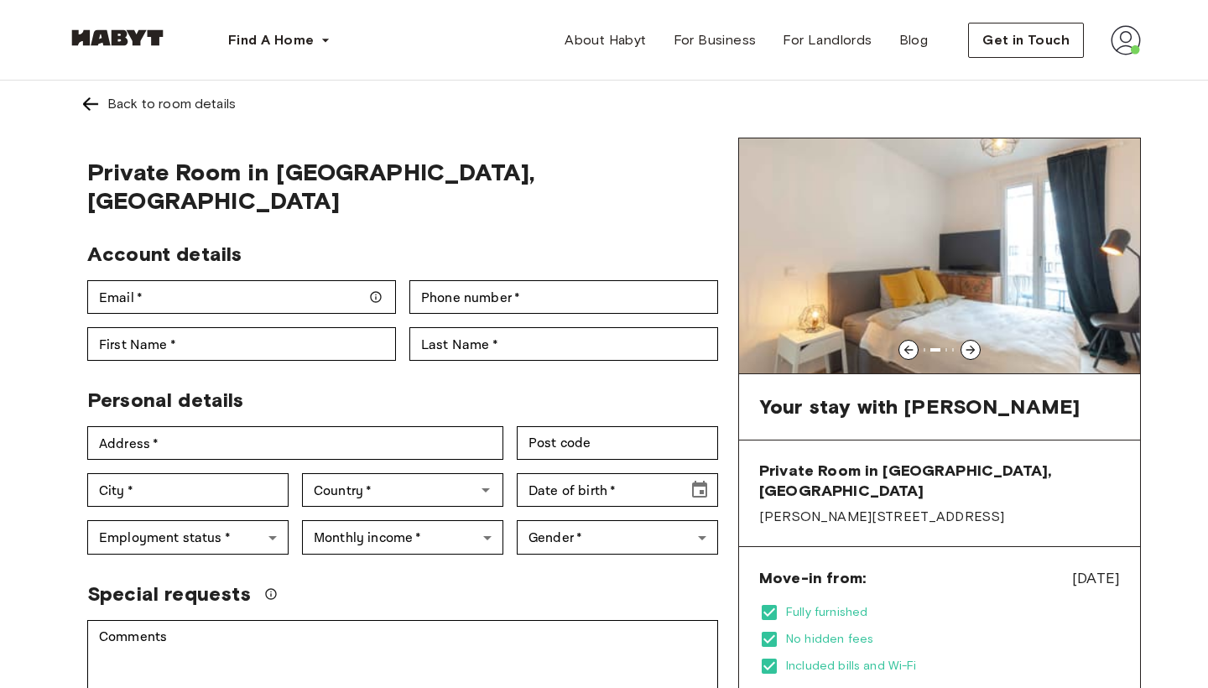
click at [973, 341] on div at bounding box center [970, 350] width 20 height 20
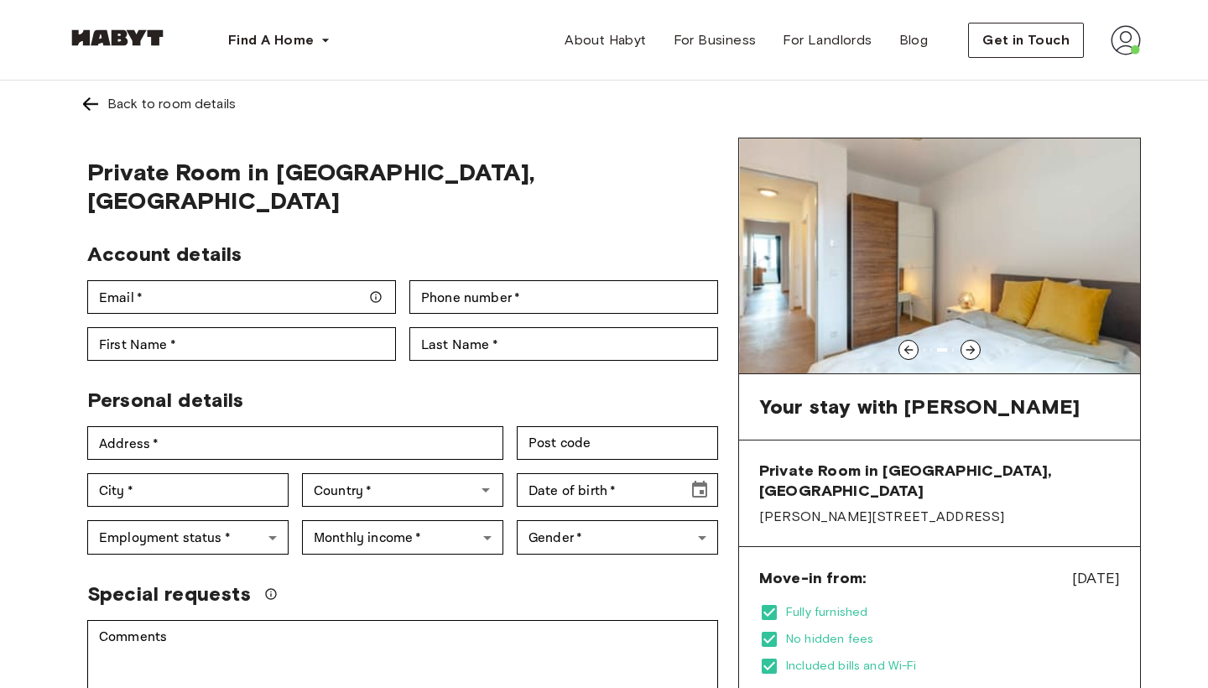
click at [973, 341] on div at bounding box center [970, 350] width 20 height 20
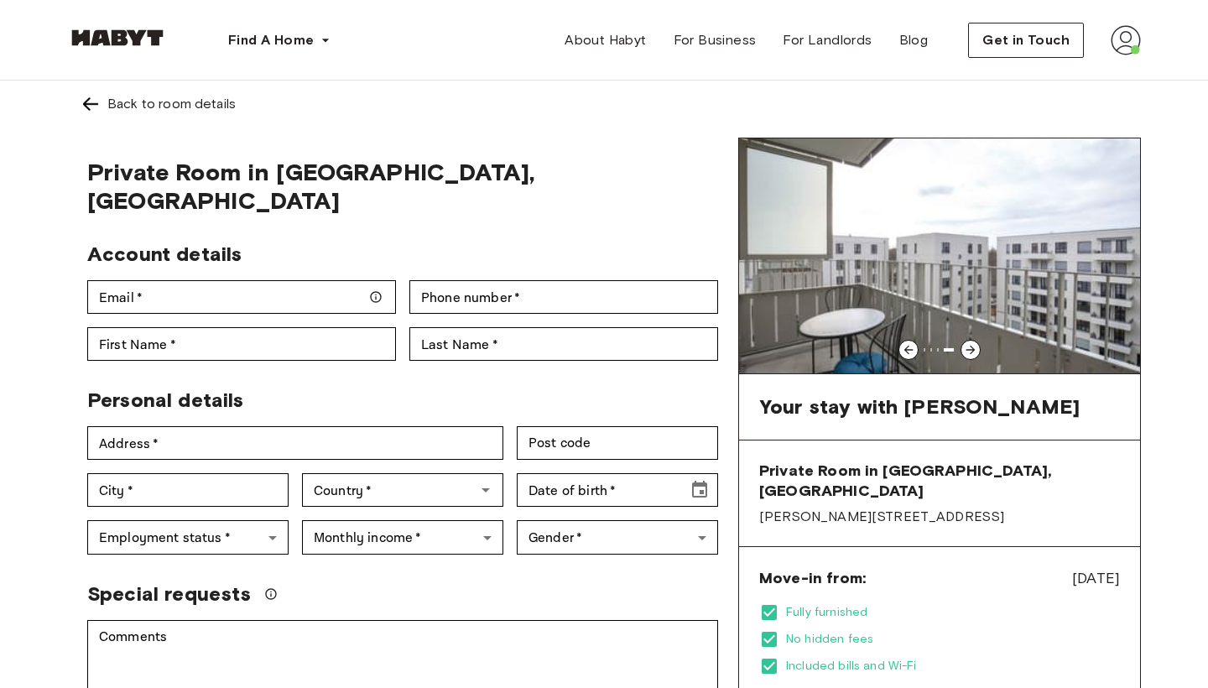
click at [965, 353] on icon at bounding box center [970, 349] width 13 height 13
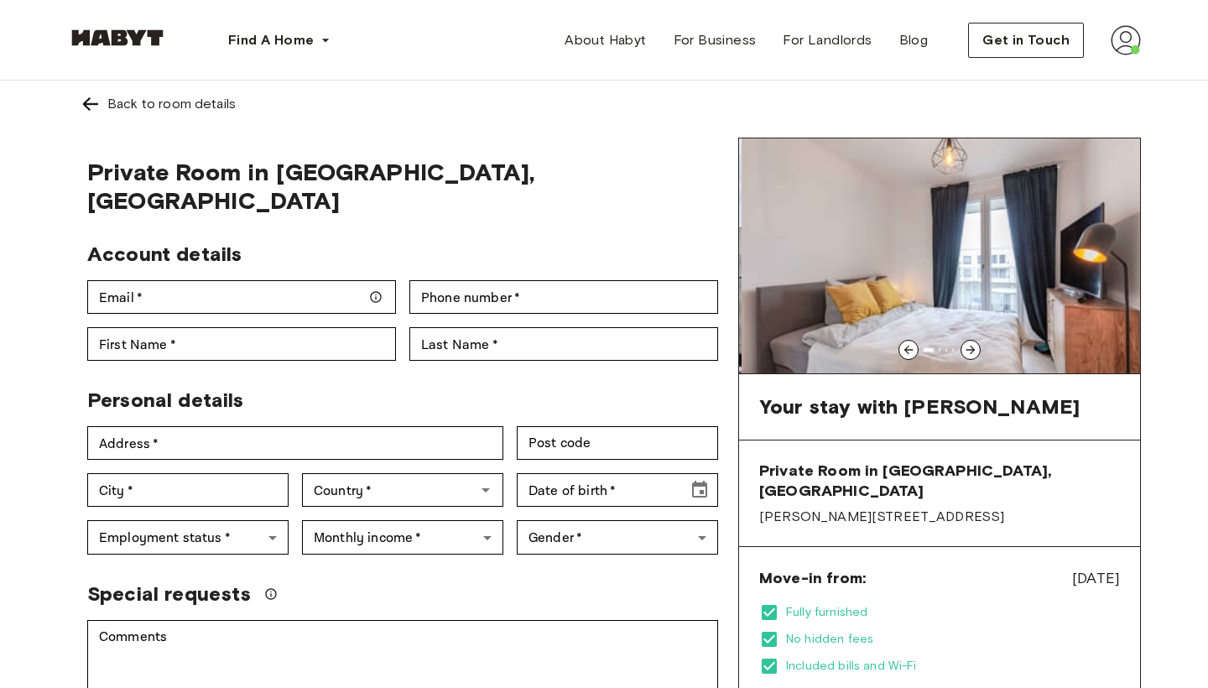
click at [965, 353] on icon at bounding box center [970, 349] width 13 height 13
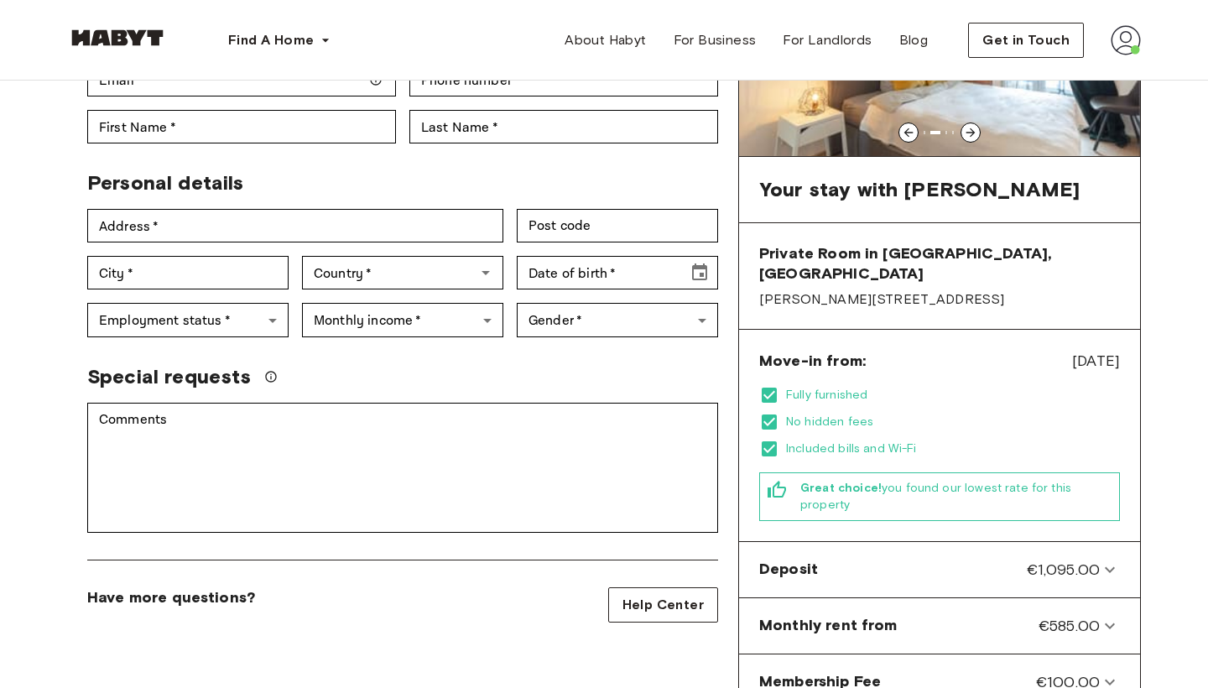
scroll to position [49, 0]
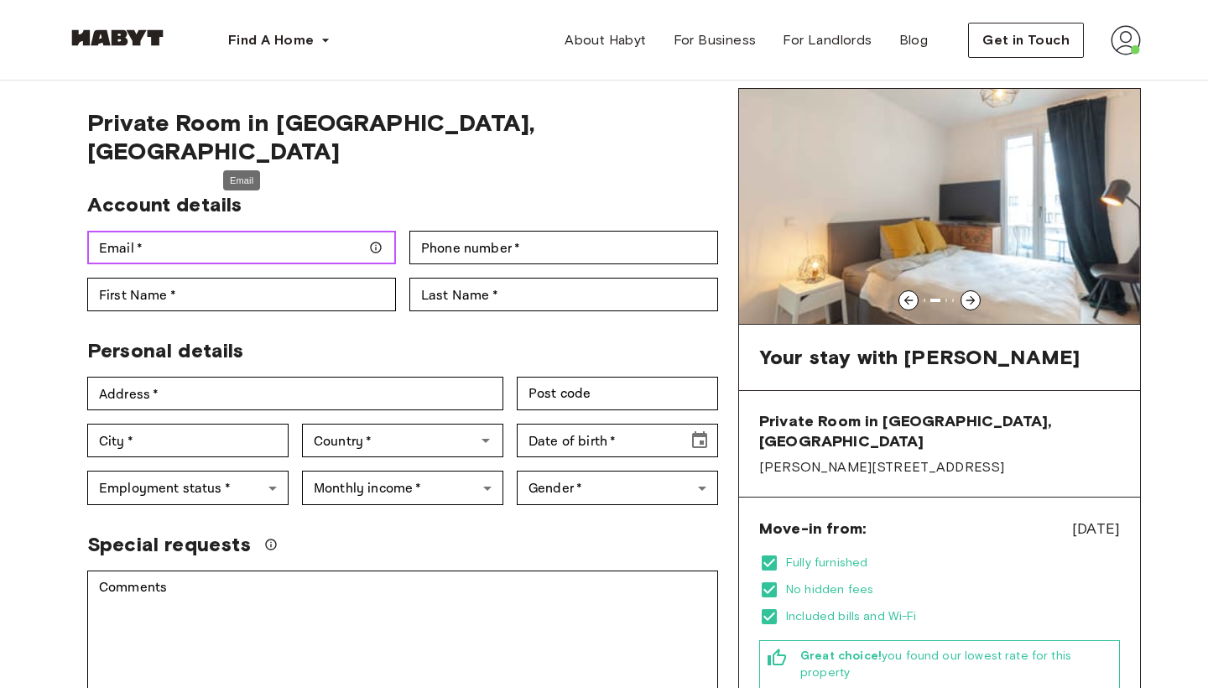
click at [188, 231] on input "Email   *" at bounding box center [241, 248] width 309 height 34
type input "**********"
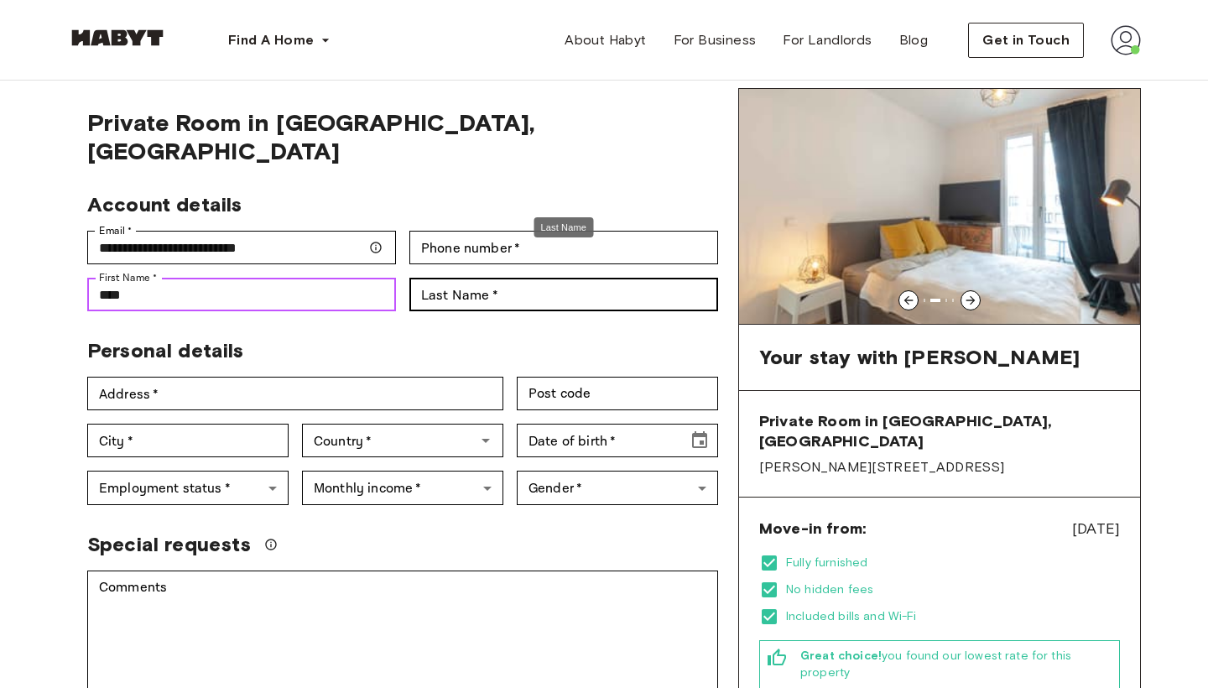
type input "****"
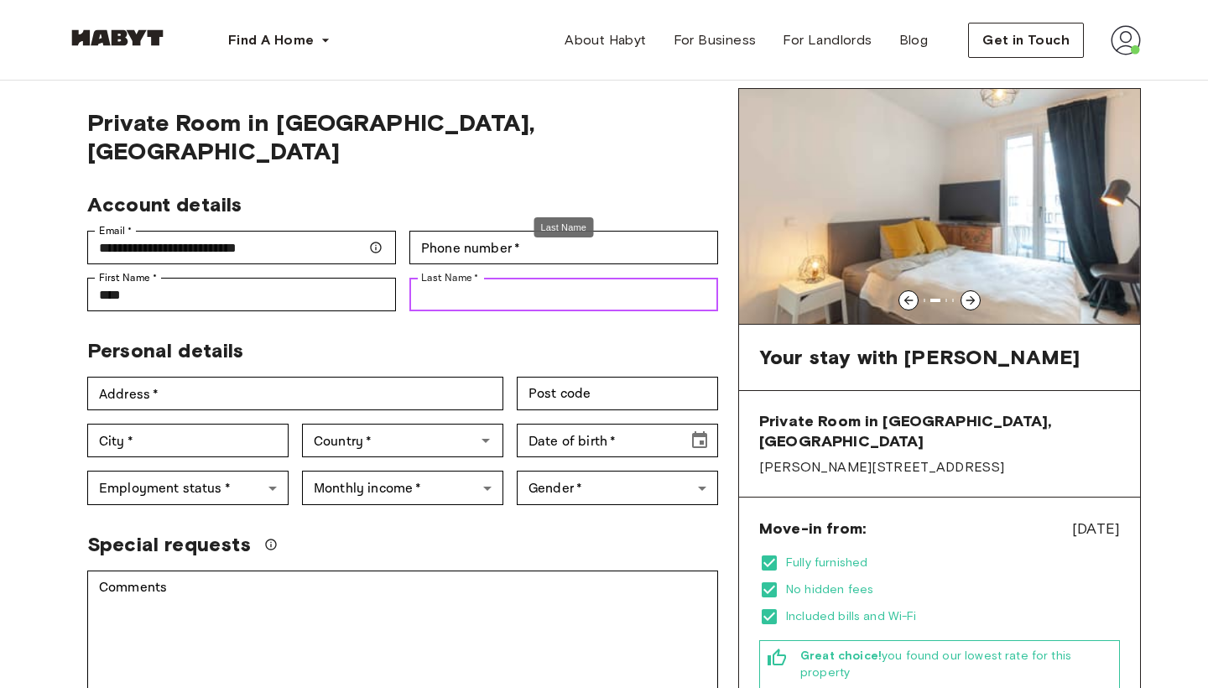
type input "*"
type input "**********"
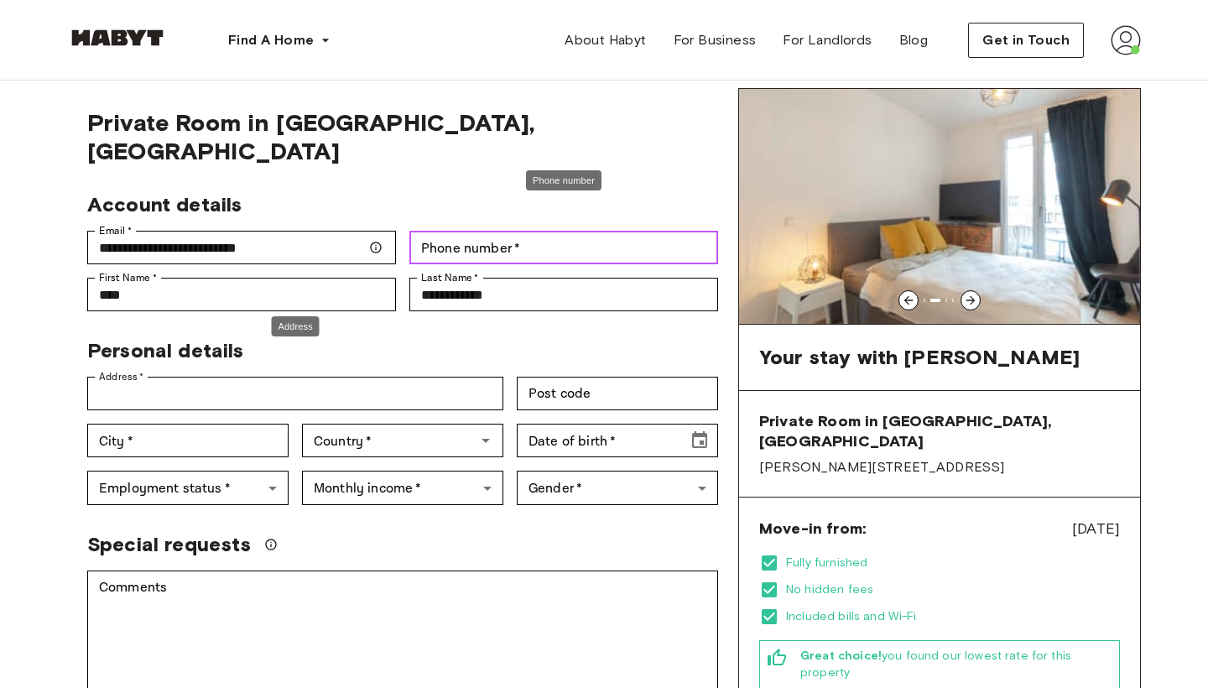
click at [563, 231] on input "Phone number   *" at bounding box center [563, 248] width 309 height 34
type input "**********"
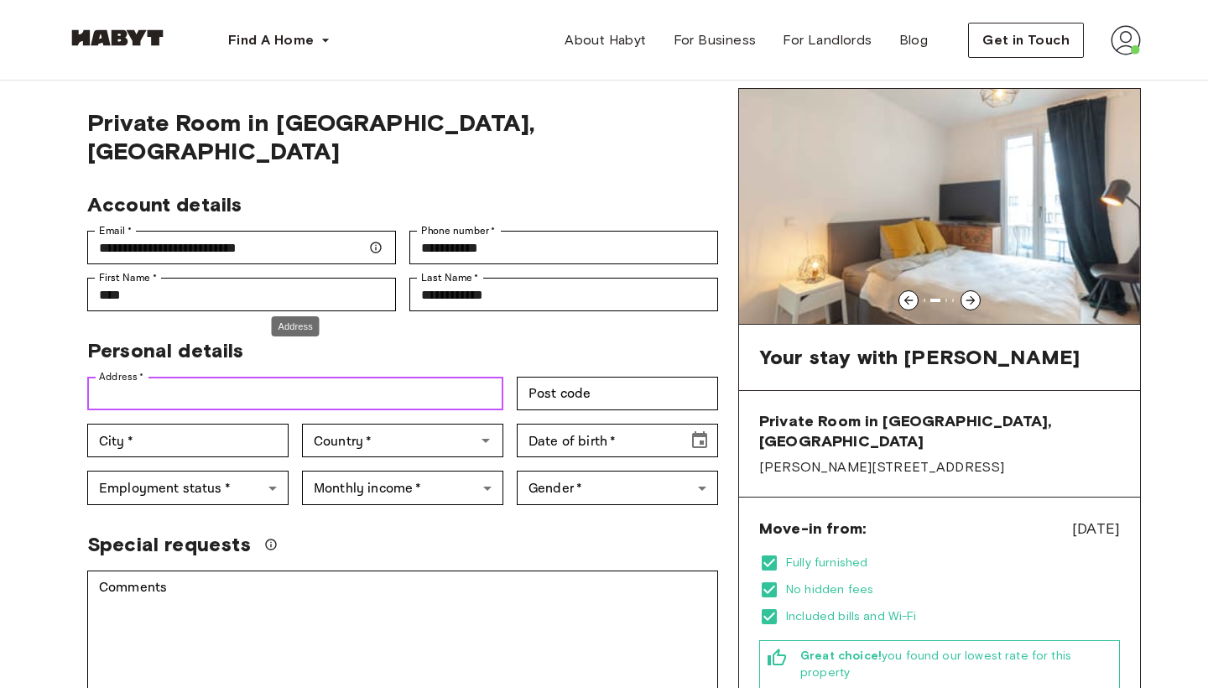
click at [204, 377] on input "Address   *" at bounding box center [295, 394] width 416 height 34
type input "*"
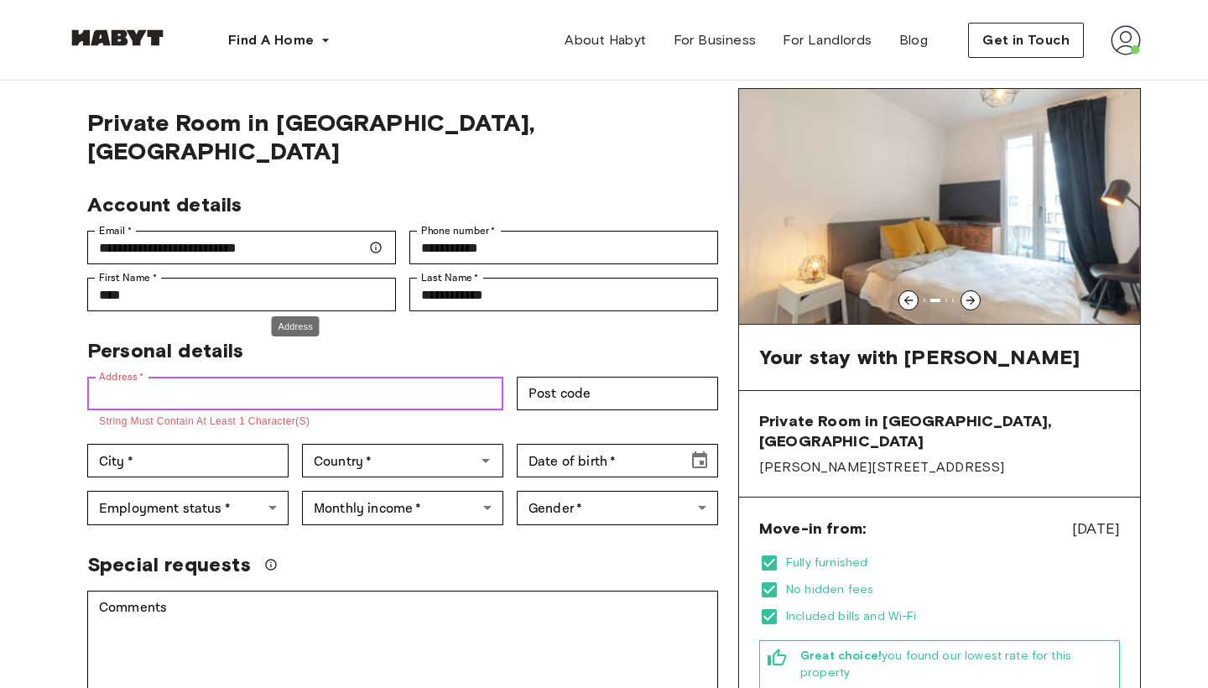
paste input "**********"
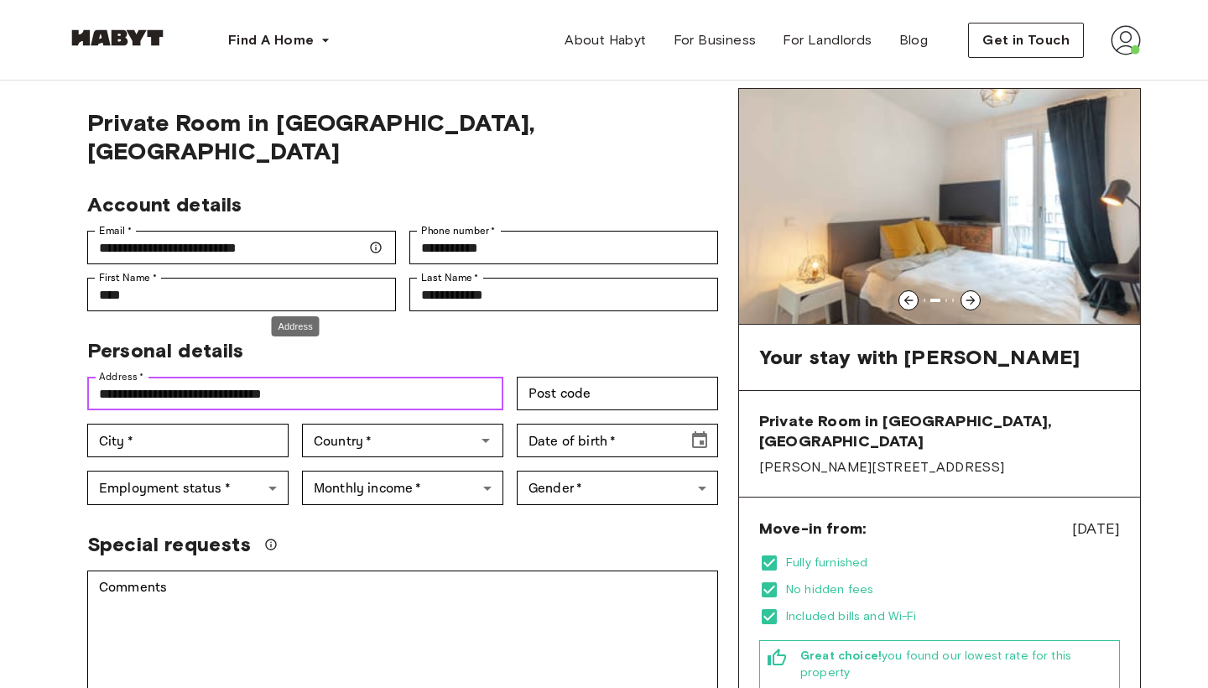
drag, startPoint x: 236, startPoint y: 364, endPoint x: 365, endPoint y: 382, distance: 130.5
click at [365, 382] on div "**********" at bounding box center [396, 415] width 644 height 180
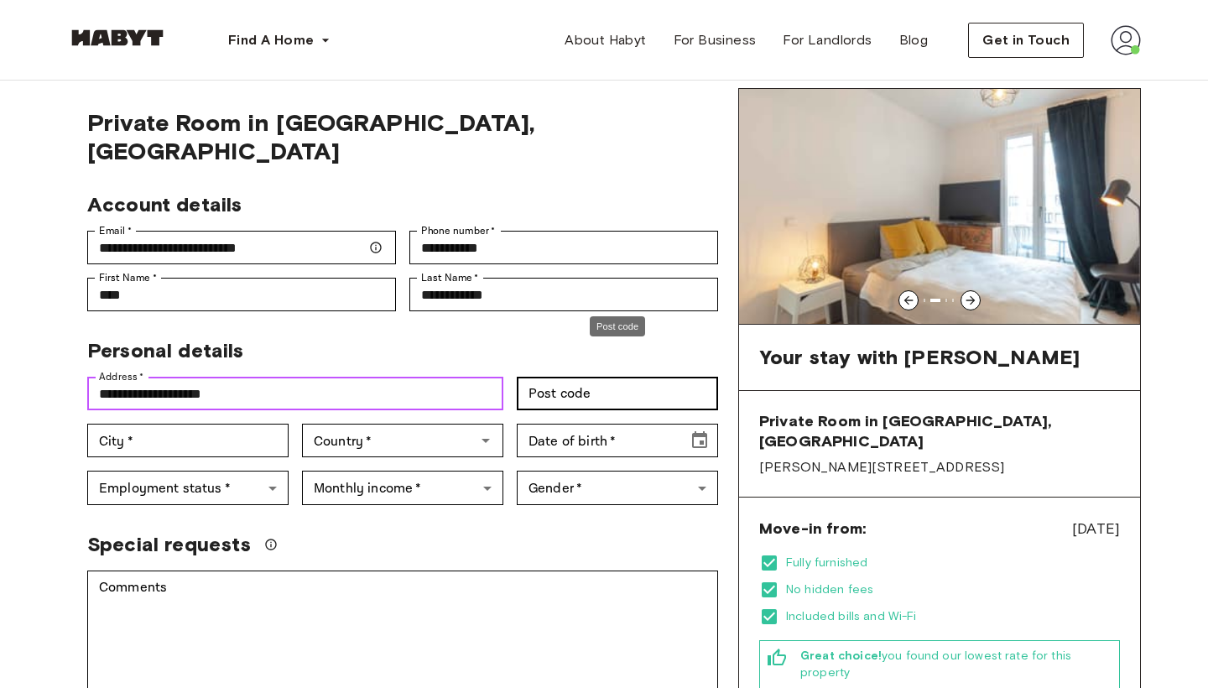
type input "**********"
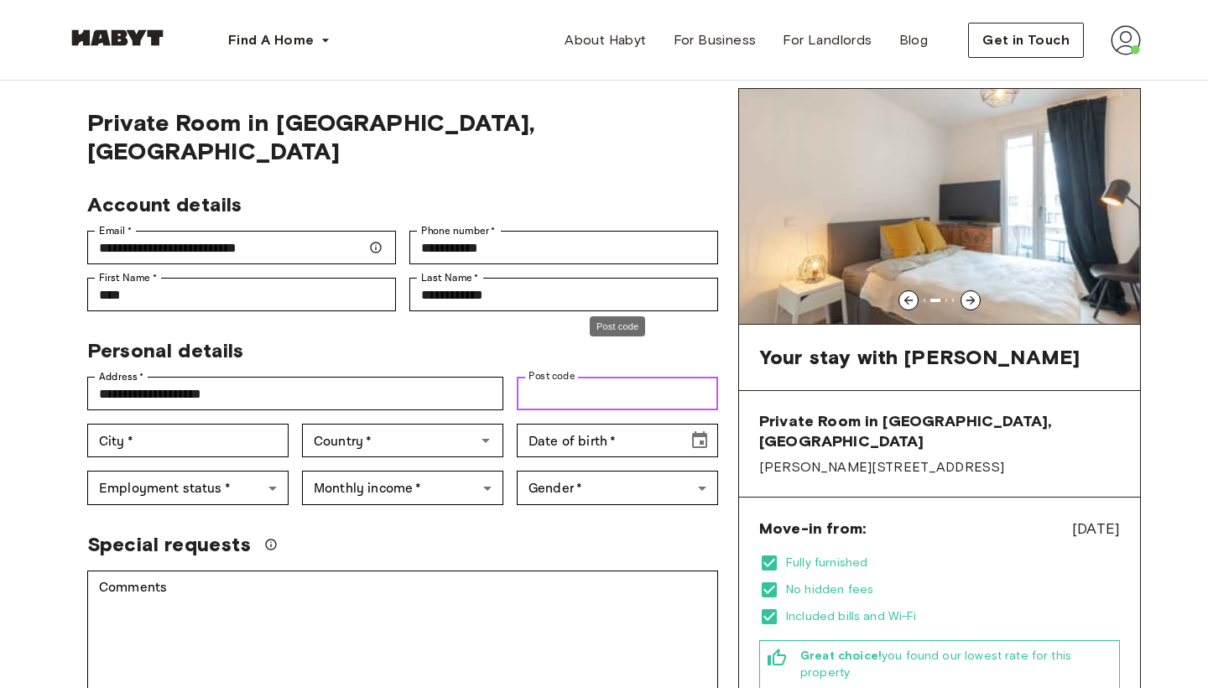
paste input "**********"
type input "*****"
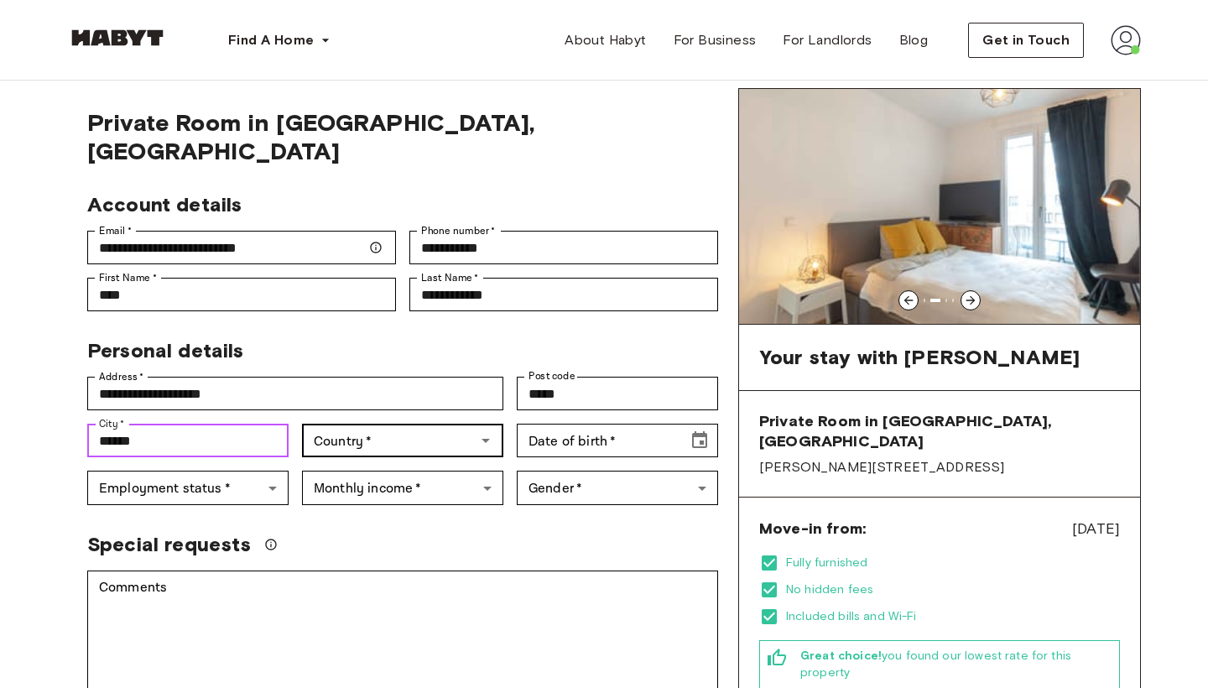
type input "******"
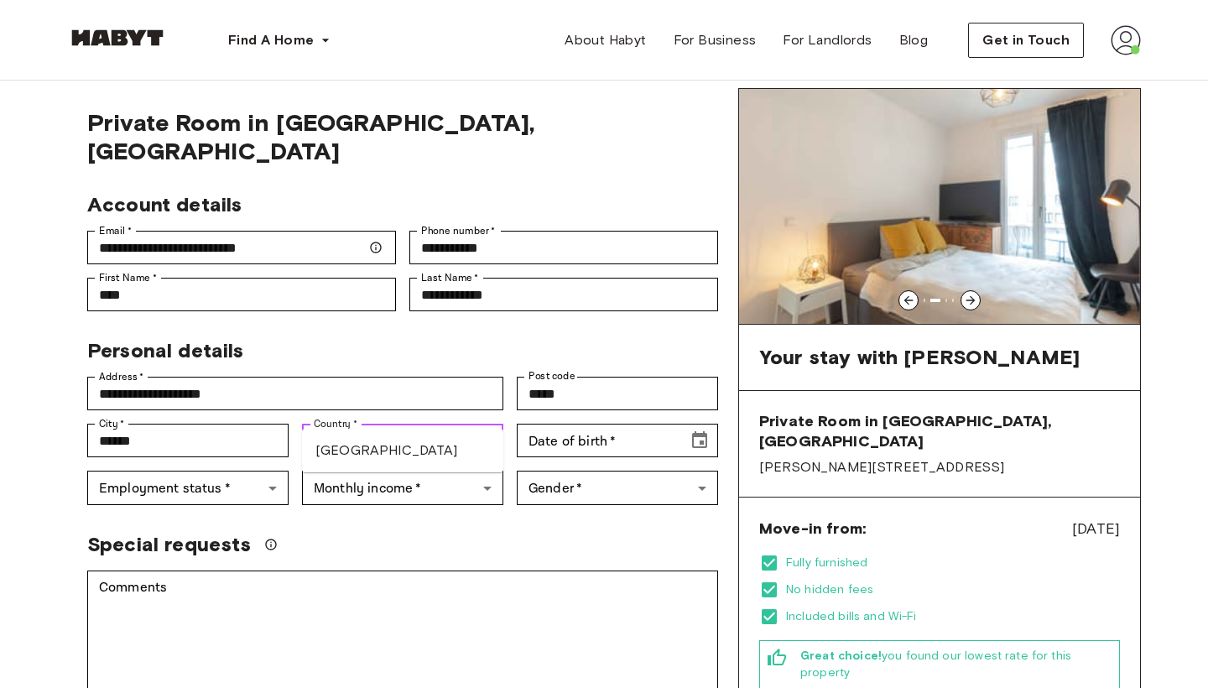
click at [385, 452] on li "[GEOGRAPHIC_DATA]" at bounding box center [402, 450] width 201 height 30
type input "*******"
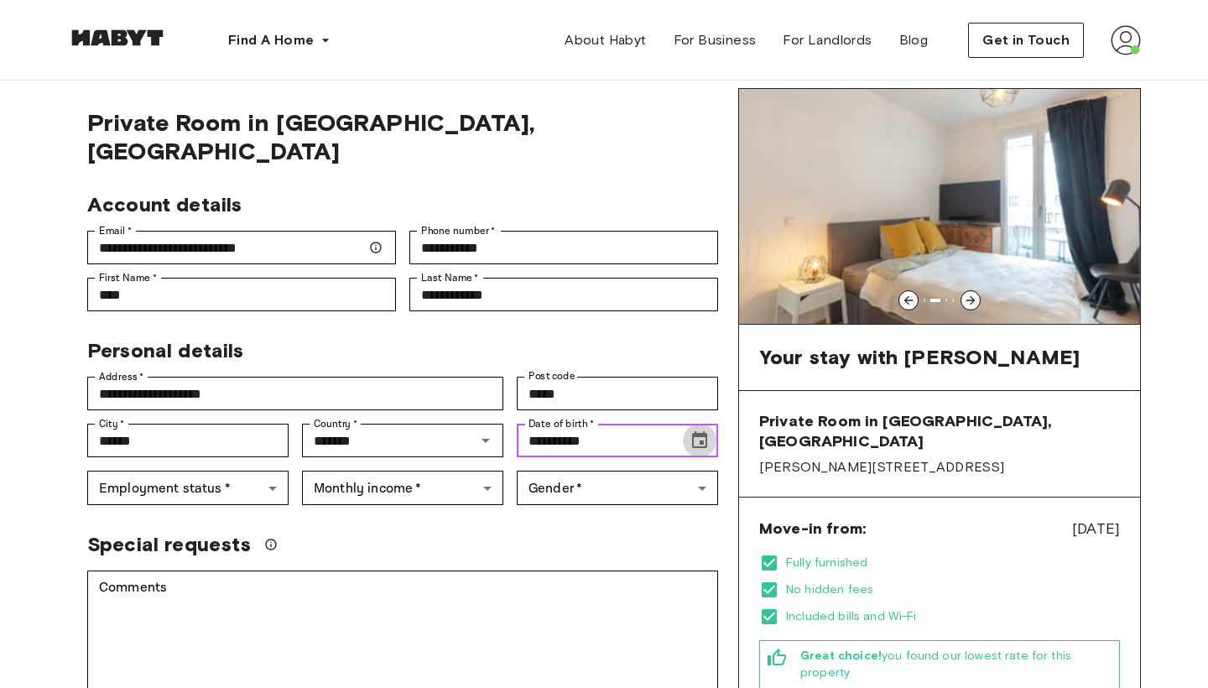
click at [704, 431] on icon "Choose date, selected date is May 31, 1901" at bounding box center [699, 439] width 15 height 17
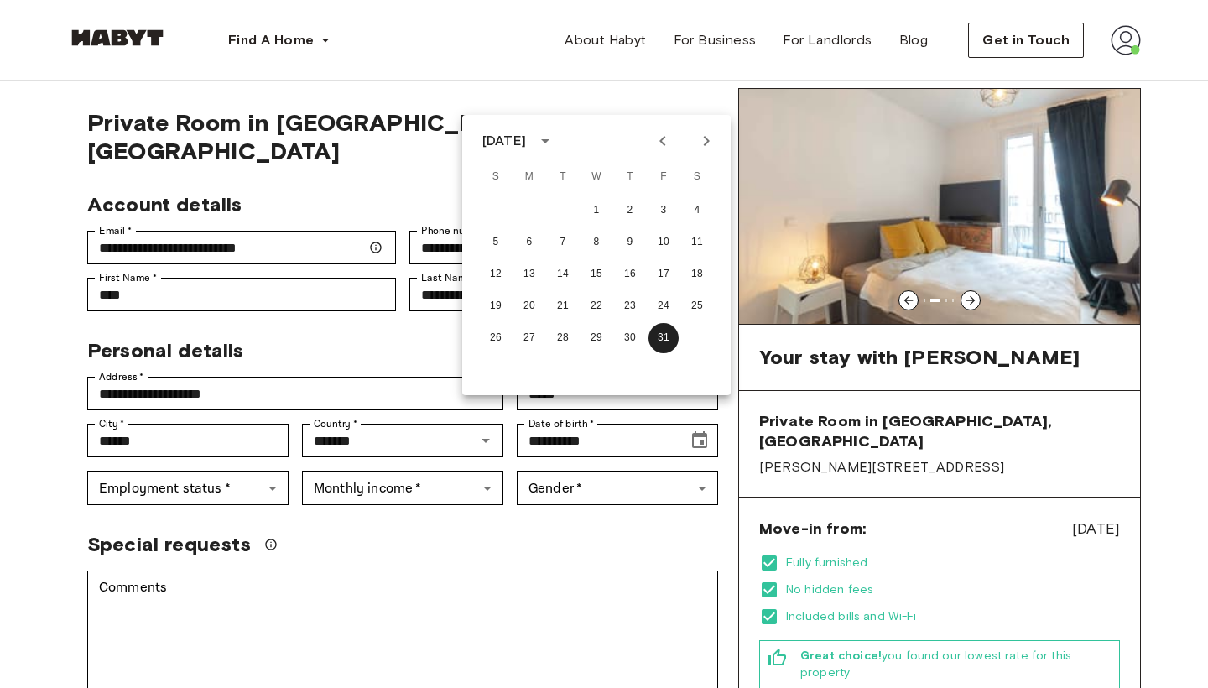
click at [526, 144] on div "[DATE]" at bounding box center [504, 141] width 44 height 20
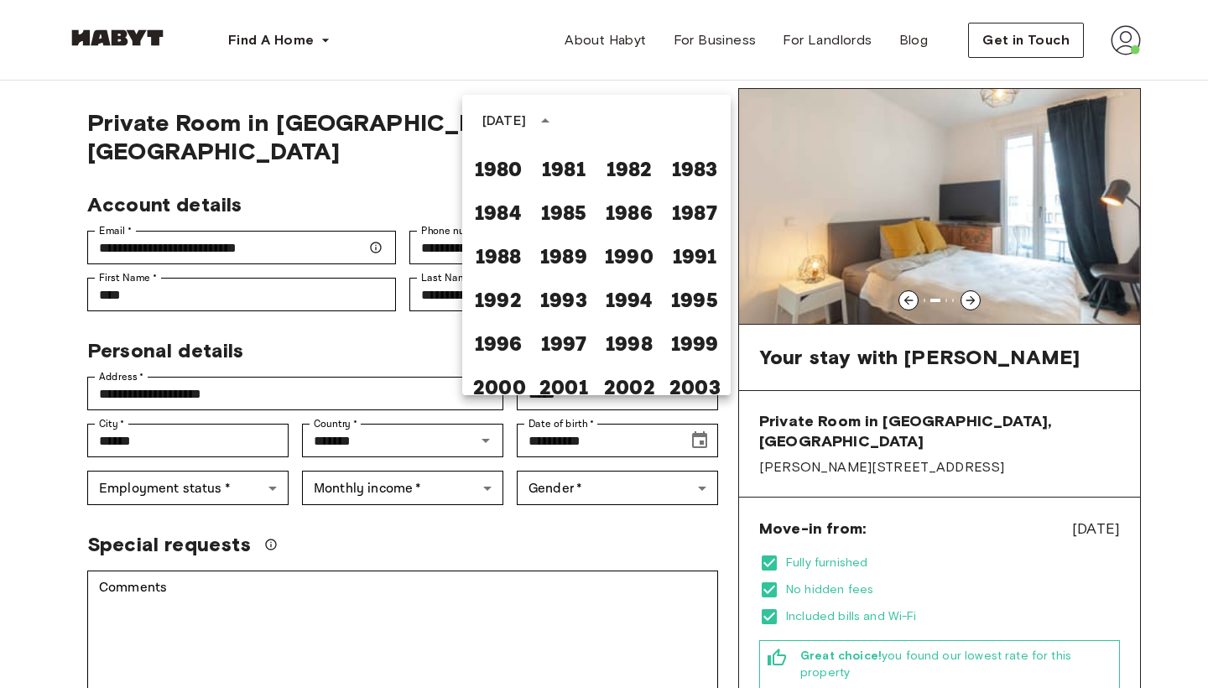
scroll to position [920, 0]
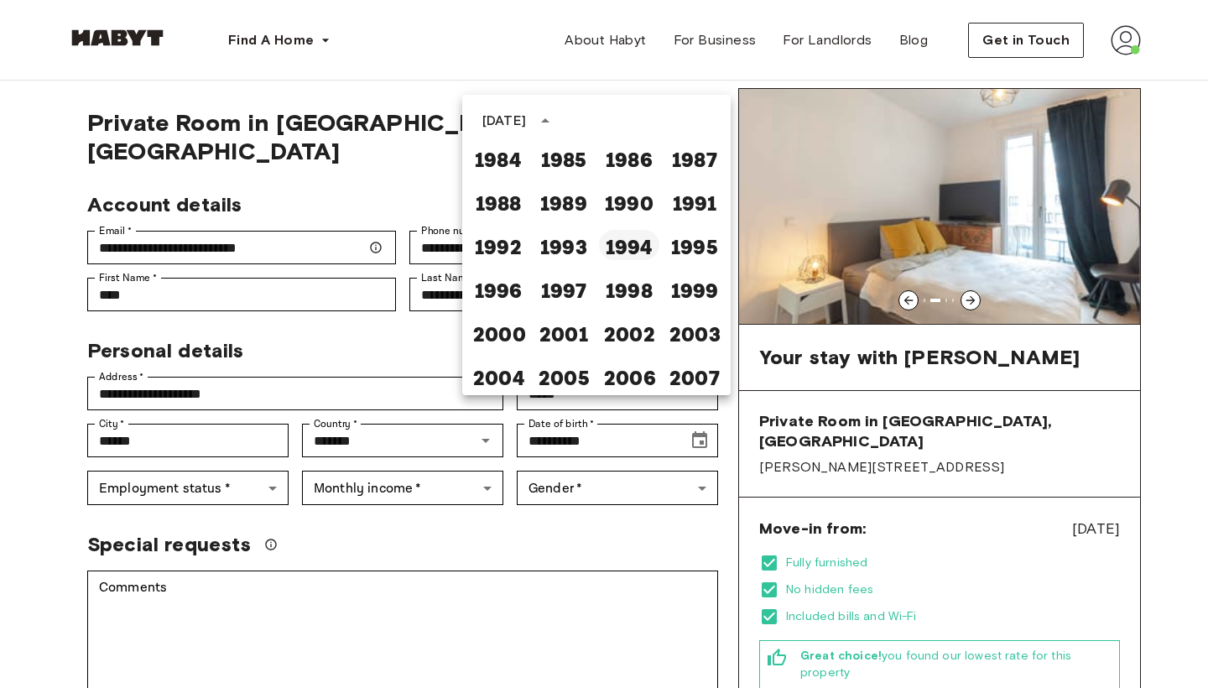
click at [630, 238] on button "1994" at bounding box center [629, 245] width 60 height 30
type input "**********"
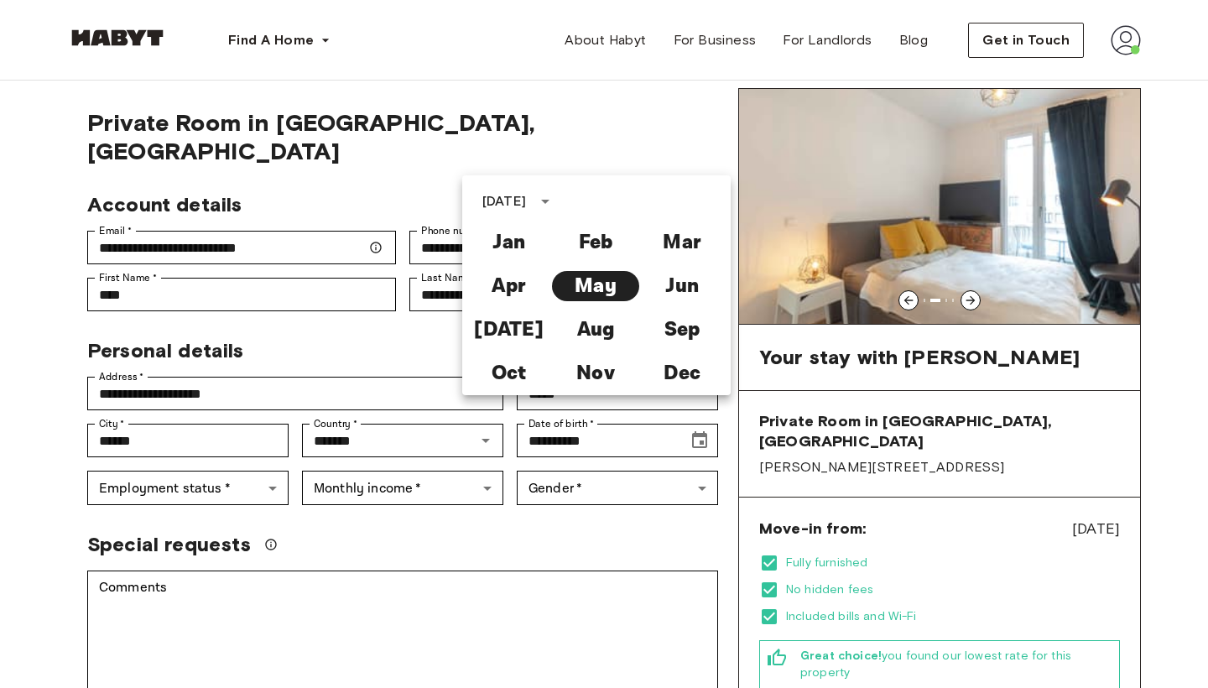
click at [611, 532] on div "Special requests" at bounding box center [402, 544] width 631 height 25
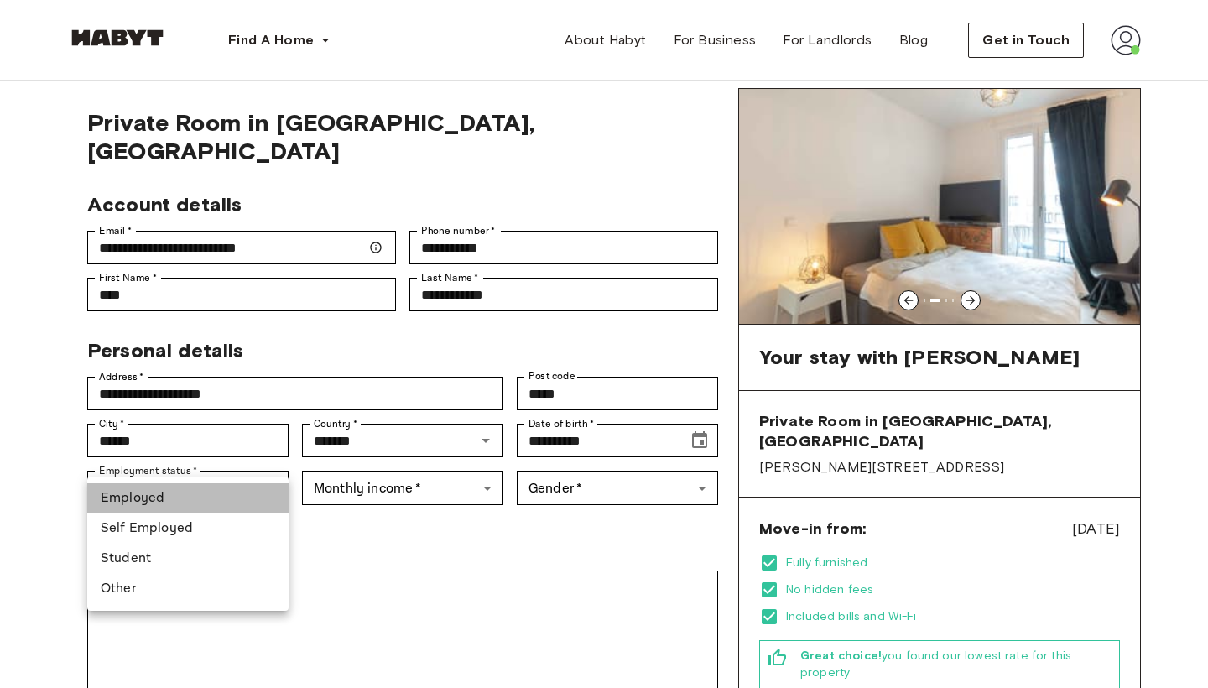
click at [169, 494] on li "Employed" at bounding box center [187, 498] width 201 height 30
type input "********"
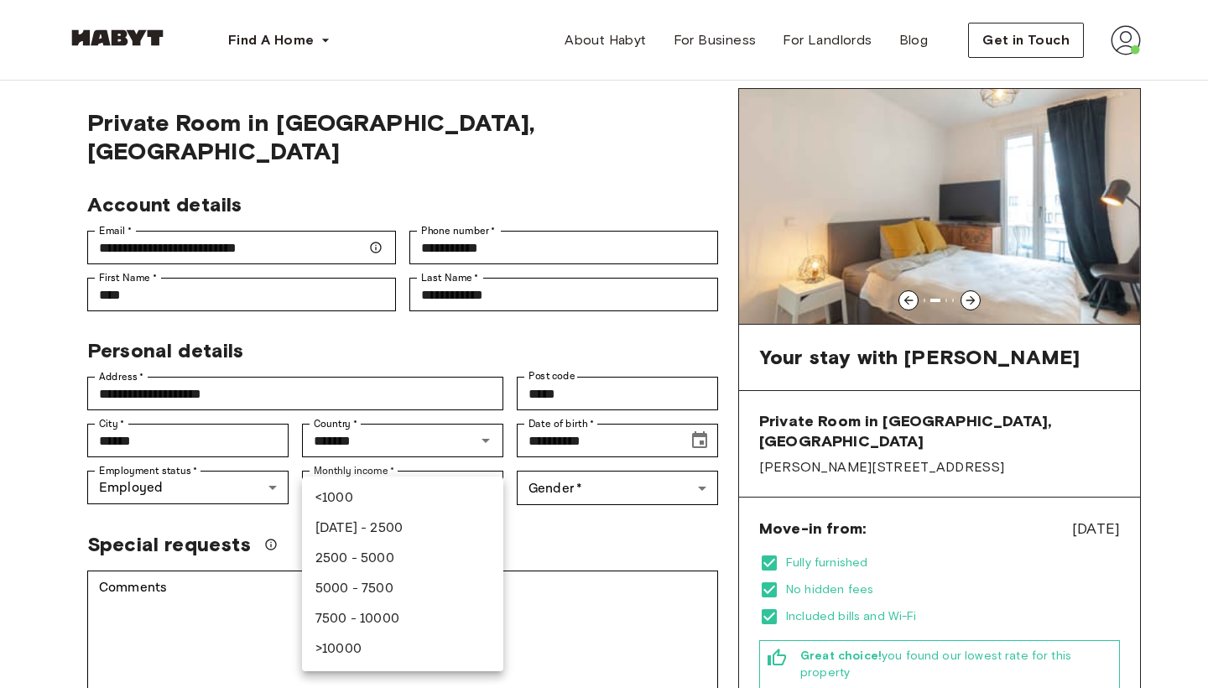
click at [363, 525] on li "[DATE] - 2500" at bounding box center [402, 528] width 201 height 30
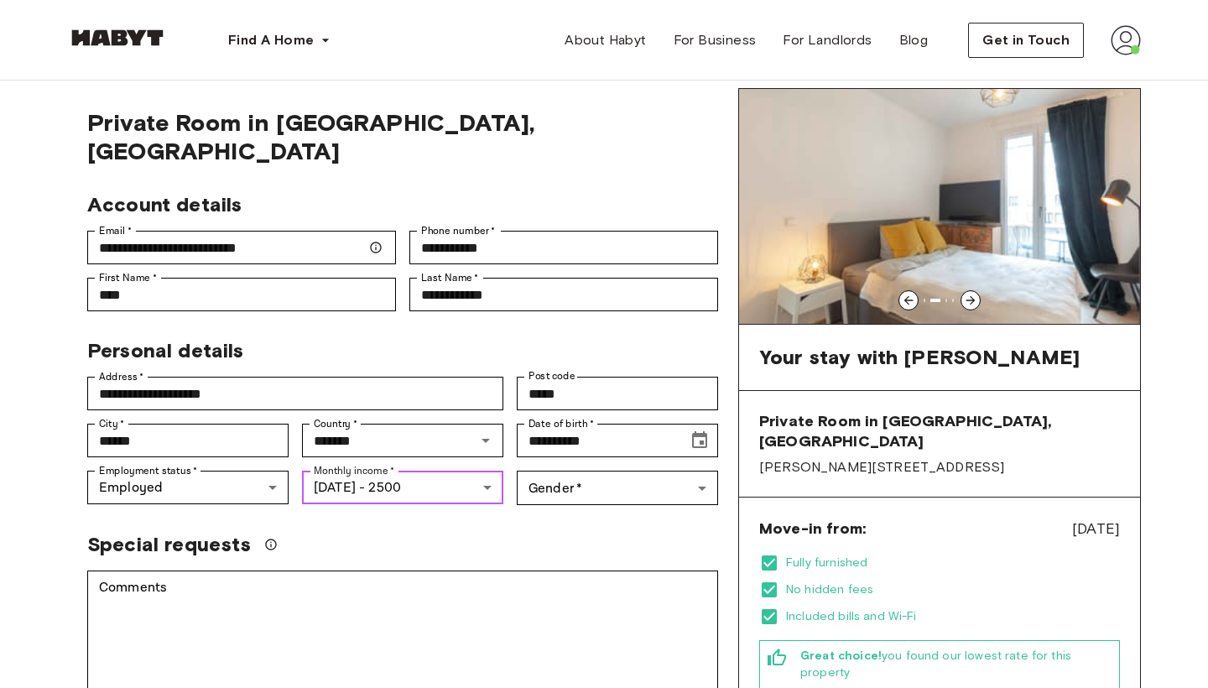
type input "***"
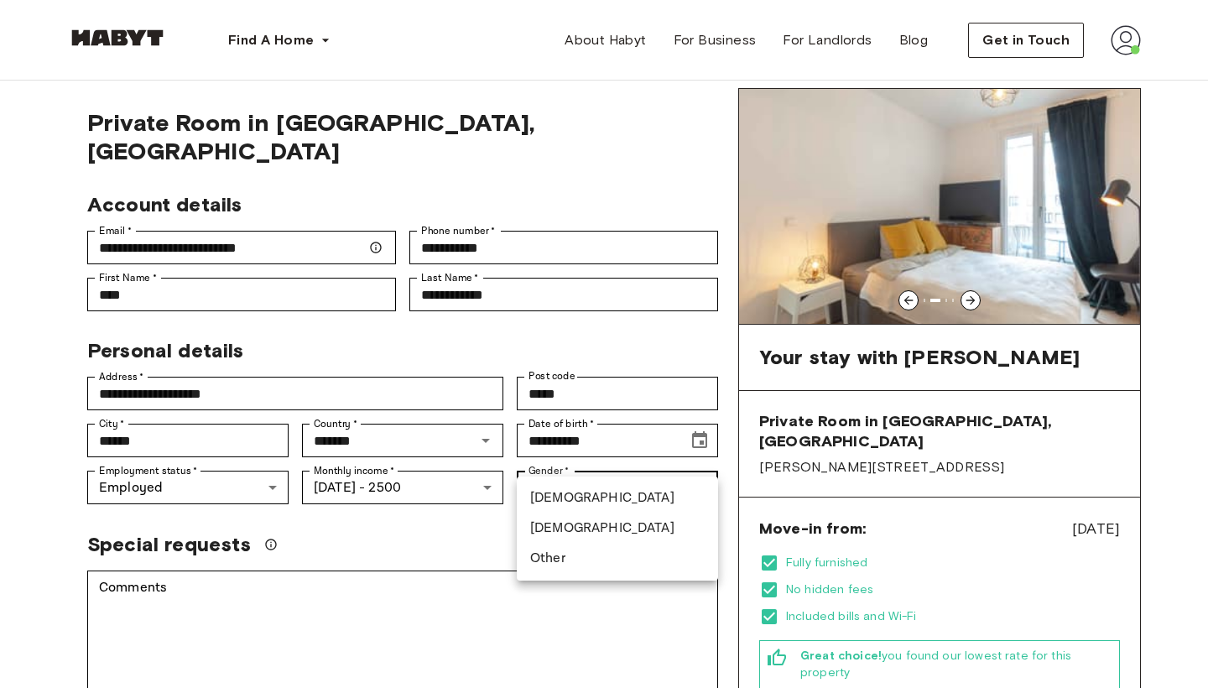
click at [559, 524] on li "[DEMOGRAPHIC_DATA]" at bounding box center [617, 528] width 201 height 30
type input "******"
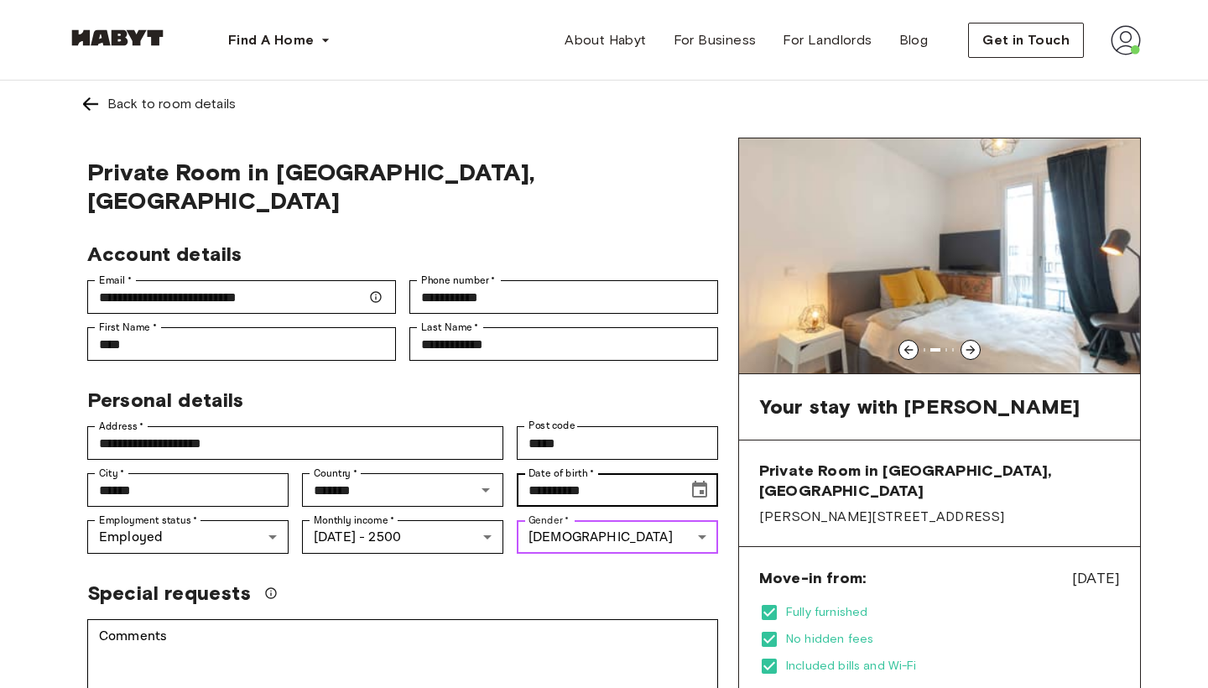
scroll to position [0, 0]
click at [970, 349] on icon at bounding box center [970, 349] width 13 height 13
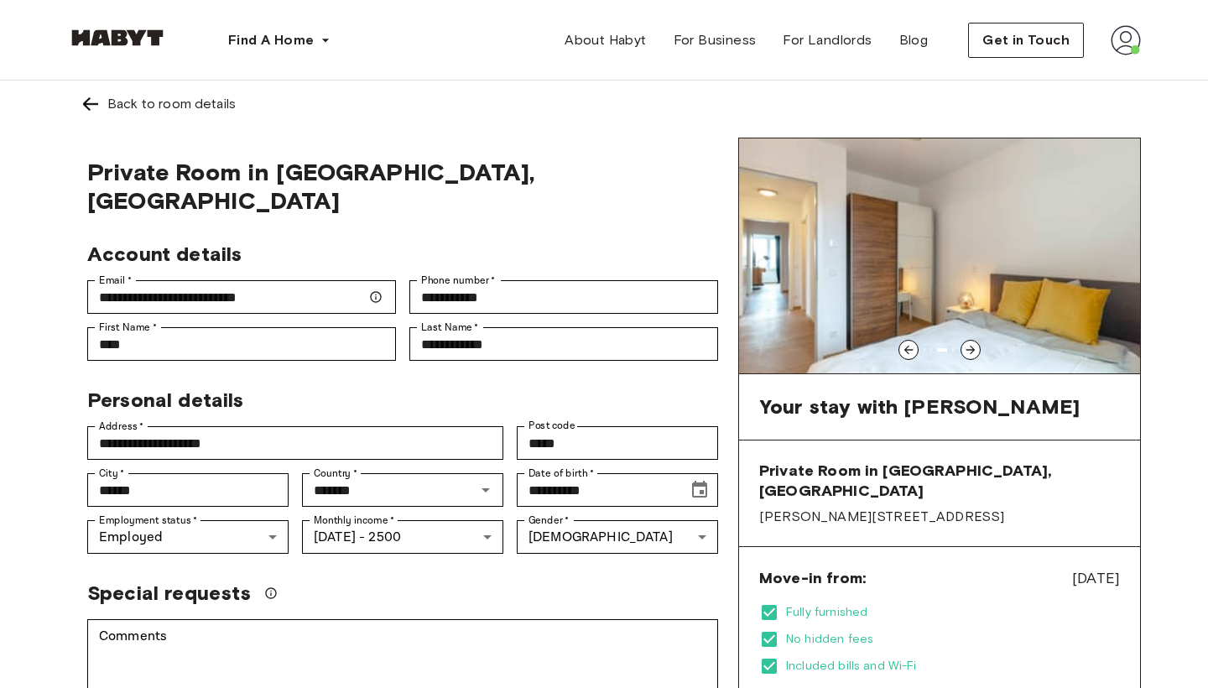
click at [970, 348] on icon at bounding box center [970, 349] width 13 height 13
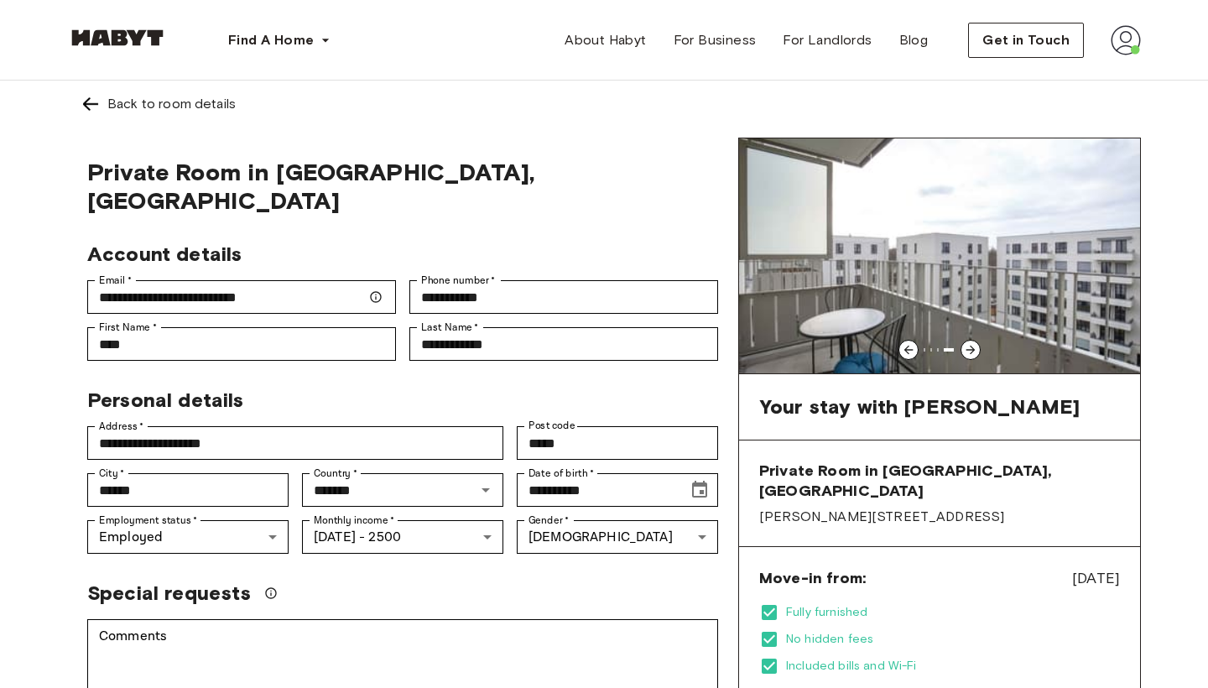
click at [976, 347] on icon at bounding box center [970, 349] width 13 height 13
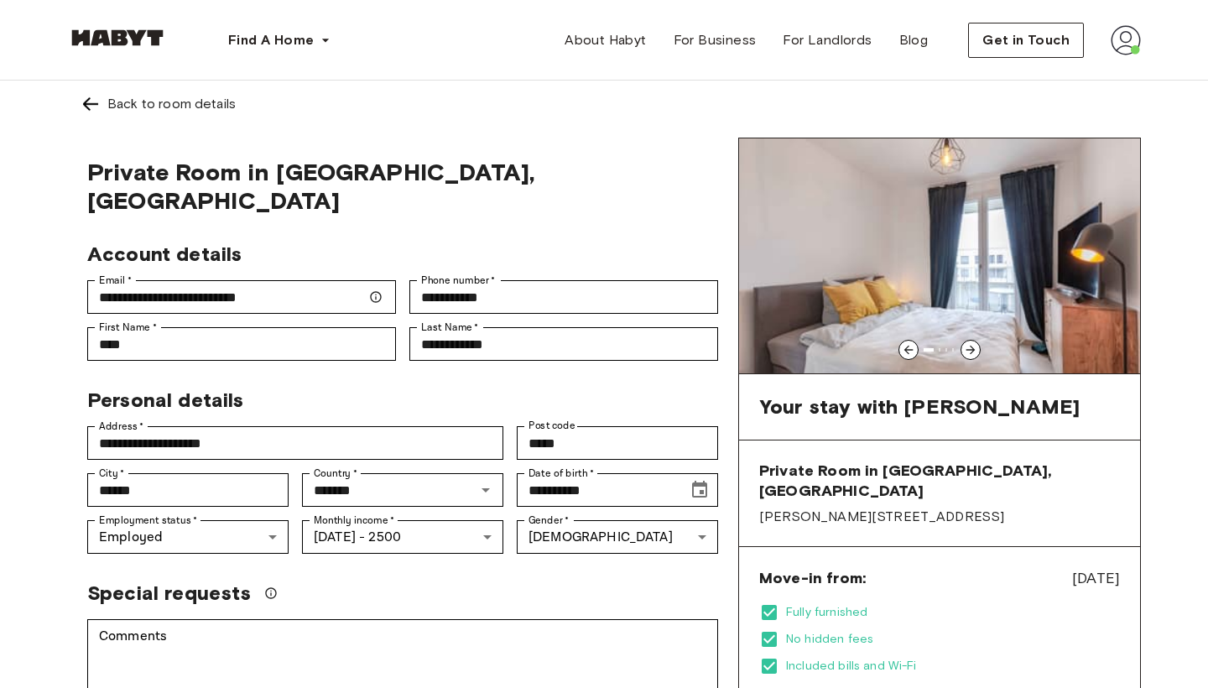
click at [976, 347] on icon at bounding box center [970, 349] width 13 height 13
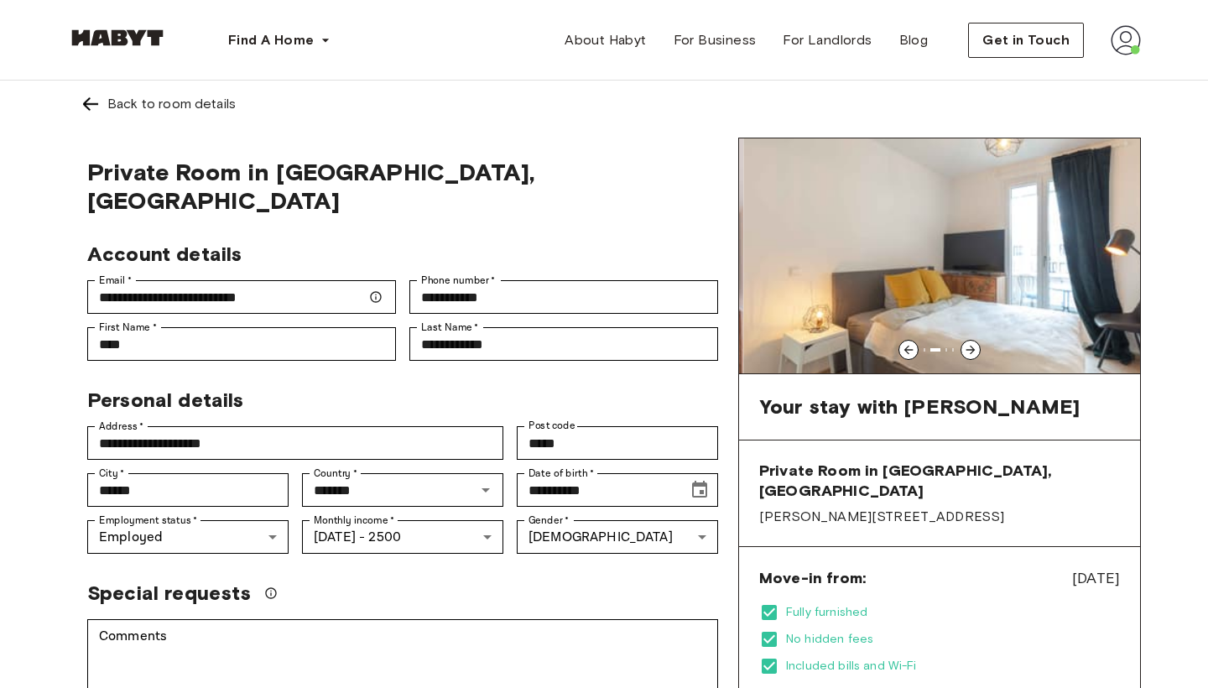
click at [976, 347] on icon at bounding box center [970, 349] width 13 height 13
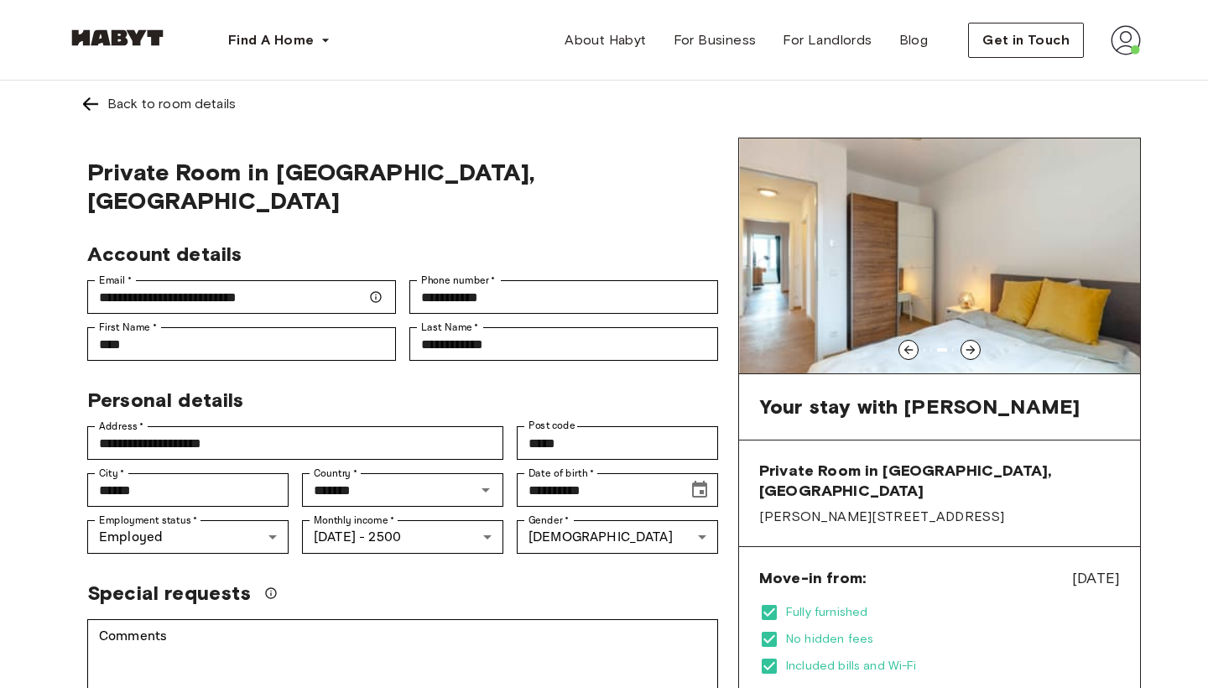
click at [976, 347] on icon at bounding box center [970, 349] width 13 height 13
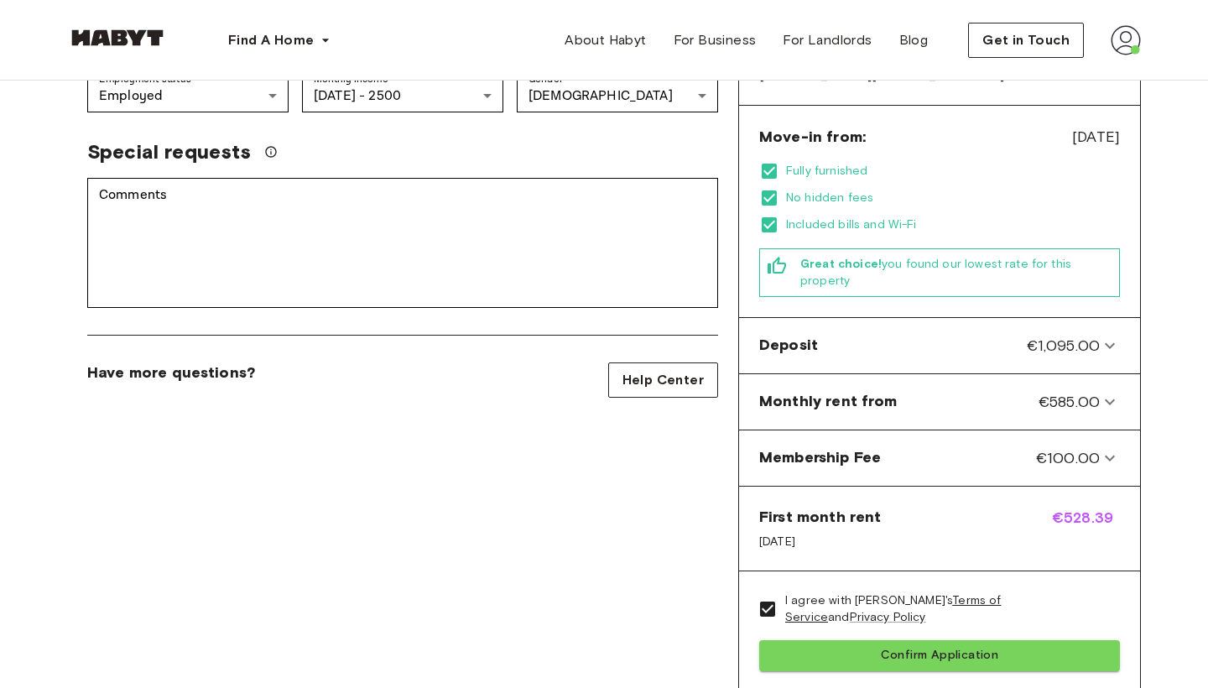
scroll to position [520, 0]
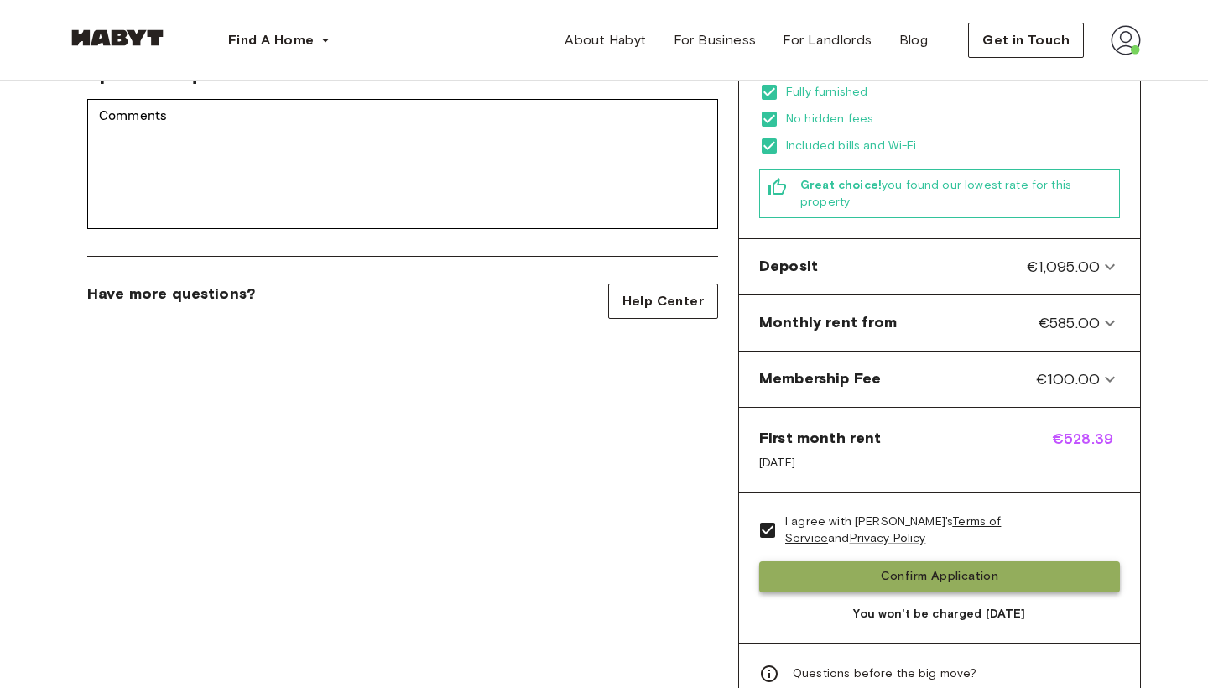
click at [997, 561] on button "Confirm Application" at bounding box center [939, 576] width 361 height 31
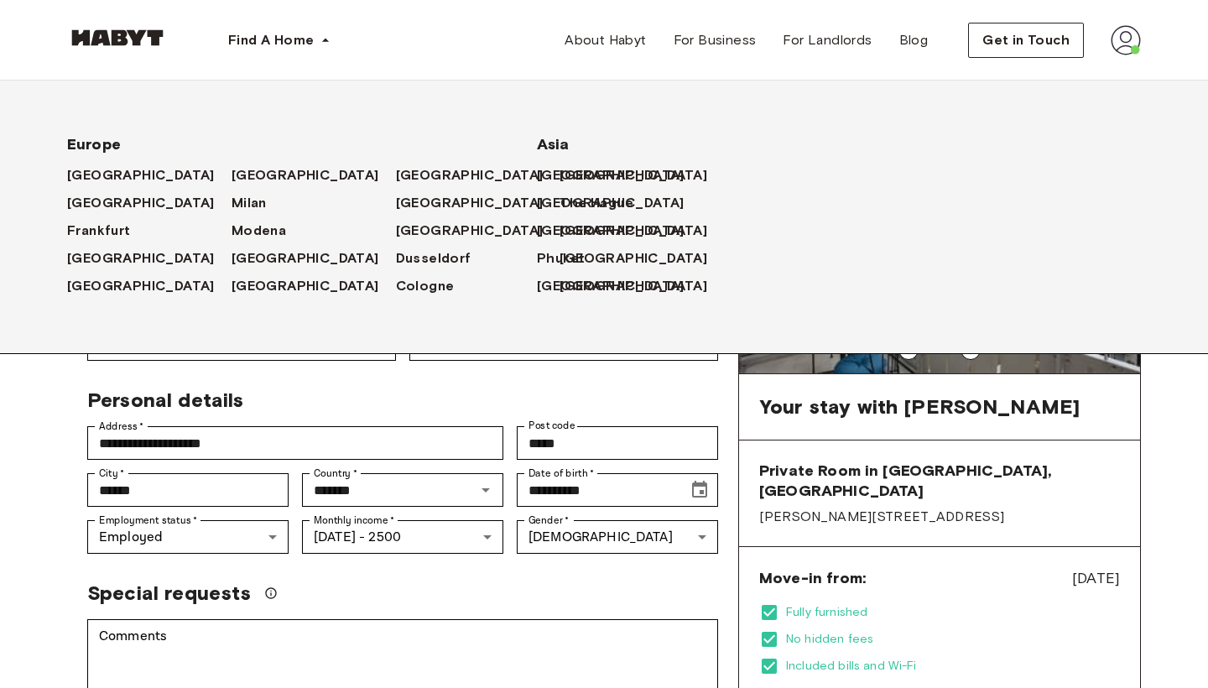
scroll to position [0, 0]
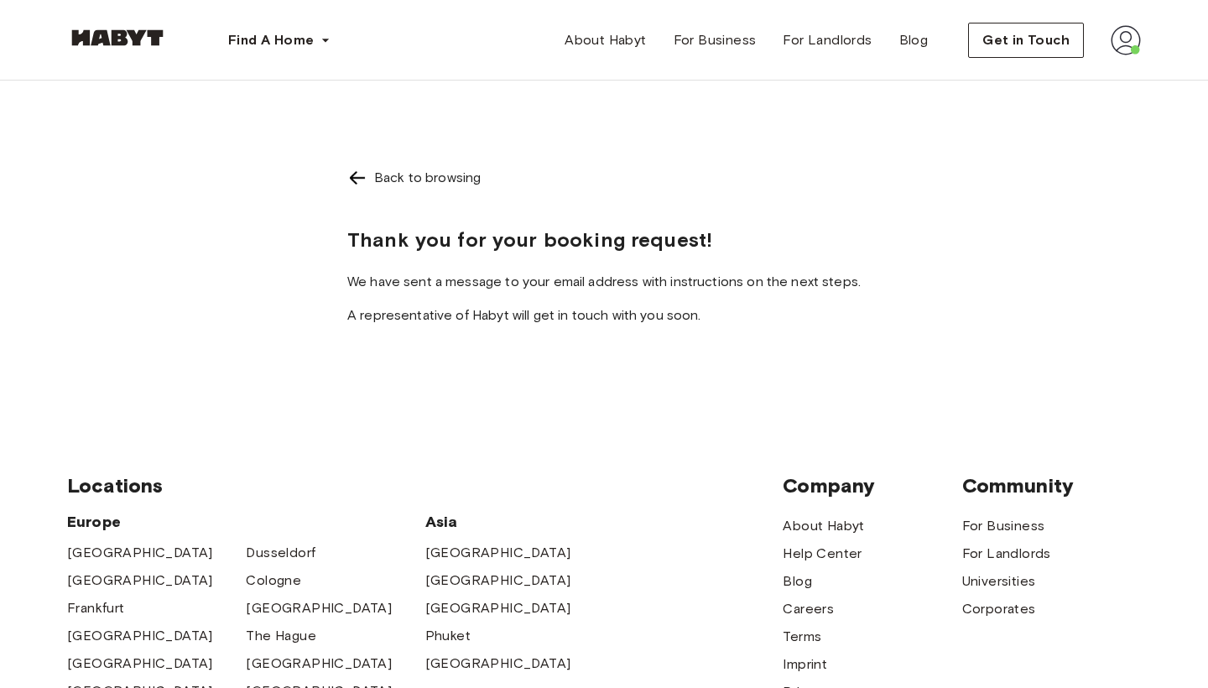
click at [356, 180] on img at bounding box center [357, 178] width 20 height 20
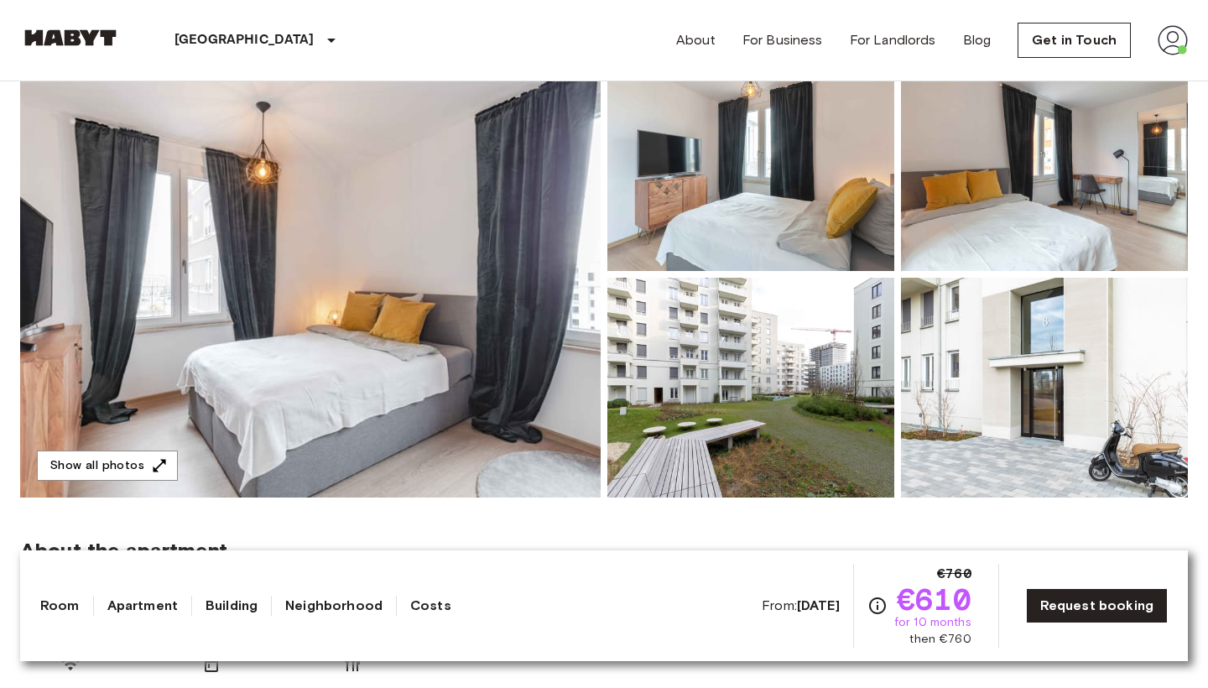
scroll to position [178, 0]
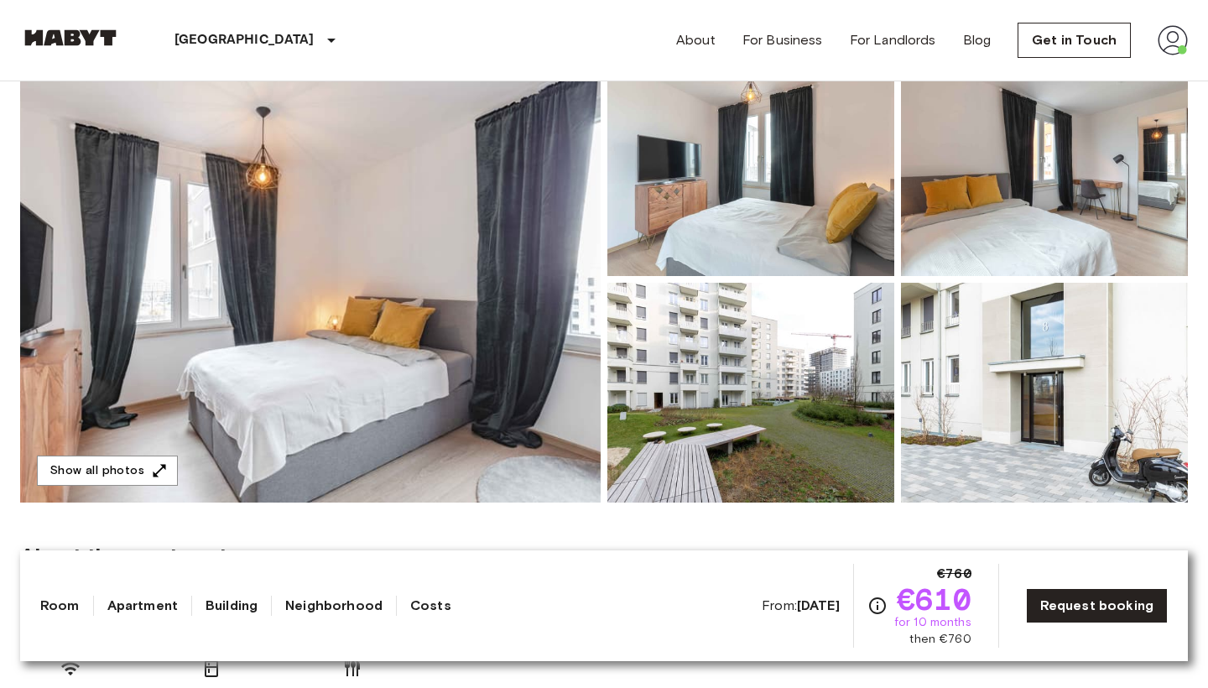
click at [376, 331] on img at bounding box center [310, 279] width 580 height 446
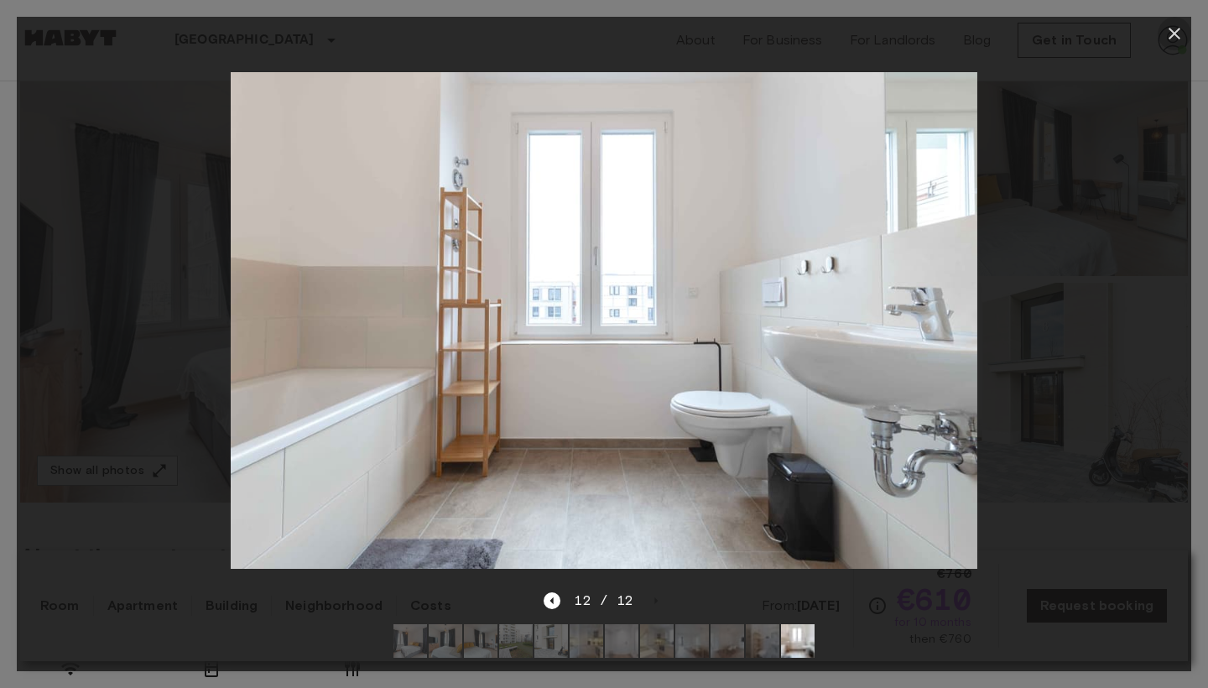
click at [1168, 36] on icon "button" at bounding box center [1174, 33] width 20 height 20
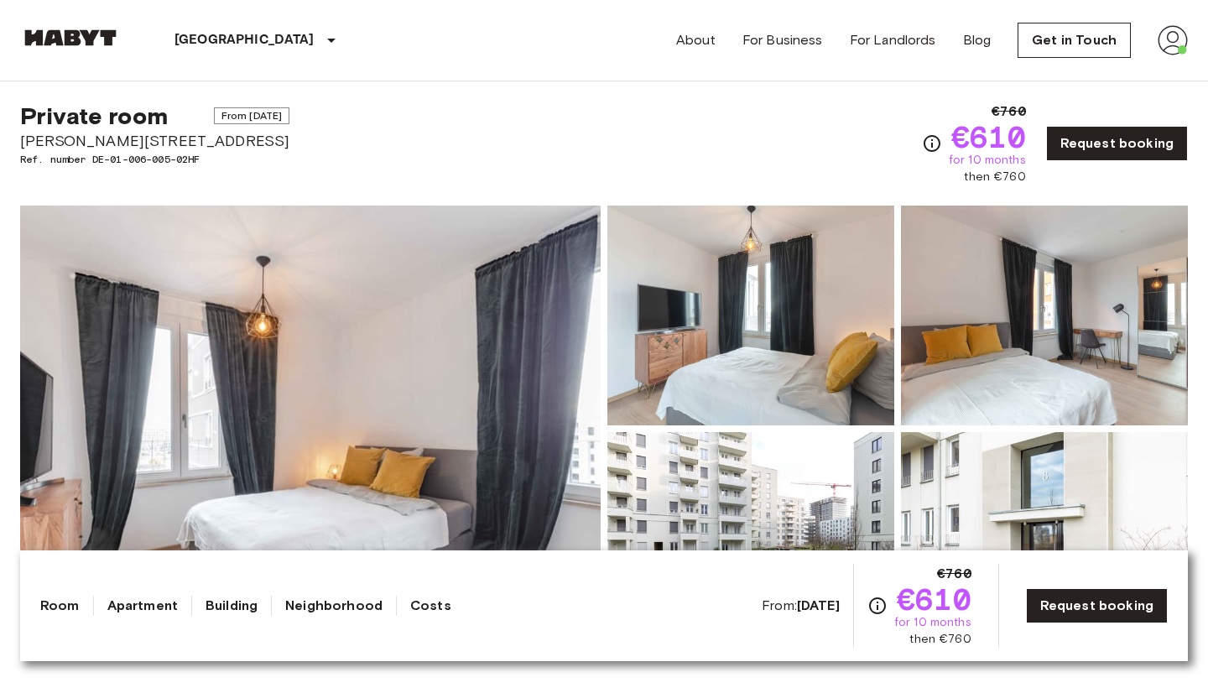
scroll to position [28, 0]
click at [1066, 602] on link "Request booking" at bounding box center [1097, 605] width 142 height 35
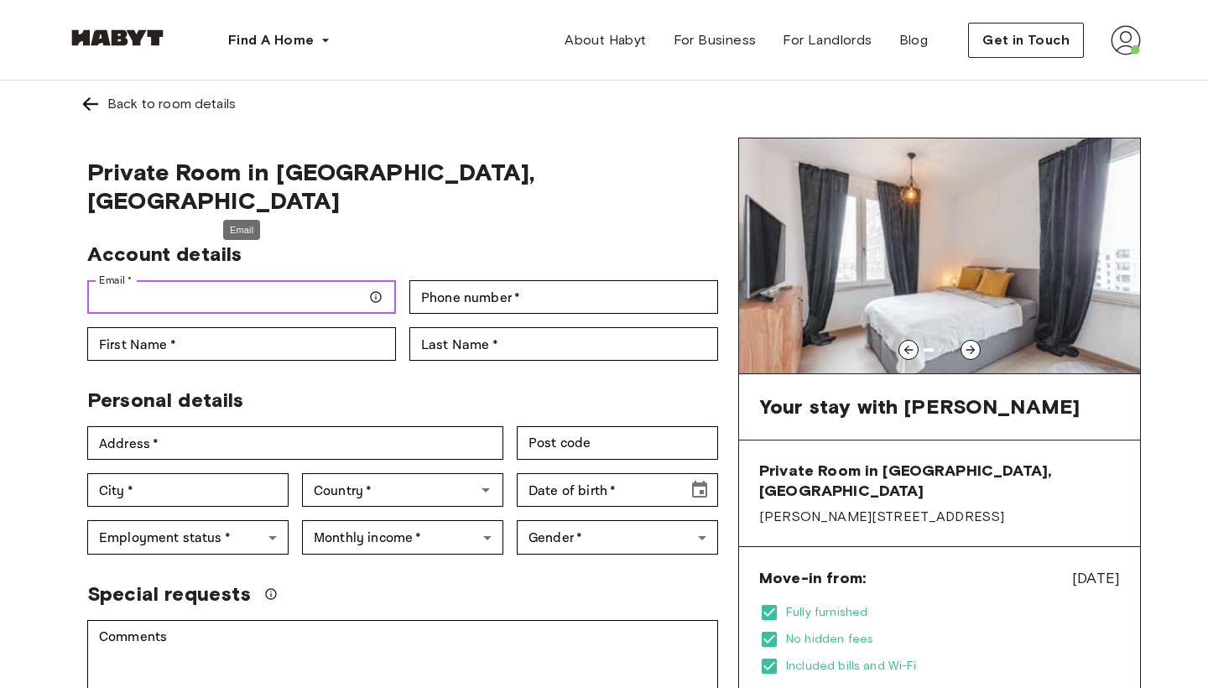
type input "**********"
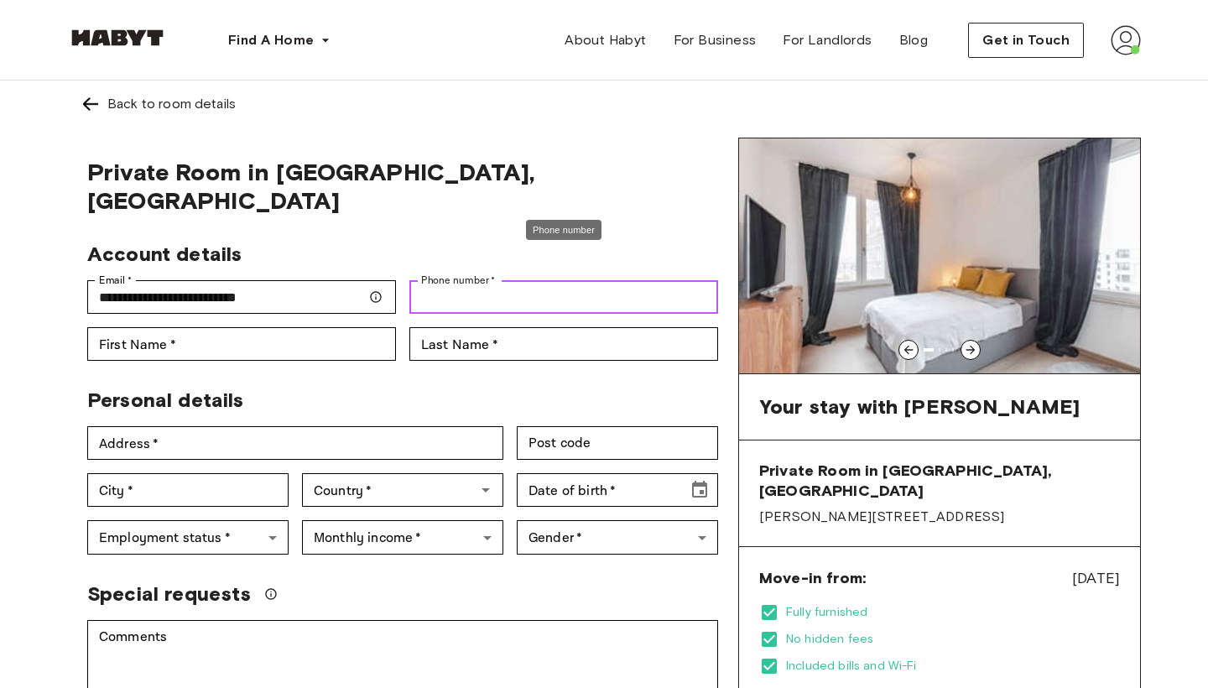
click at [497, 280] on input "Phone number   *" at bounding box center [563, 297] width 309 height 34
type input "**********"
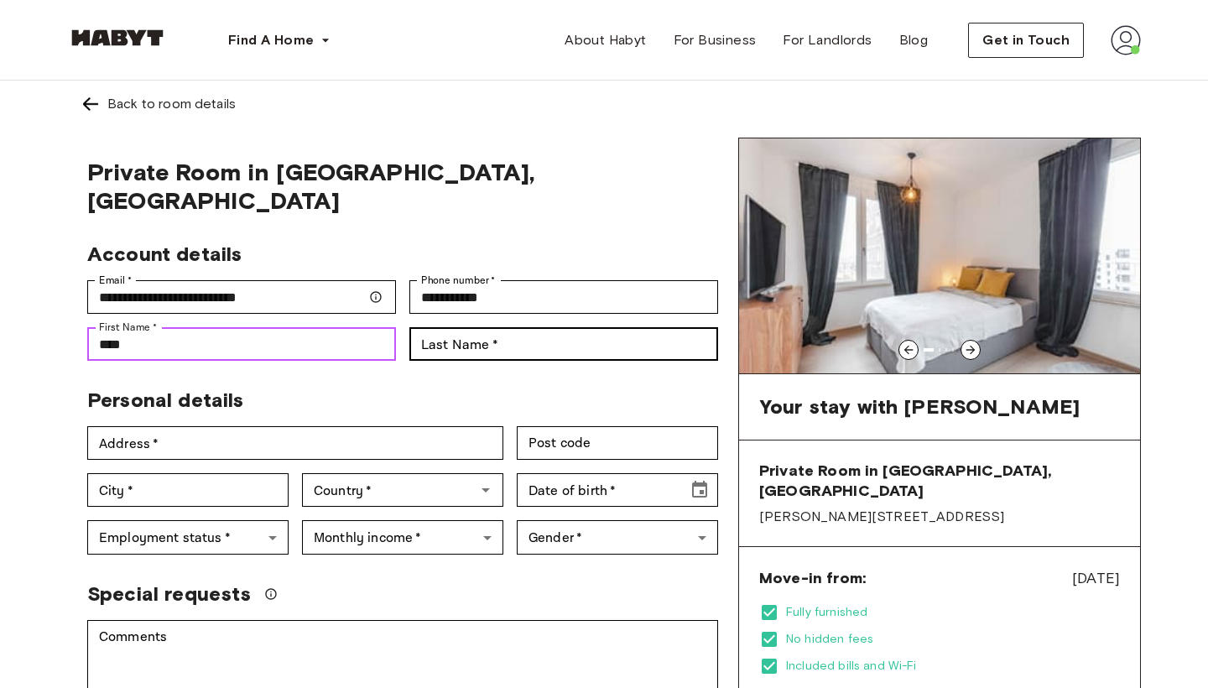
type input "****"
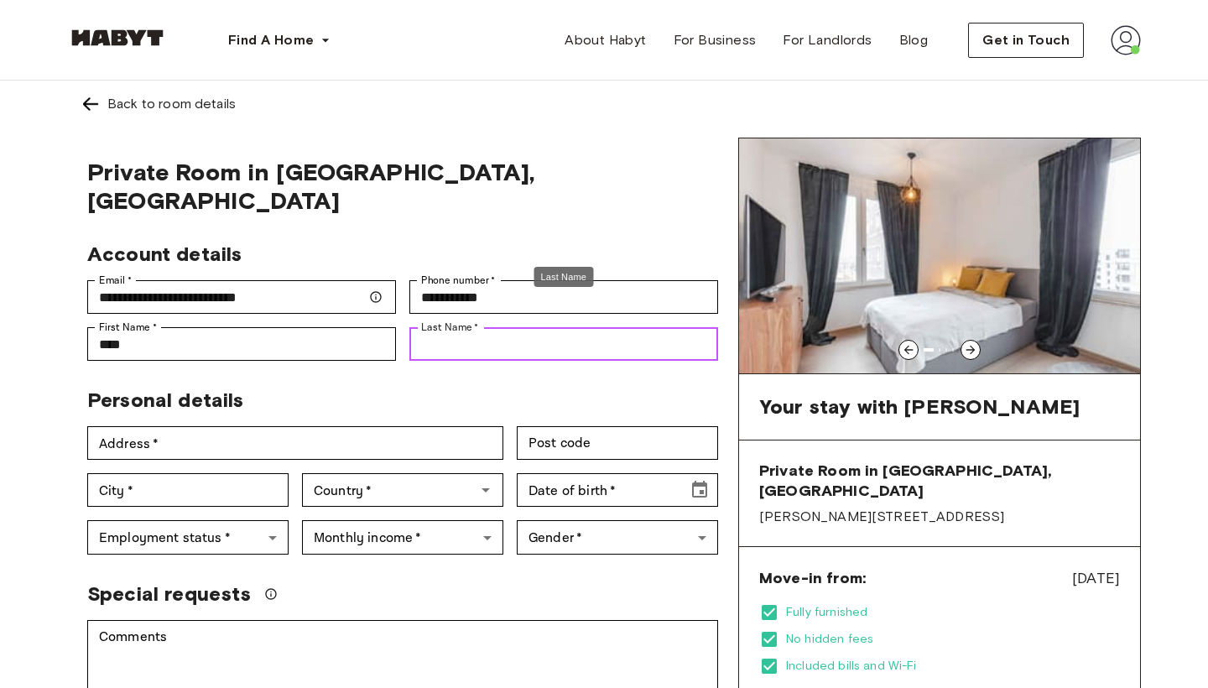
type input "**********"
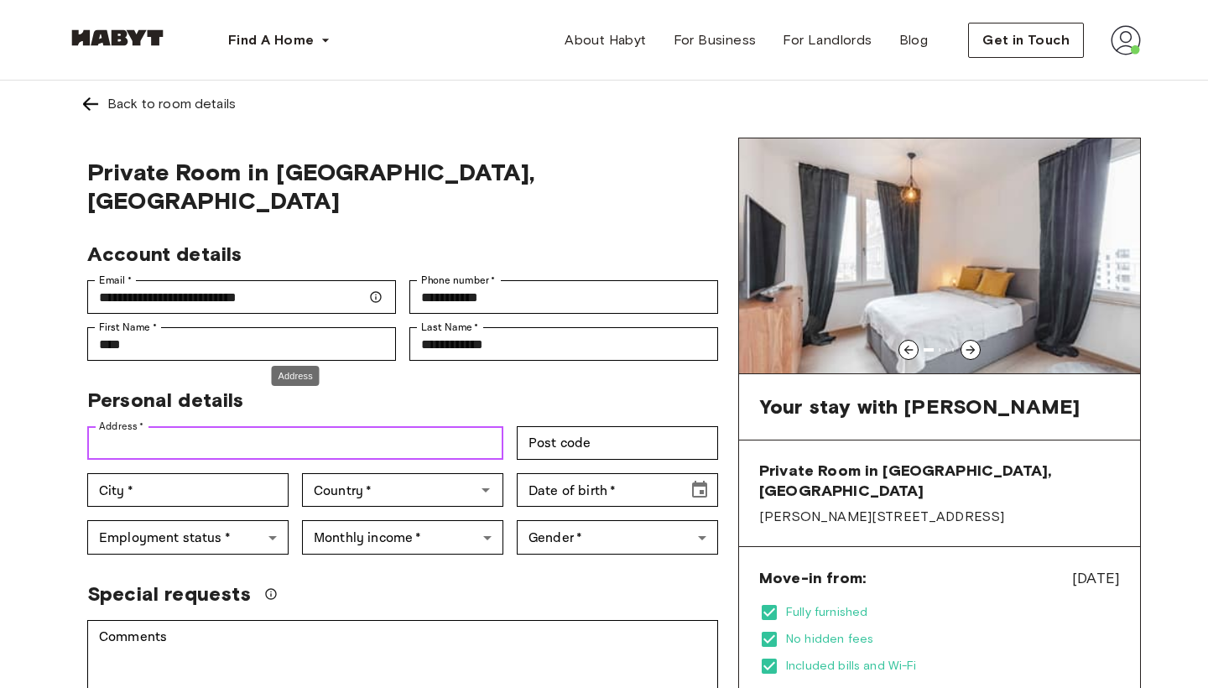
click at [266, 426] on input "Address   *" at bounding box center [295, 443] width 416 height 34
paste input "**********"
type input "**********"
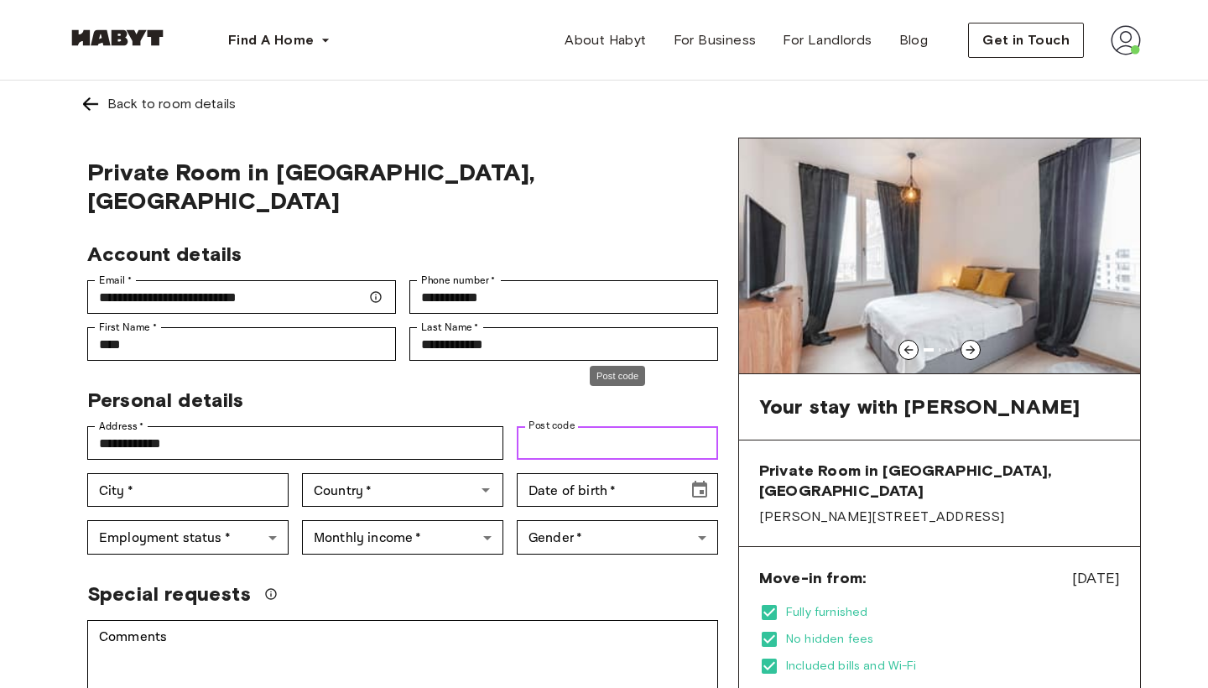
click at [587, 426] on input "Post code" at bounding box center [617, 443] width 201 height 34
paste input "**********"
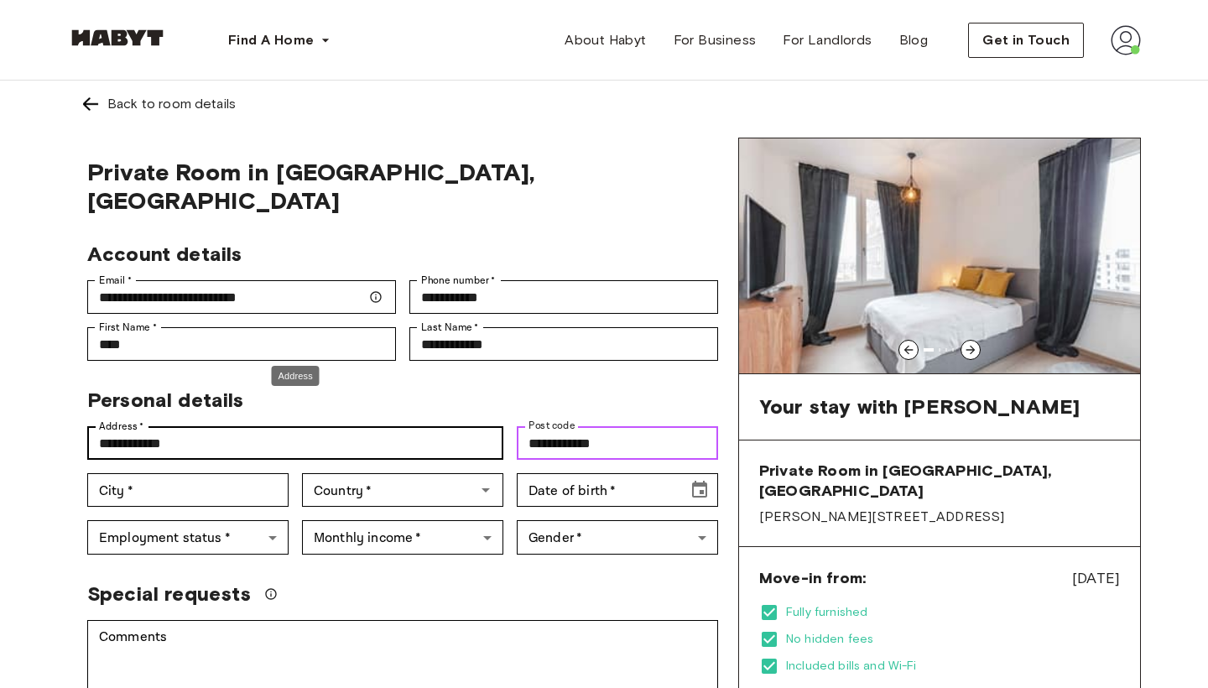
type input "**********"
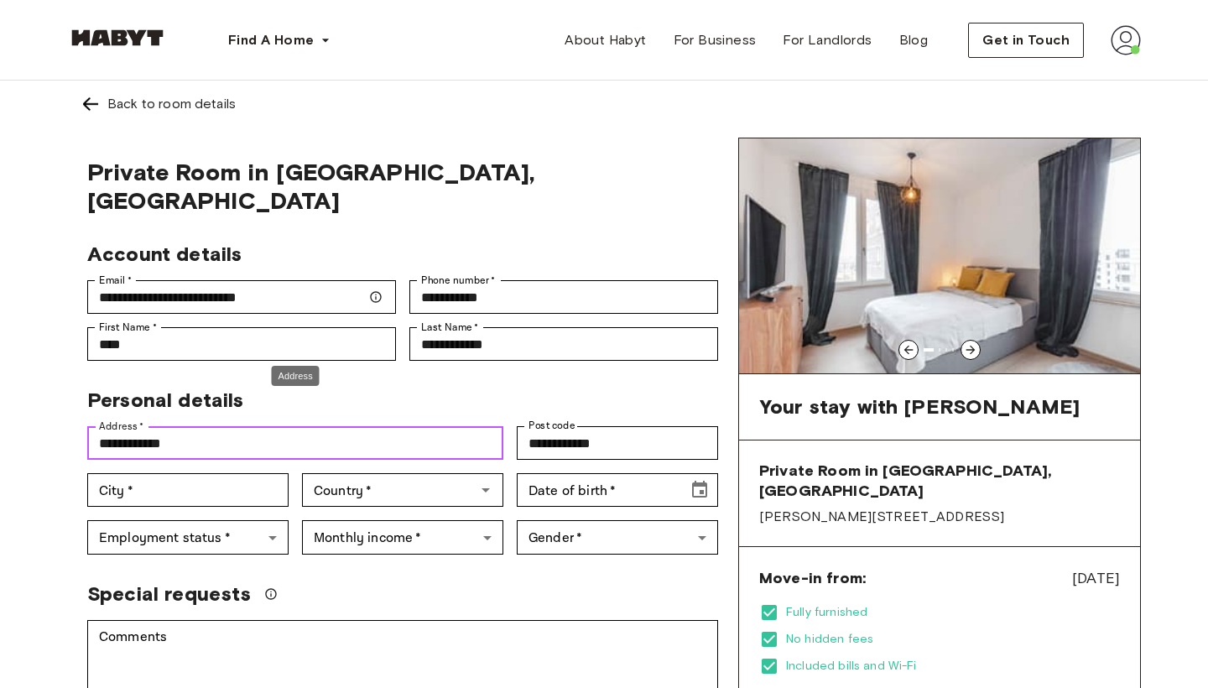
click at [162, 426] on input "**********" at bounding box center [295, 443] width 416 height 34
click at [201, 426] on input "****" at bounding box center [295, 443] width 416 height 34
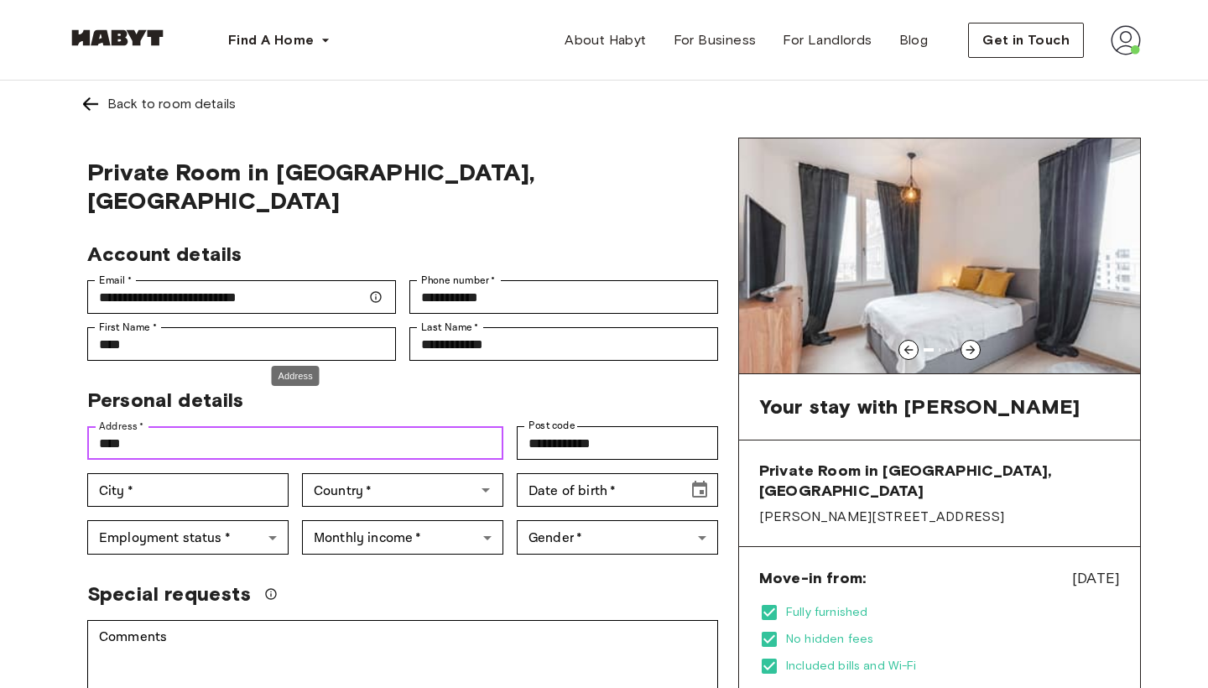
click at [201, 426] on input "****" at bounding box center [295, 443] width 416 height 34
paste input "**********"
type input "**********"
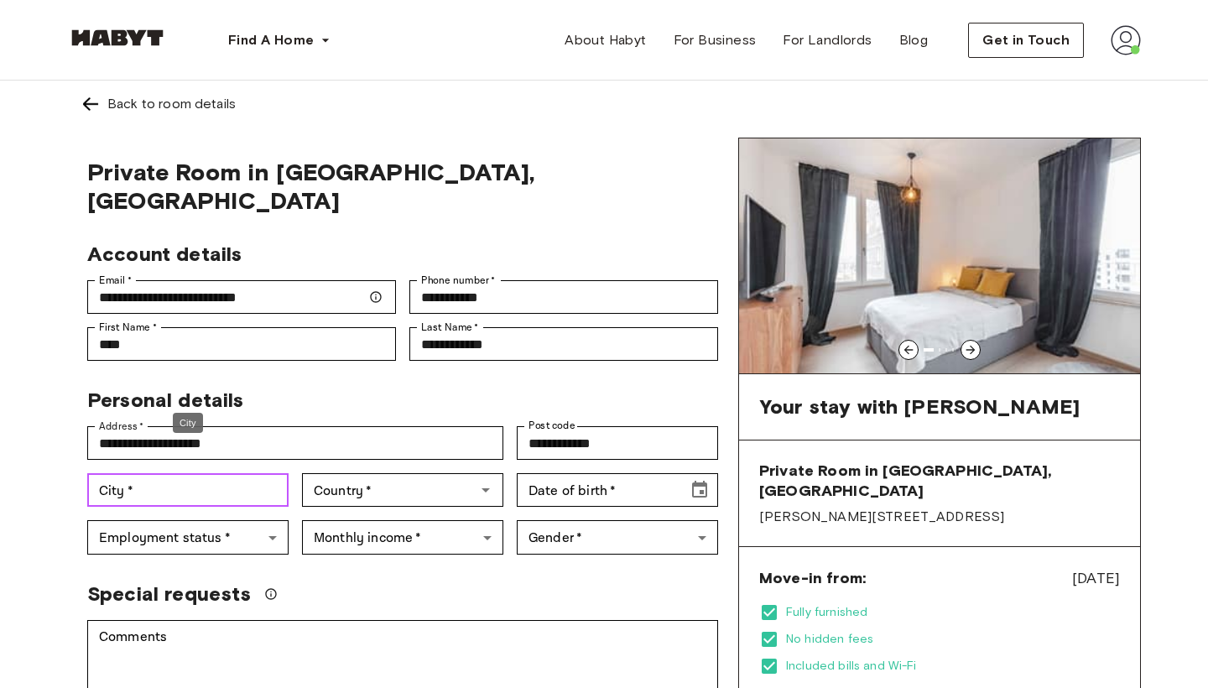
click at [192, 473] on input "City   *" at bounding box center [187, 490] width 201 height 34
type input "******"
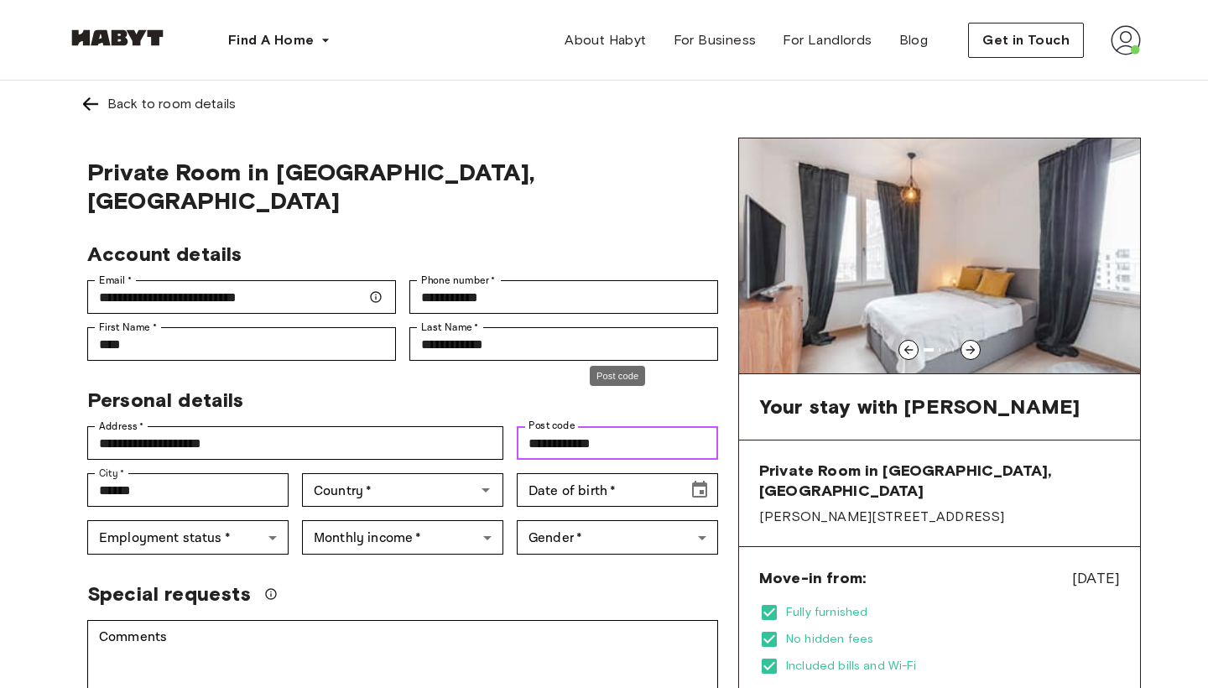
click at [592, 426] on input "**********" at bounding box center [617, 443] width 201 height 34
type input "*****"
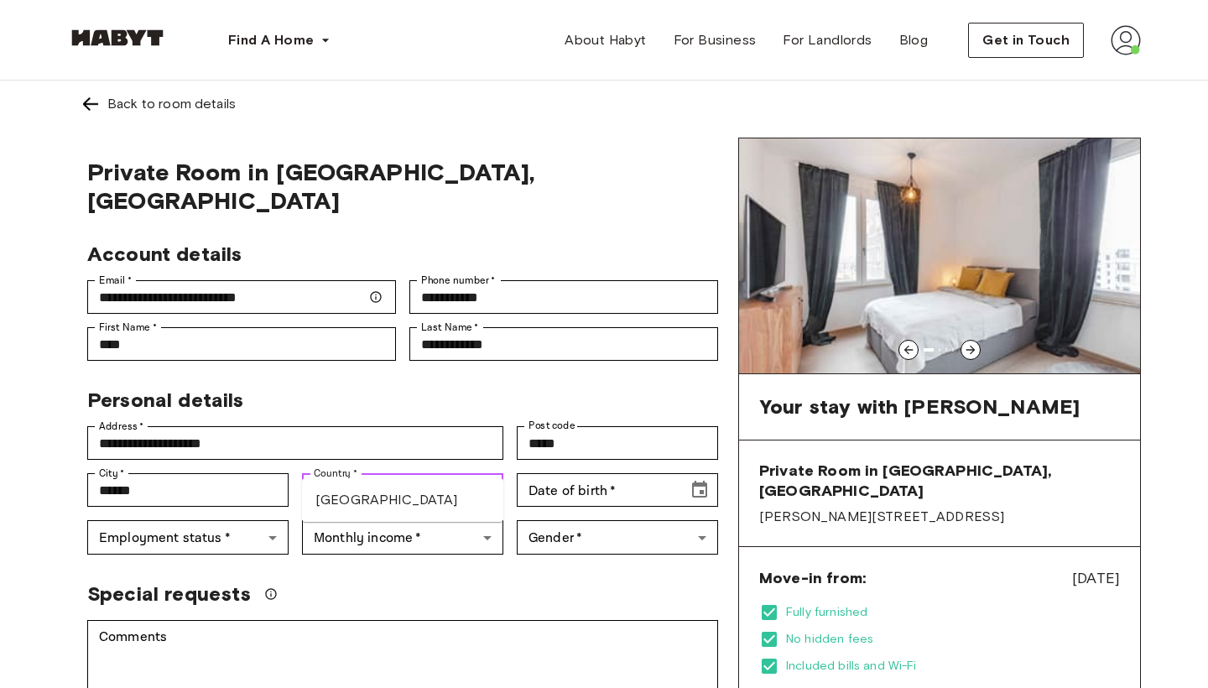
click at [338, 507] on li "[GEOGRAPHIC_DATA]" at bounding box center [402, 500] width 201 height 30
type input "*******"
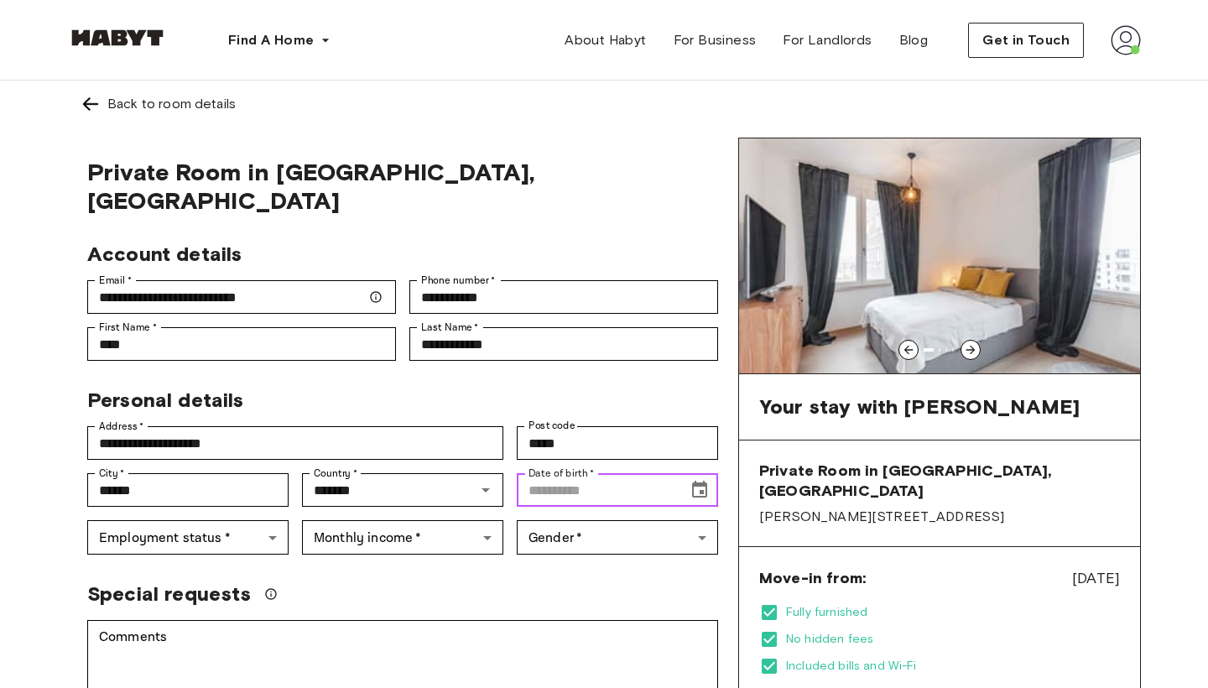
click at [695, 480] on icon "Choose date" at bounding box center [699, 490] width 20 height 20
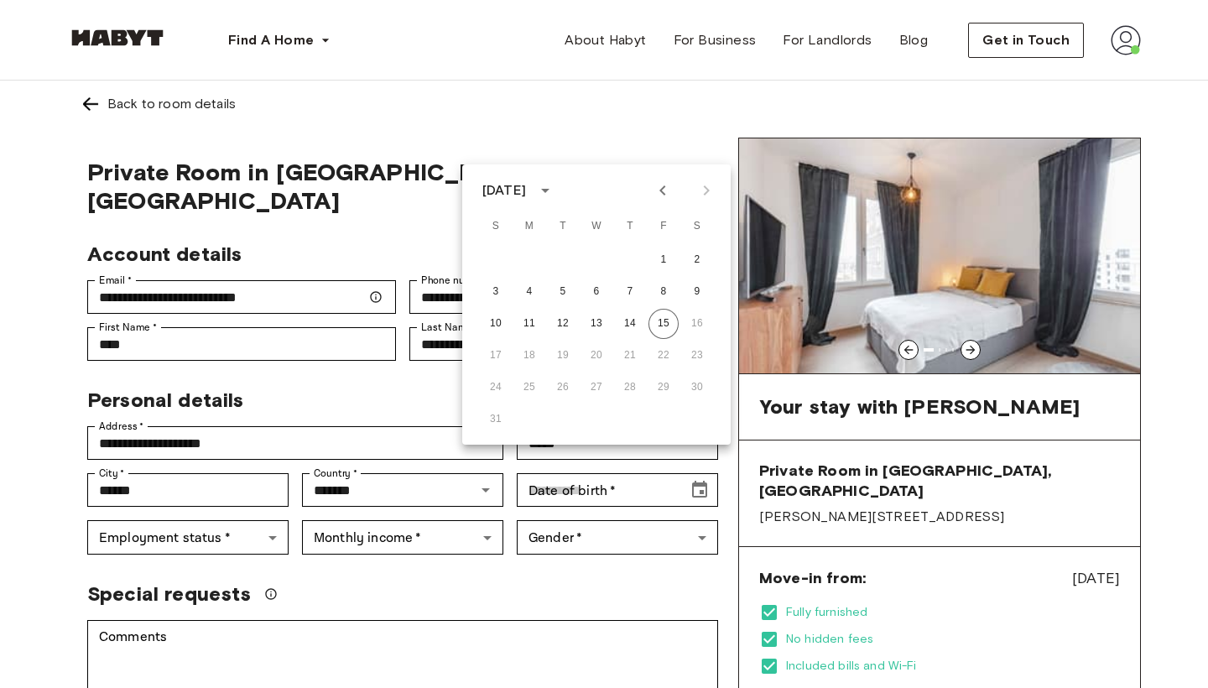
click at [604, 581] on div "Special requests" at bounding box center [402, 593] width 631 height 25
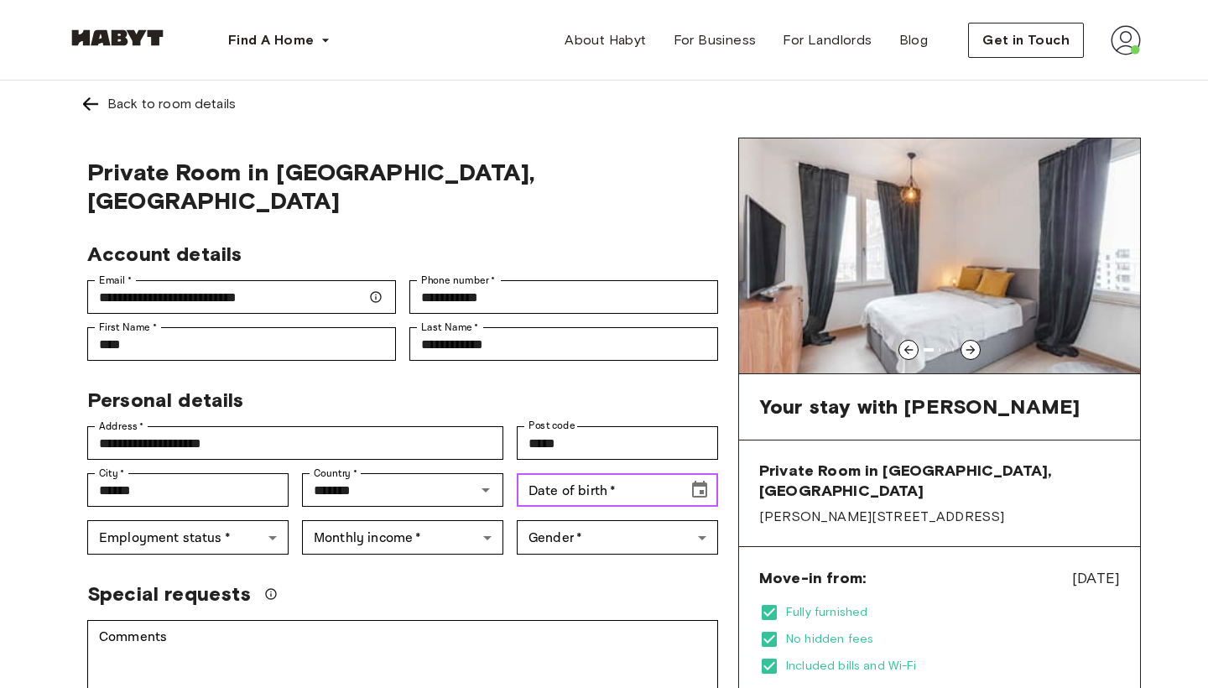
click at [572, 473] on div "Date of birth   * Date of birth   *" at bounding box center [617, 490] width 201 height 34
click at [695, 481] on icon "Choose date, selected date is May 31, 1901" at bounding box center [699, 489] width 15 height 17
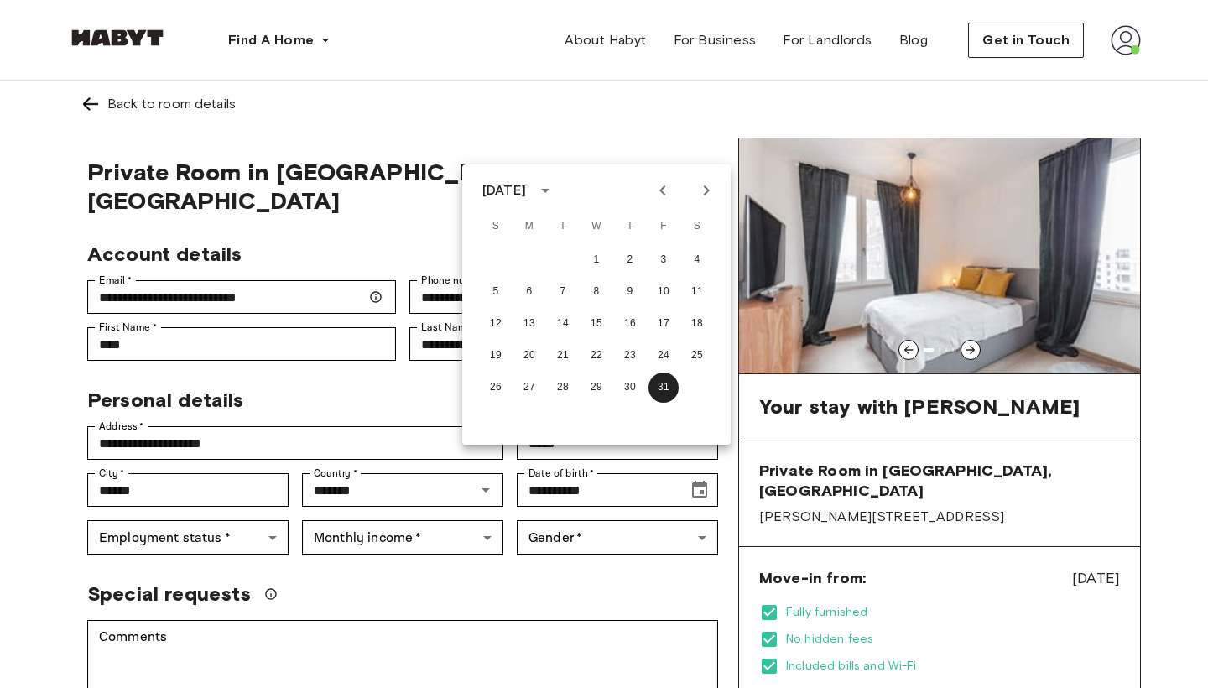
click at [526, 184] on div "[DATE]" at bounding box center [504, 190] width 44 height 20
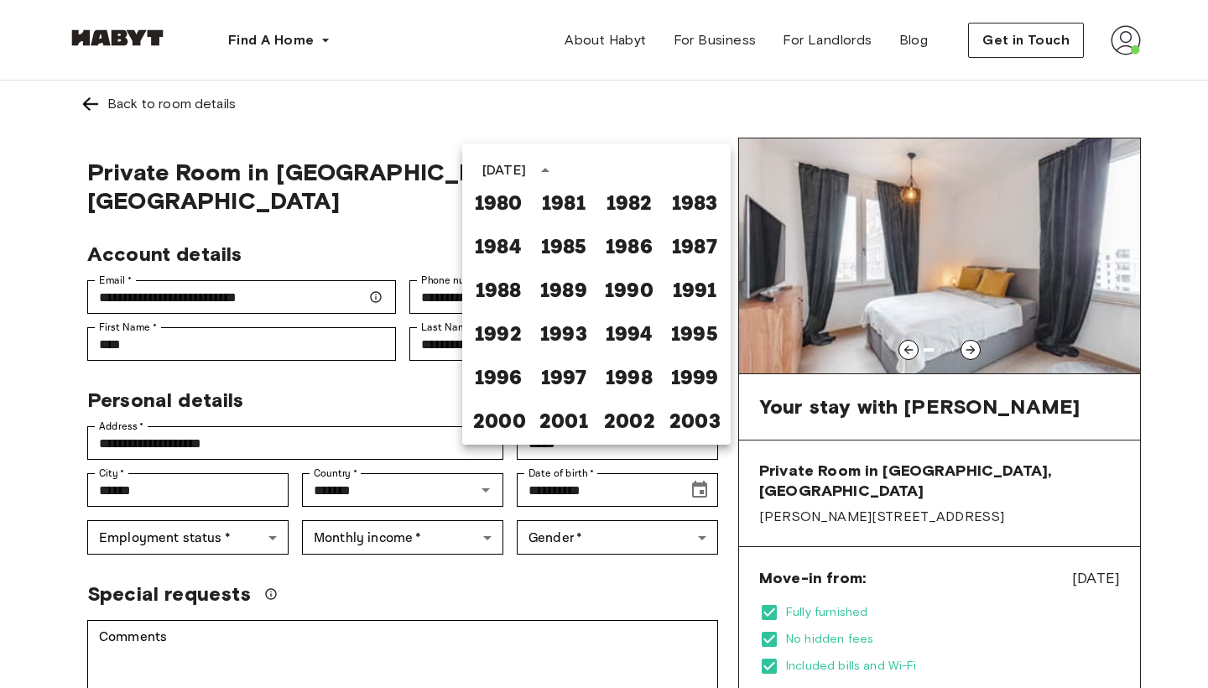
scroll to position [873, 0]
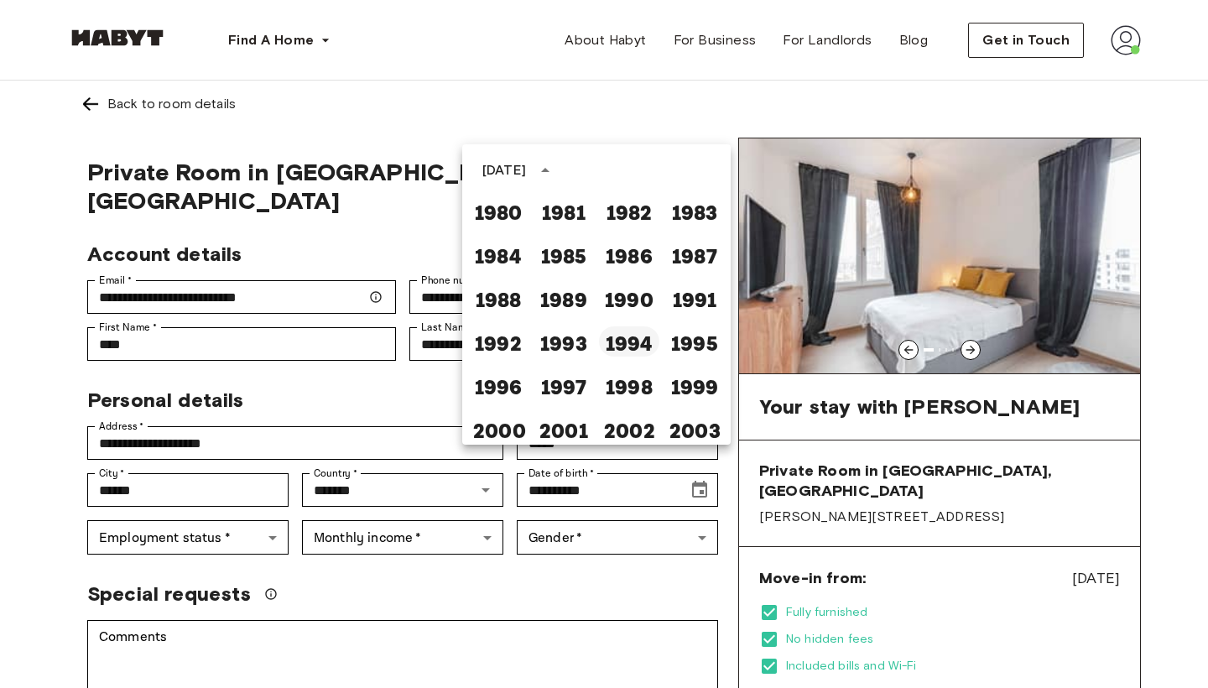
click at [653, 336] on button "1994" at bounding box center [629, 341] width 60 height 30
type input "**********"
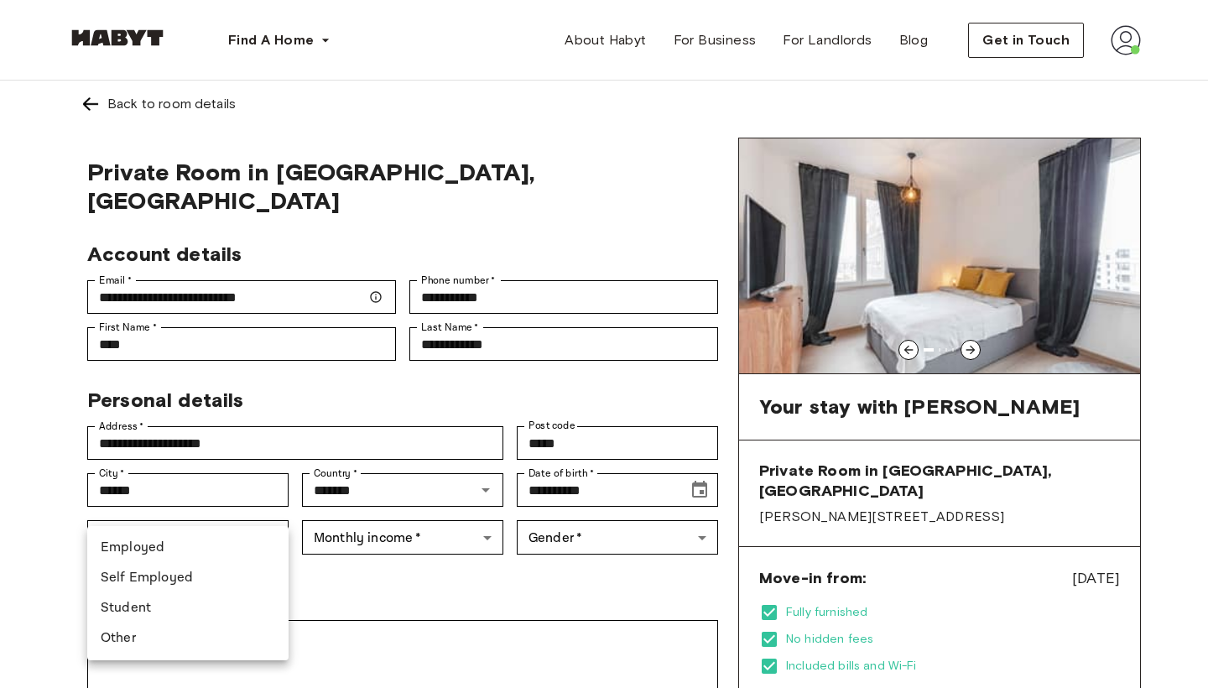
click at [198, 546] on li "Employed" at bounding box center [187, 548] width 201 height 30
type input "********"
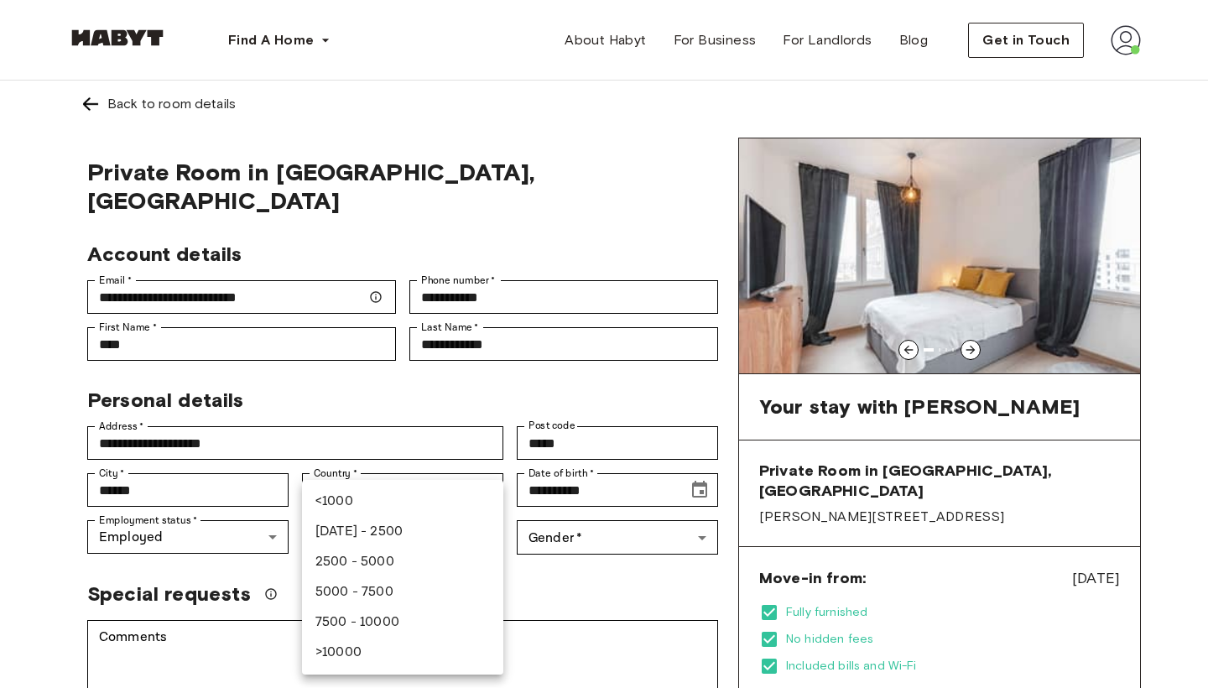
click at [373, 540] on li "1000 - 2500" at bounding box center [402, 532] width 201 height 30
type input "***"
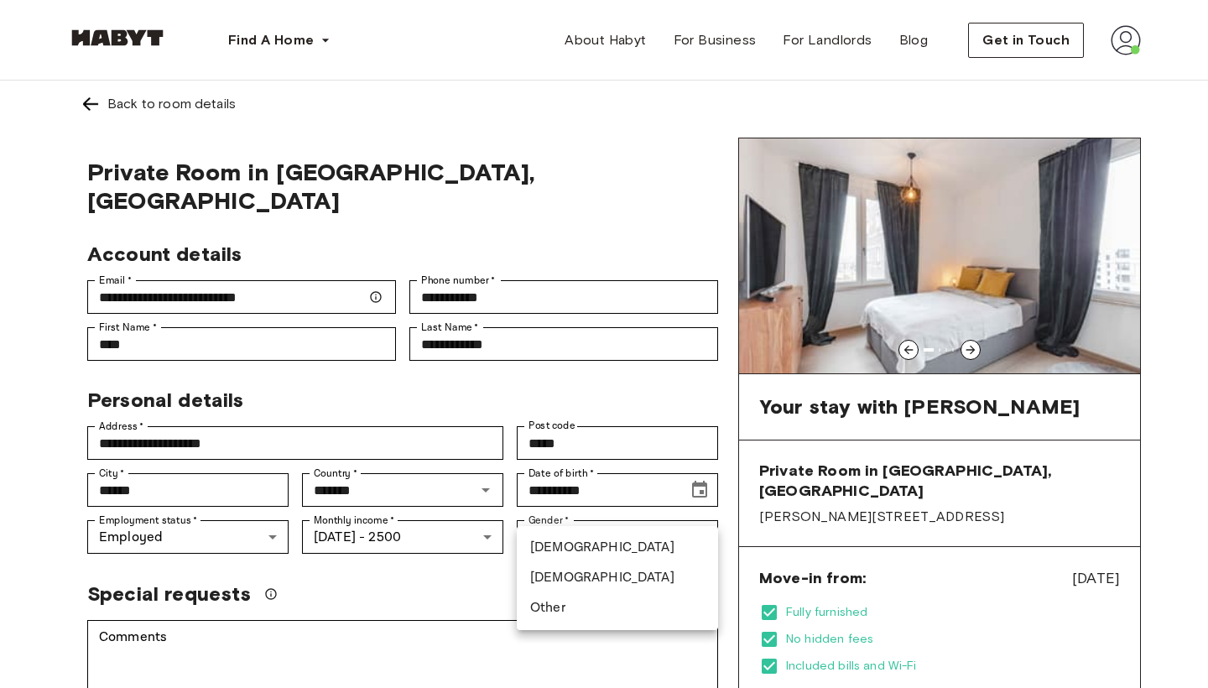
click at [555, 580] on li "[DEMOGRAPHIC_DATA]" at bounding box center [617, 578] width 201 height 30
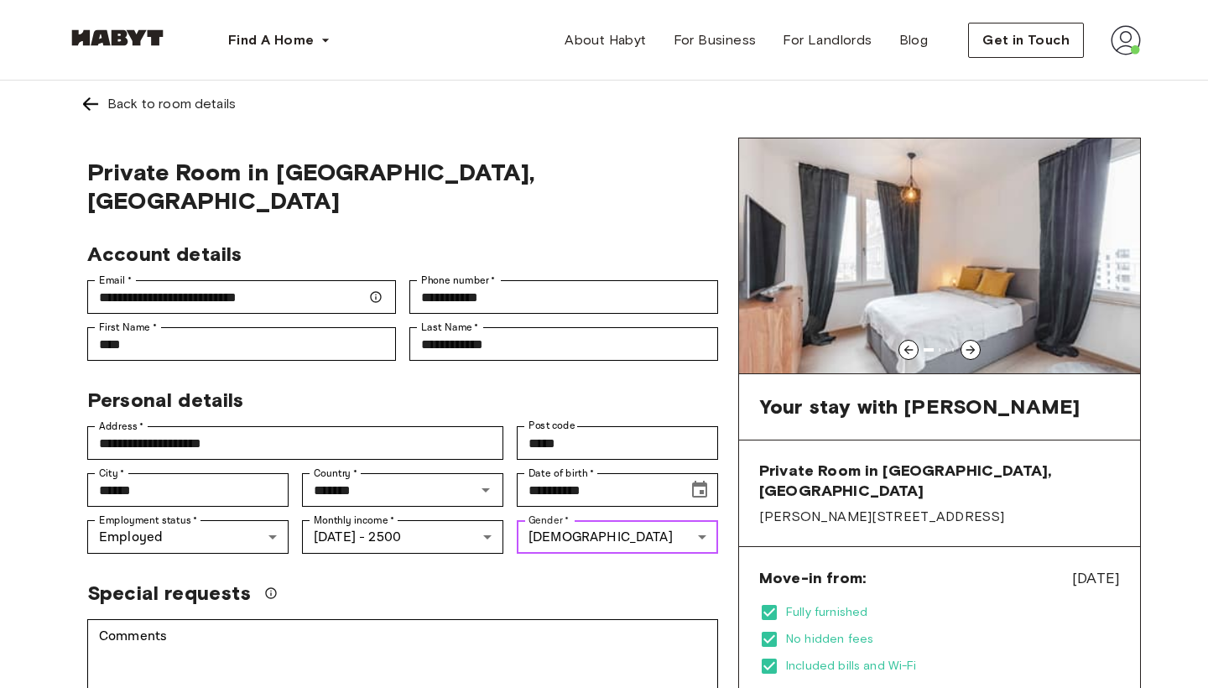
type input "******"
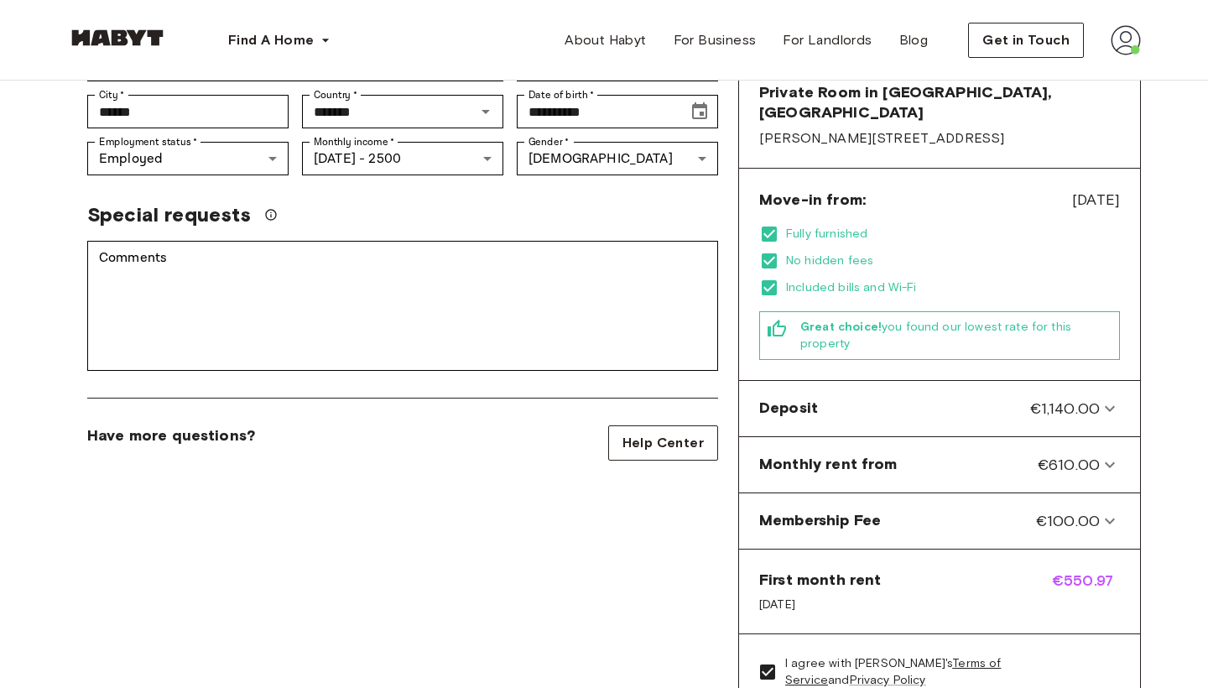
scroll to position [382, 0]
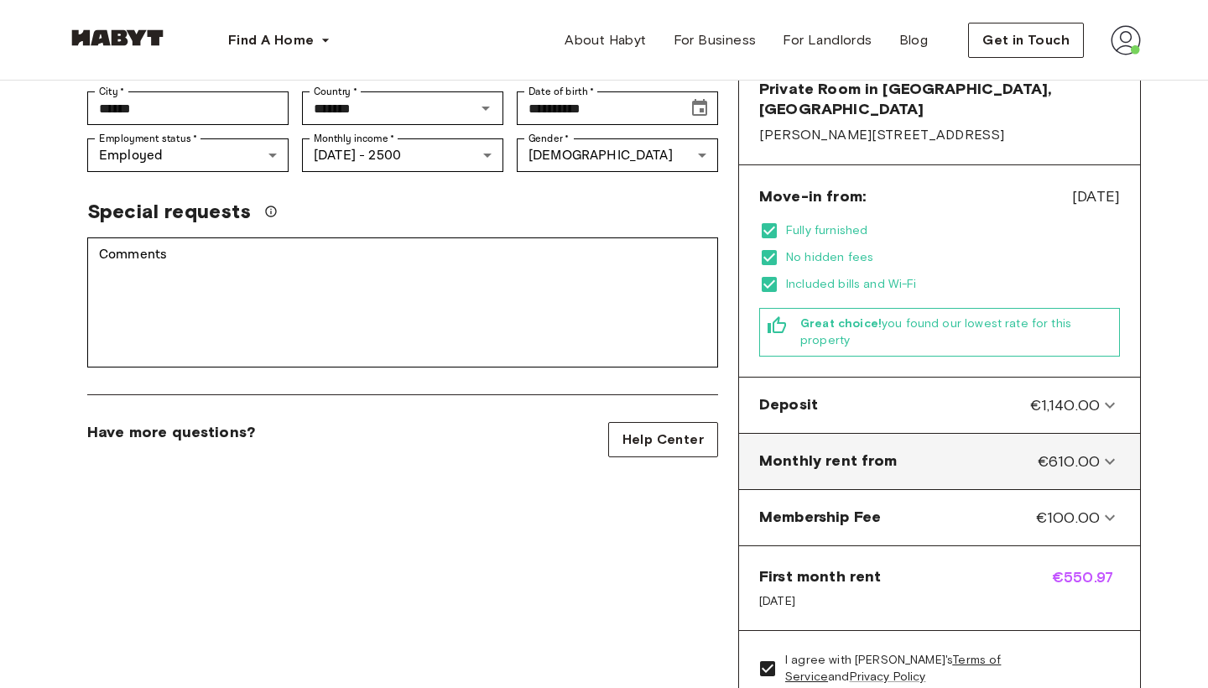
click at [1100, 451] on icon at bounding box center [1110, 461] width 20 height 20
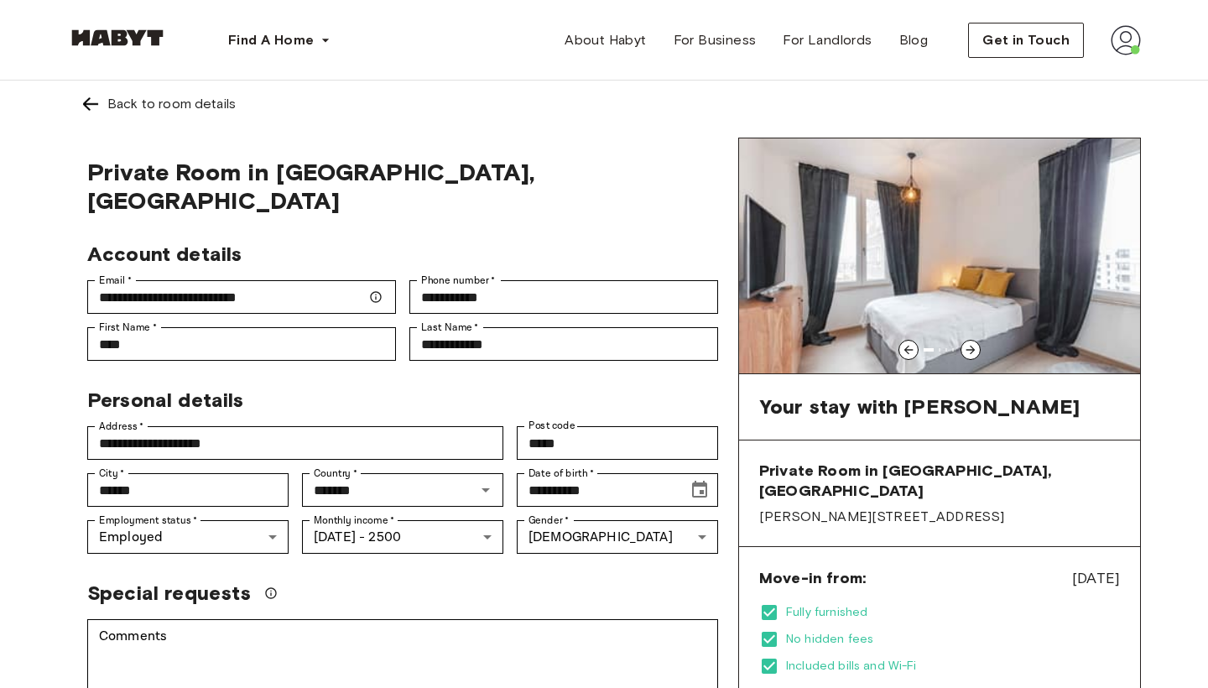
scroll to position [0, 0]
click at [972, 348] on icon at bounding box center [970, 350] width 9 height 9
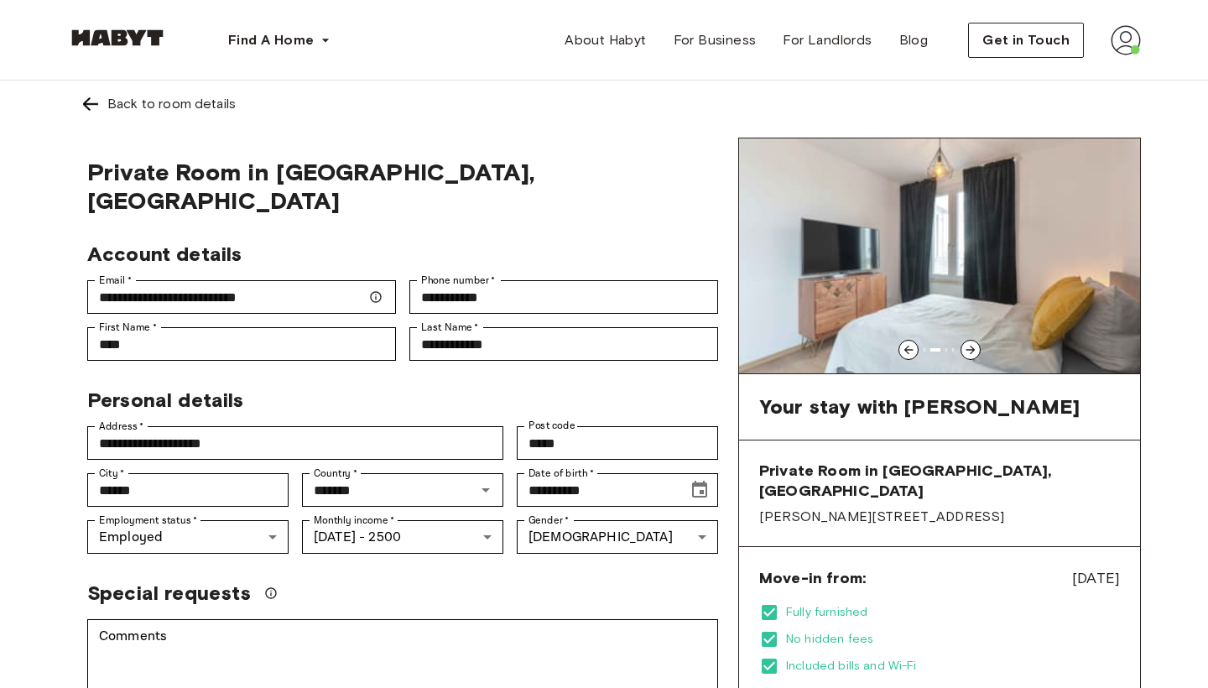
click at [970, 348] on icon at bounding box center [970, 349] width 13 height 13
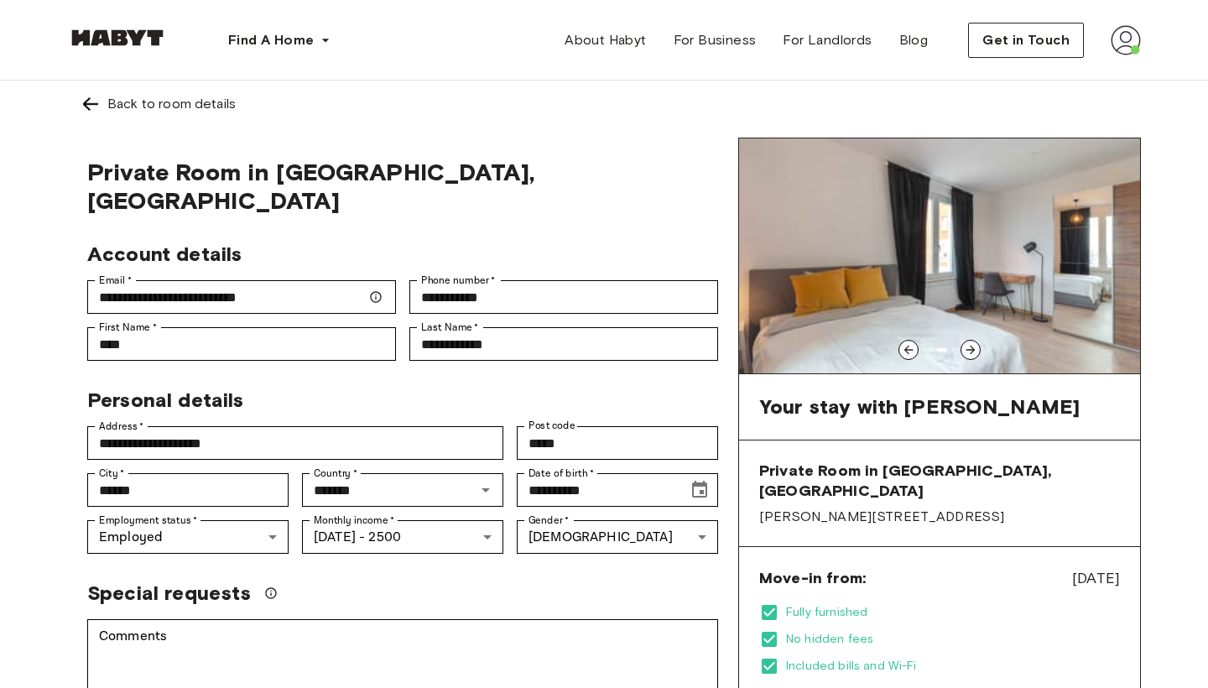
click at [969, 347] on icon at bounding box center [970, 349] width 13 height 13
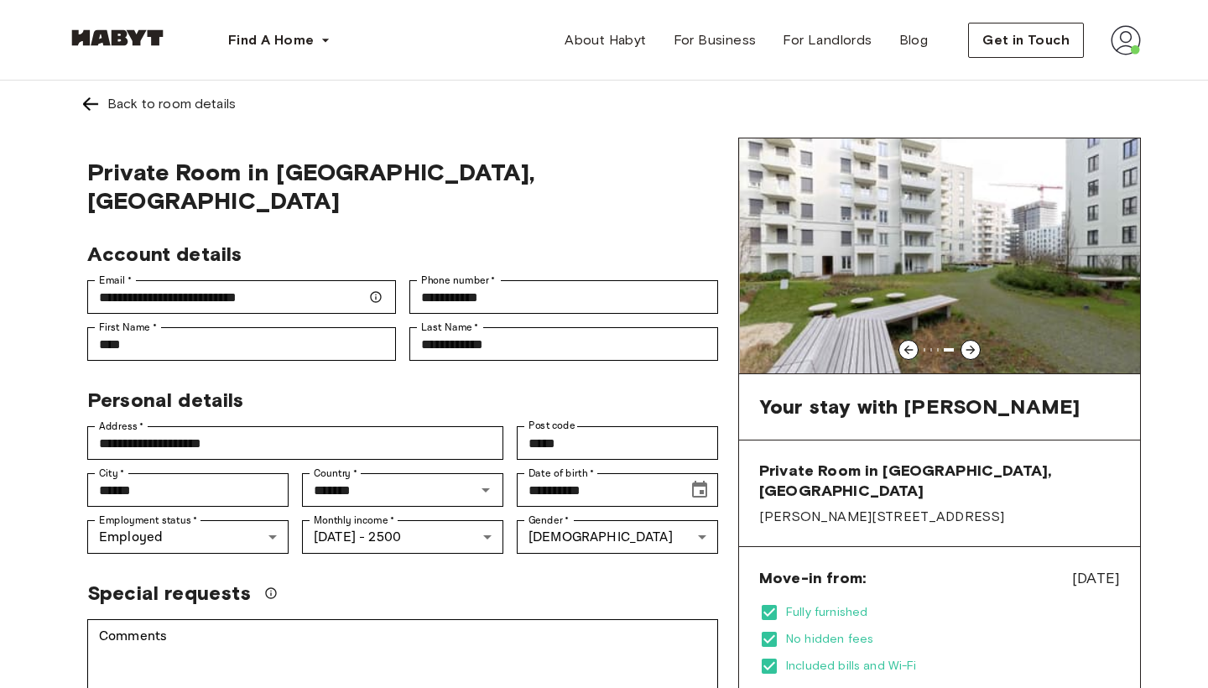
click at [909, 345] on icon at bounding box center [908, 349] width 13 height 13
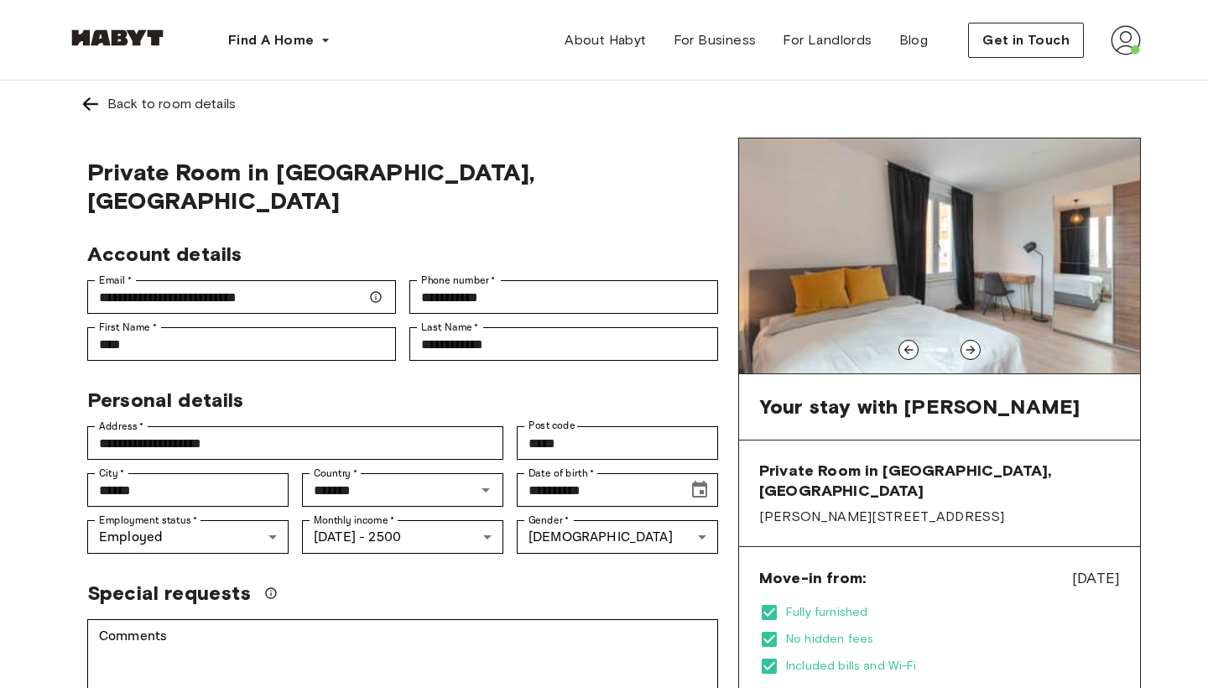
click at [970, 351] on icon at bounding box center [970, 349] width 13 height 13
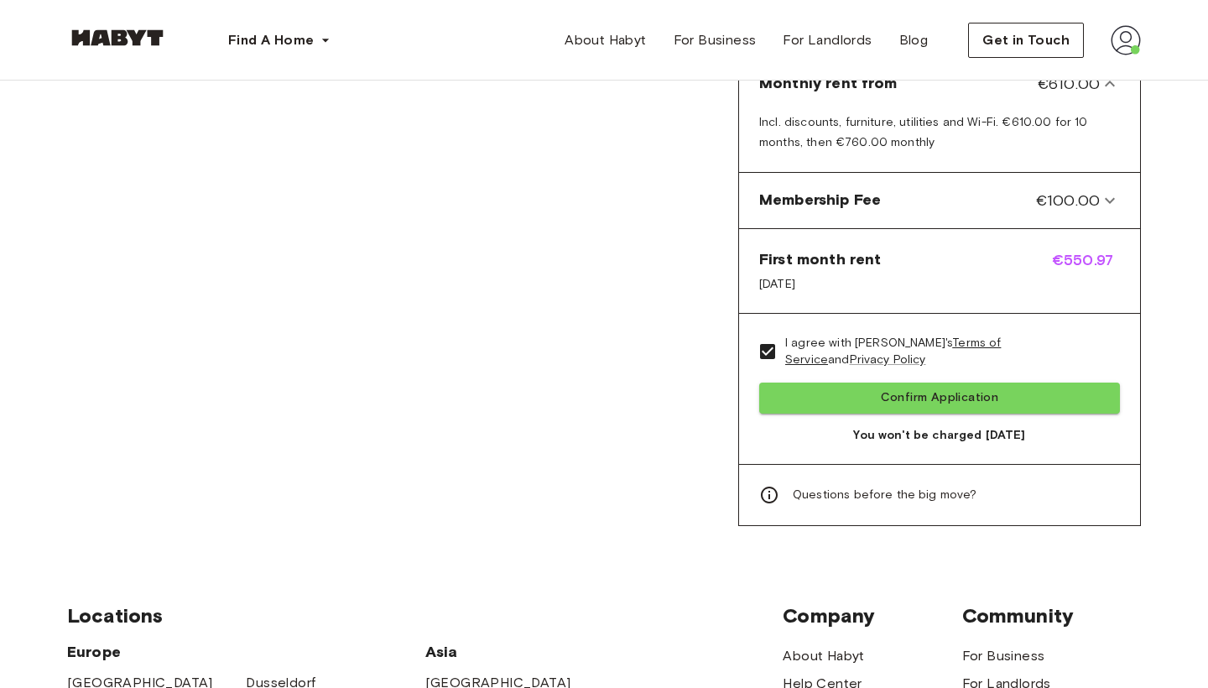
scroll to position [766, 0]
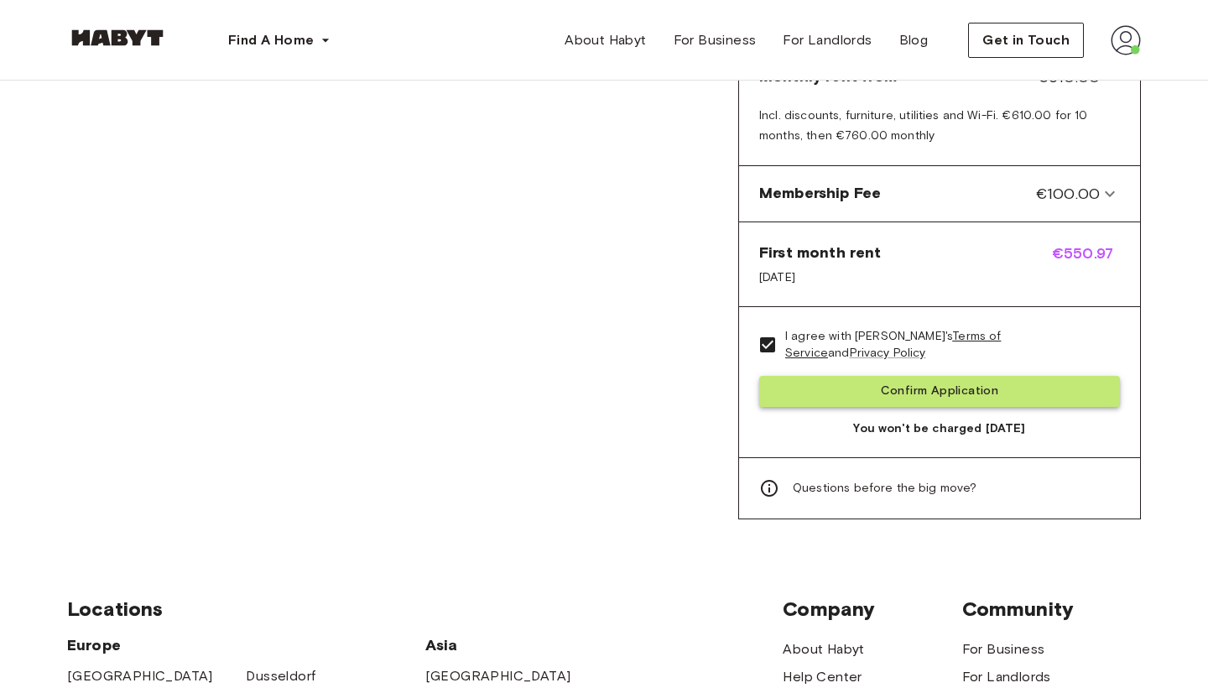
click at [951, 377] on button "Confirm Application" at bounding box center [939, 391] width 361 height 31
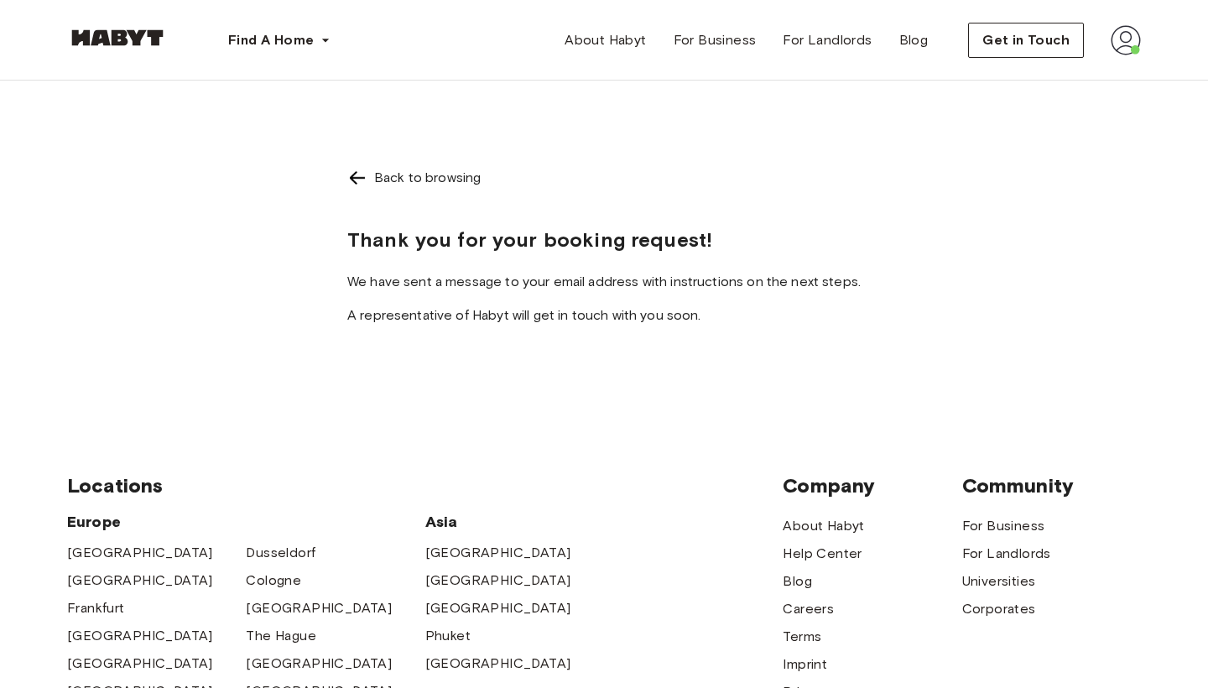
click at [367, 179] on img at bounding box center [357, 178] width 20 height 20
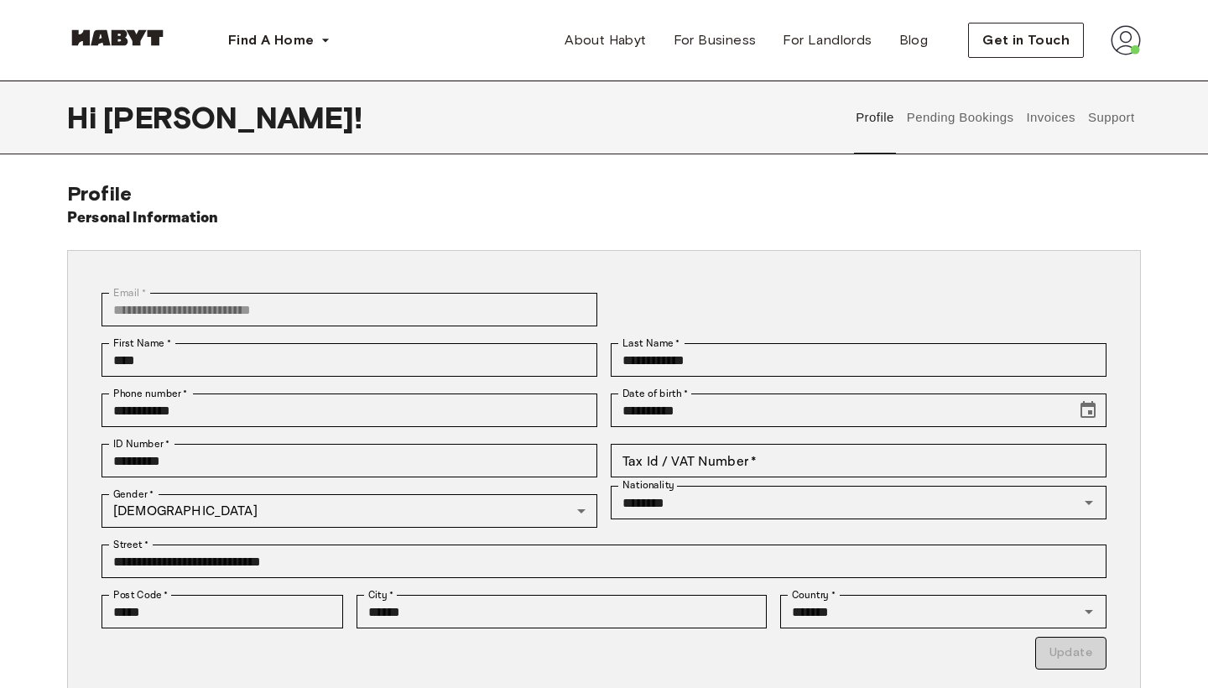
click at [960, 111] on button "Pending Bookings" at bounding box center [960, 118] width 112 height 74
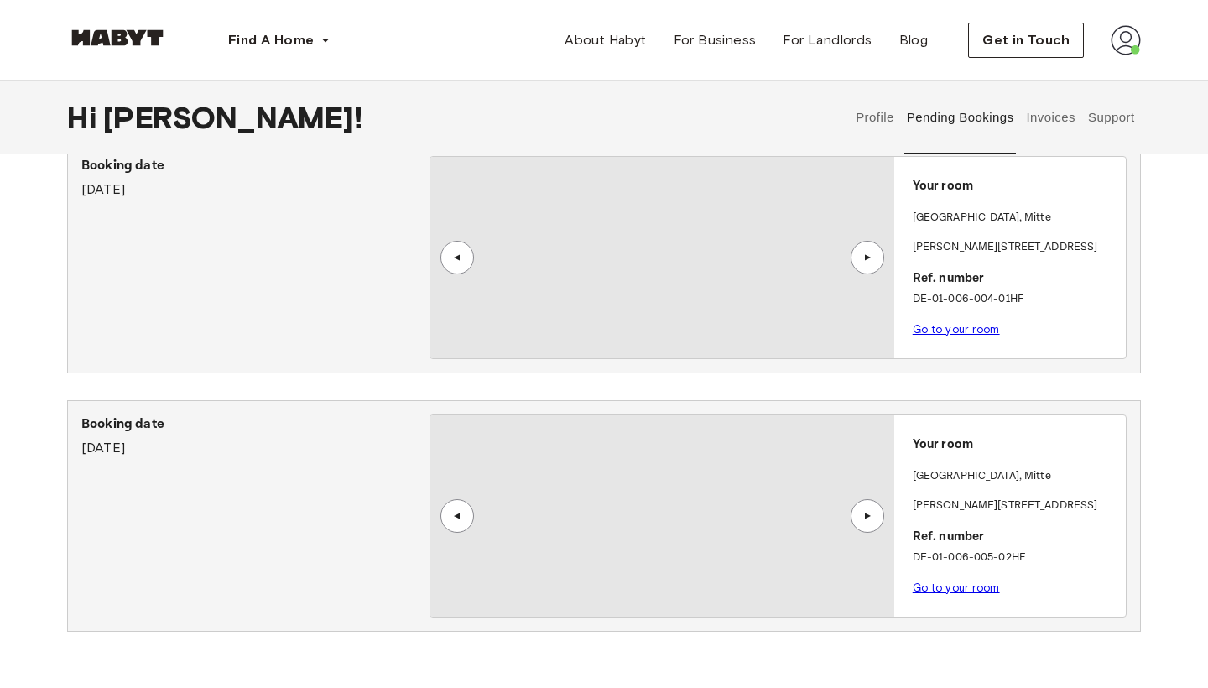
scroll to position [855, 0]
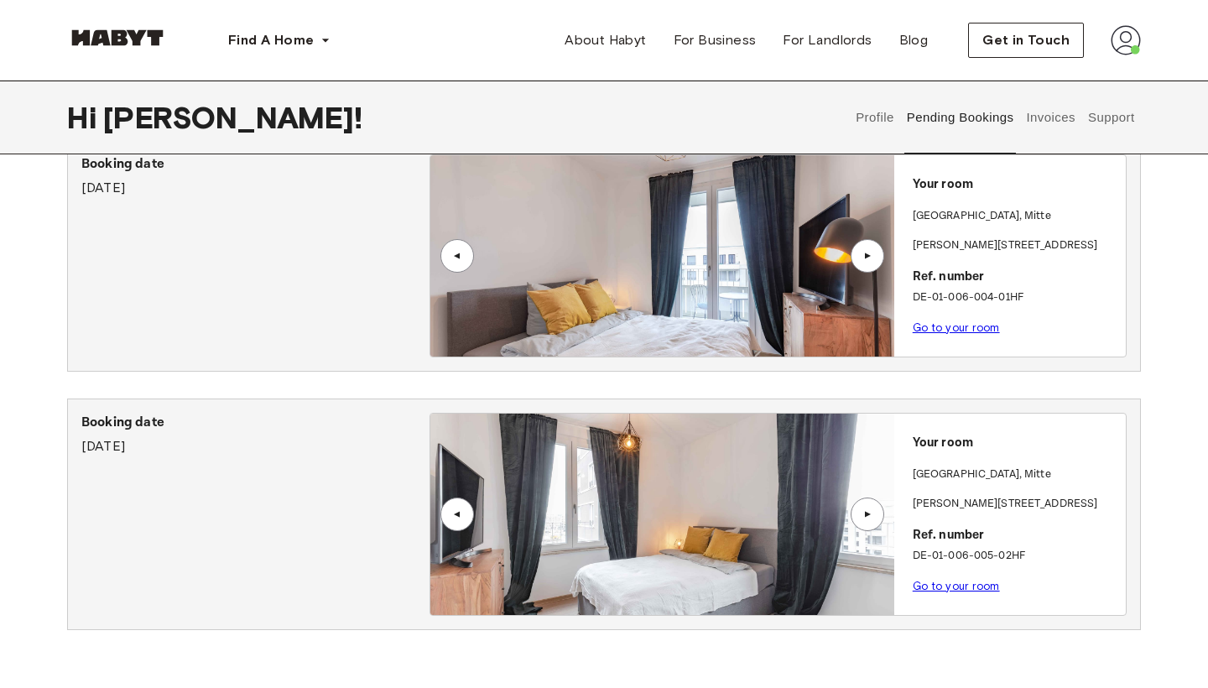
click at [873, 519] on div "▲" at bounding box center [867, 514] width 17 height 10
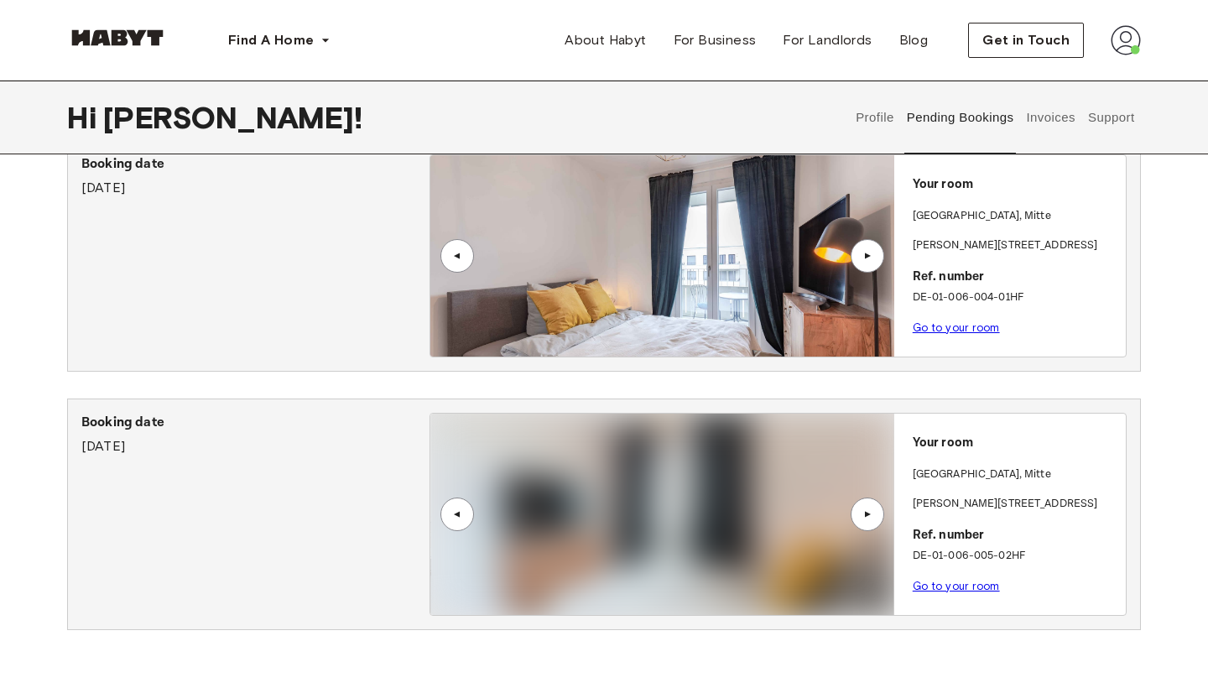
click at [869, 518] on div "▲" at bounding box center [867, 514] width 17 height 10
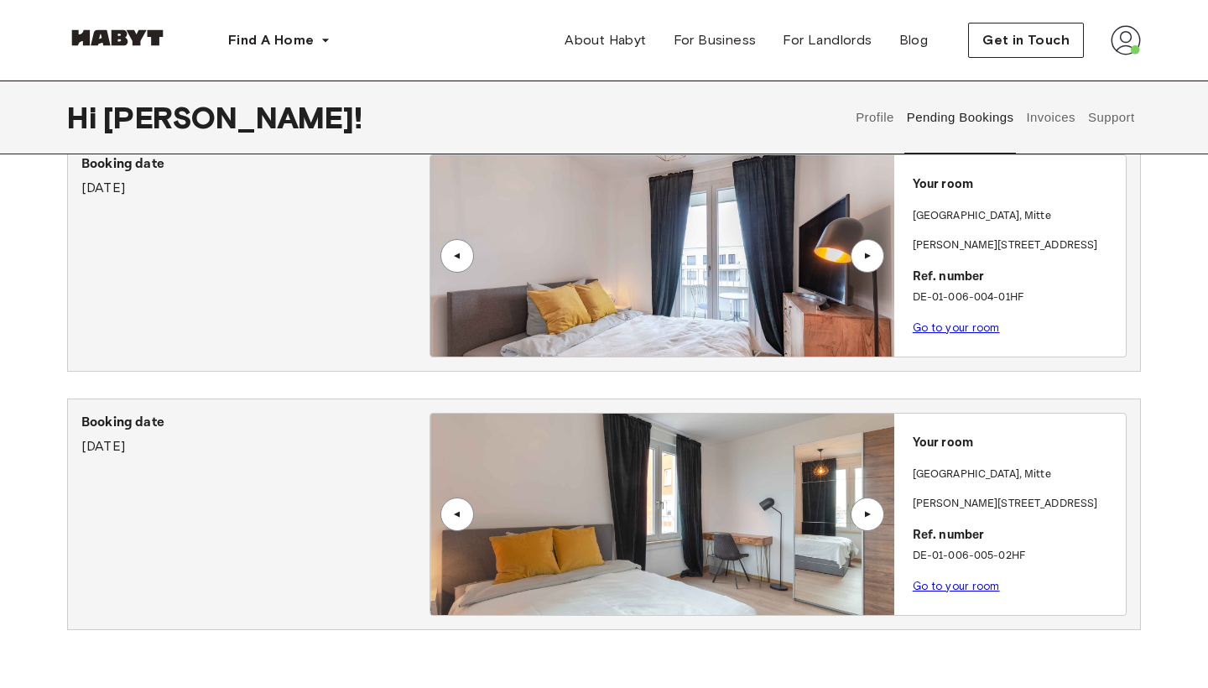
click at [460, 507] on div "▲" at bounding box center [457, 514] width 34 height 34
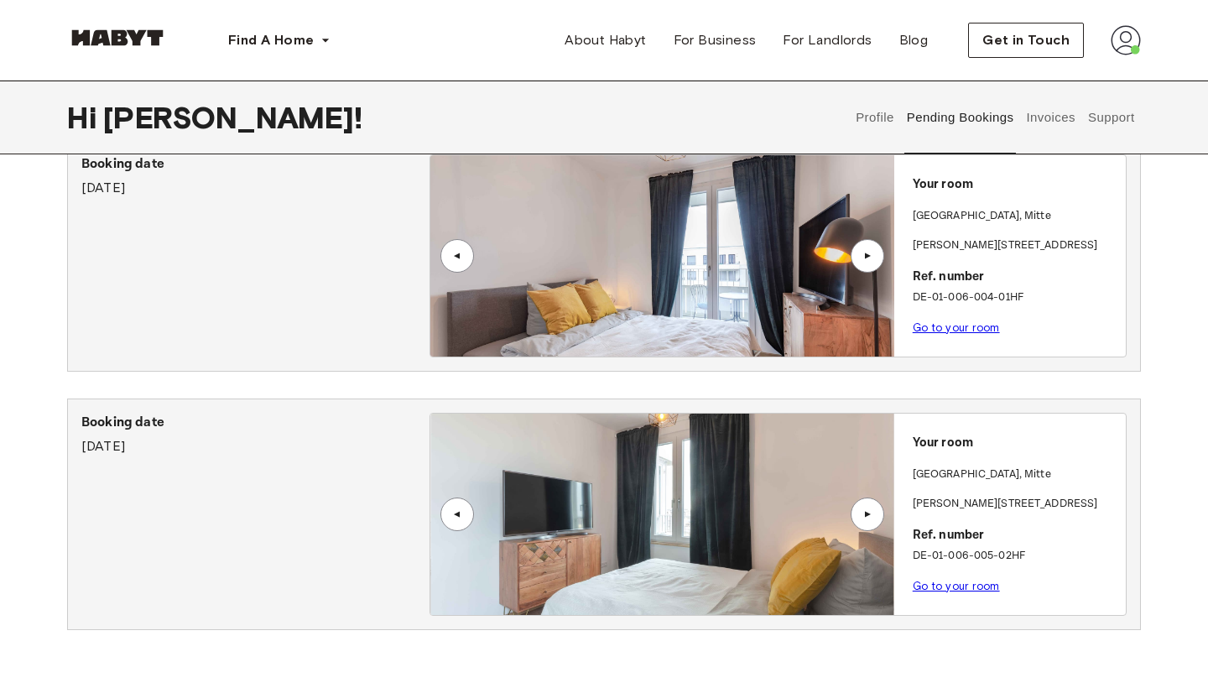
click at [872, 513] on div "▲" at bounding box center [867, 514] width 17 height 10
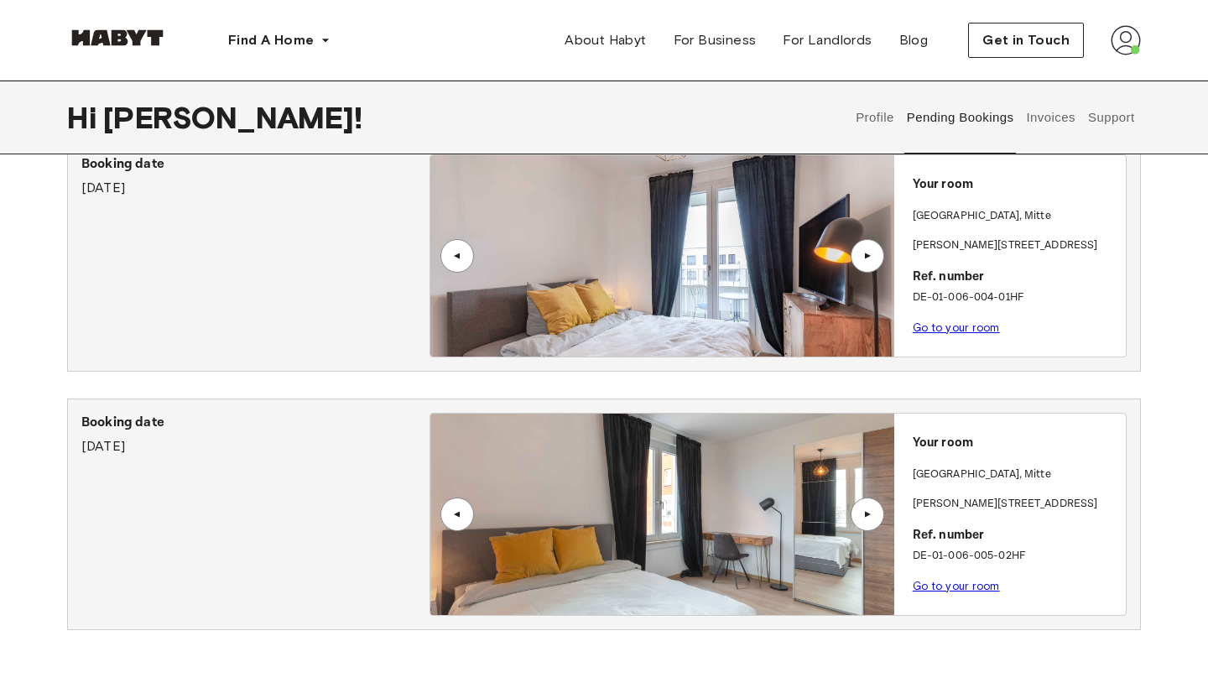
click at [872, 513] on div "▲" at bounding box center [867, 514] width 17 height 10
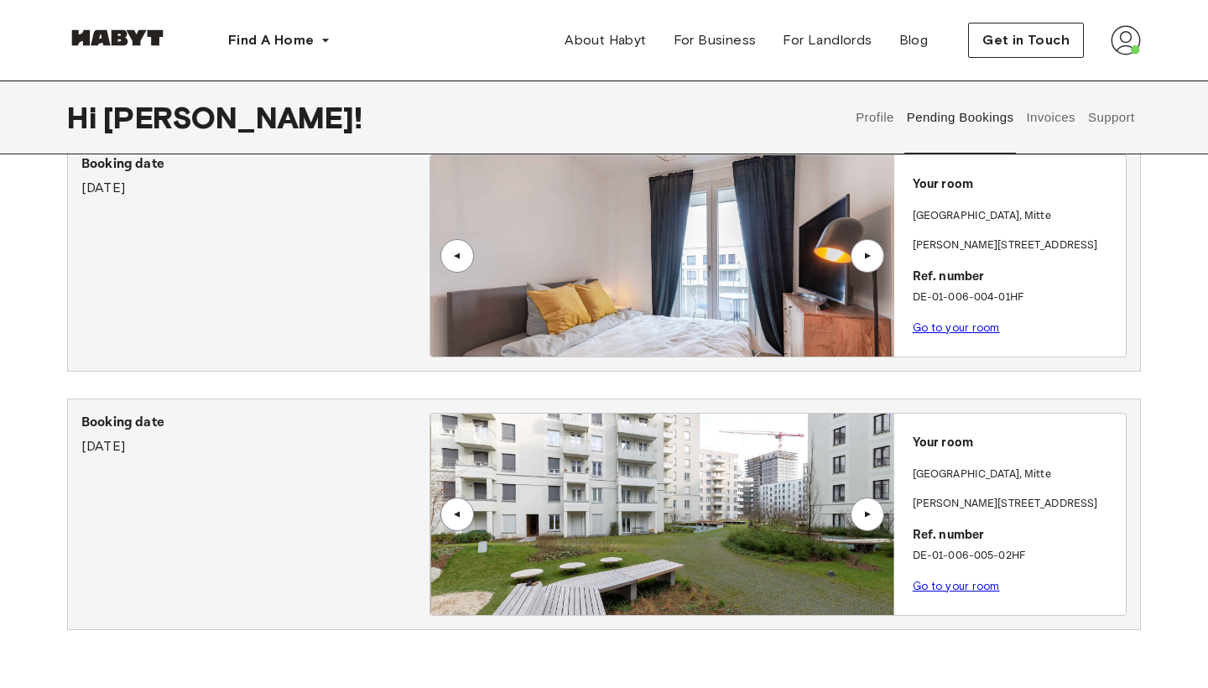
click at [981, 453] on div "Your room BERLIN , Mitte Klara Franke Straße 8 Ref. number DE-01-006-005-02HF G…" at bounding box center [1010, 509] width 232 height 191
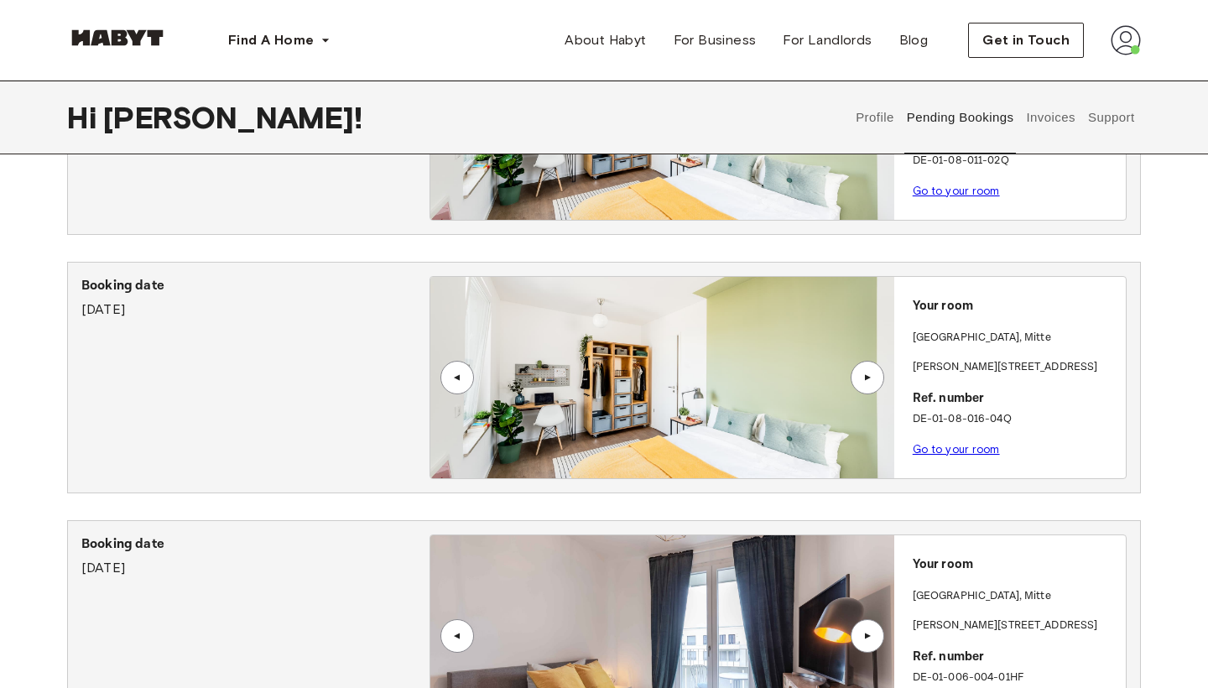
scroll to position [172, 0]
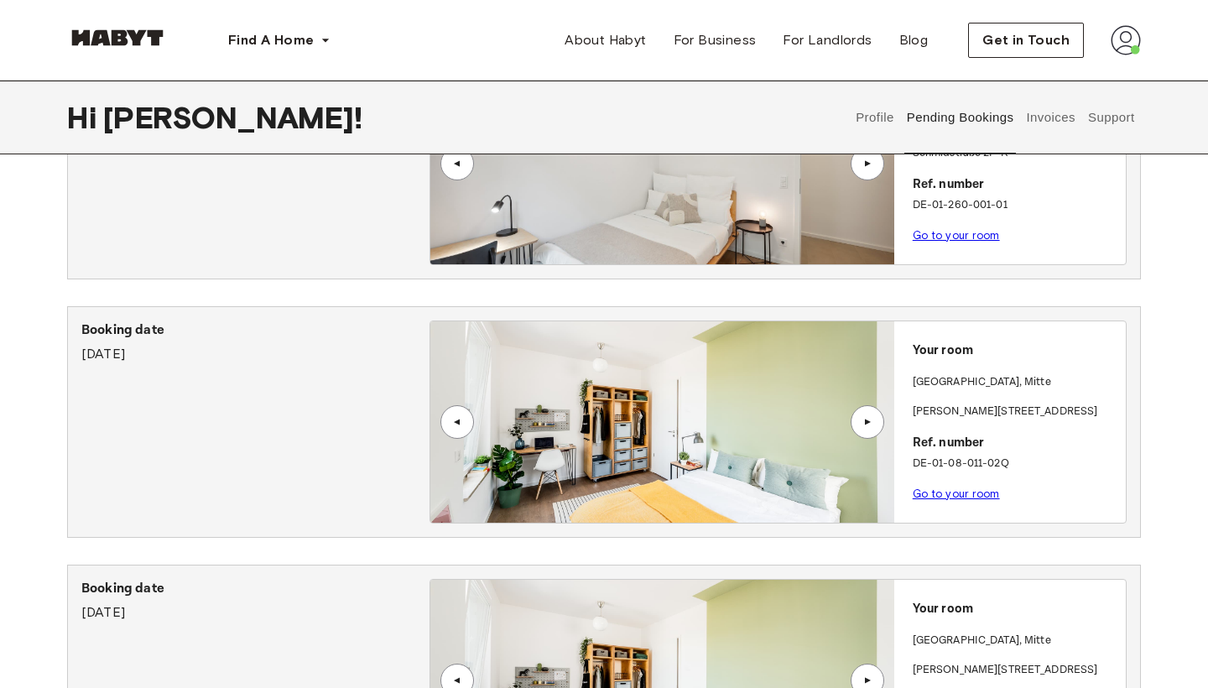
click at [984, 120] on button "Pending Bookings" at bounding box center [960, 118] width 112 height 74
click at [1046, 105] on button "Invoices" at bounding box center [1050, 118] width 53 height 74
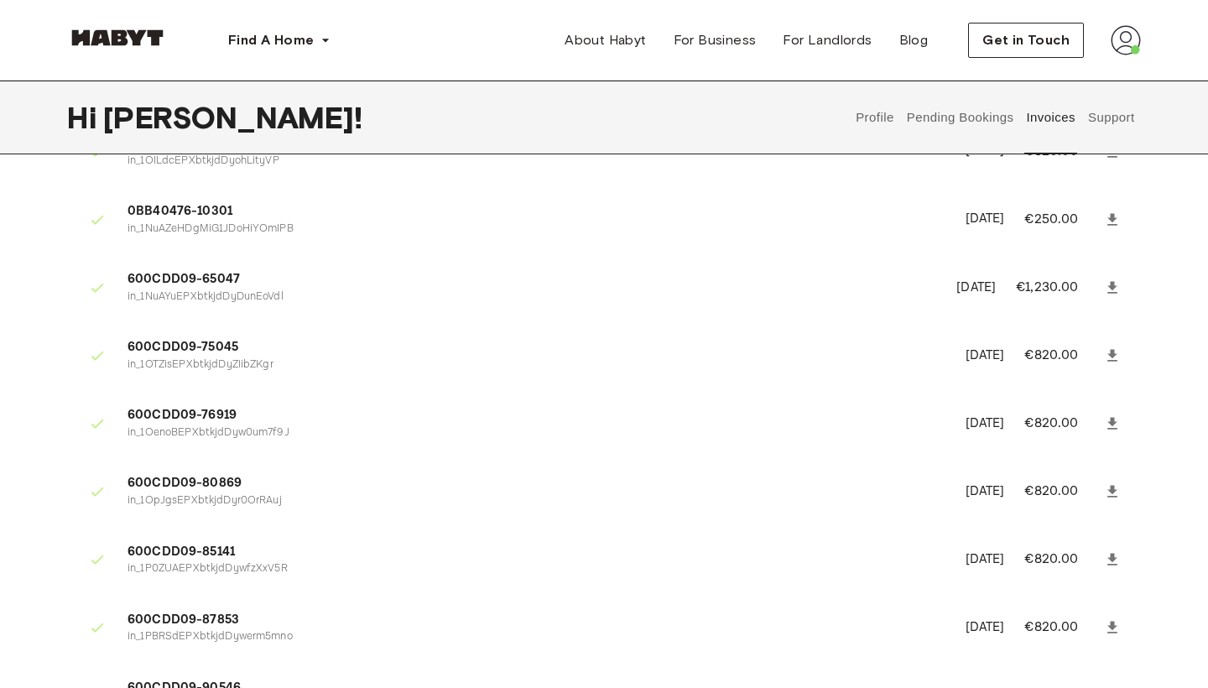
click at [1102, 112] on button "Support" at bounding box center [1110, 118] width 51 height 74
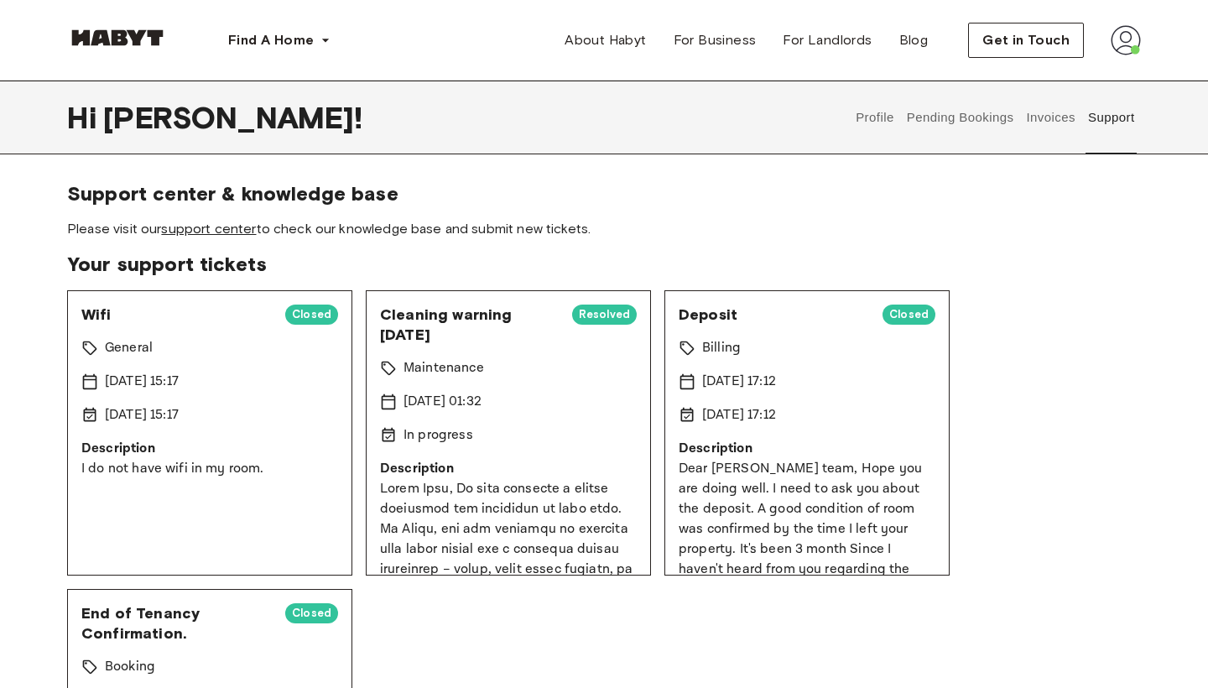
click at [225, 232] on link "support center" at bounding box center [208, 229] width 95 height 16
click at [952, 123] on button "Pending Bookings" at bounding box center [960, 118] width 112 height 74
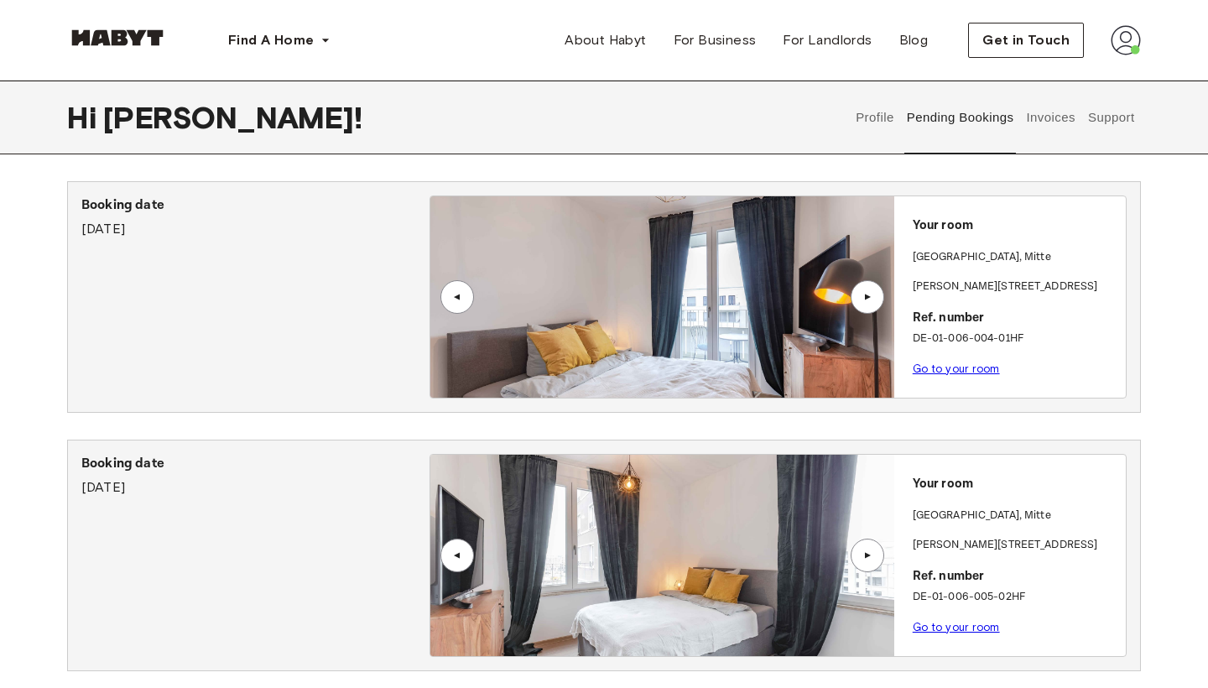
scroll to position [762, 0]
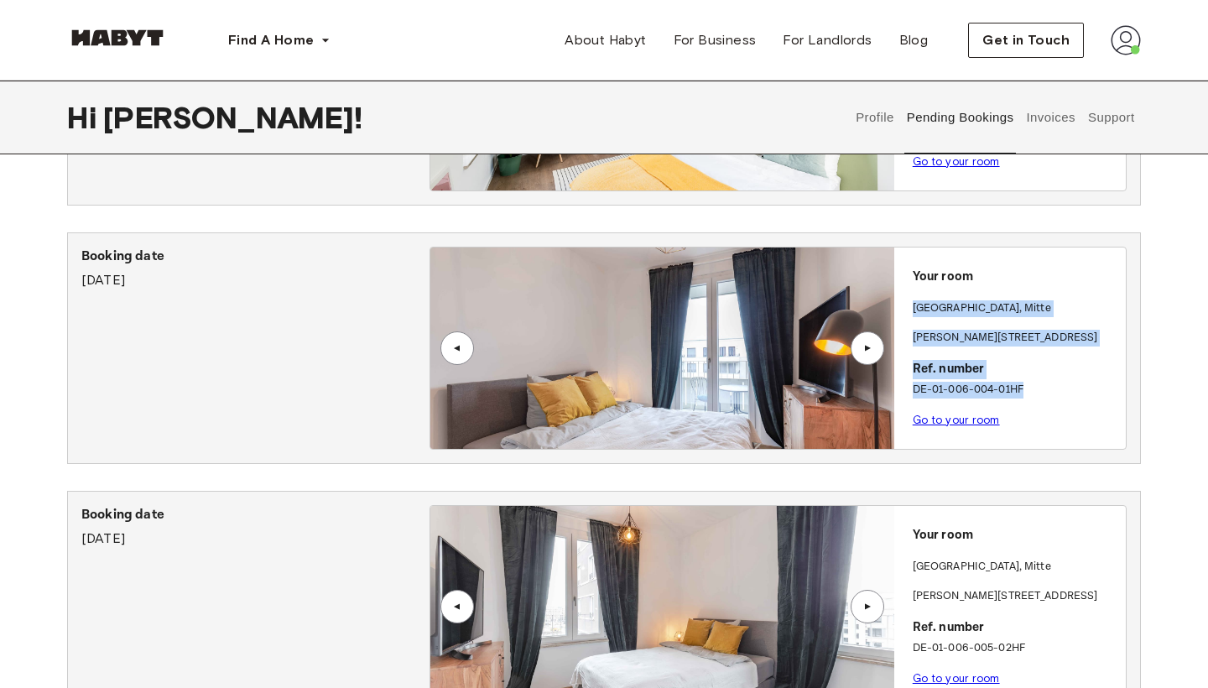
drag, startPoint x: 1022, startPoint y: 391, endPoint x: 903, endPoint y: 300, distance: 150.3
click at [903, 300] on div "Your room BERLIN , Mitte Klara Franke Straße 8 Ref. number DE-01-006-004-01HF G…" at bounding box center [1010, 342] width 232 height 191
copy div "BERLIN , Mitte Klara Franke Straße 8 Ref. number DE-01-006-004-01HF"
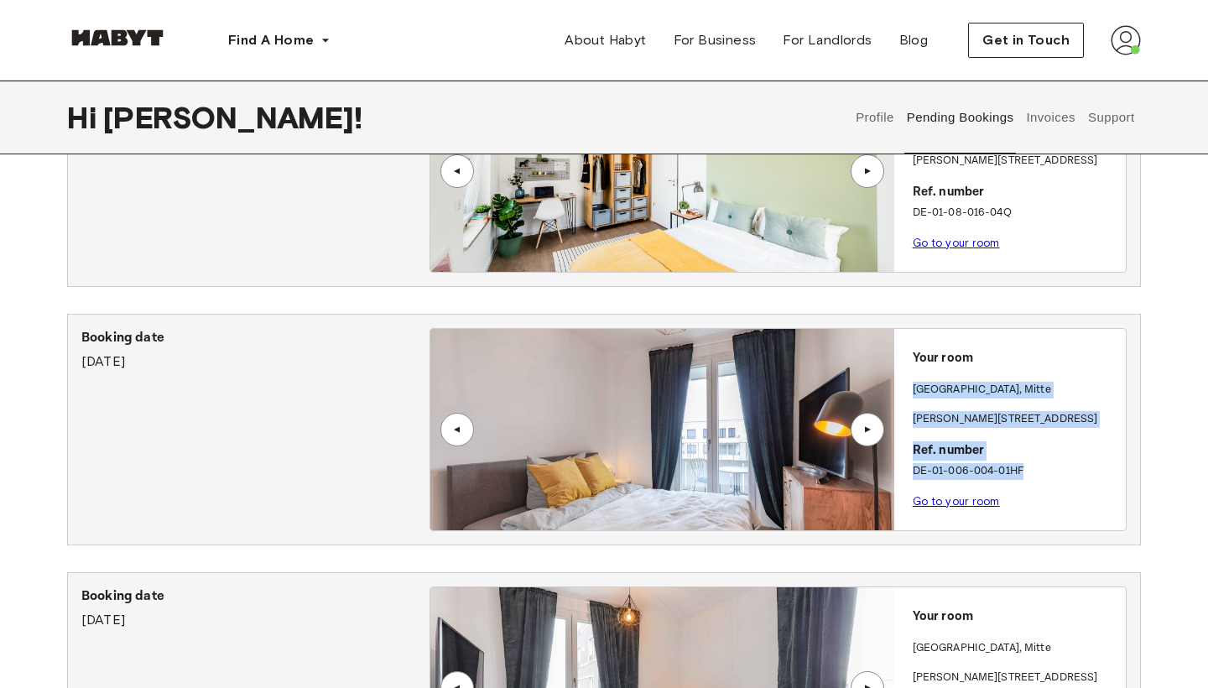
scroll to position [638, 0]
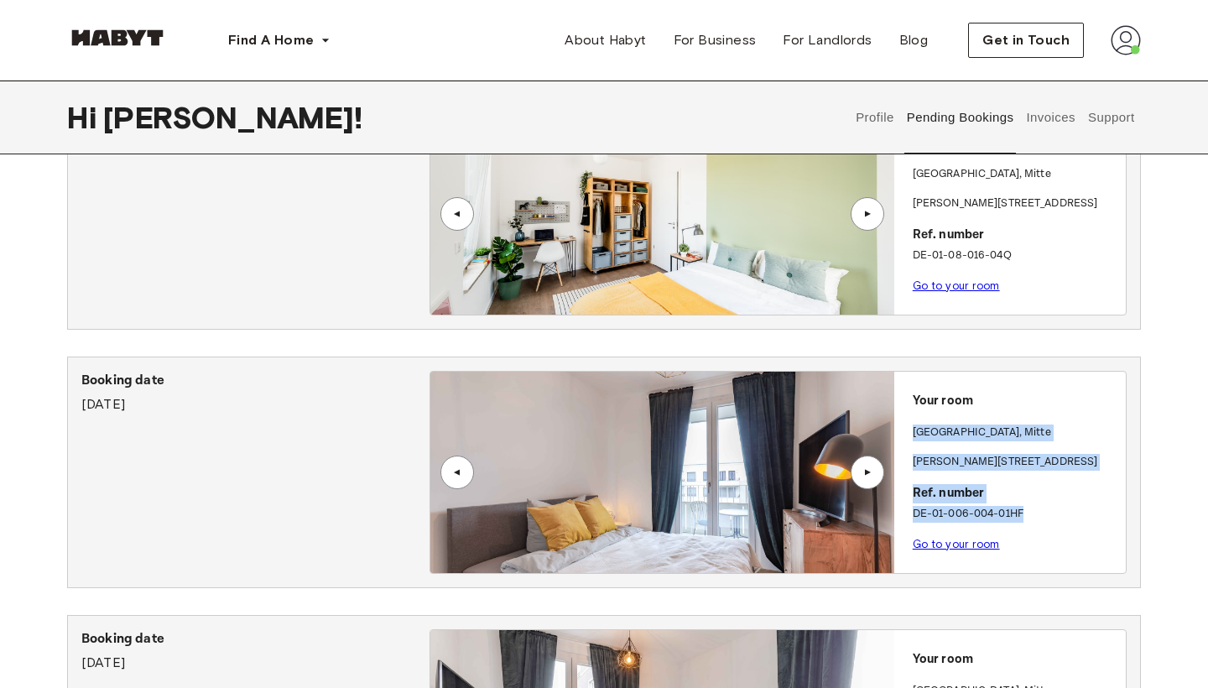
click at [870, 474] on div "▲" at bounding box center [867, 472] width 17 height 10
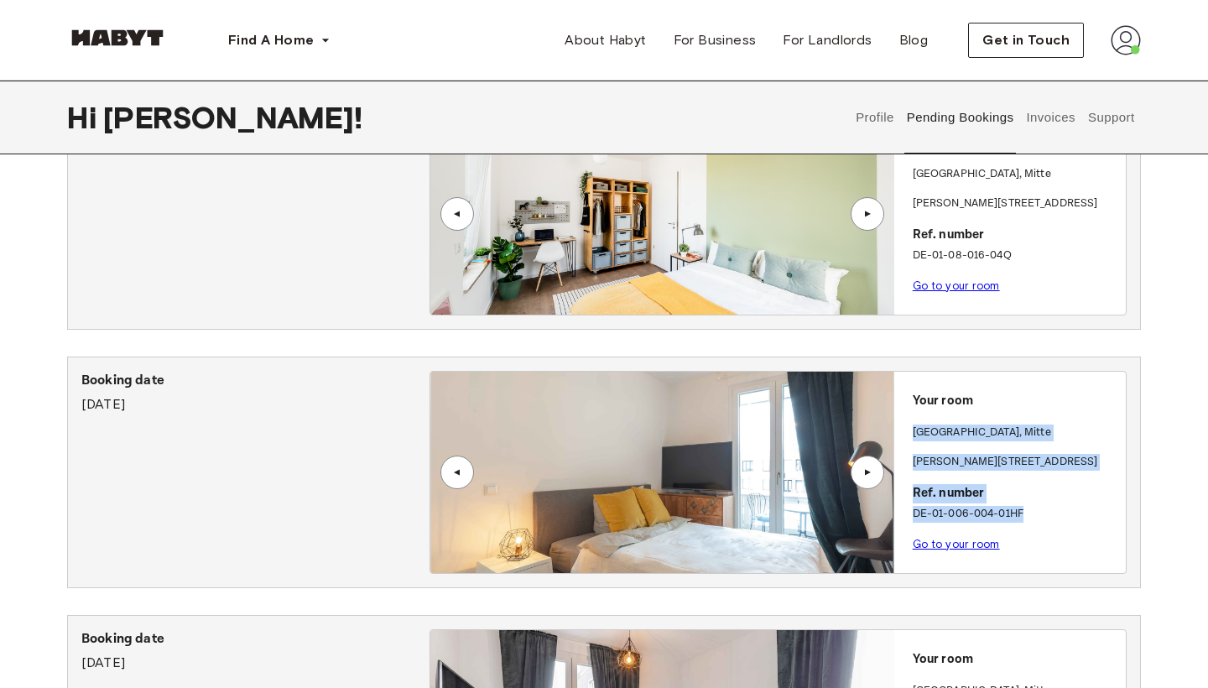
click at [870, 474] on div "▲" at bounding box center [867, 472] width 17 height 10
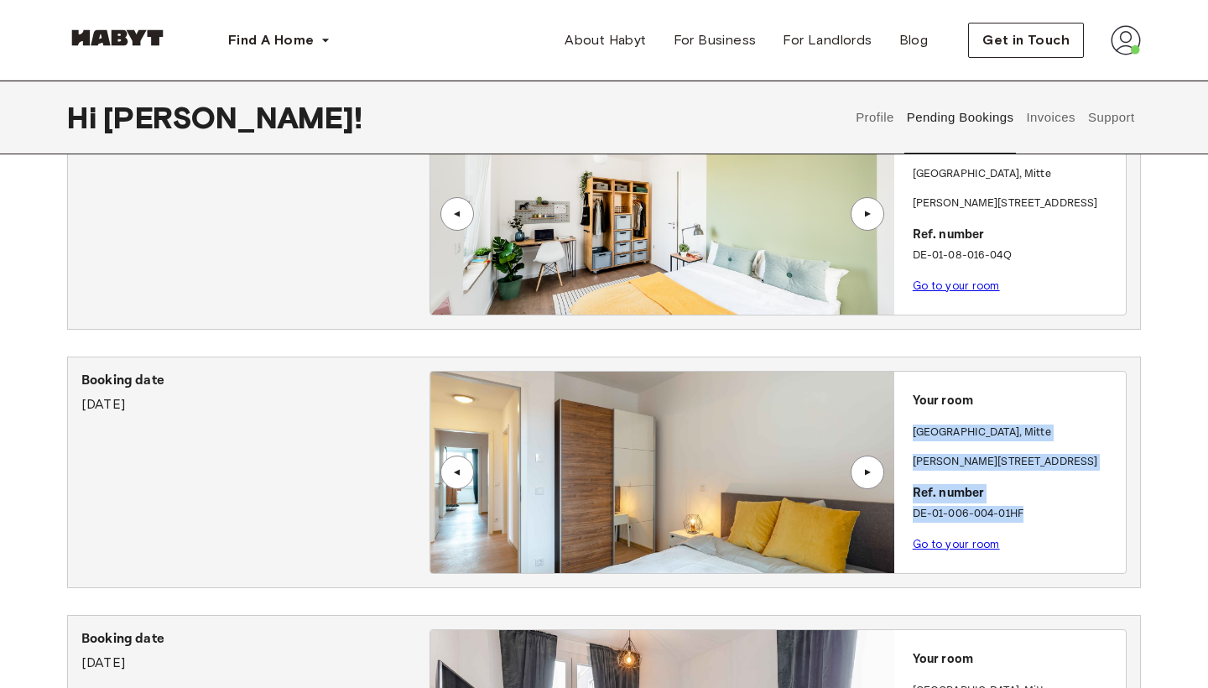
click at [870, 474] on div "▲" at bounding box center [867, 472] width 17 height 10
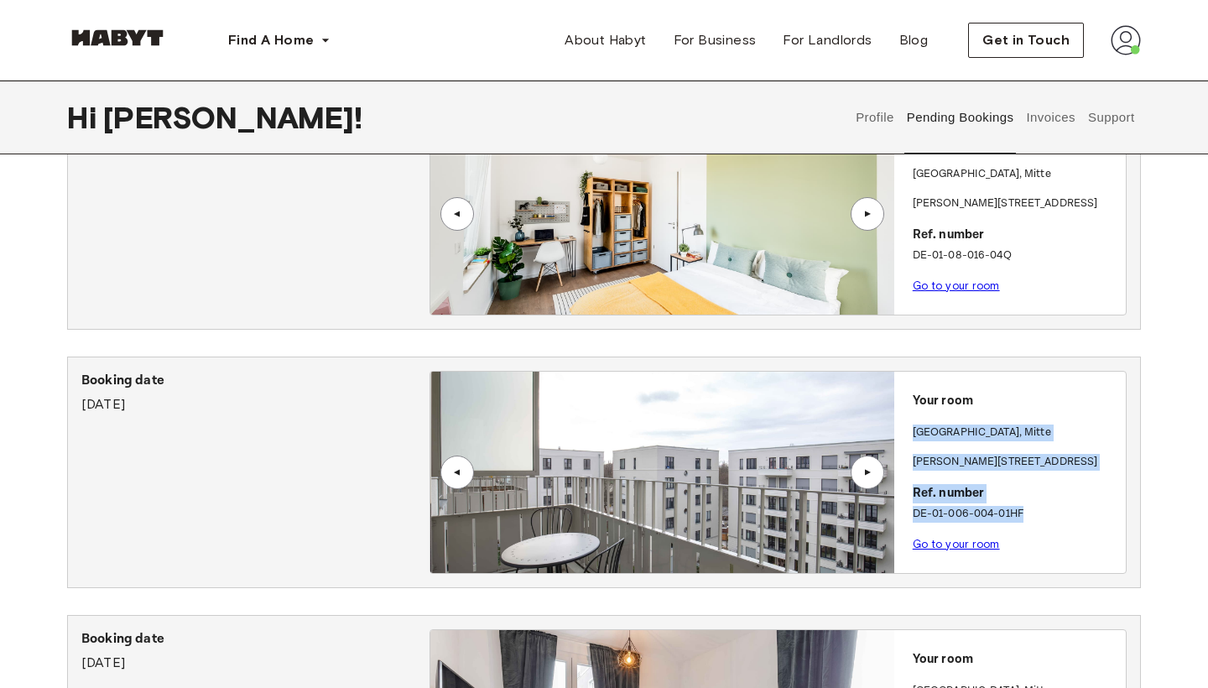
click at [967, 419] on div "Your room BERLIN , Mitte Klara Franke Straße 8 Ref. number DE-01-006-004-01HF G…" at bounding box center [1010, 467] width 232 height 191
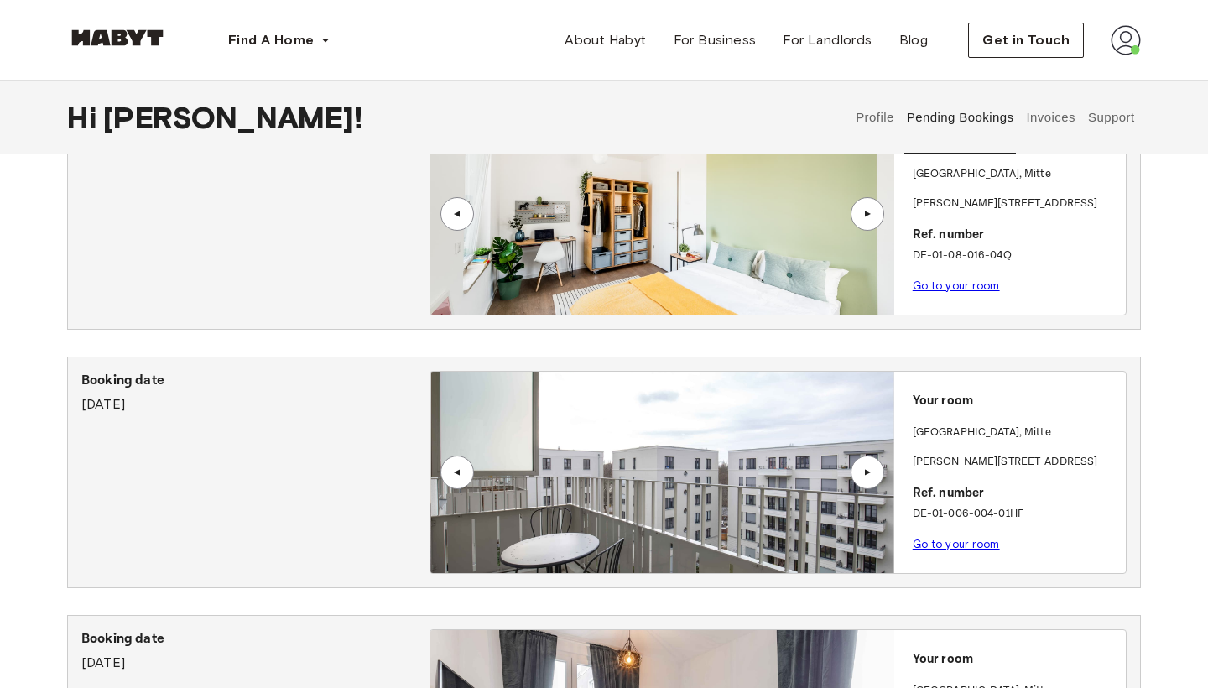
click at [948, 408] on p "Your room" at bounding box center [1016, 401] width 206 height 19
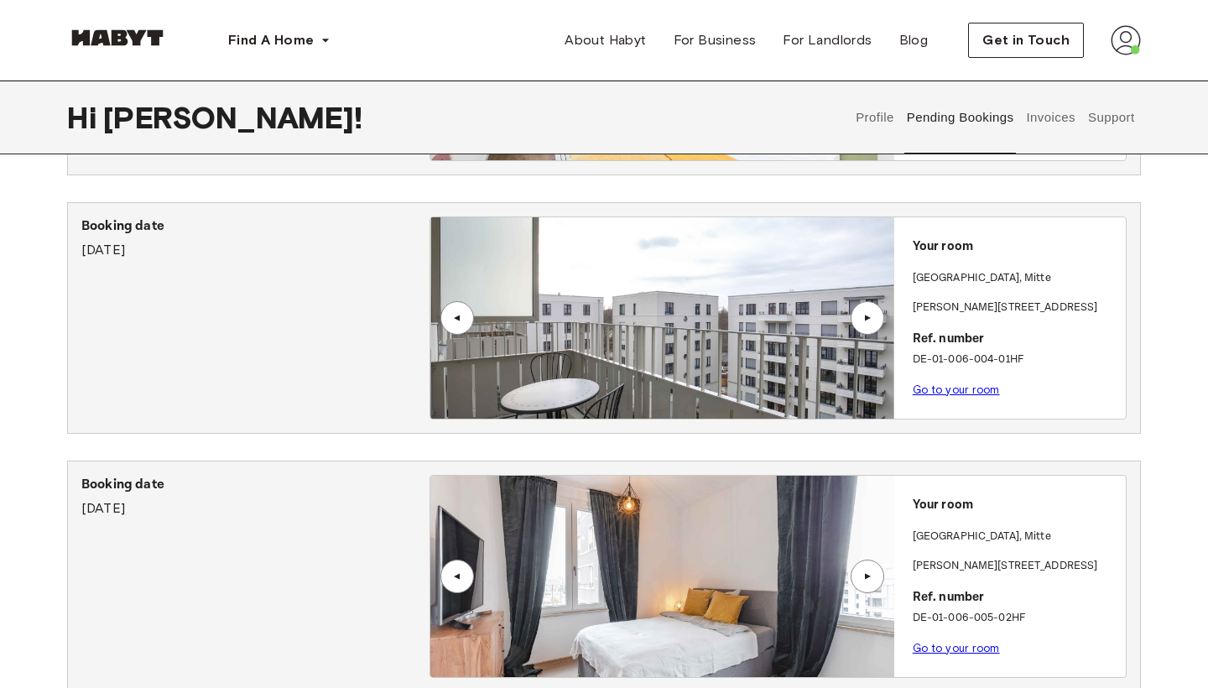
scroll to position [796, 0]
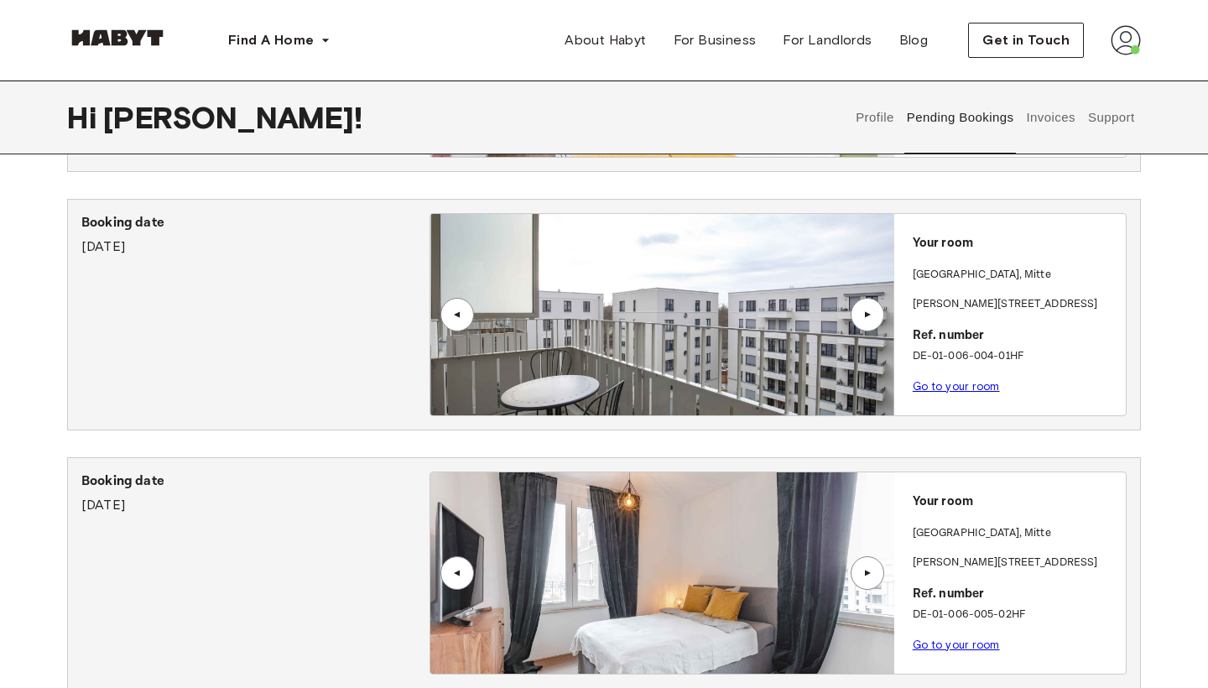
click at [291, 283] on div "Booking date August 15th, 2025" at bounding box center [255, 314] width 348 height 203
click at [972, 372] on div "Your room BERLIN , Mitte Klara Franke Straße 8 Ref. number DE-01-006-004-01HF G…" at bounding box center [1010, 309] width 232 height 191
click at [971, 382] on link "Go to your room" at bounding box center [956, 386] width 87 height 13
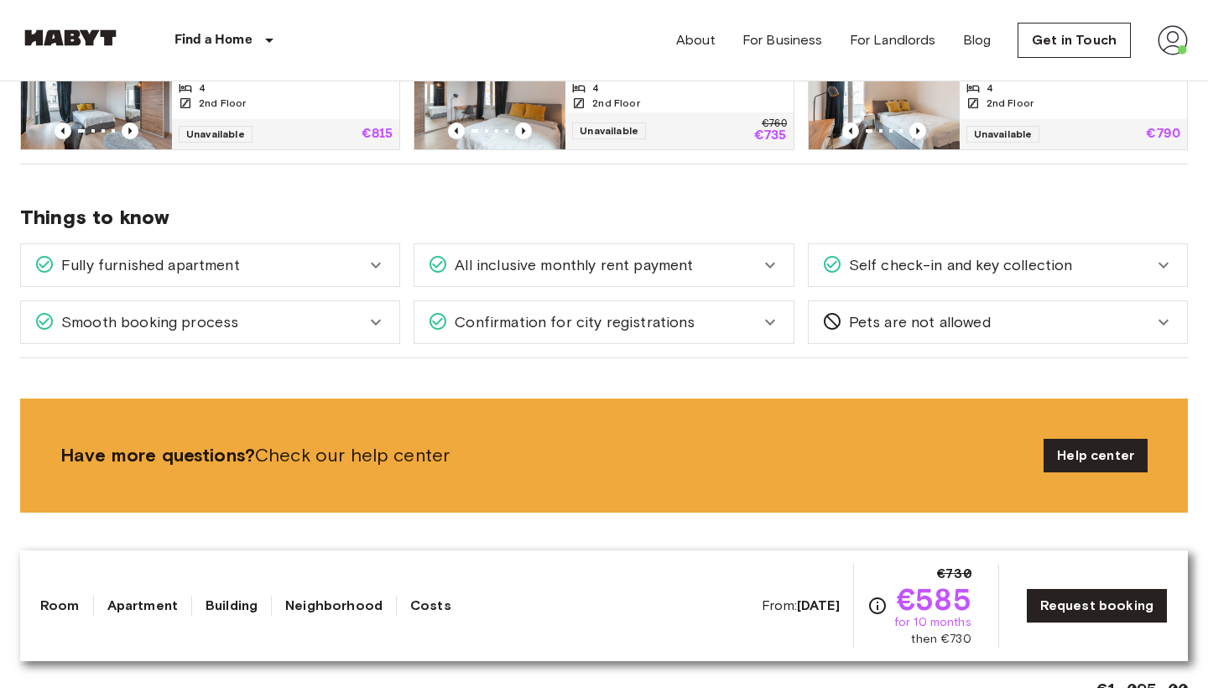
scroll to position [946, 0]
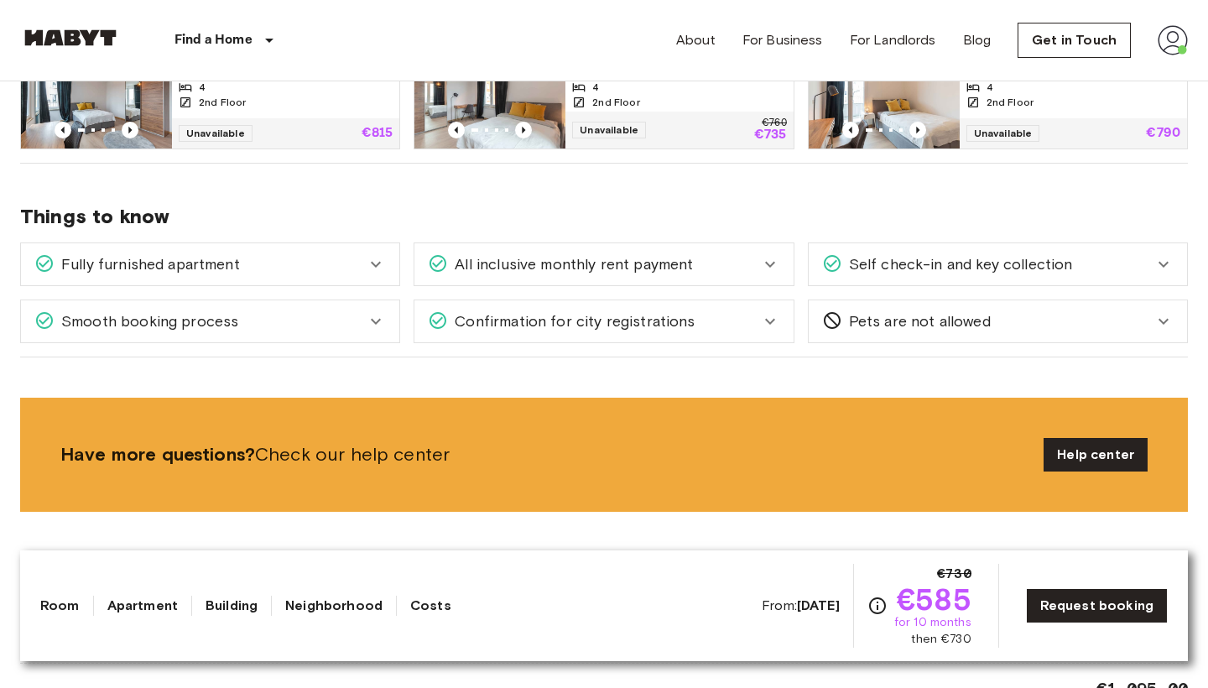
click at [925, 317] on span "Pets are not allowed" at bounding box center [916, 321] width 148 height 22
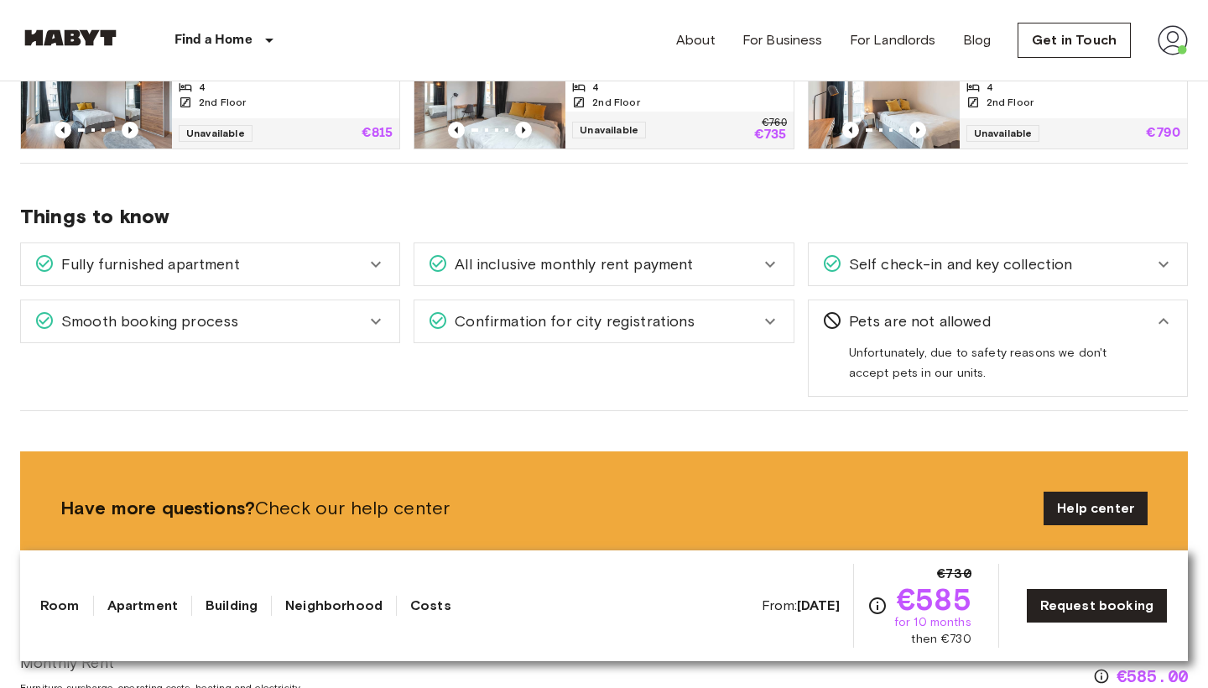
click at [925, 317] on span "Pets are not allowed" at bounding box center [916, 321] width 148 height 22
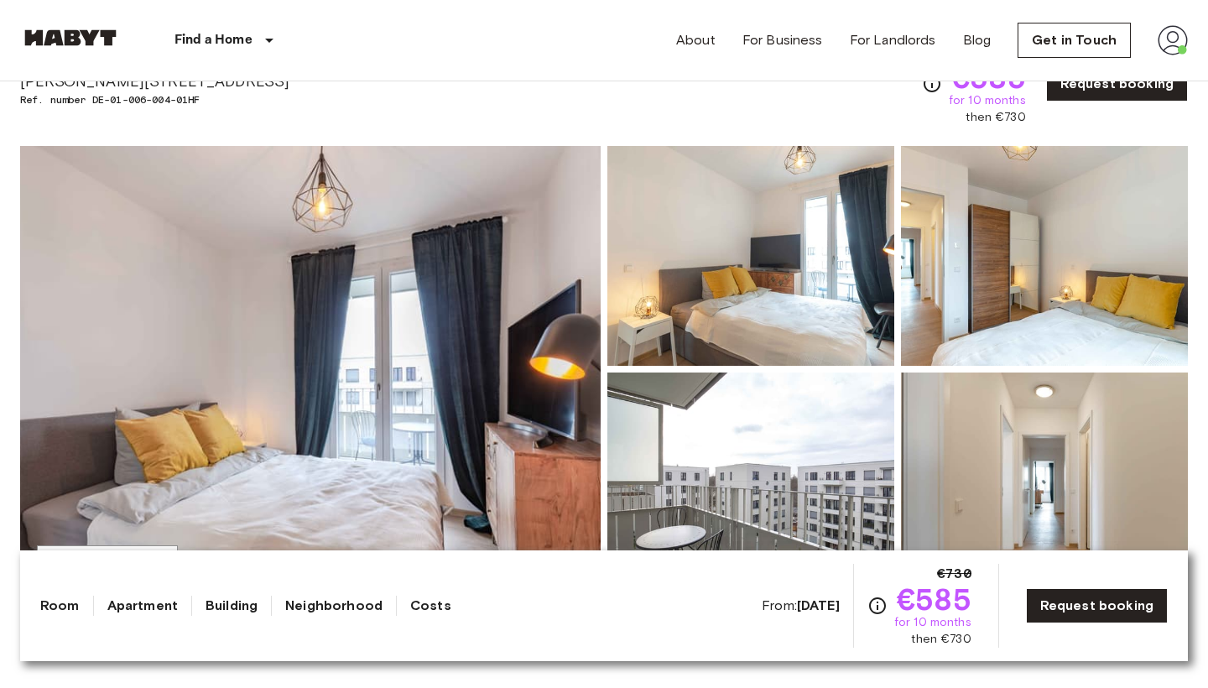
scroll to position [29, 0]
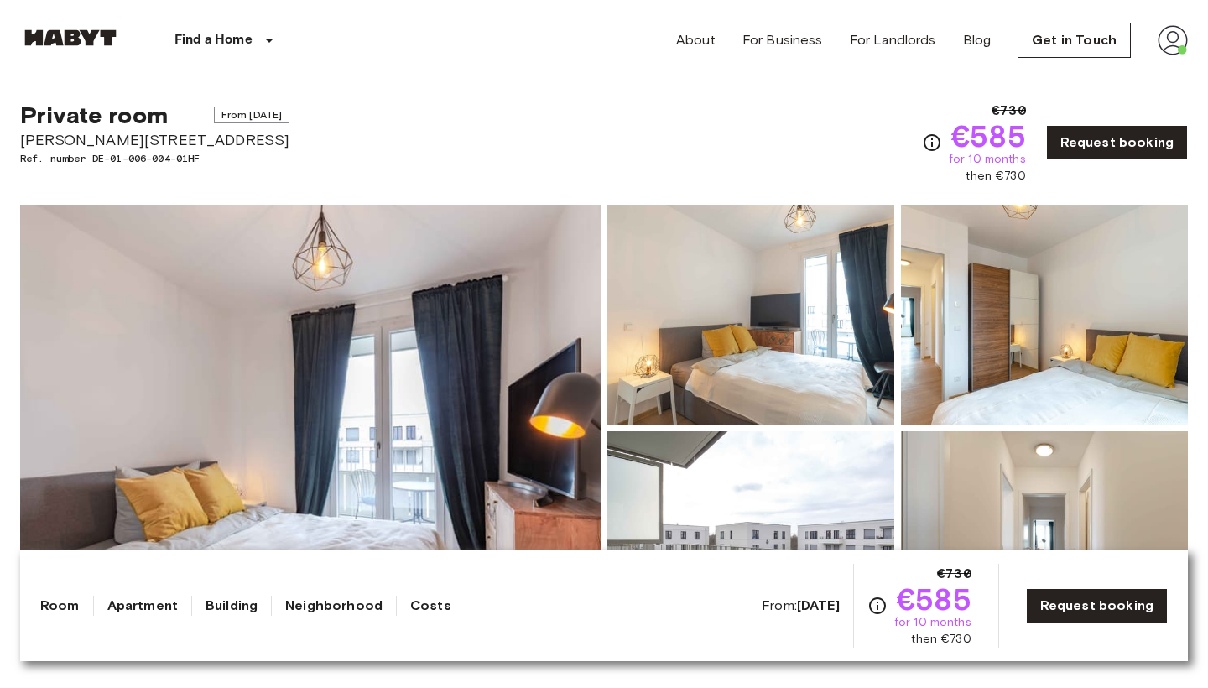
click at [465, 409] on img at bounding box center [310, 428] width 580 height 446
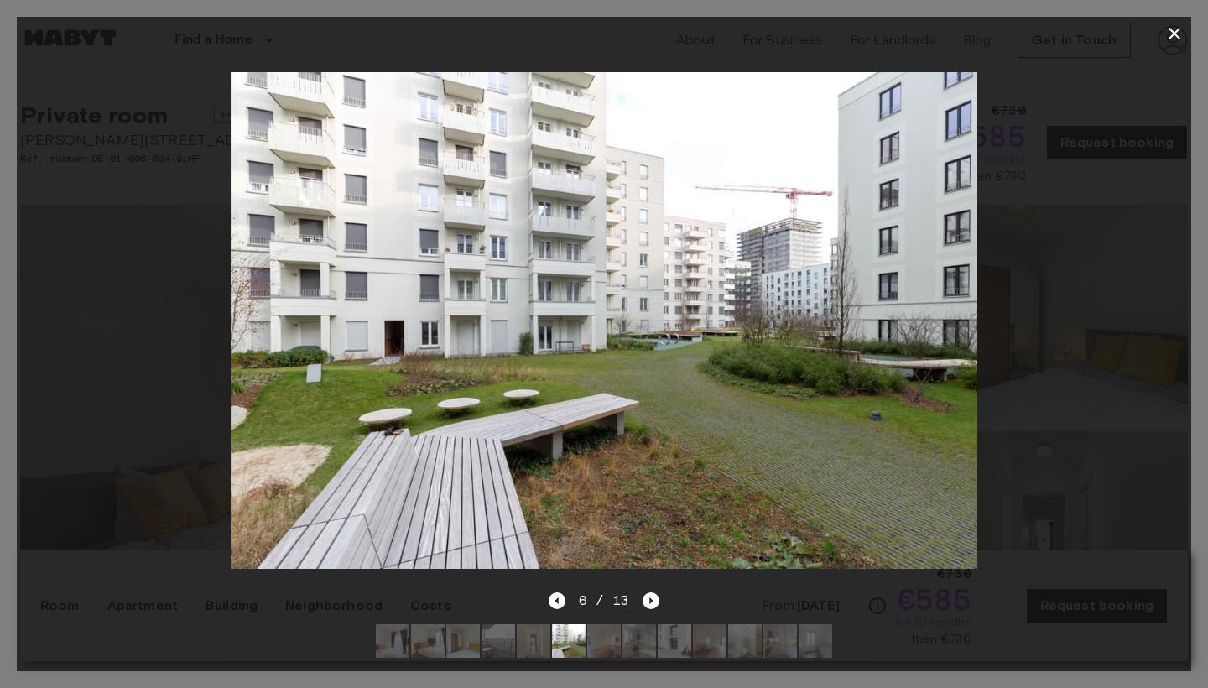
click at [1165, 31] on icon "button" at bounding box center [1174, 33] width 20 height 20
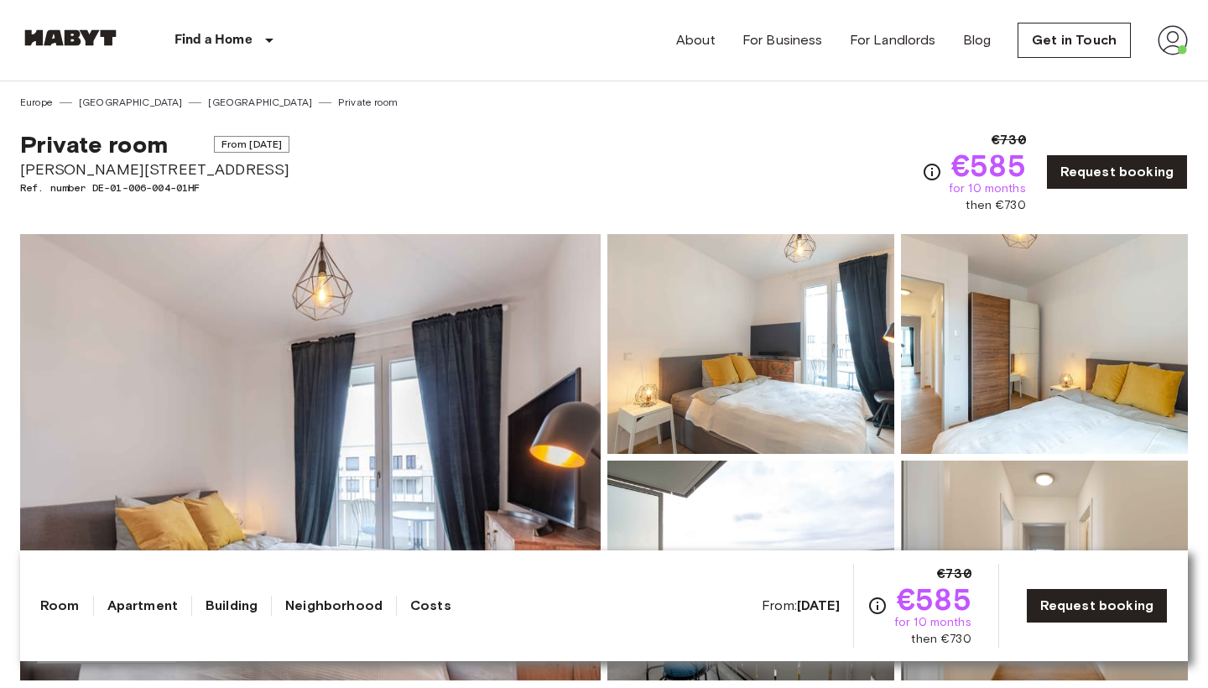
scroll to position [0, 0]
click at [1187, 42] on img at bounding box center [1173, 40] width 30 height 30
click at [1073, 75] on li "Profile" at bounding box center [1111, 70] width 168 height 30
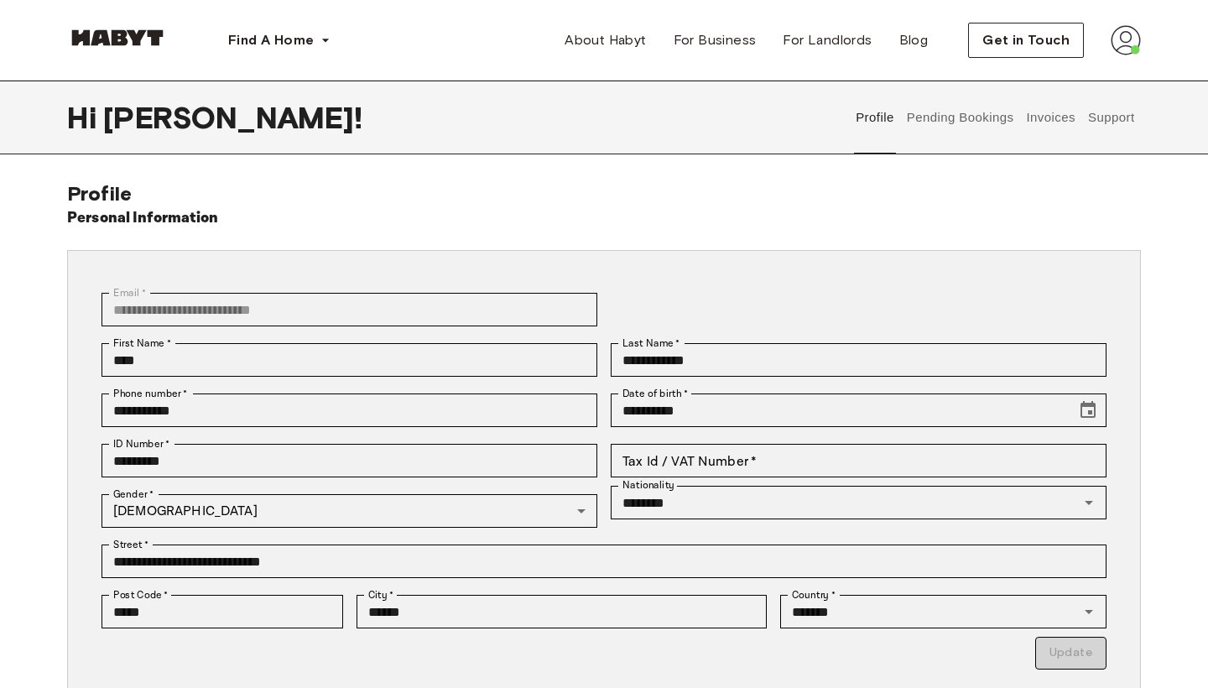
click at [939, 121] on button "Pending Bookings" at bounding box center [960, 118] width 112 height 74
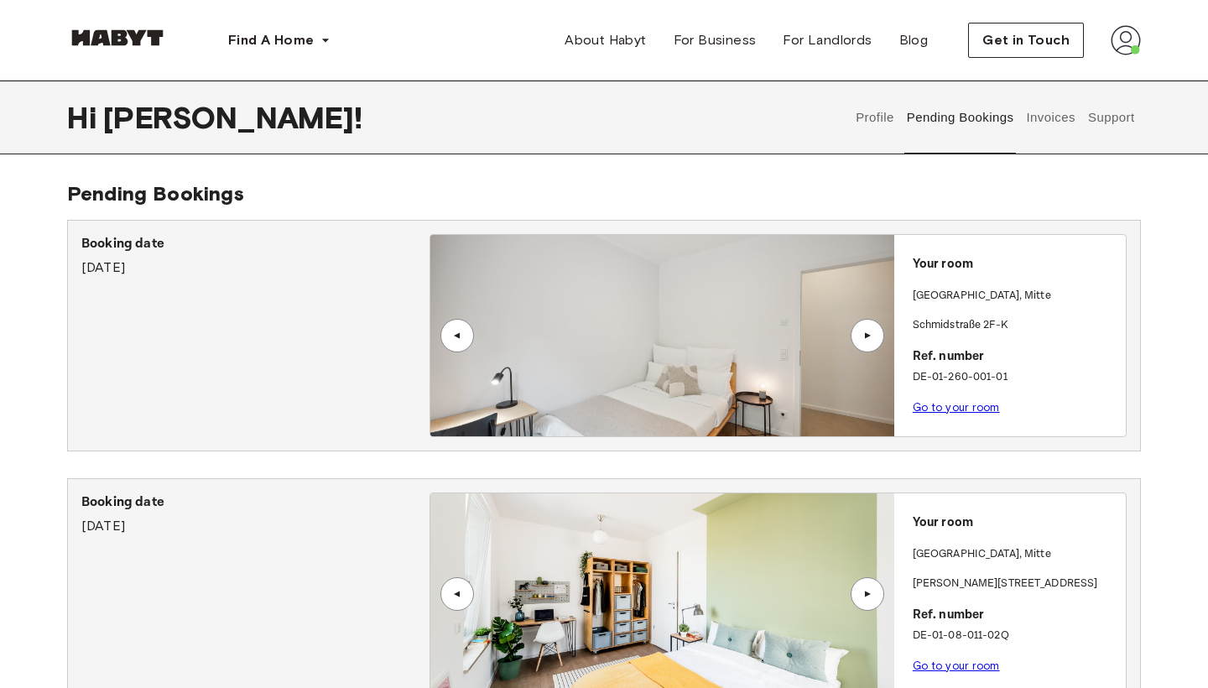
click at [957, 405] on link "Go to your room" at bounding box center [956, 407] width 87 height 13
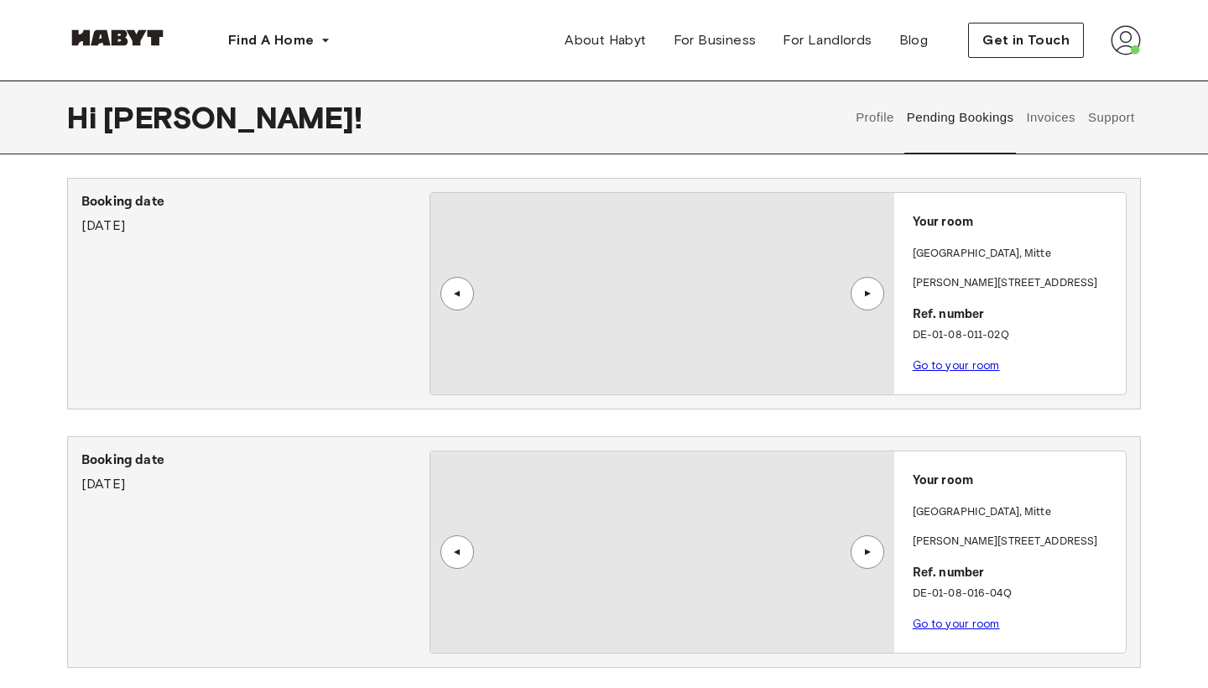
scroll to position [330, 0]
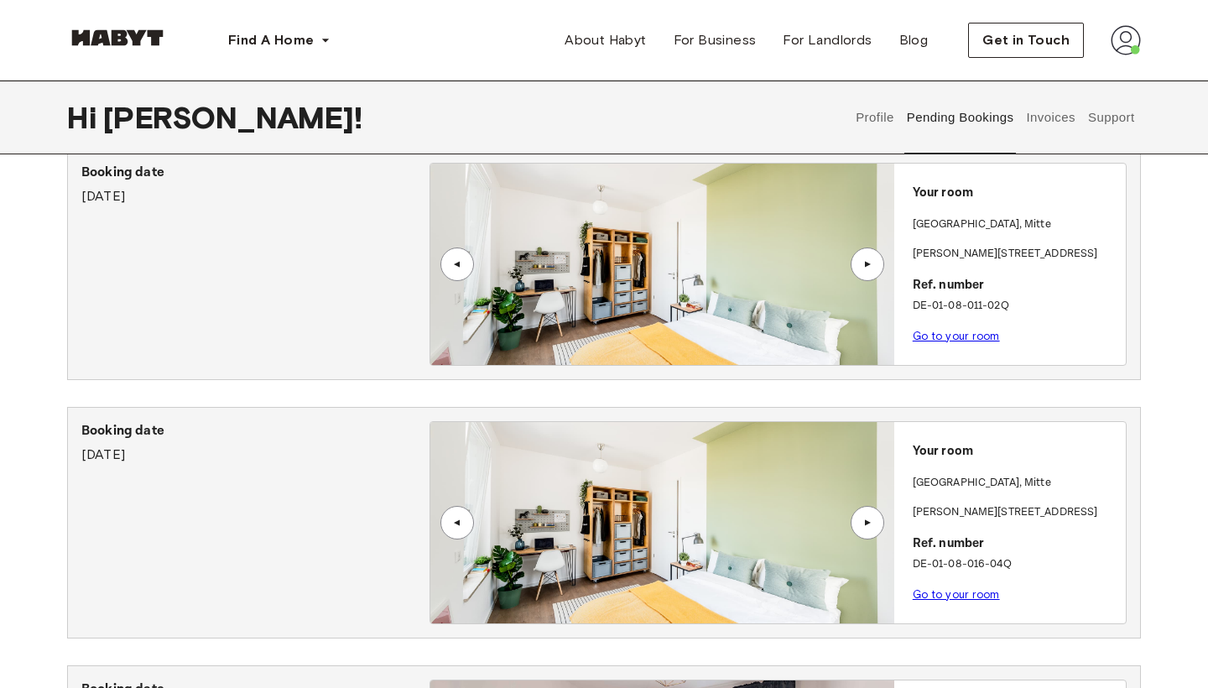
click at [952, 338] on link "Go to your room" at bounding box center [956, 336] width 87 height 13
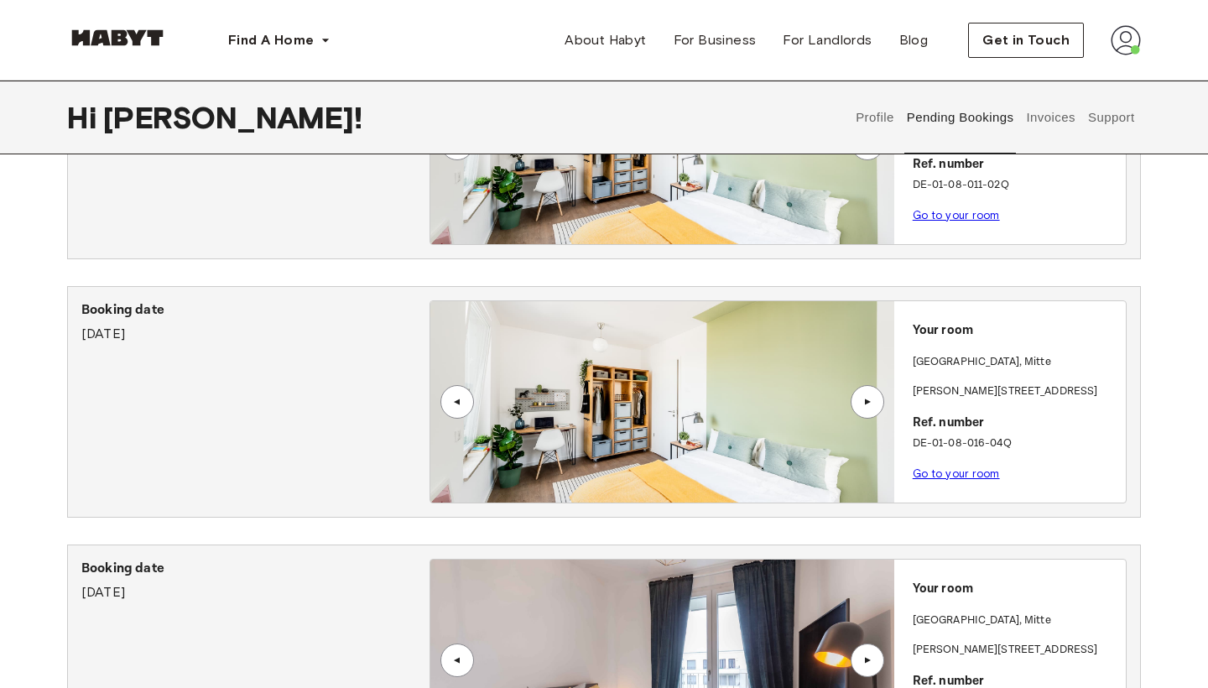
scroll to position [452, 0]
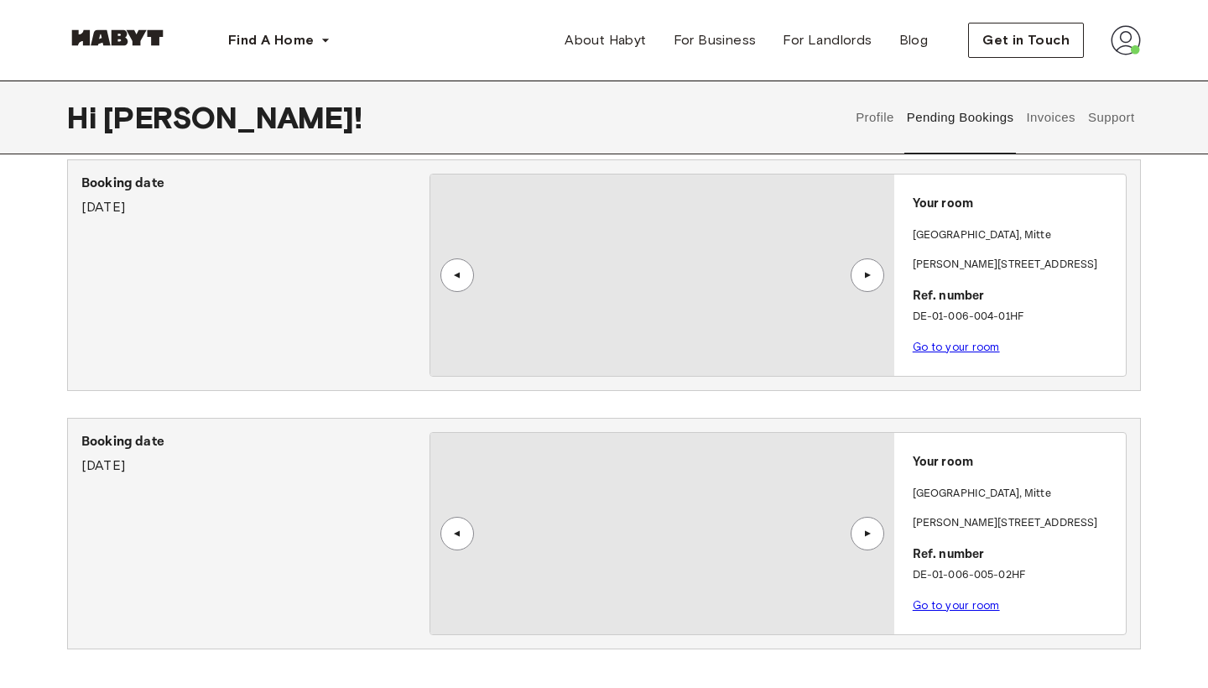
scroll to position [779, 0]
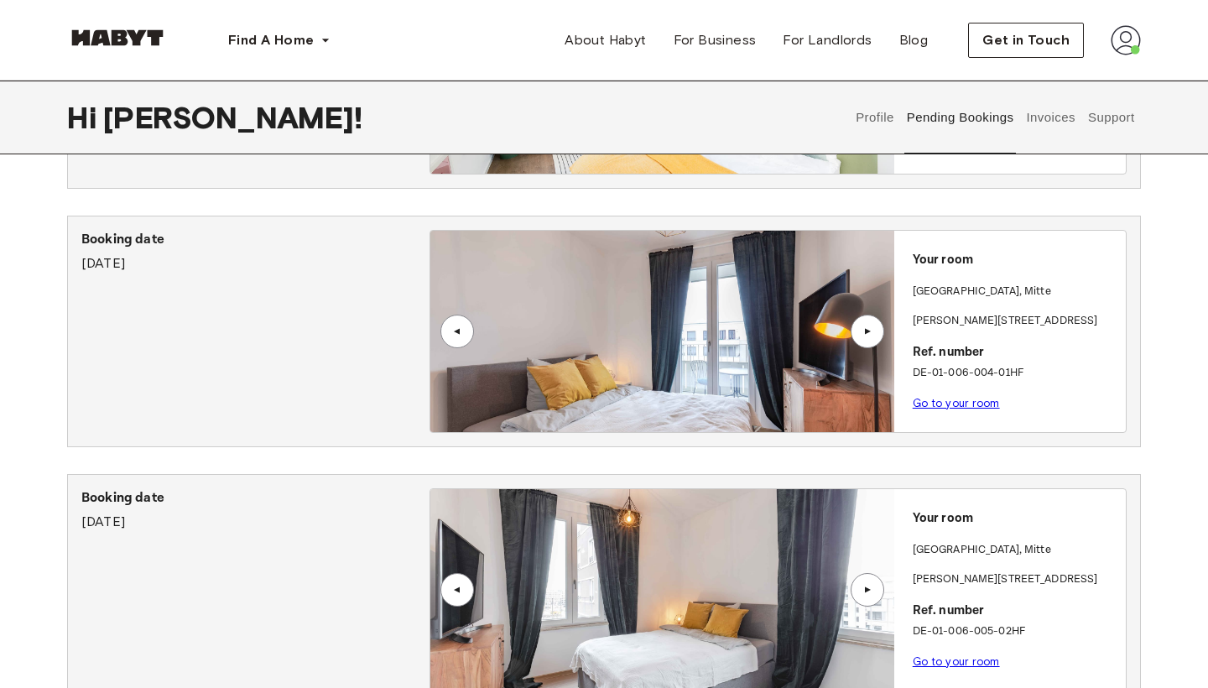
click at [946, 403] on link "Go to your room" at bounding box center [956, 403] width 87 height 13
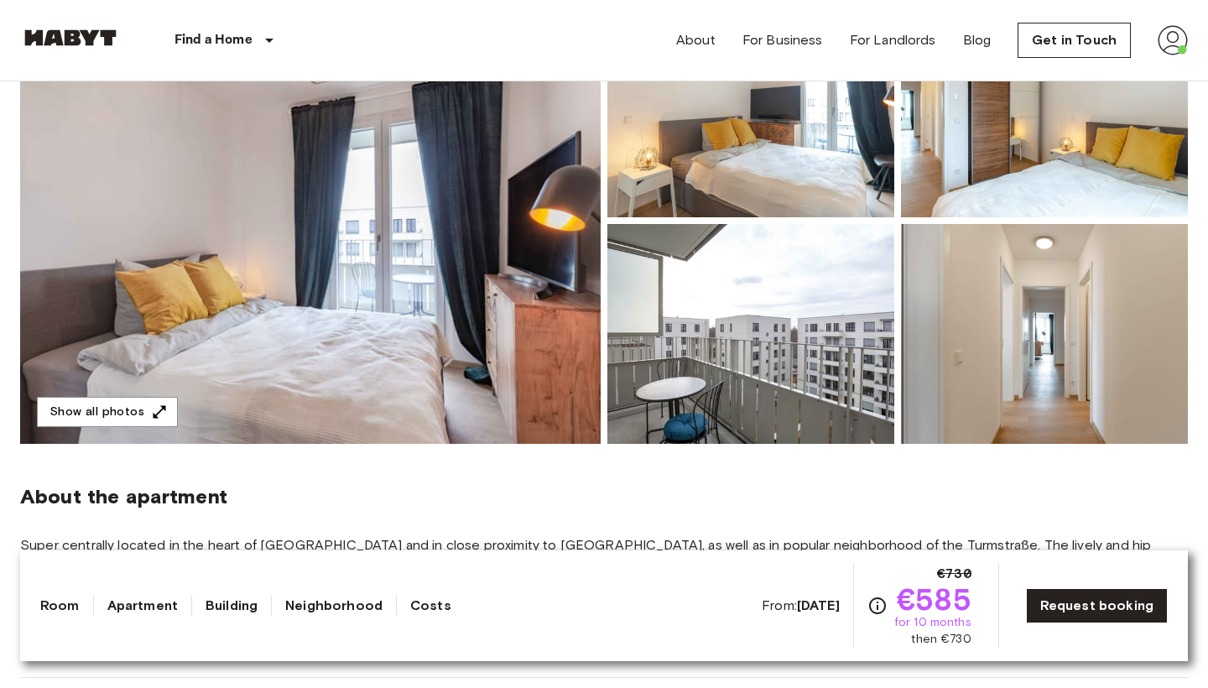
scroll to position [235, 0]
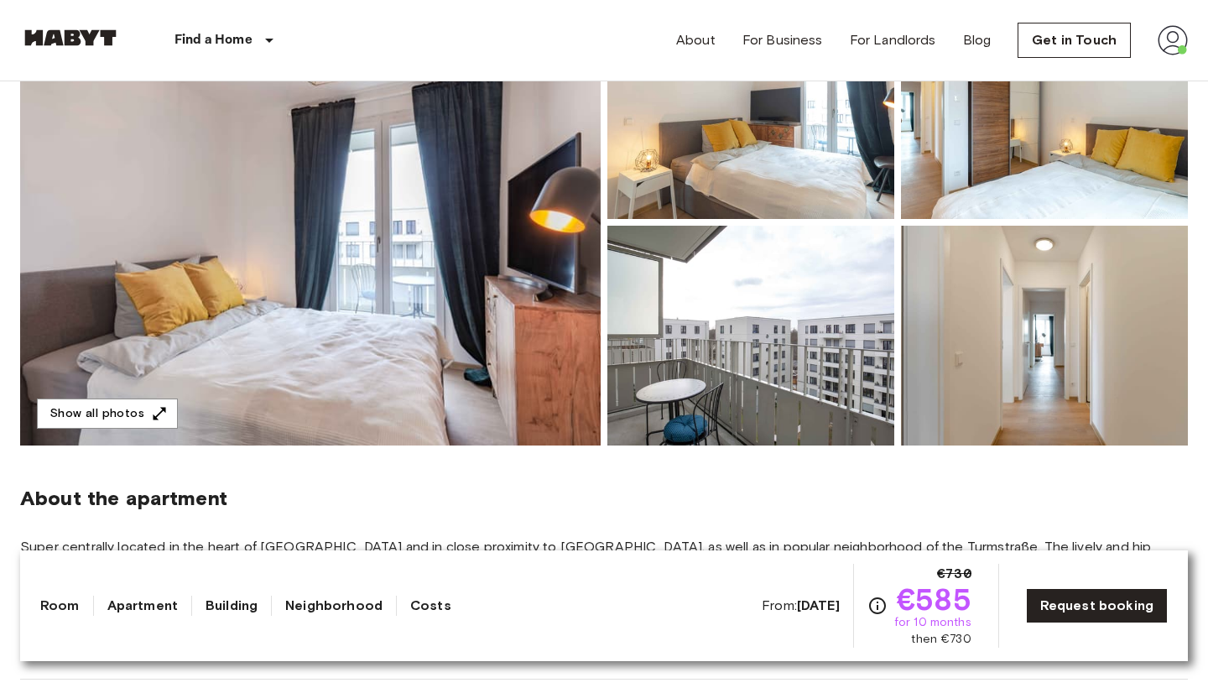
click at [157, 601] on link "Apartment" at bounding box center [142, 606] width 70 height 20
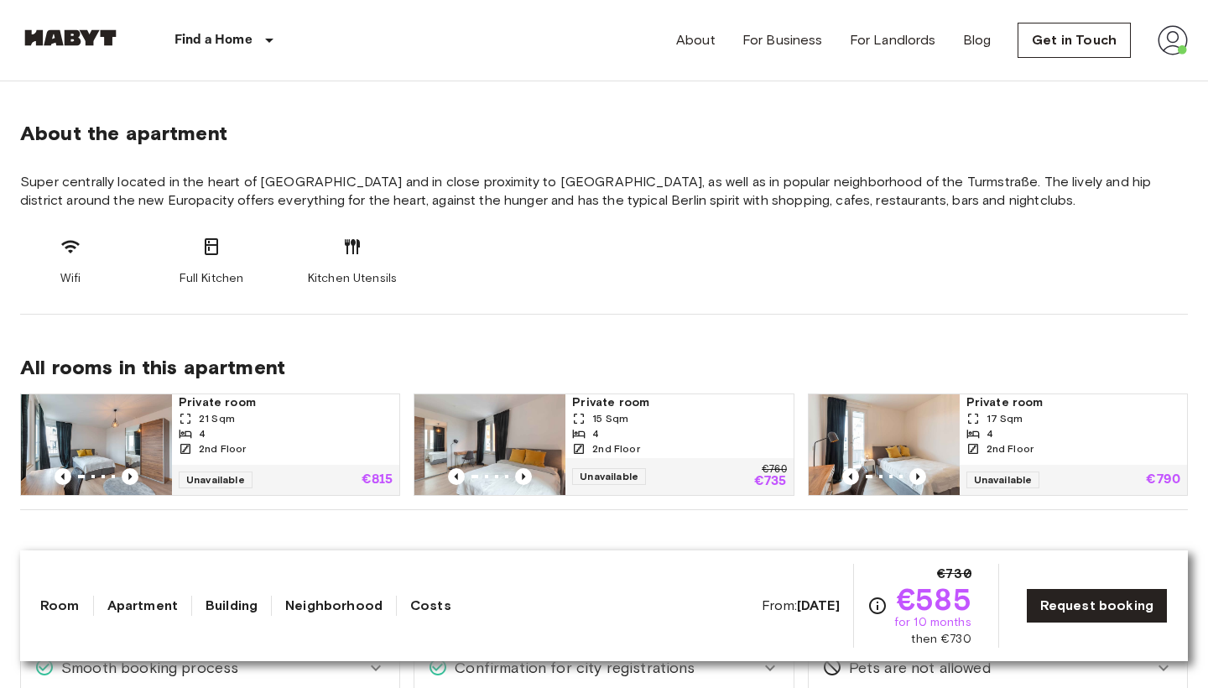
click at [69, 603] on link "Room" at bounding box center [59, 606] width 39 height 20
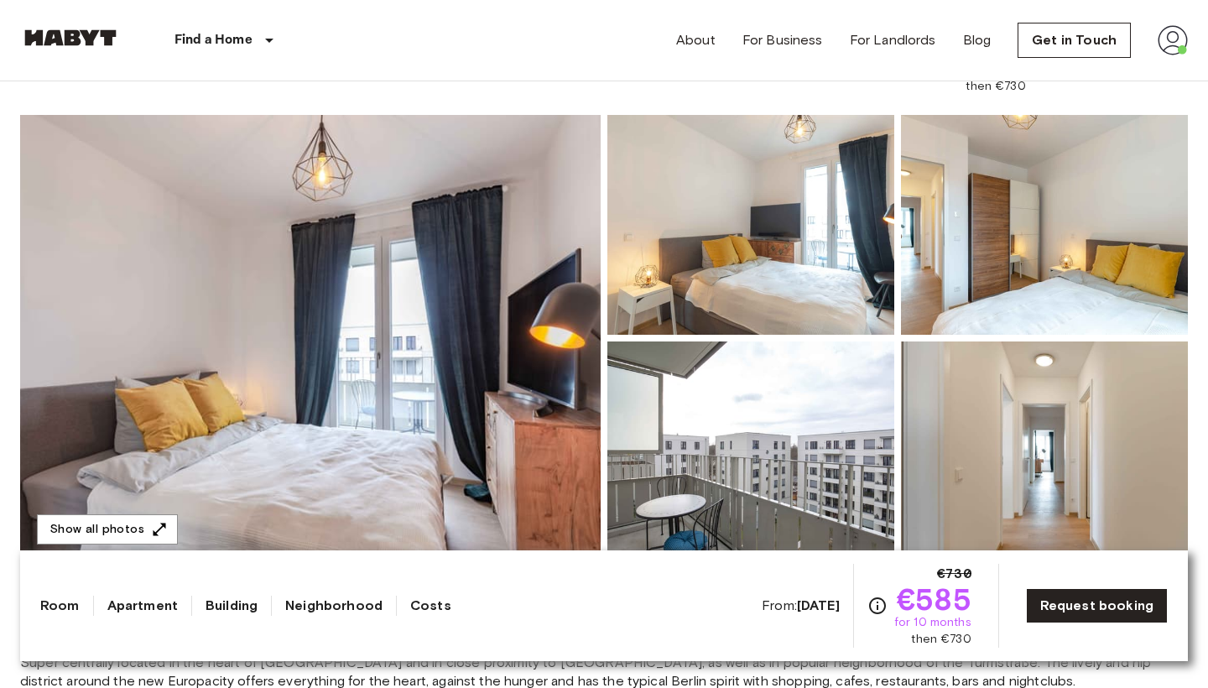
scroll to position [0, 0]
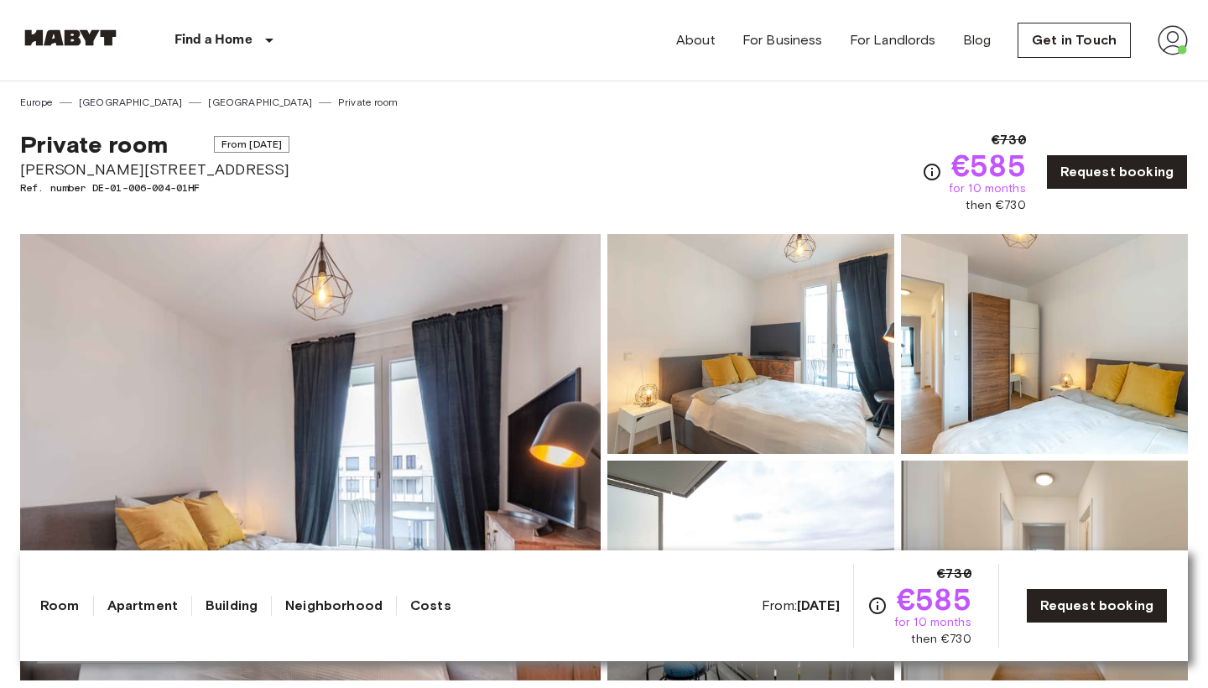
click at [220, 600] on link "Building" at bounding box center [232, 606] width 52 height 20
click at [243, 609] on link "Building" at bounding box center [232, 606] width 52 height 20
click at [355, 616] on div "Room Apartment Building Neighborhood Costs From: [DATE] €730 €585 for 10 months…" at bounding box center [603, 606] width 1127 height 84
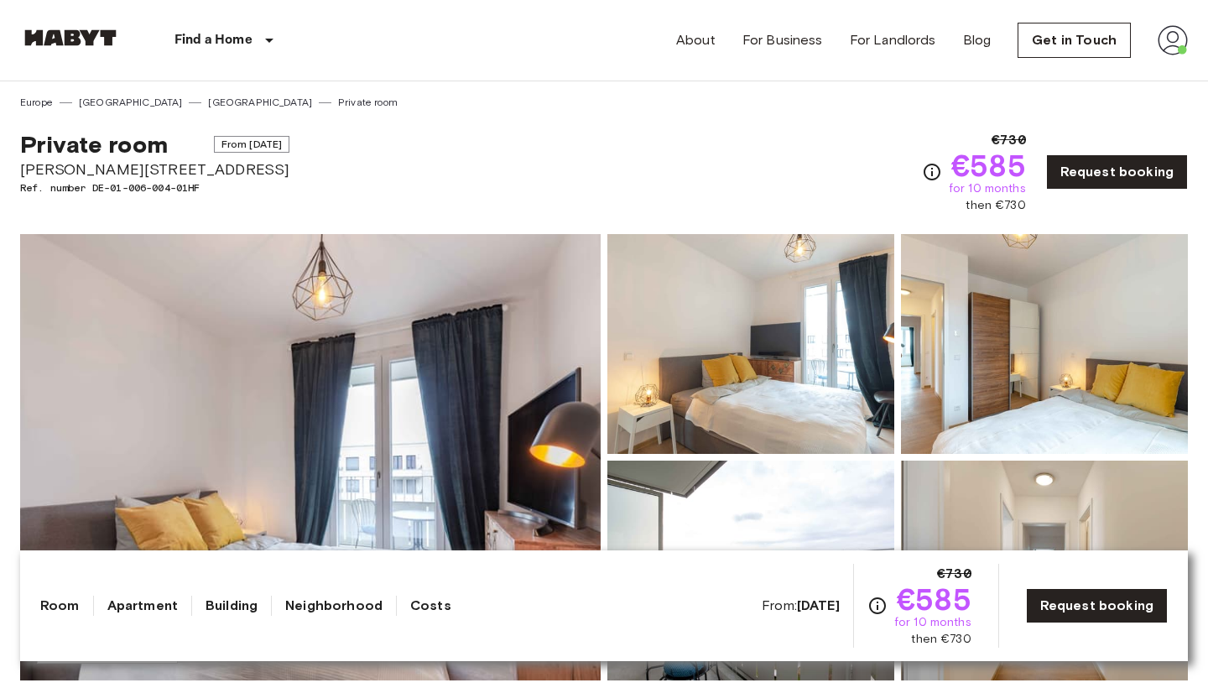
click at [351, 604] on link "Neighborhood" at bounding box center [333, 606] width 97 height 20
click at [433, 608] on link "Costs" at bounding box center [430, 606] width 41 height 20
